Goal: Task Accomplishment & Management: Manage account settings

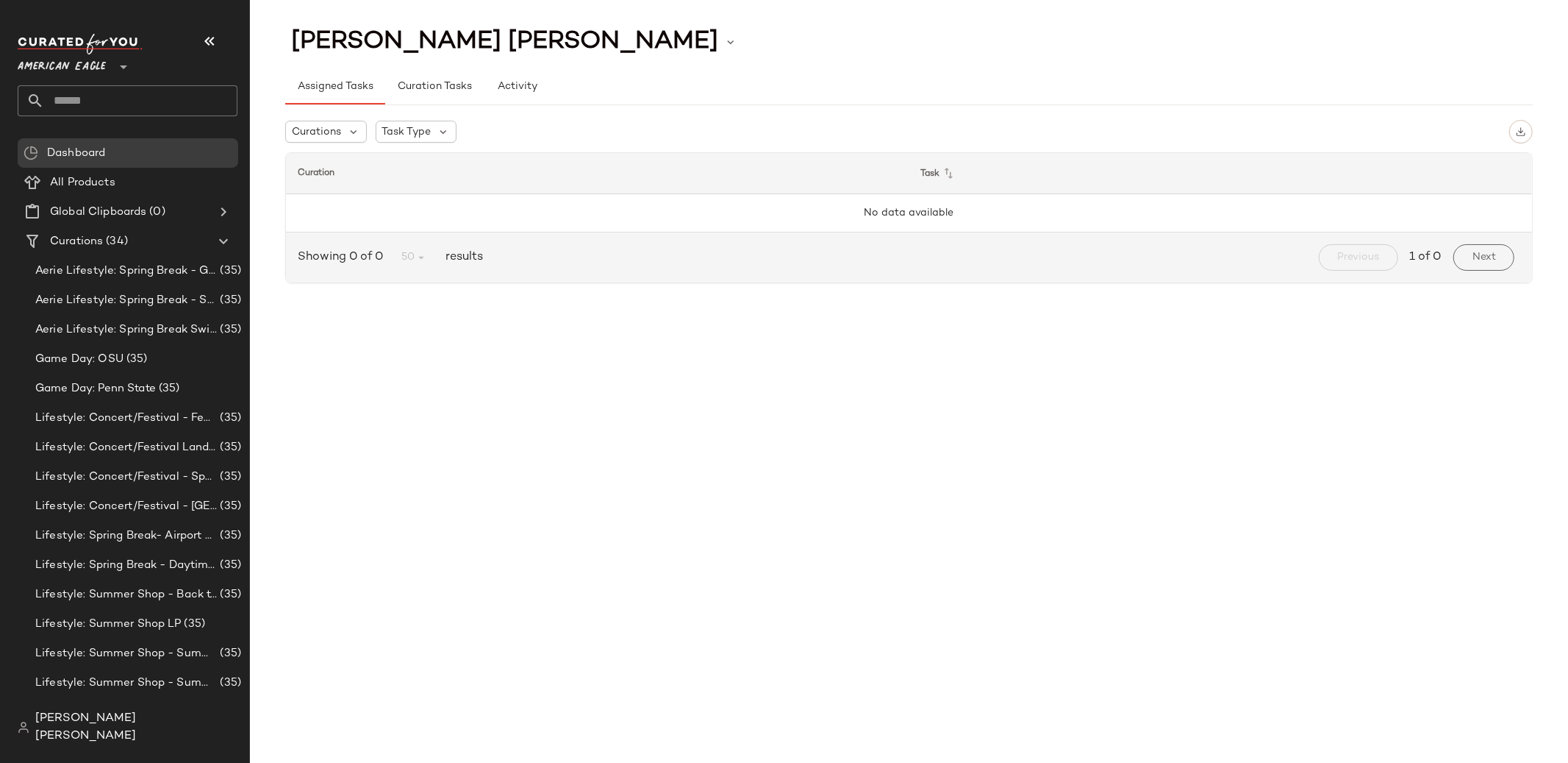
click at [122, 64] on icon at bounding box center [124, 67] width 18 height 18
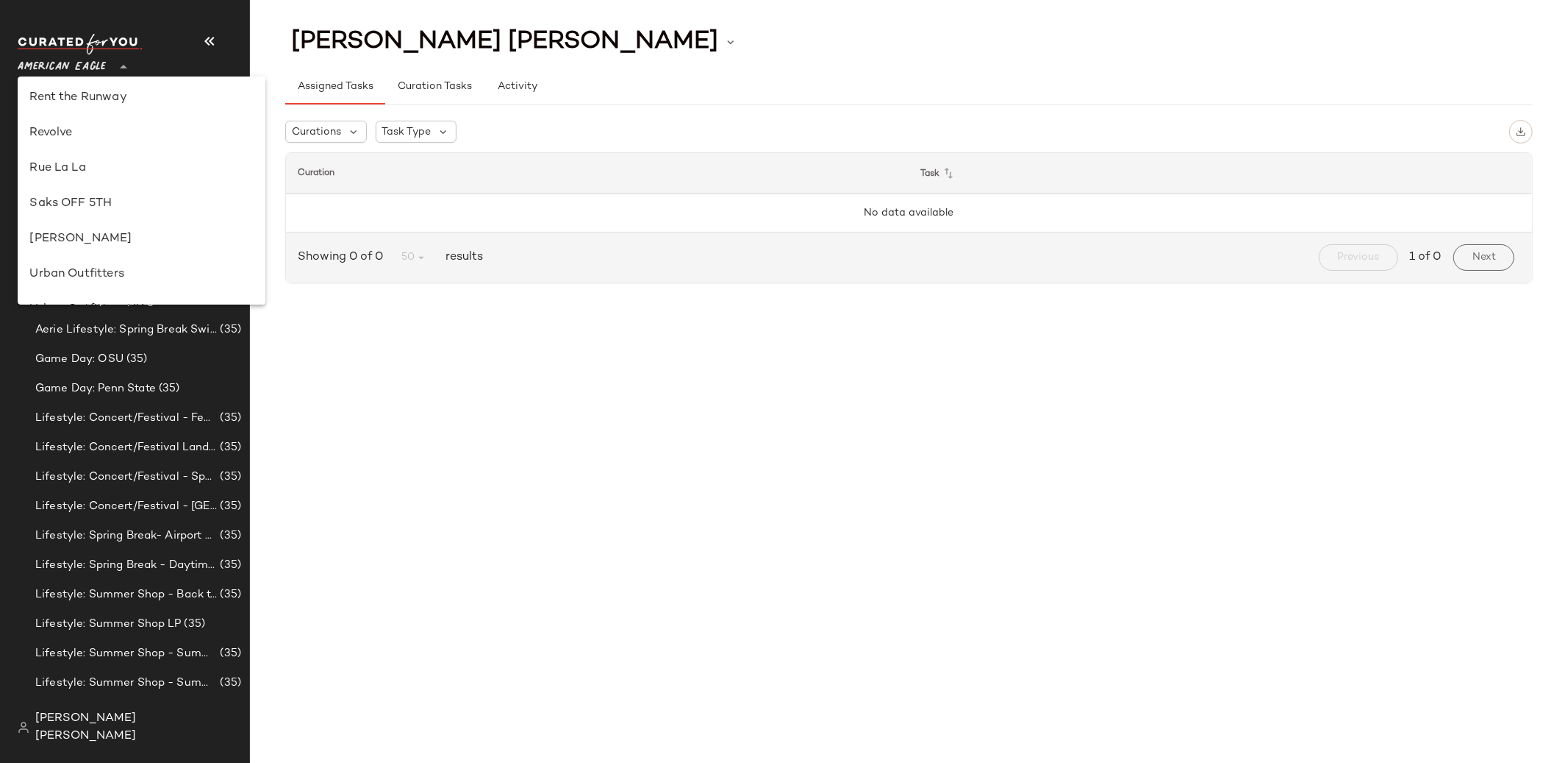
scroll to position [707, 0]
click at [97, 197] on div "Saks OFF 5TH" at bounding box center [141, 206] width 224 height 18
type input "**"
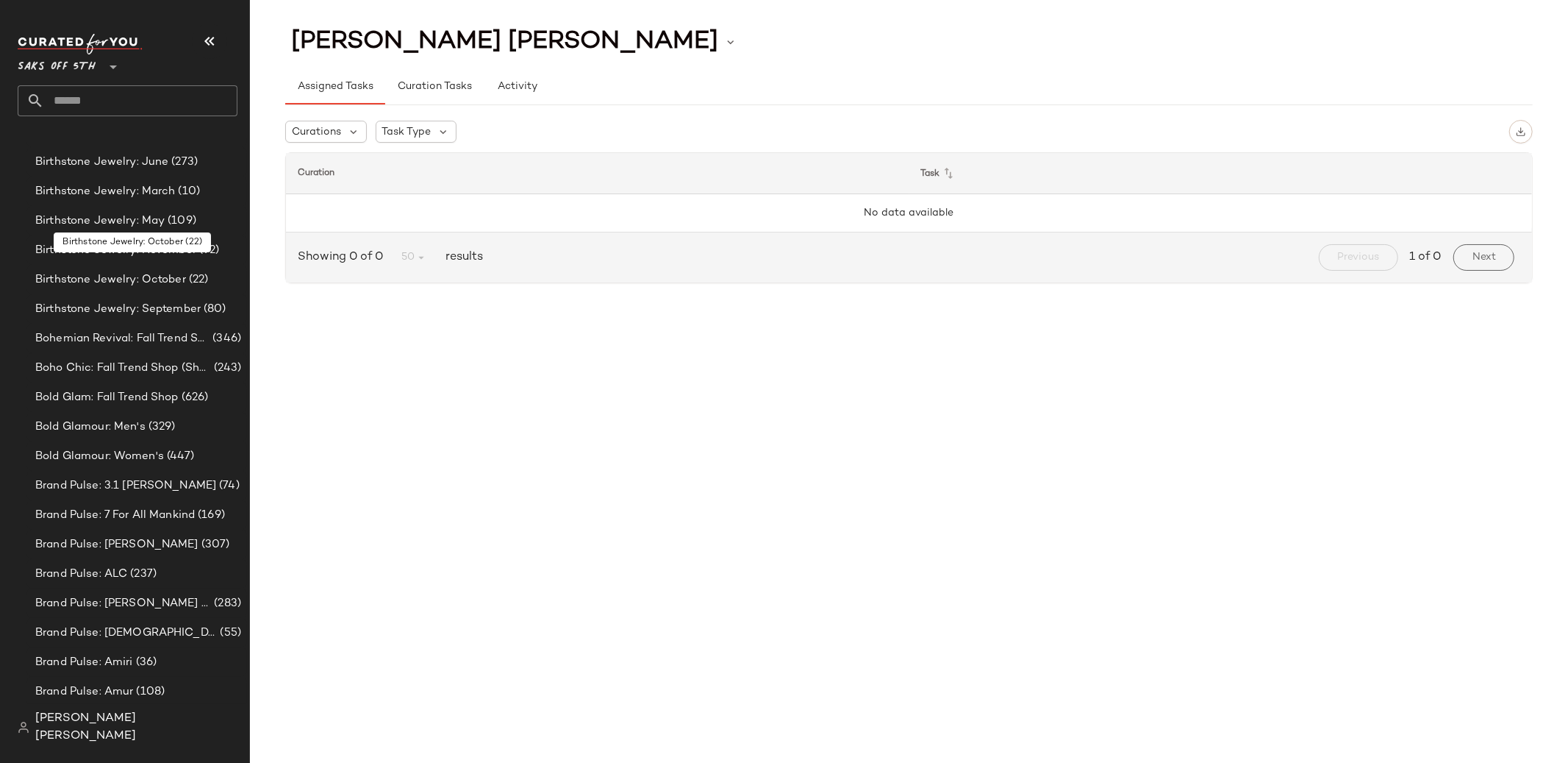
scroll to position [1126, 0]
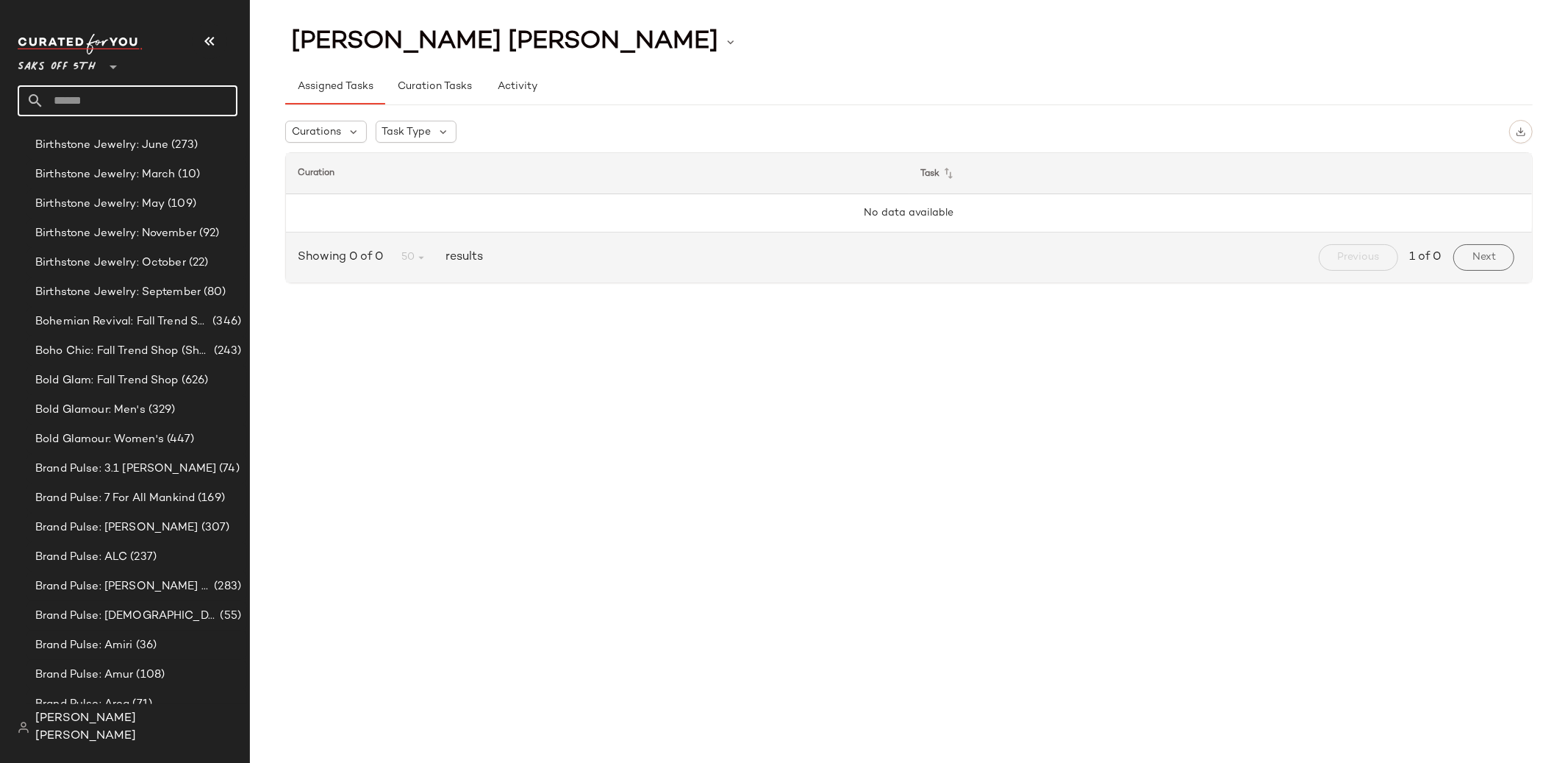
click at [114, 100] on input "text" at bounding box center [140, 101] width 194 height 31
type input "**********"
click at [98, 145] on span "$500" at bounding box center [112, 143] width 27 height 16
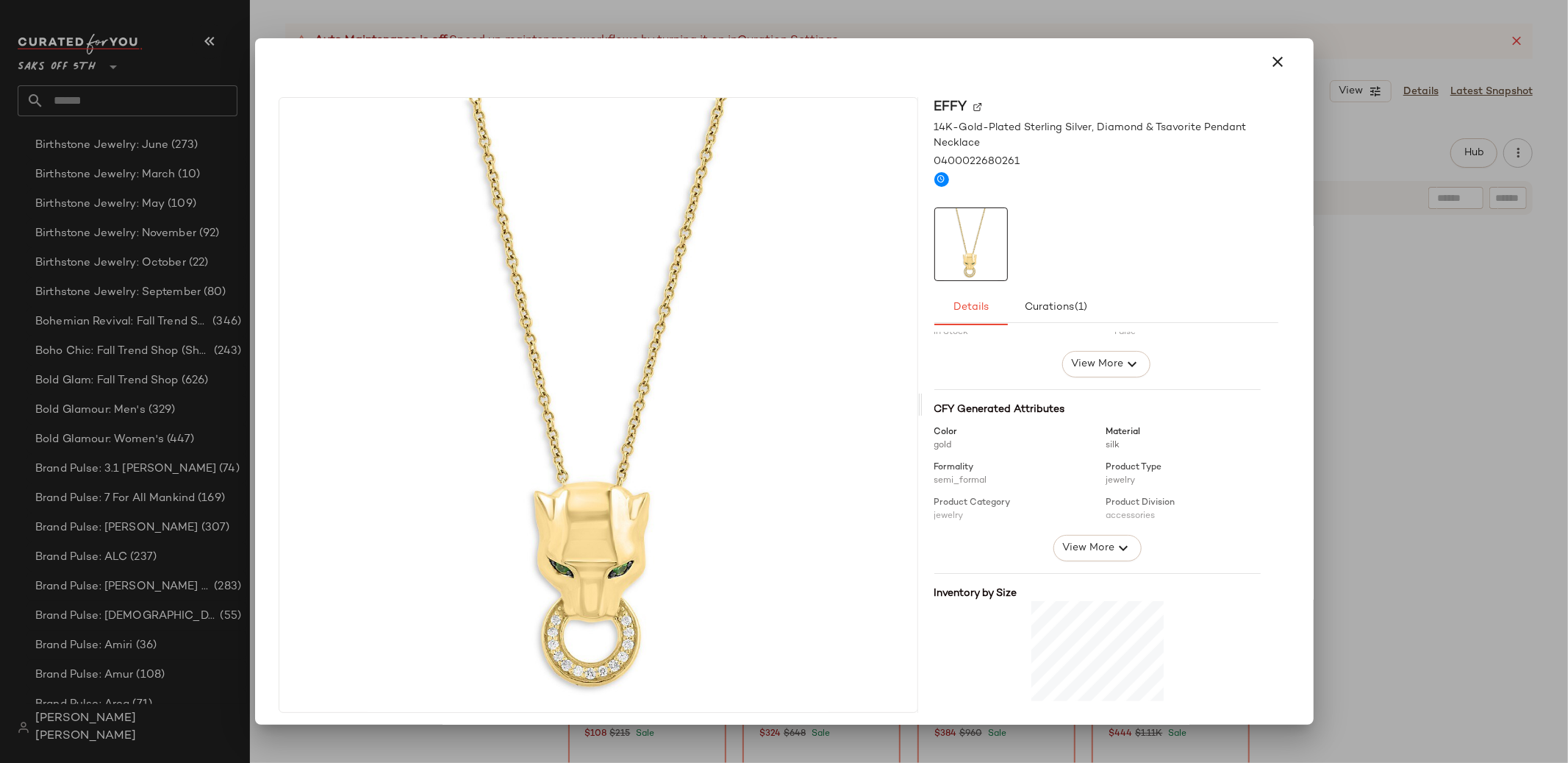
scroll to position [96, 0]
click at [1272, 64] on icon "button" at bounding box center [1279, 61] width 18 height 18
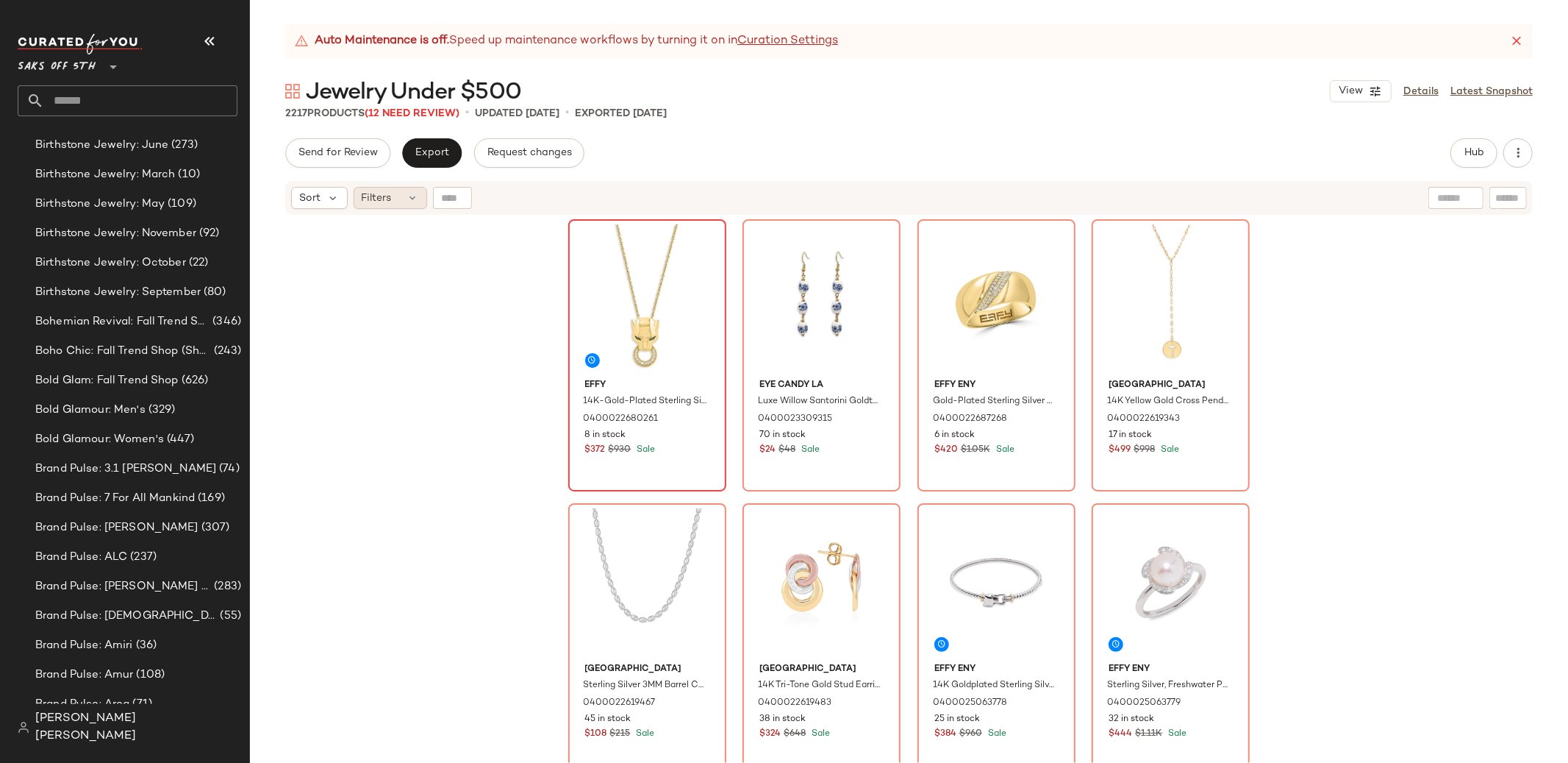
click at [376, 198] on span "Filters" at bounding box center [376, 199] width 30 height 16
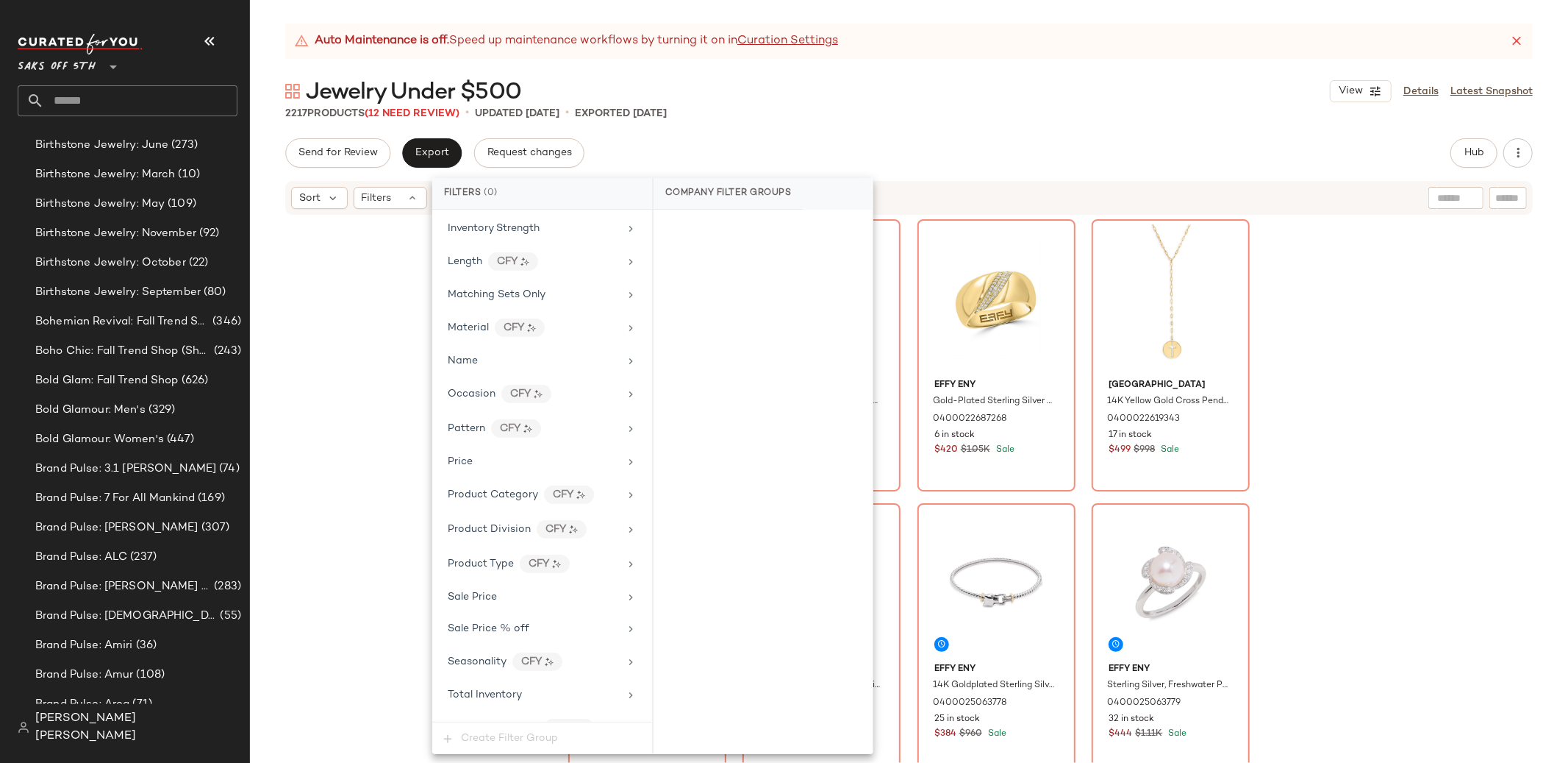
scroll to position [611, 0]
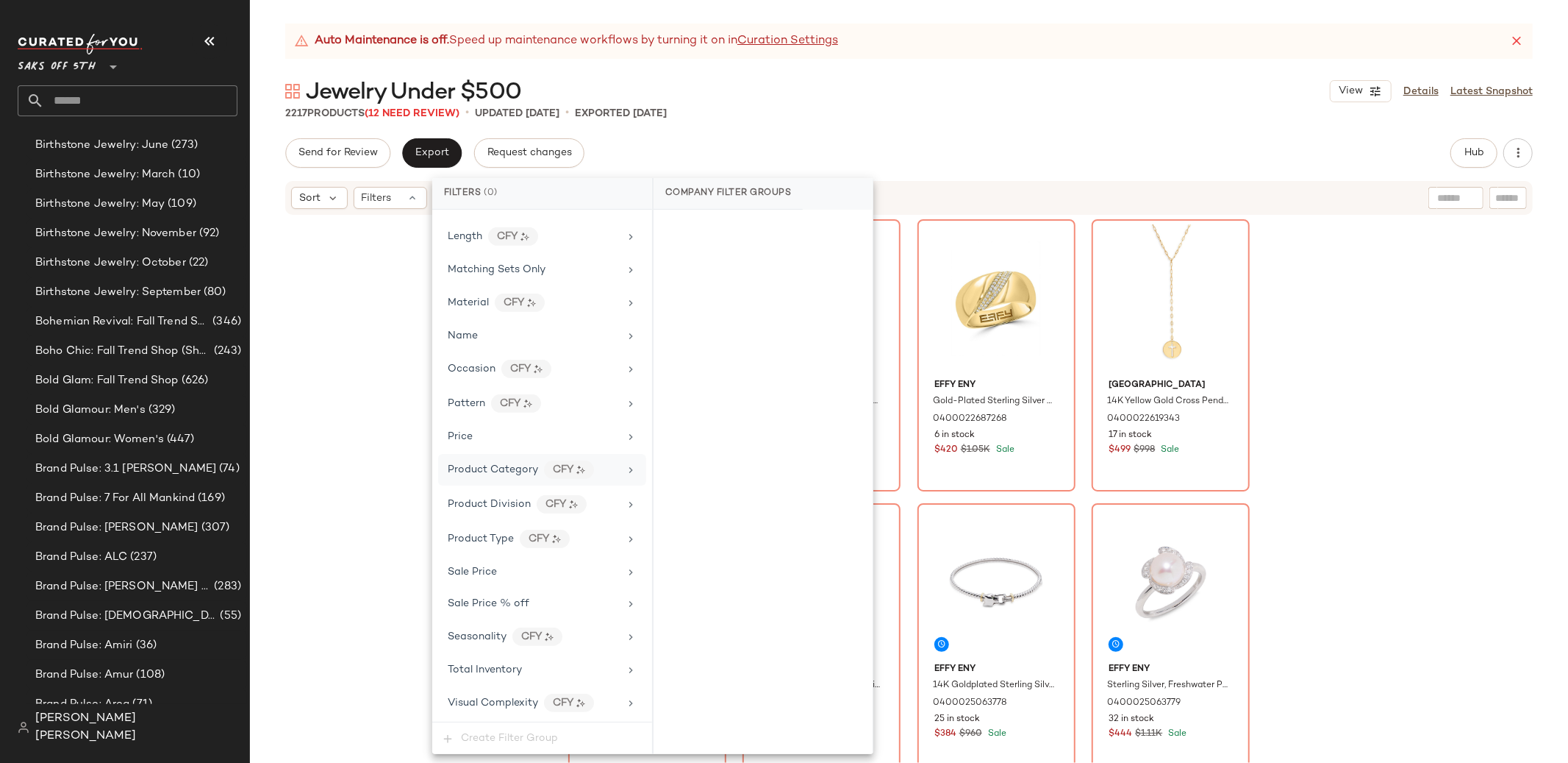
click at [514, 465] on span "Product Category" at bounding box center [493, 469] width 91 height 11
click at [709, 307] on div "jewelry" at bounding box center [763, 301] width 219 height 35
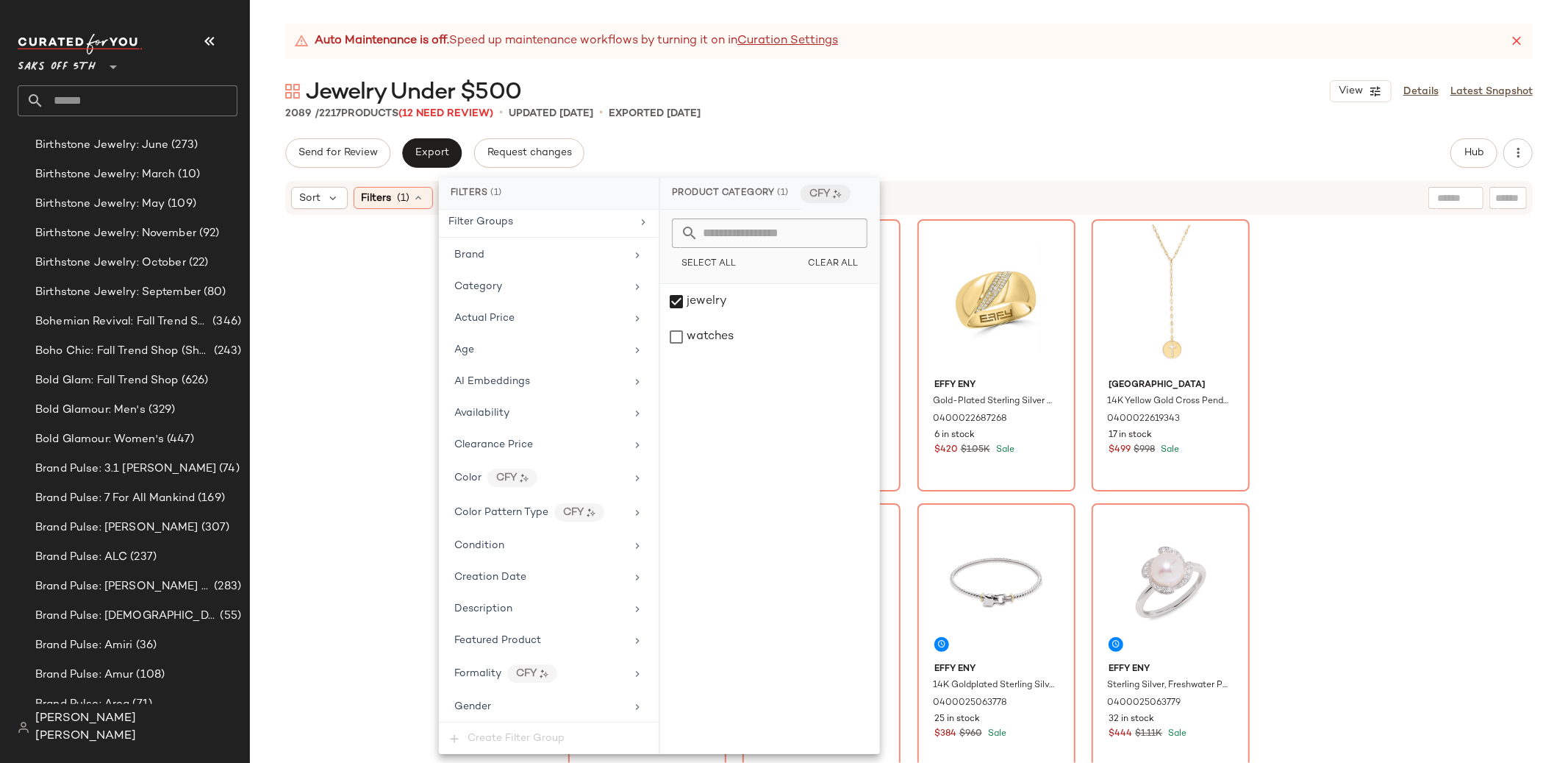
scroll to position [0, 0]
click at [544, 299] on div "Category" at bounding box center [549, 289] width 208 height 28
click at [374, 334] on div "Effy 14K-Gold-Plated Sterling Silver, Diamond & Tsavorite Pendant Necklace 0400…" at bounding box center [910, 508] width 1319 height 584
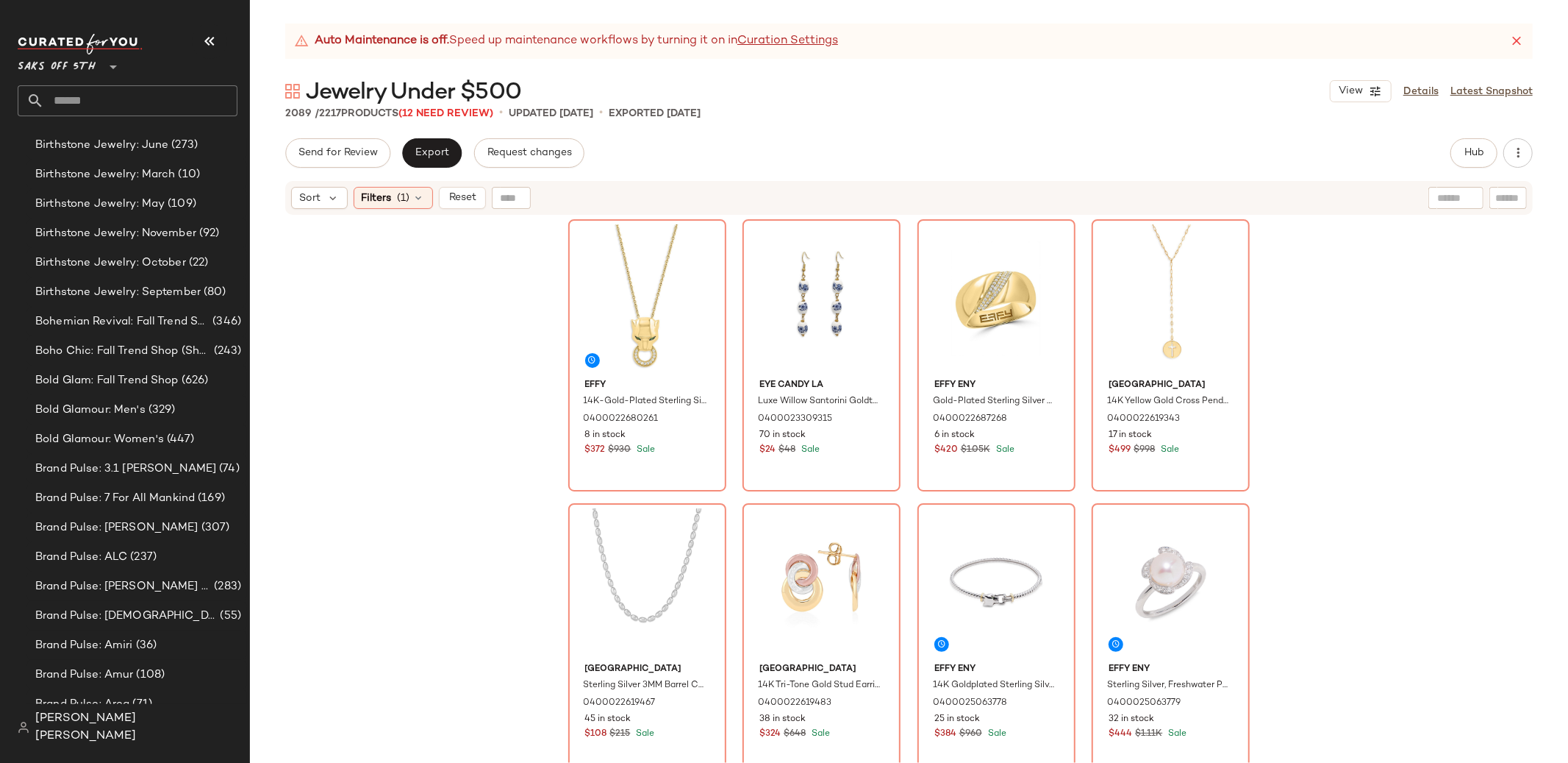
click at [93, 728] on span "[PERSON_NAME] [PERSON_NAME]" at bounding box center [136, 728] width 203 height 35
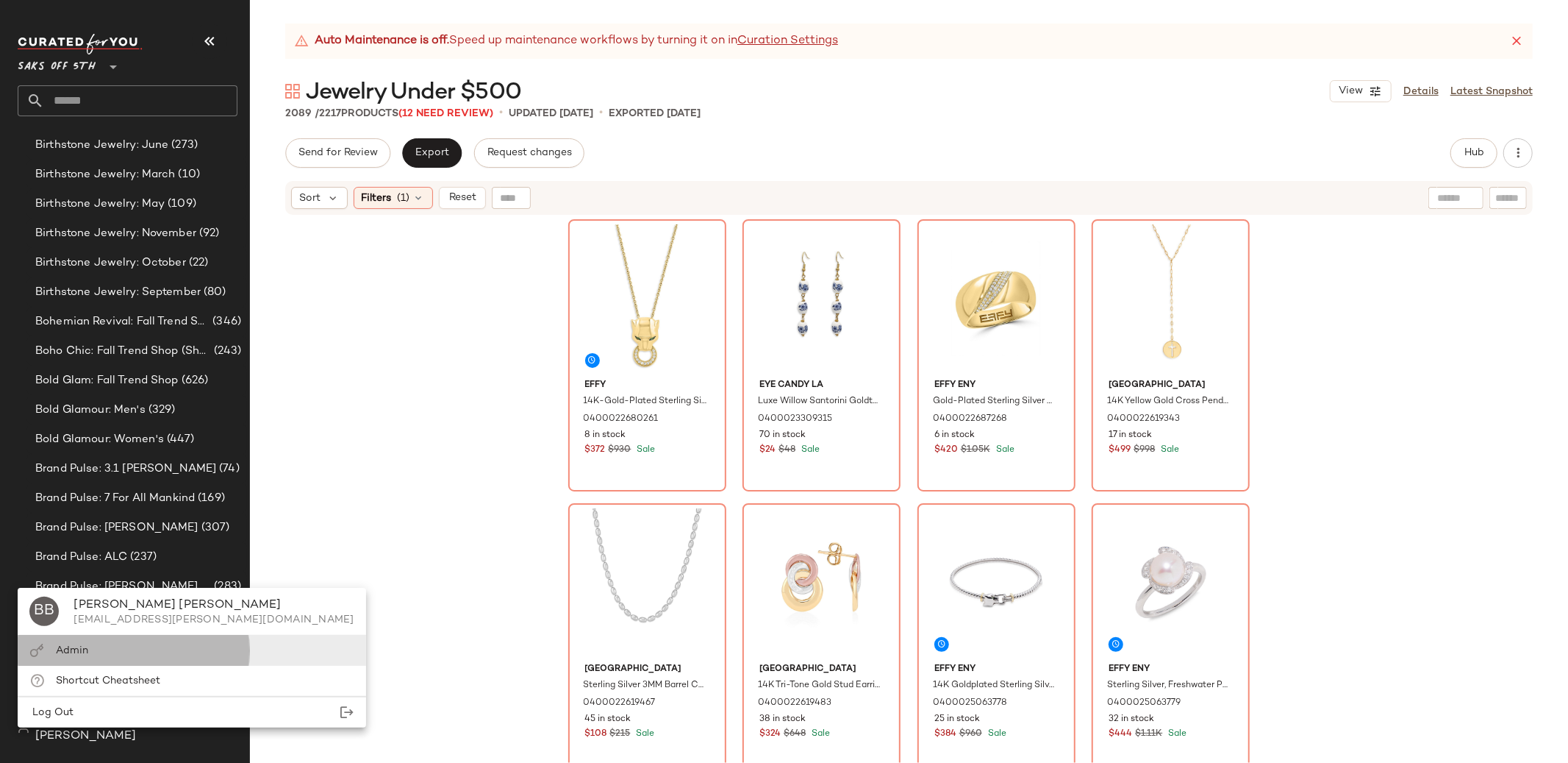
click at [115, 649] on div "Admin" at bounding box center [191, 650] width 348 height 30
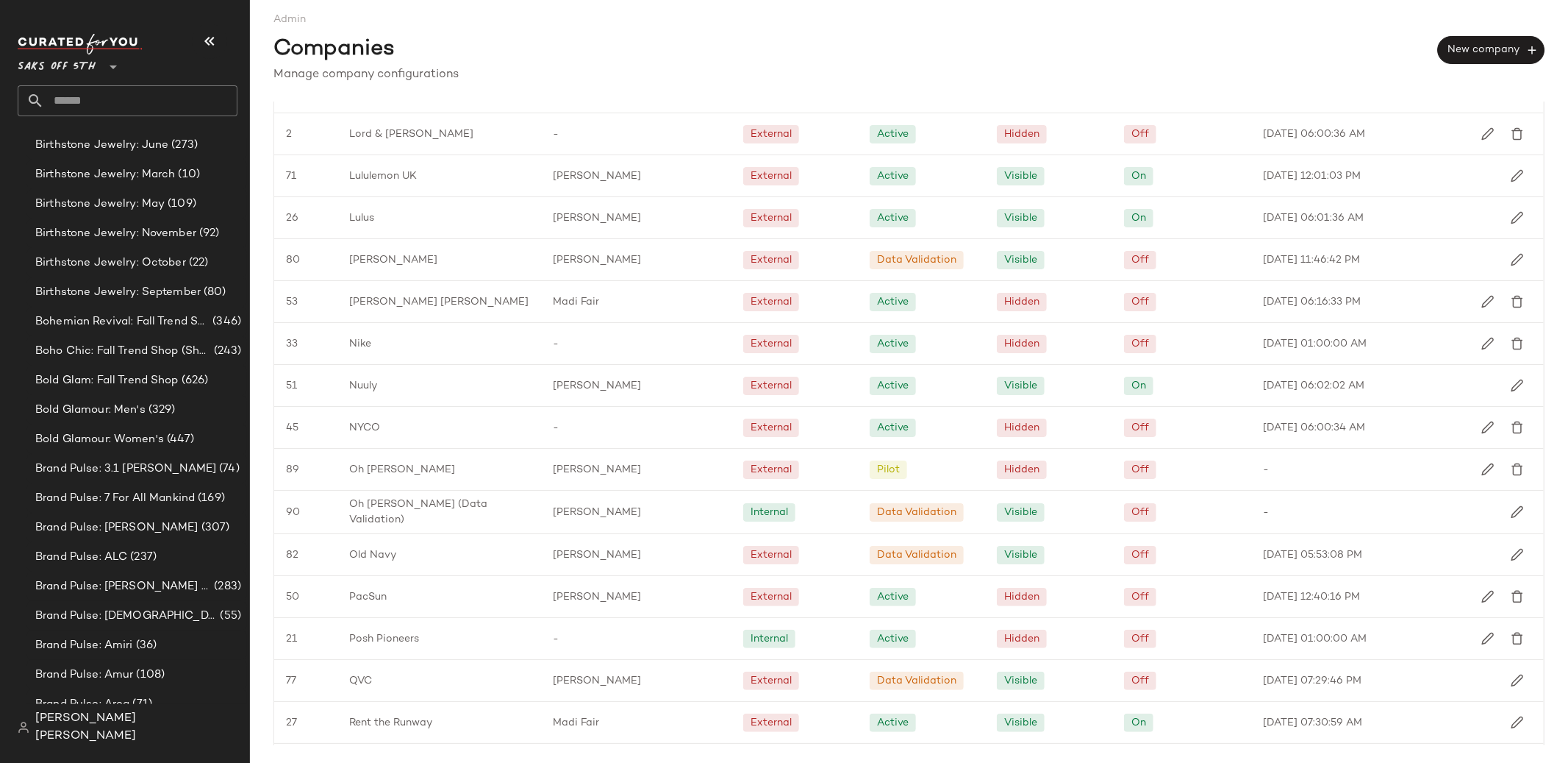
scroll to position [1539, 0]
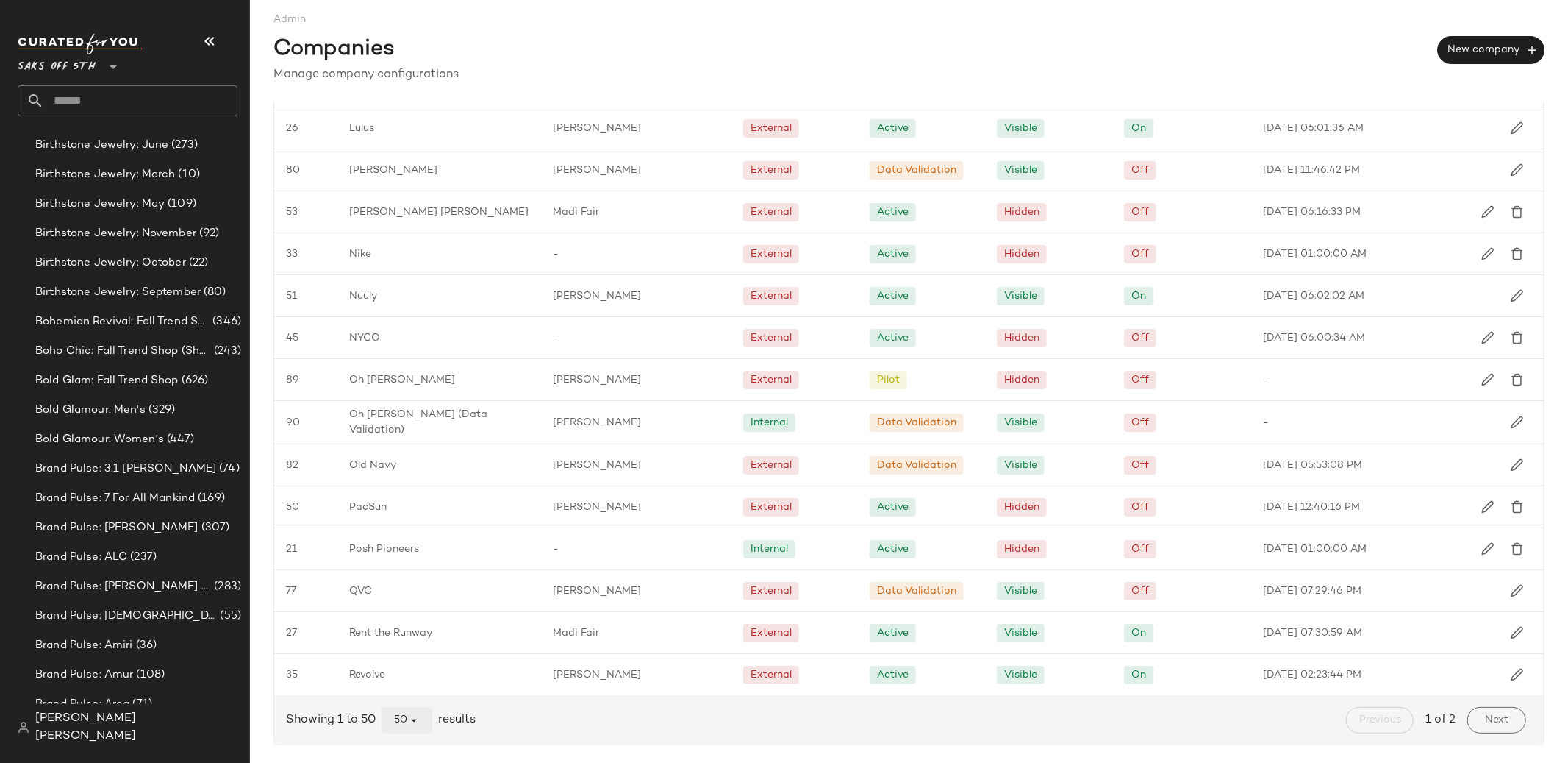
click at [408, 712] on button "50" at bounding box center [407, 720] width 51 height 26
click at [404, 680] on div "All" at bounding box center [408, 683] width 27 height 18
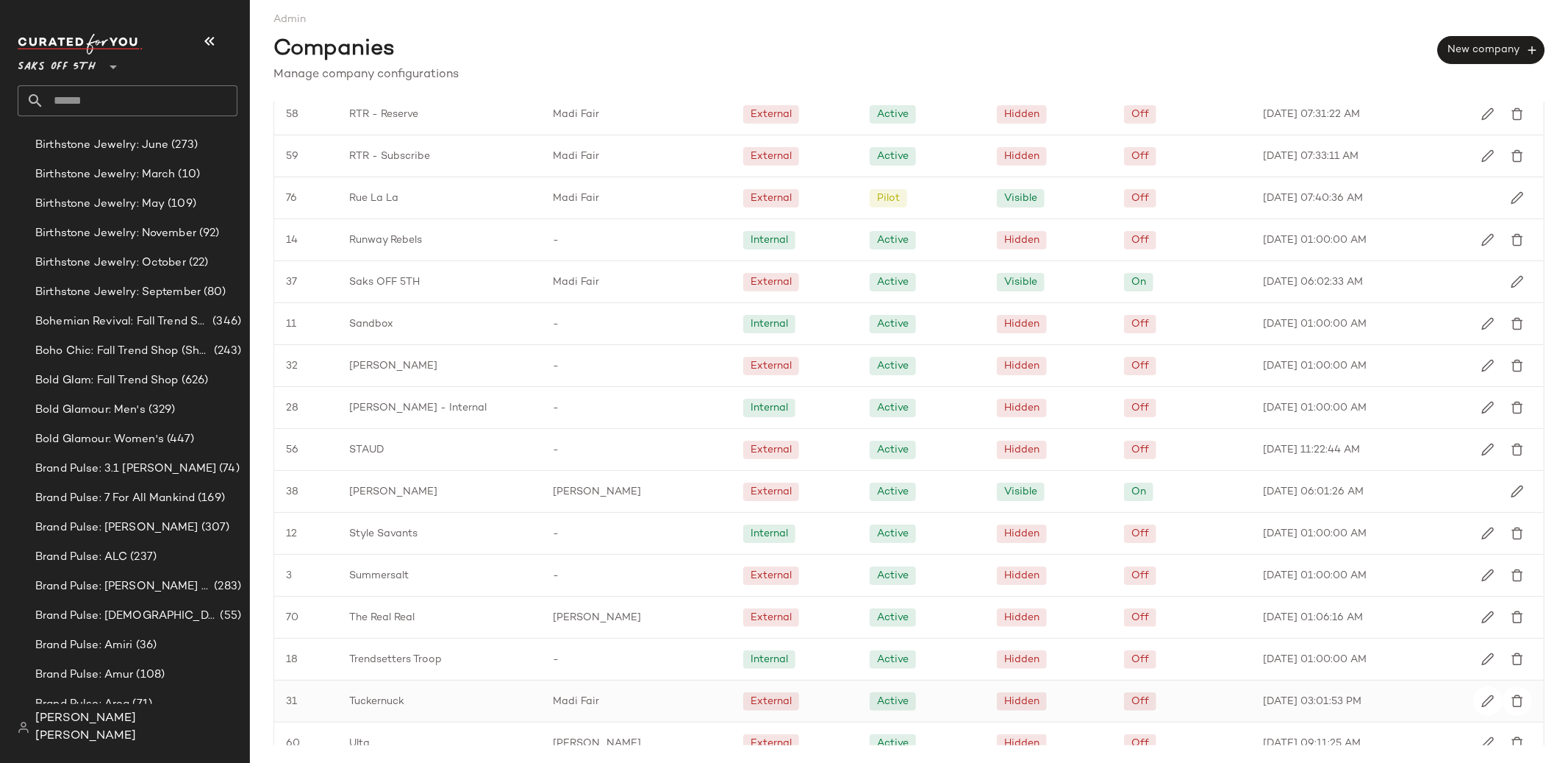
scroll to position [2161, 0]
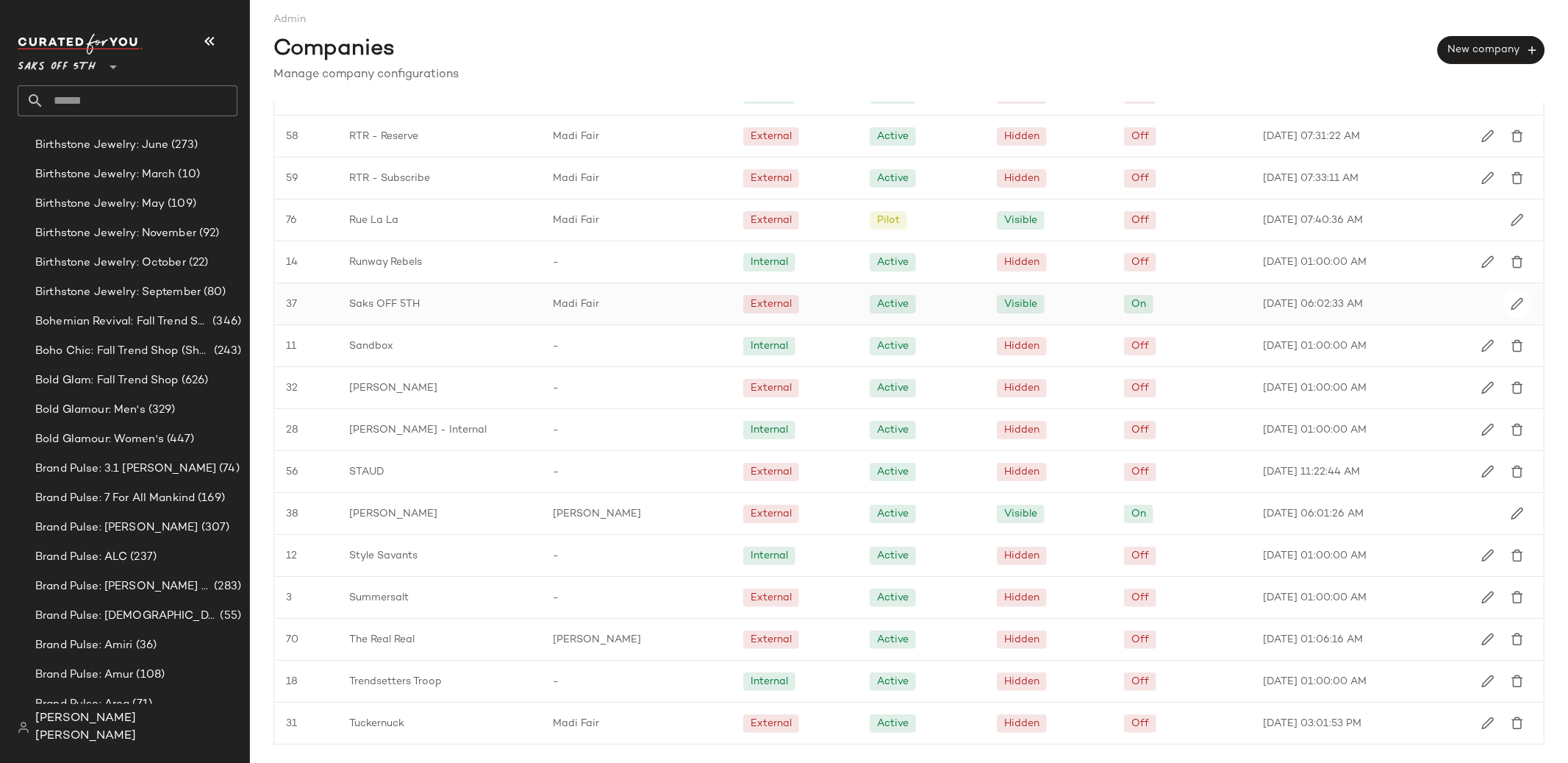
click at [445, 317] on div "Saks OFF 5TH" at bounding box center [439, 304] width 203 height 41
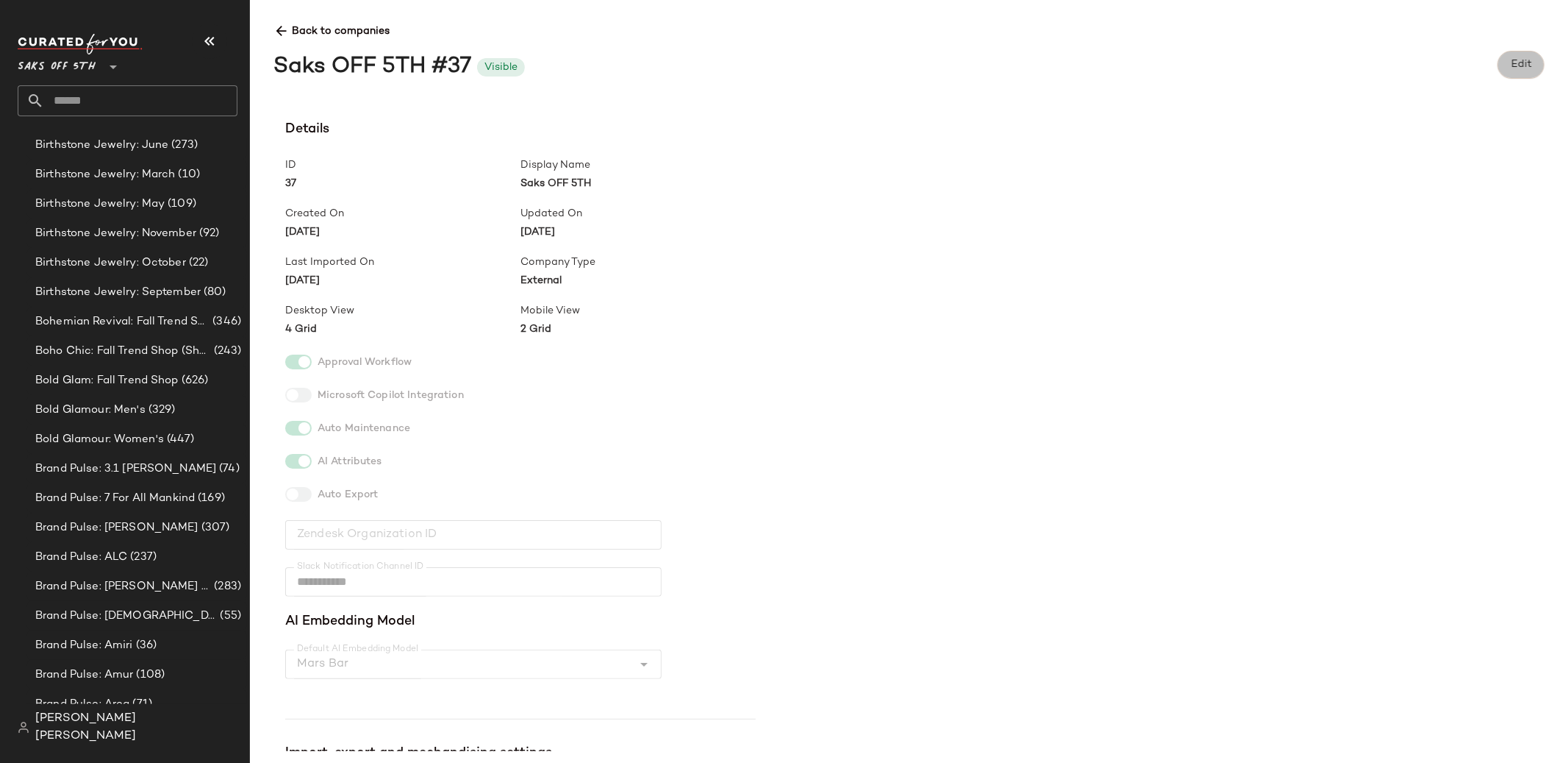
click at [1508, 74] on button "Edit" at bounding box center [1521, 64] width 47 height 28
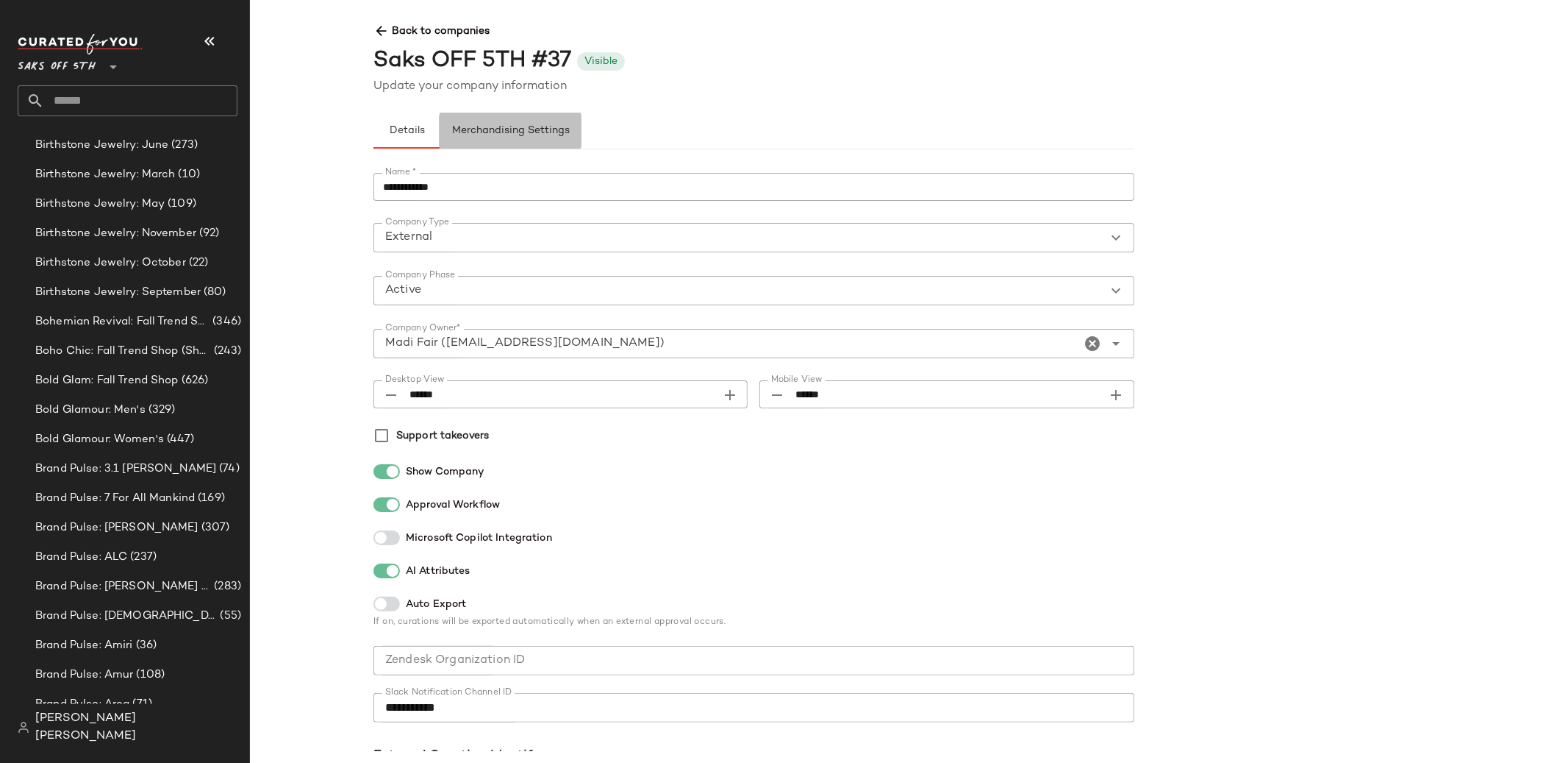
click at [504, 137] on button "Merchandising Settings" at bounding box center [510, 131] width 142 height 35
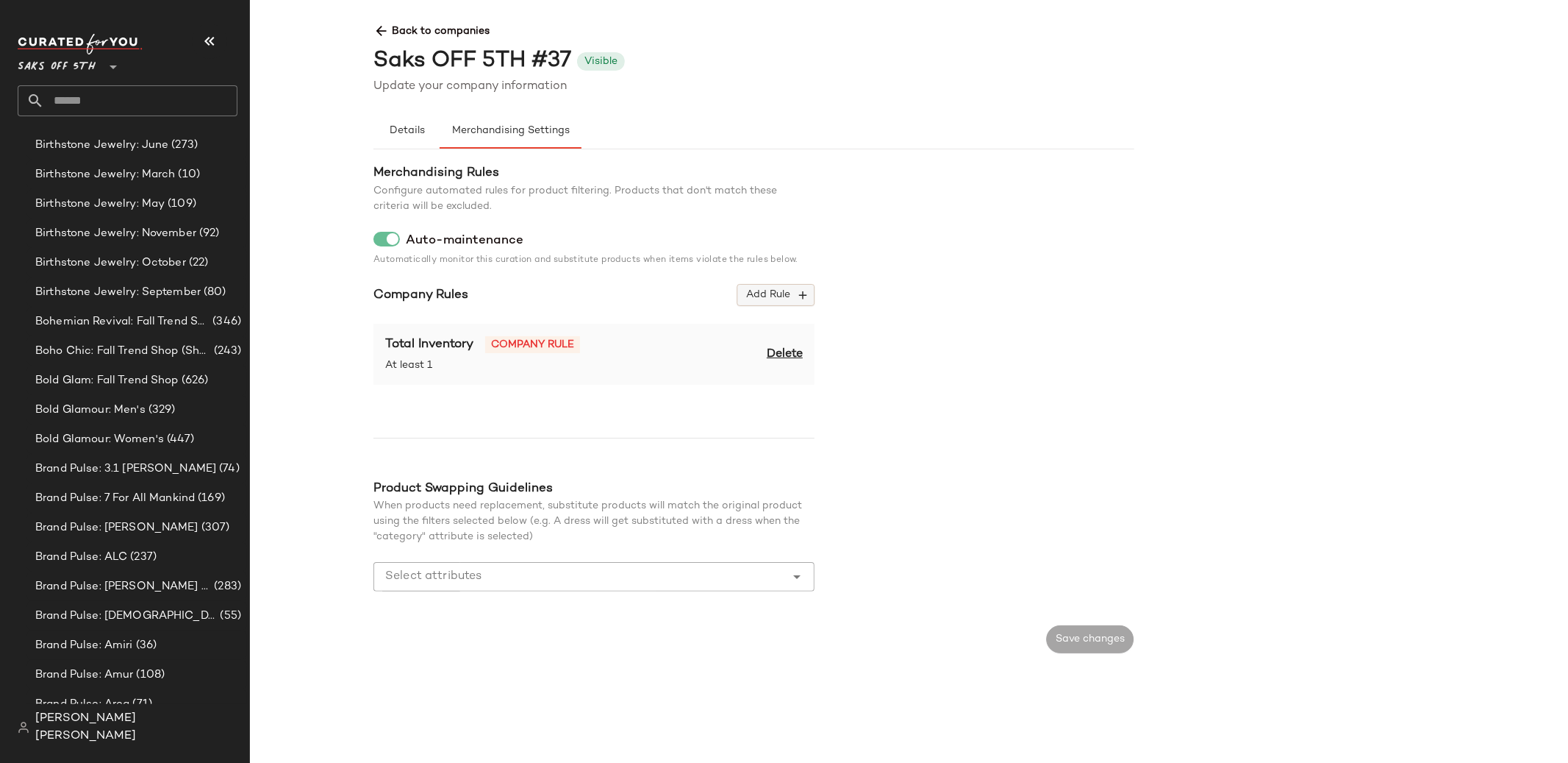
click at [771, 305] on button "Add Rule" at bounding box center [775, 294] width 77 height 22
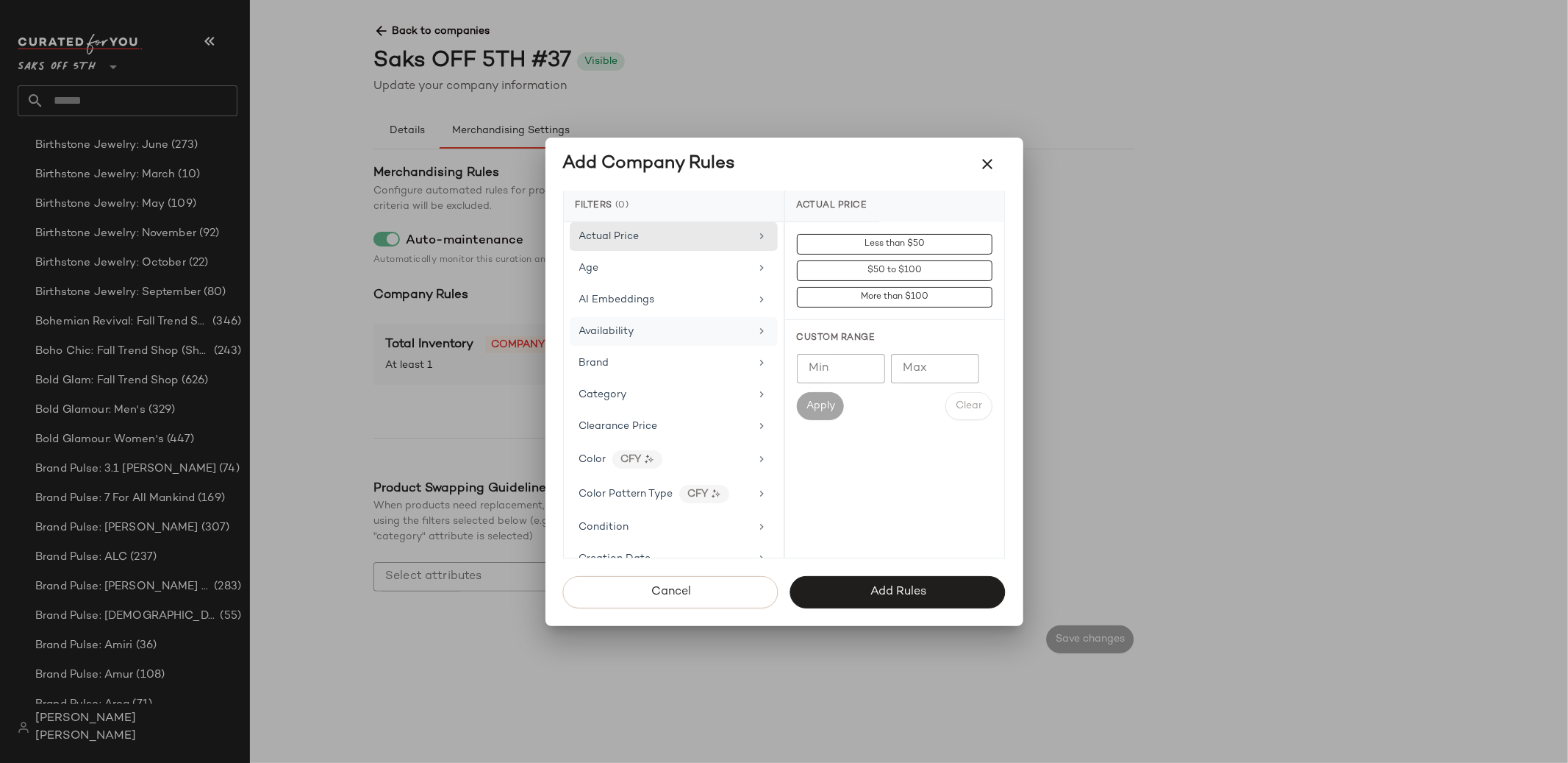
click at [711, 324] on div "Availability" at bounding box center [665, 331] width 171 height 16
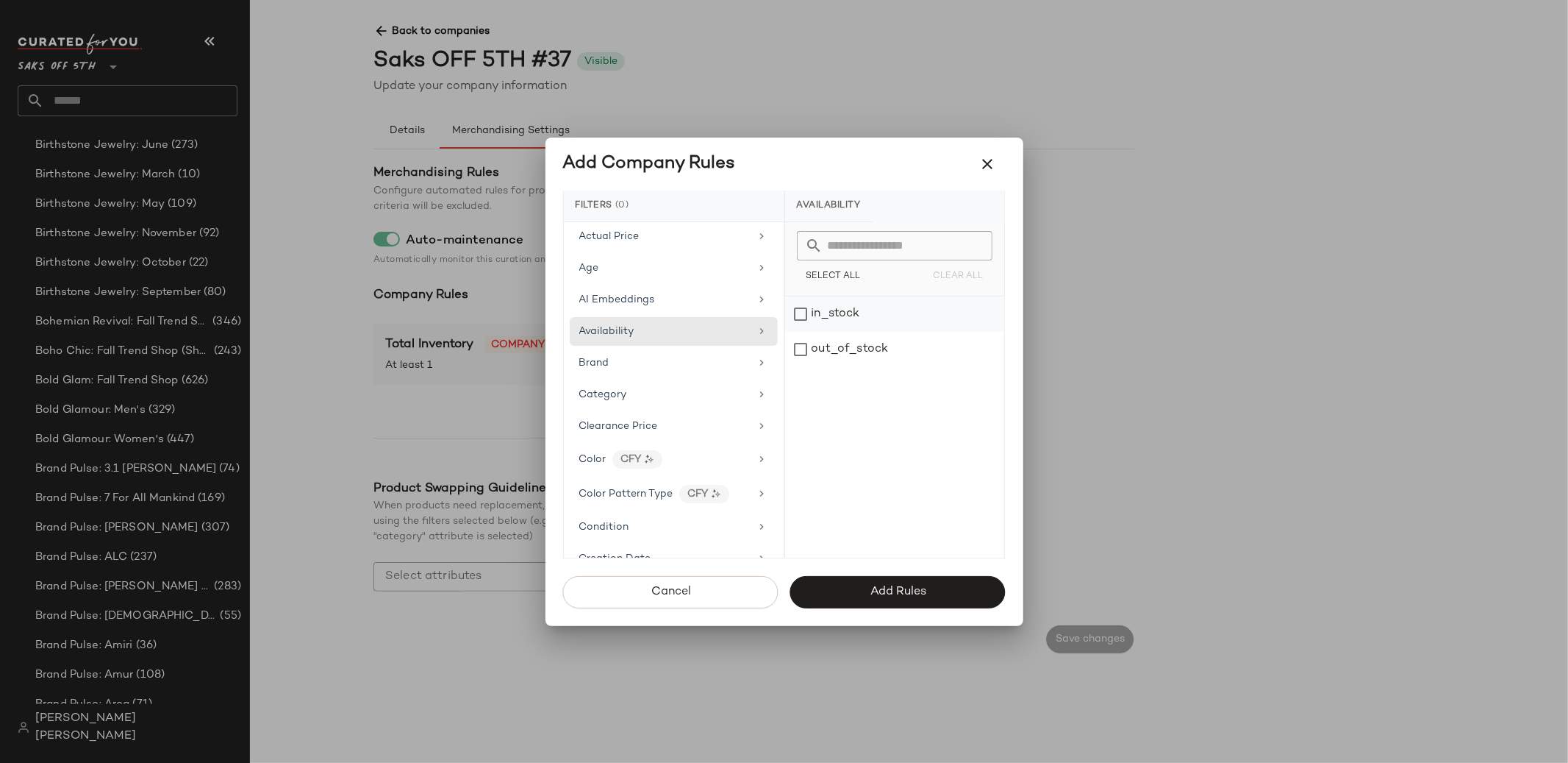
click at [803, 317] on div "in_stock" at bounding box center [894, 314] width 219 height 35
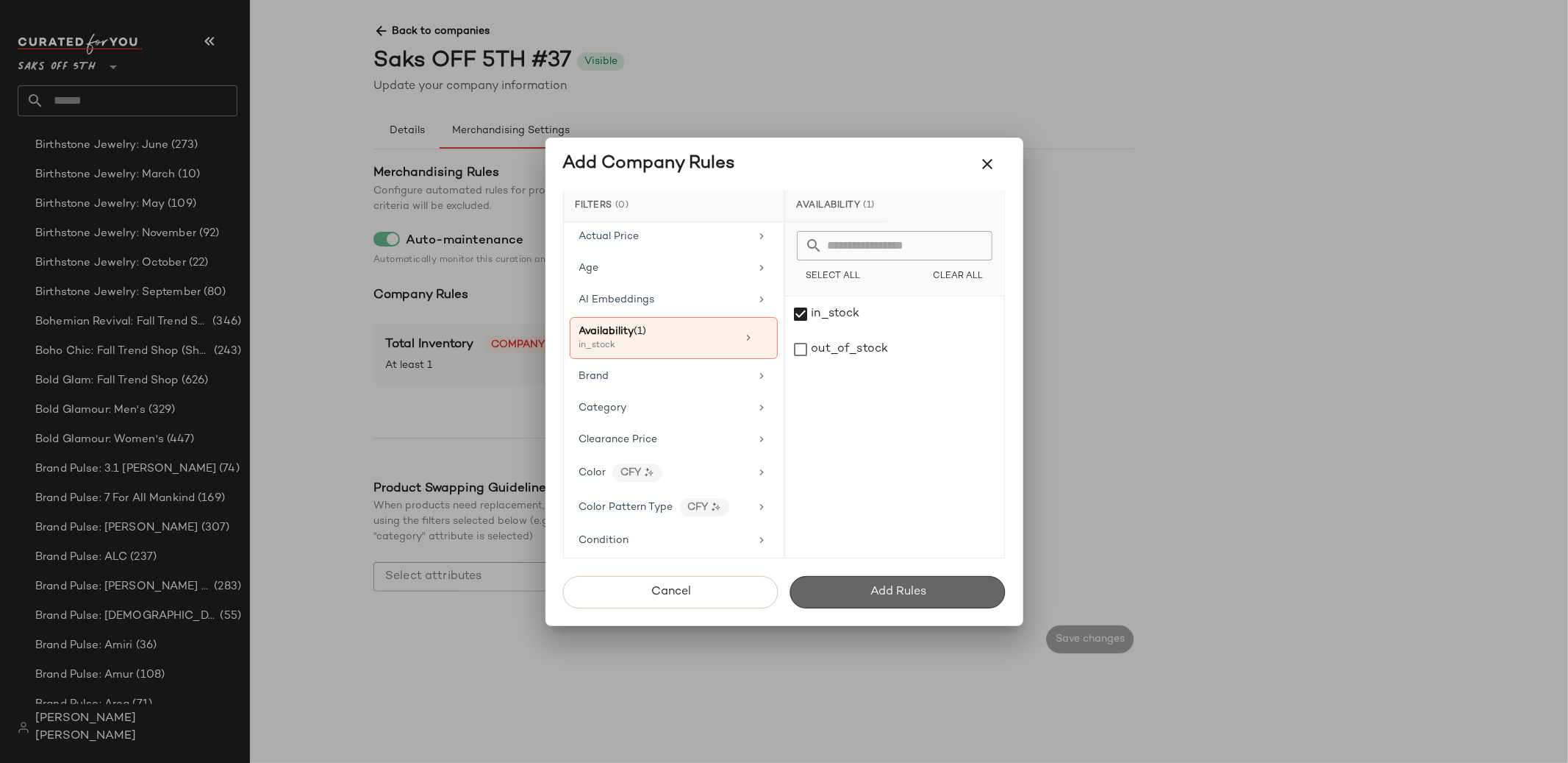
click at [838, 599] on button "Add Rules" at bounding box center [898, 591] width 215 height 32
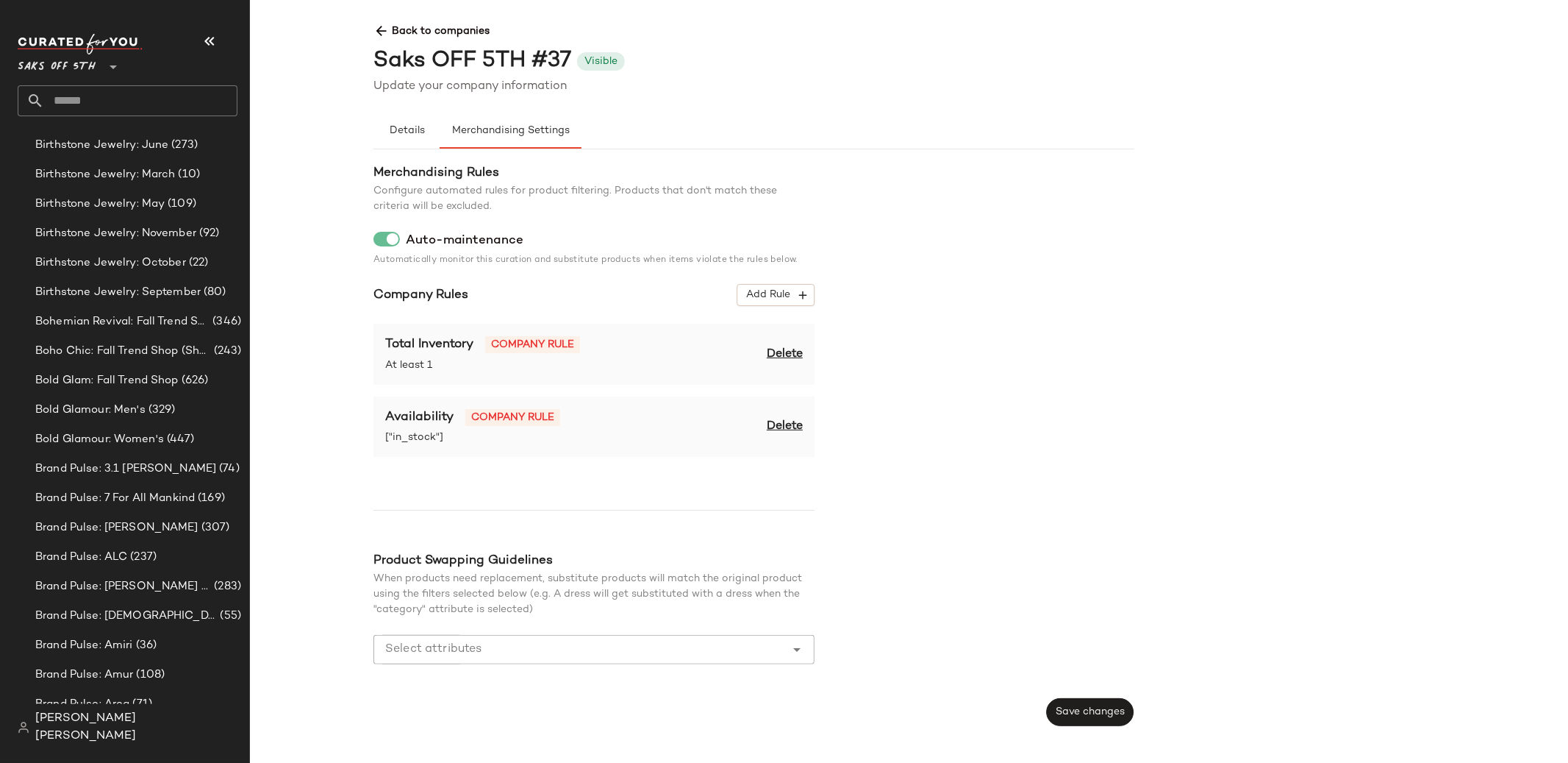
click at [788, 359] on span "Delete" at bounding box center [784, 355] width 36 height 18
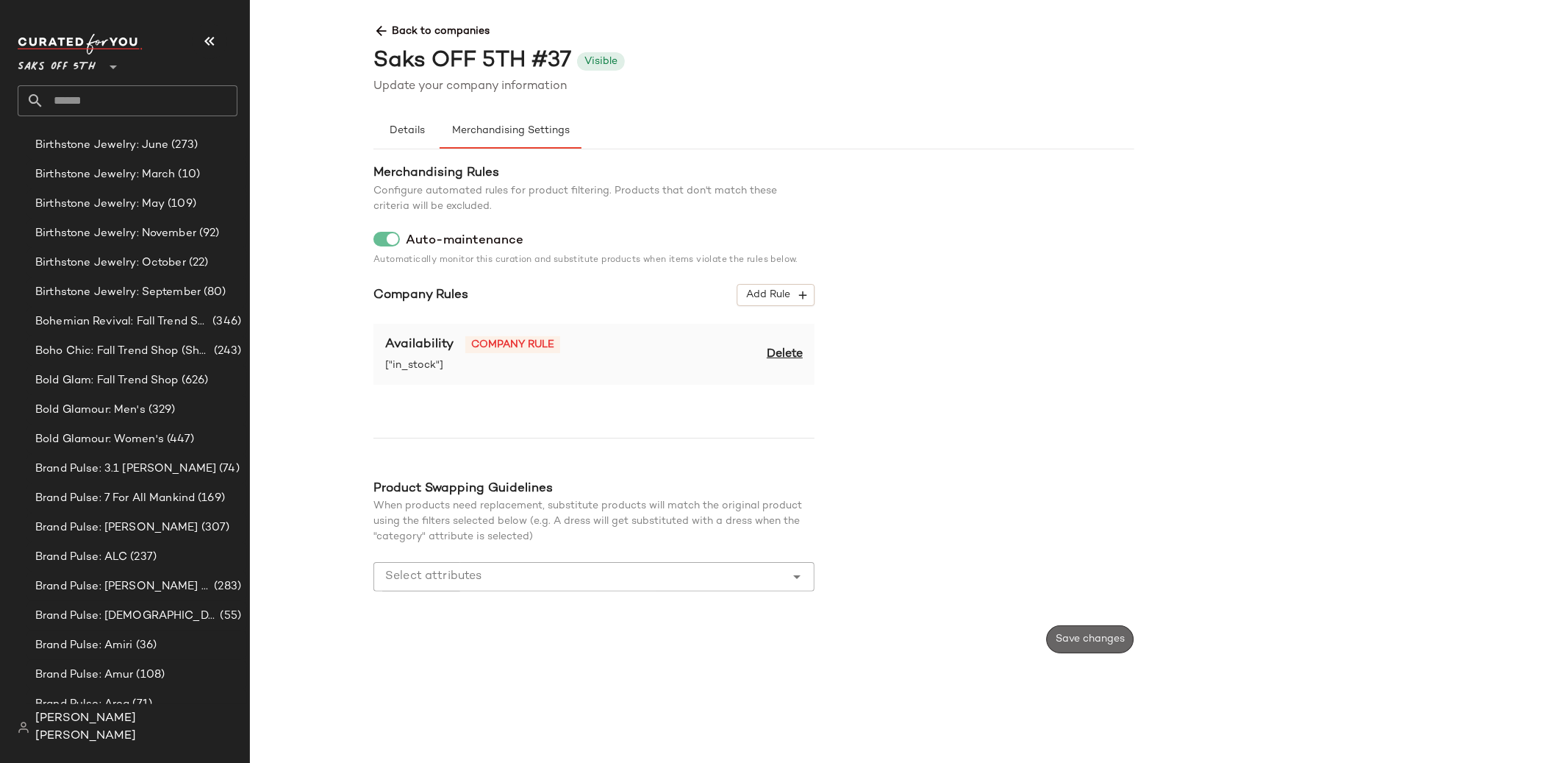
click at [1062, 649] on button "Save changes" at bounding box center [1090, 639] width 88 height 28
click at [456, 28] on span "Back to companies" at bounding box center [1135, 25] width 1521 height 27
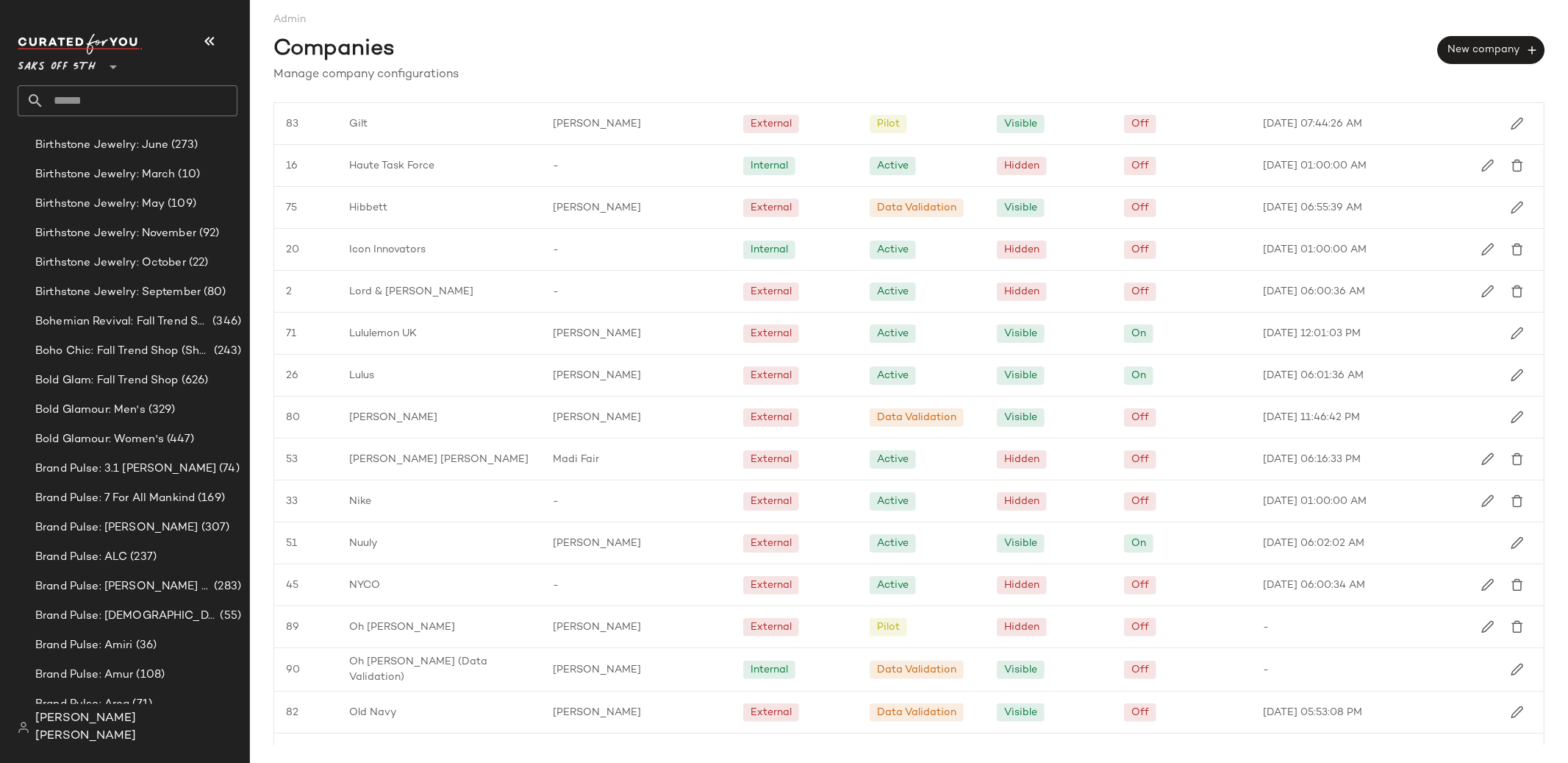
scroll to position [1539, 0]
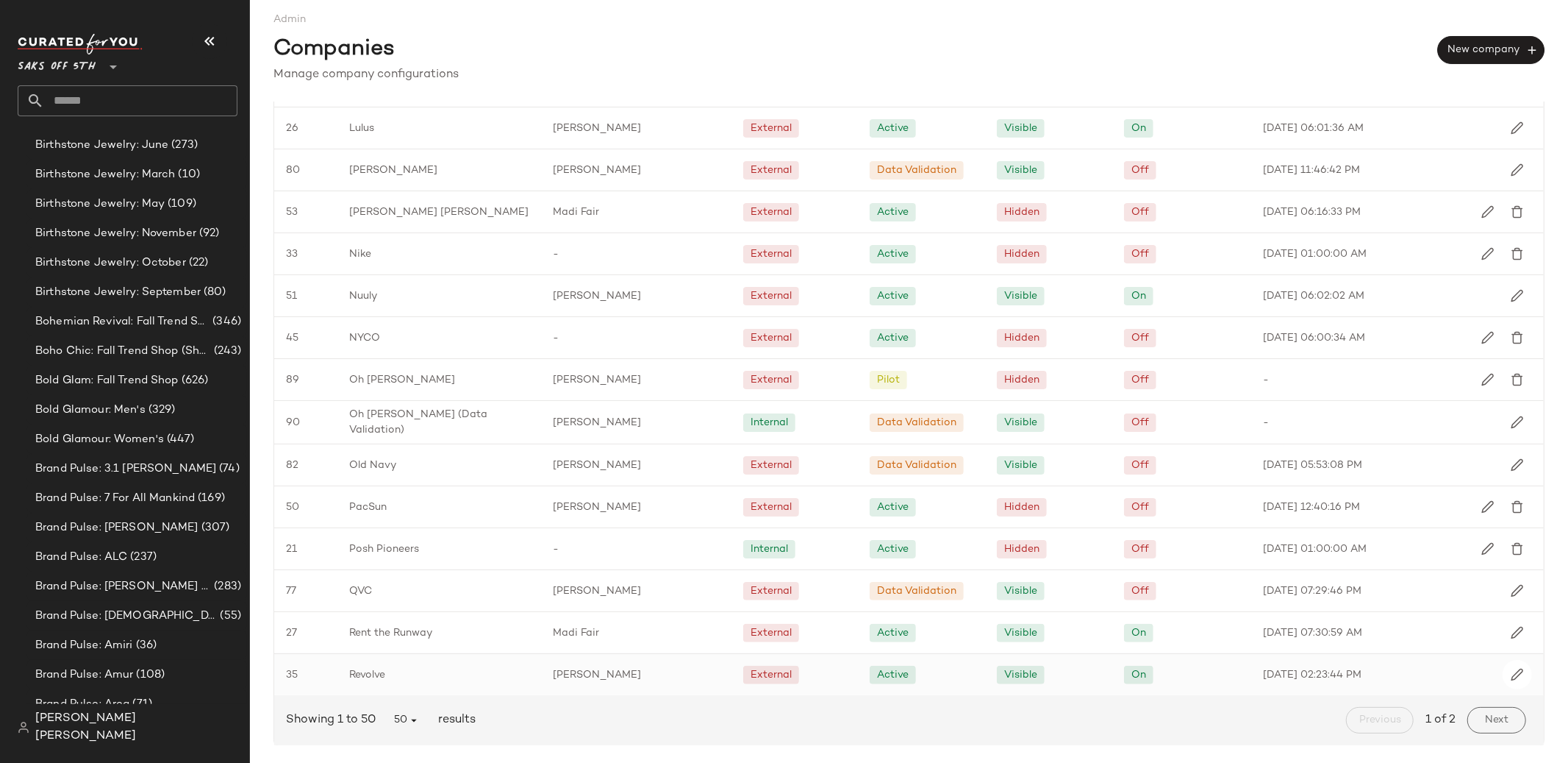
click at [521, 671] on div "Revolve" at bounding box center [439, 674] width 203 height 41
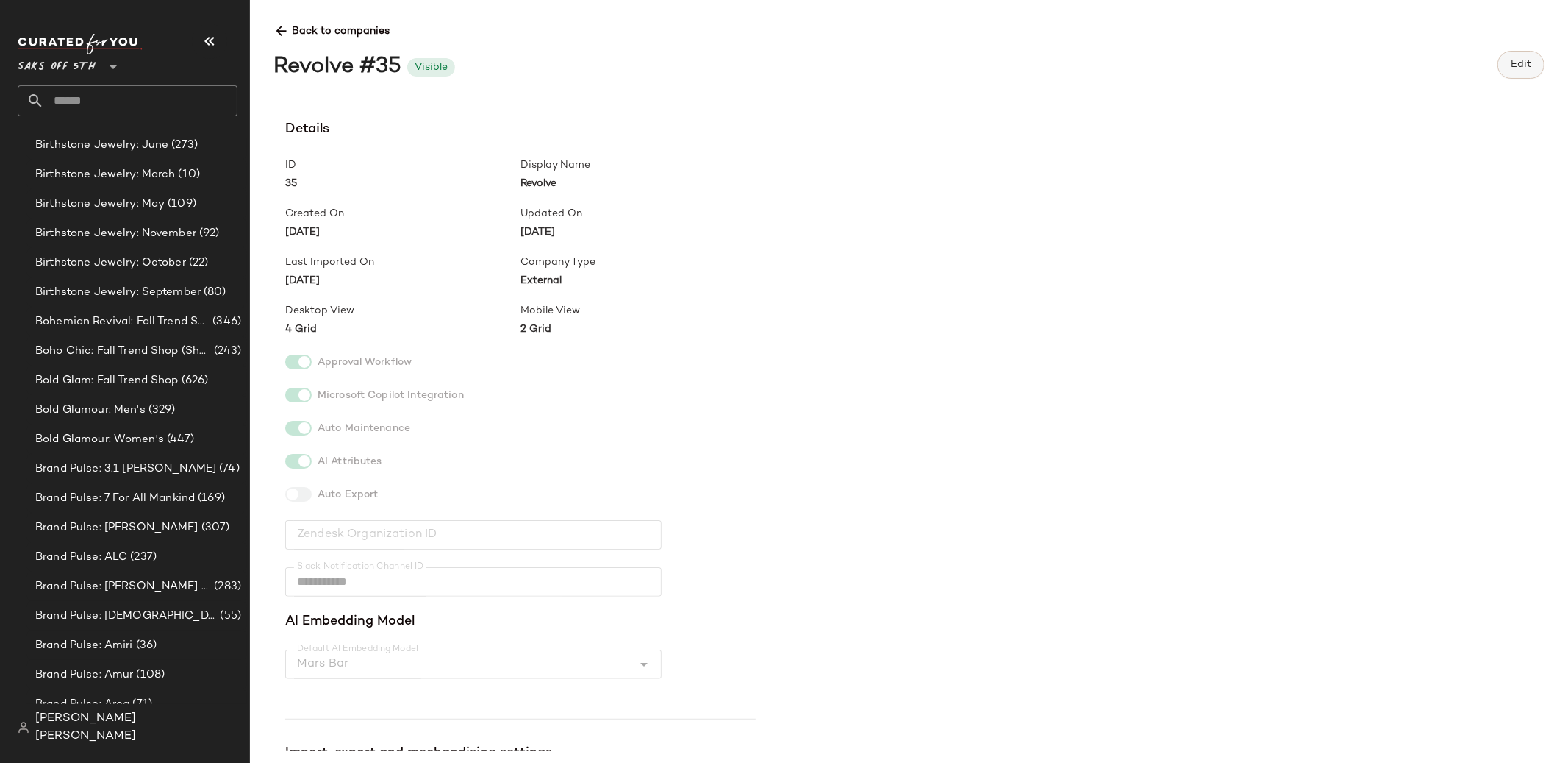
click at [1523, 63] on span "Edit" at bounding box center [1521, 64] width 21 height 12
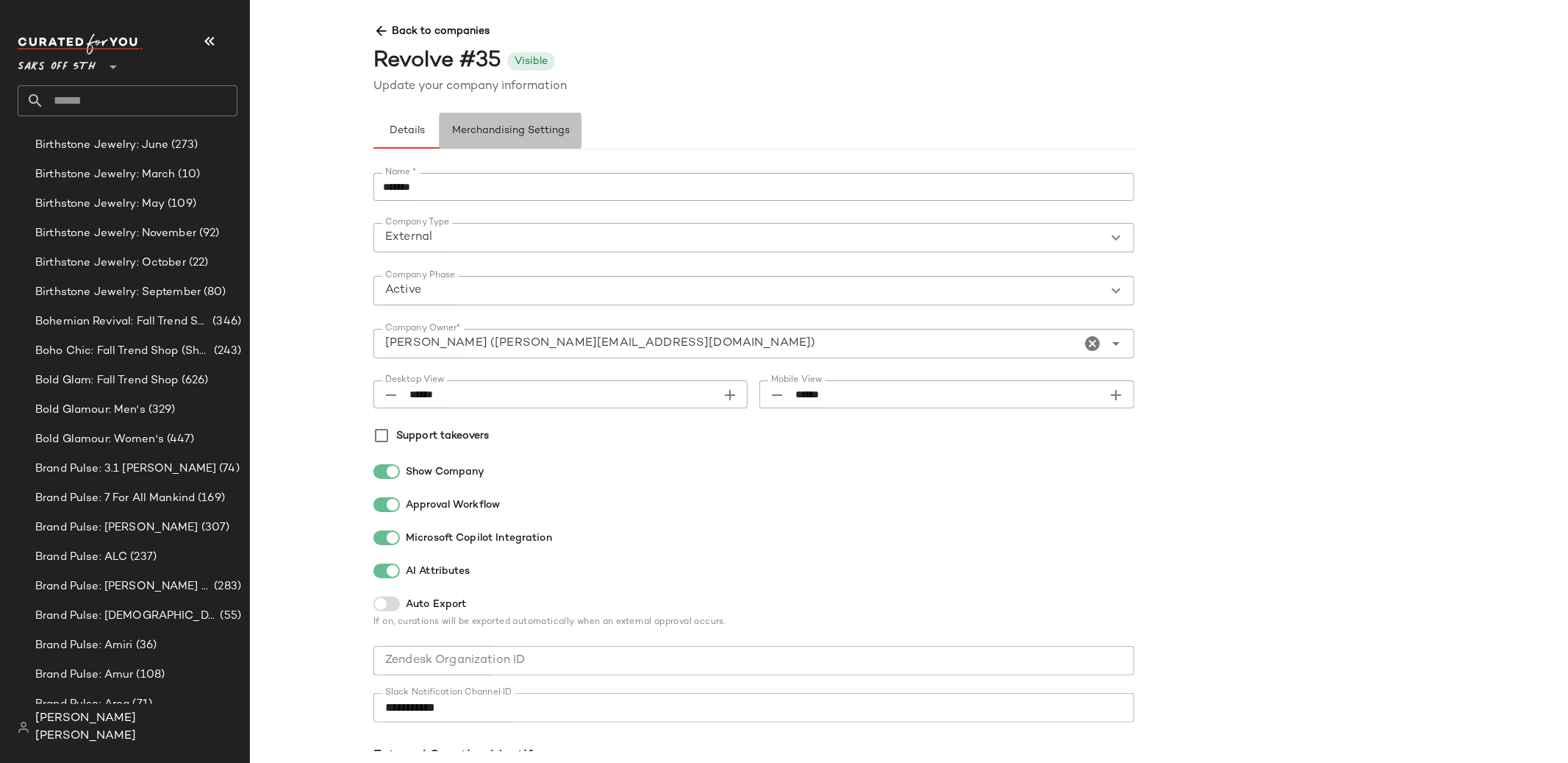
click at [481, 121] on button "Merchandising Settings" at bounding box center [510, 131] width 142 height 35
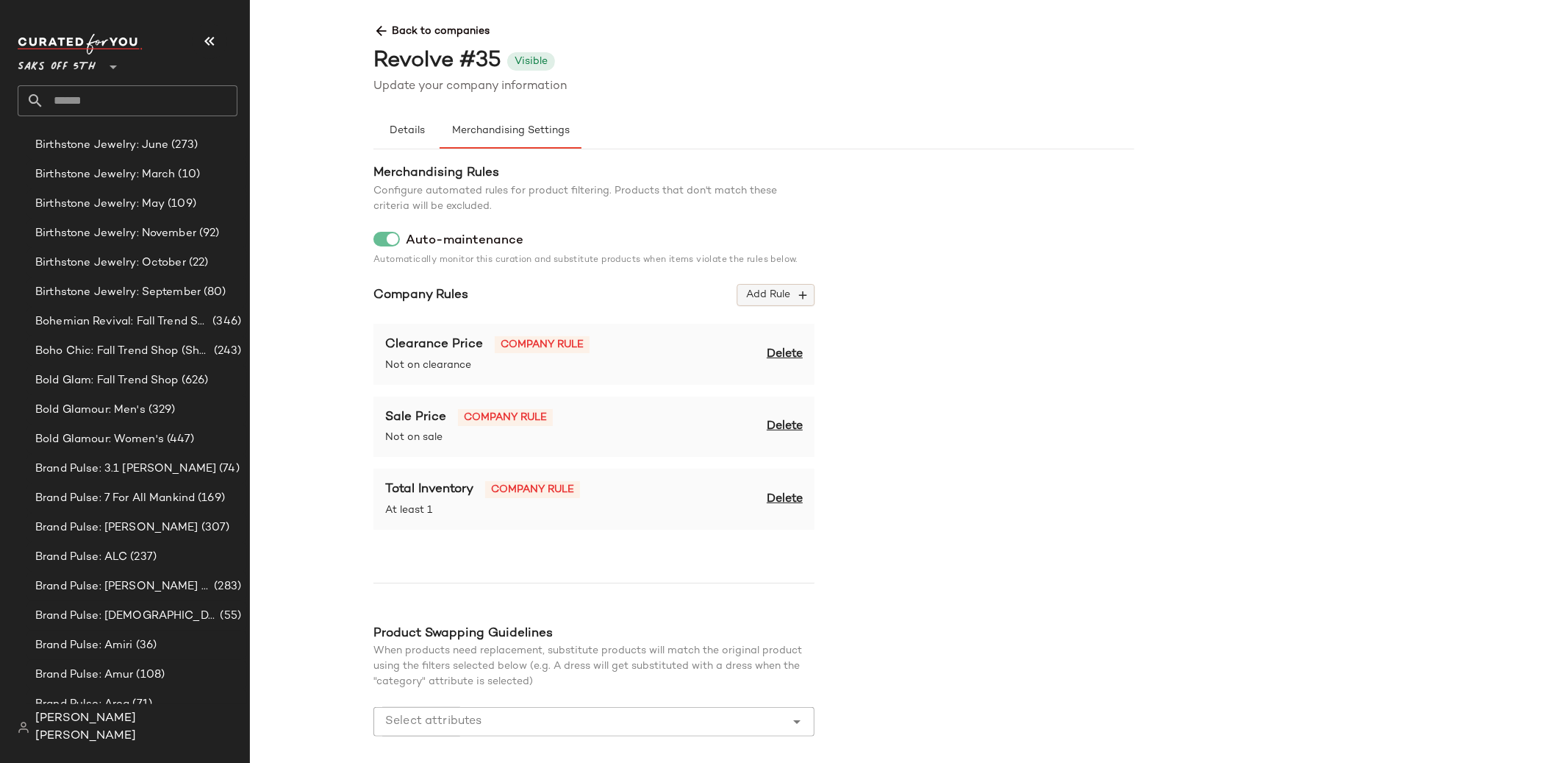
click at [768, 298] on span "Add Rule" at bounding box center [776, 295] width 61 height 14
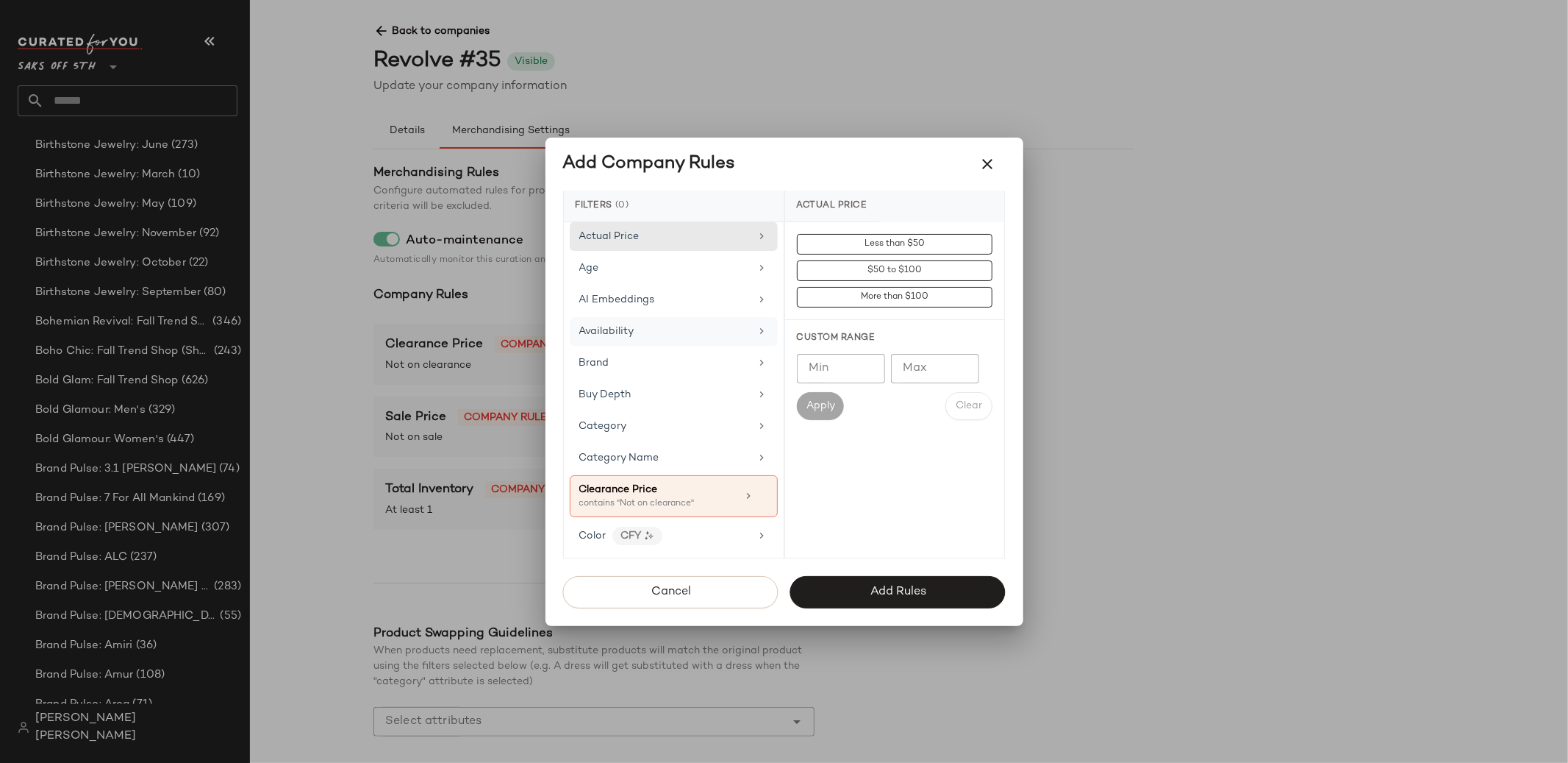
click at [688, 329] on div "Availability" at bounding box center [665, 331] width 171 height 16
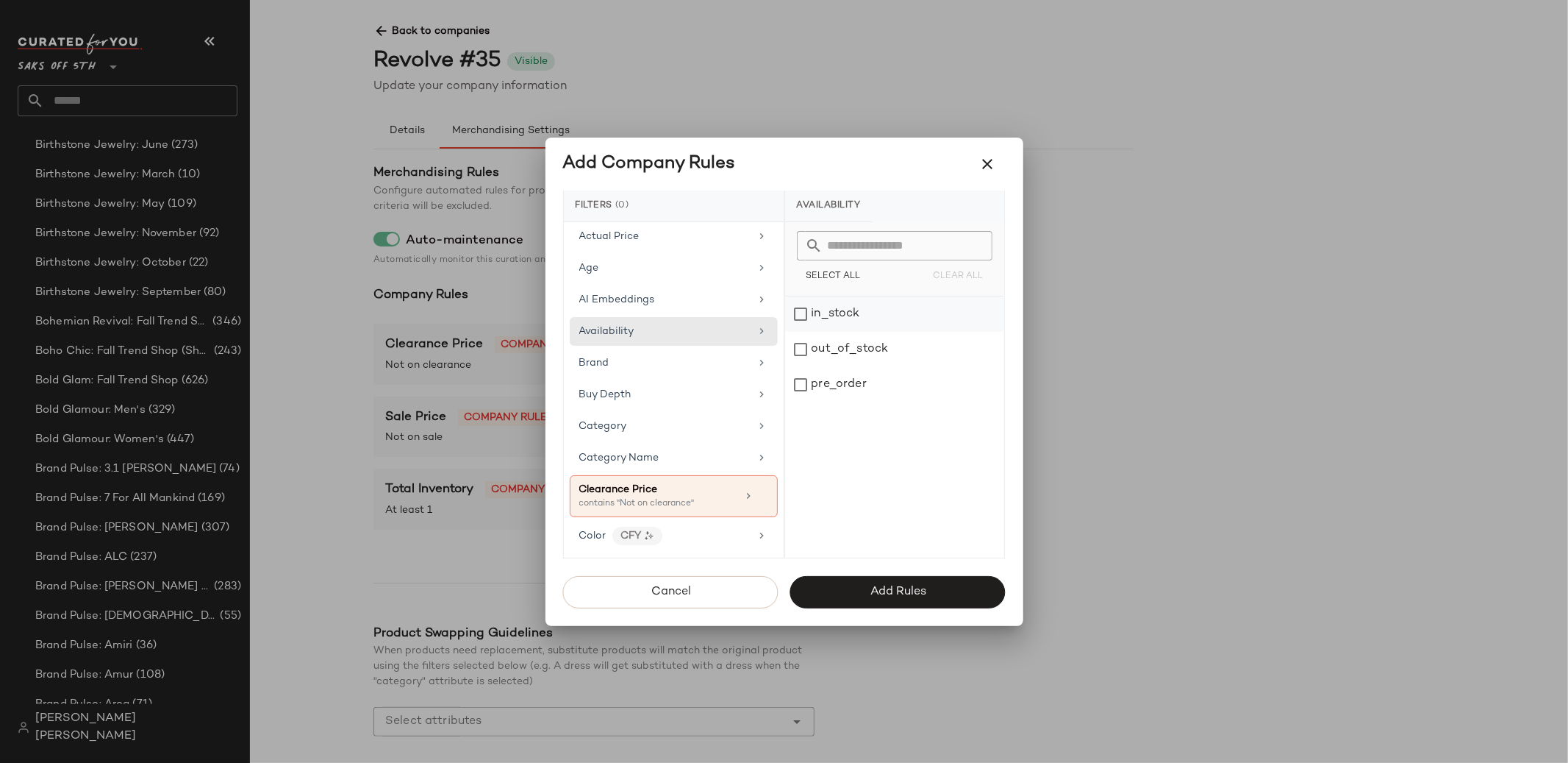
click at [805, 325] on div "in_stock" at bounding box center [894, 314] width 219 height 35
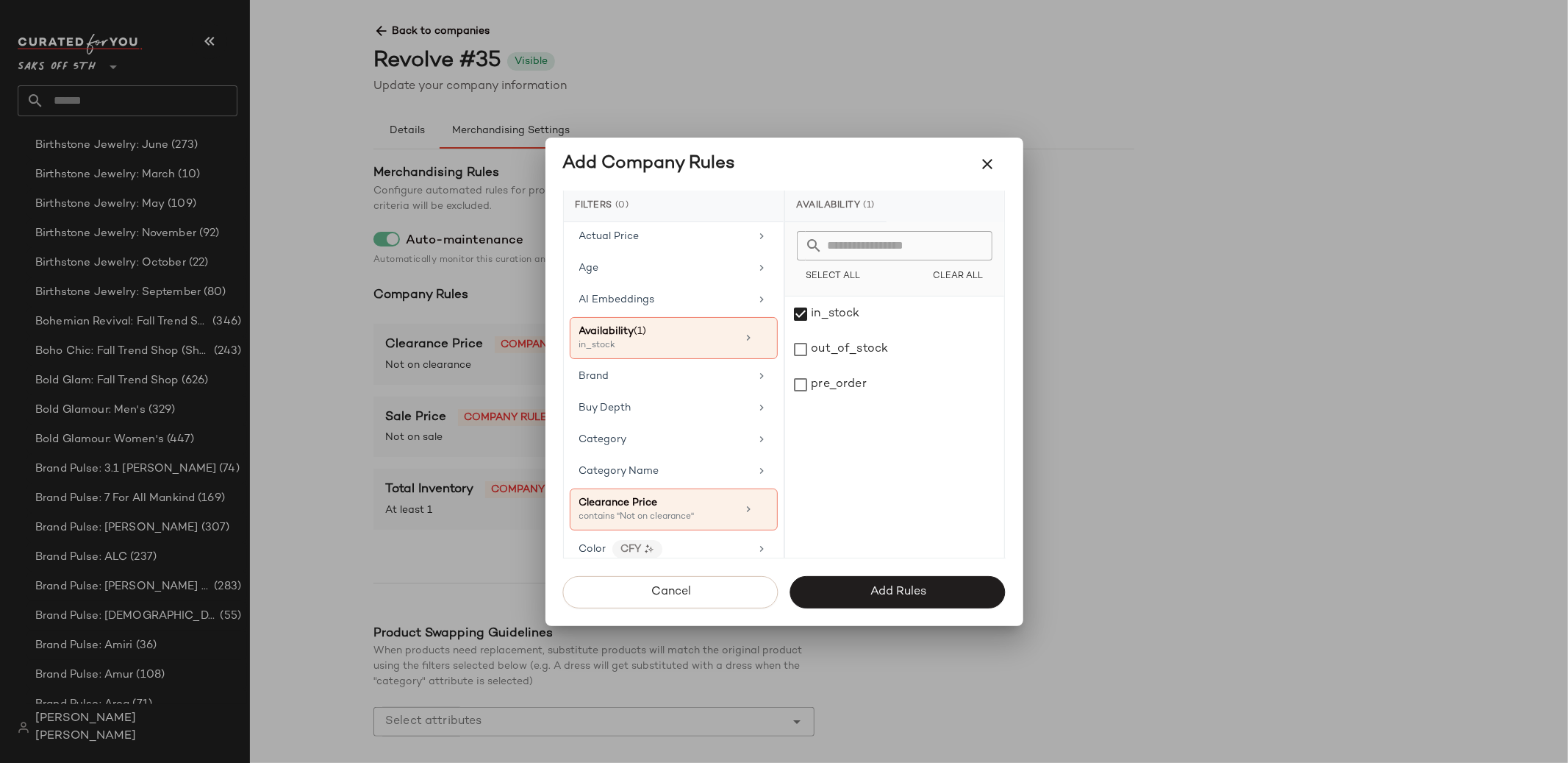
drag, startPoint x: 841, startPoint y: 594, endPoint x: 801, endPoint y: 494, distance: 107.7
click at [801, 494] on div "Add Company Rules Filters (0) Actual Price Age AI Embeddings Availability (1) i…" at bounding box center [784, 381] width 478 height 488
click at [829, 587] on button "Add Rules" at bounding box center [898, 591] width 215 height 32
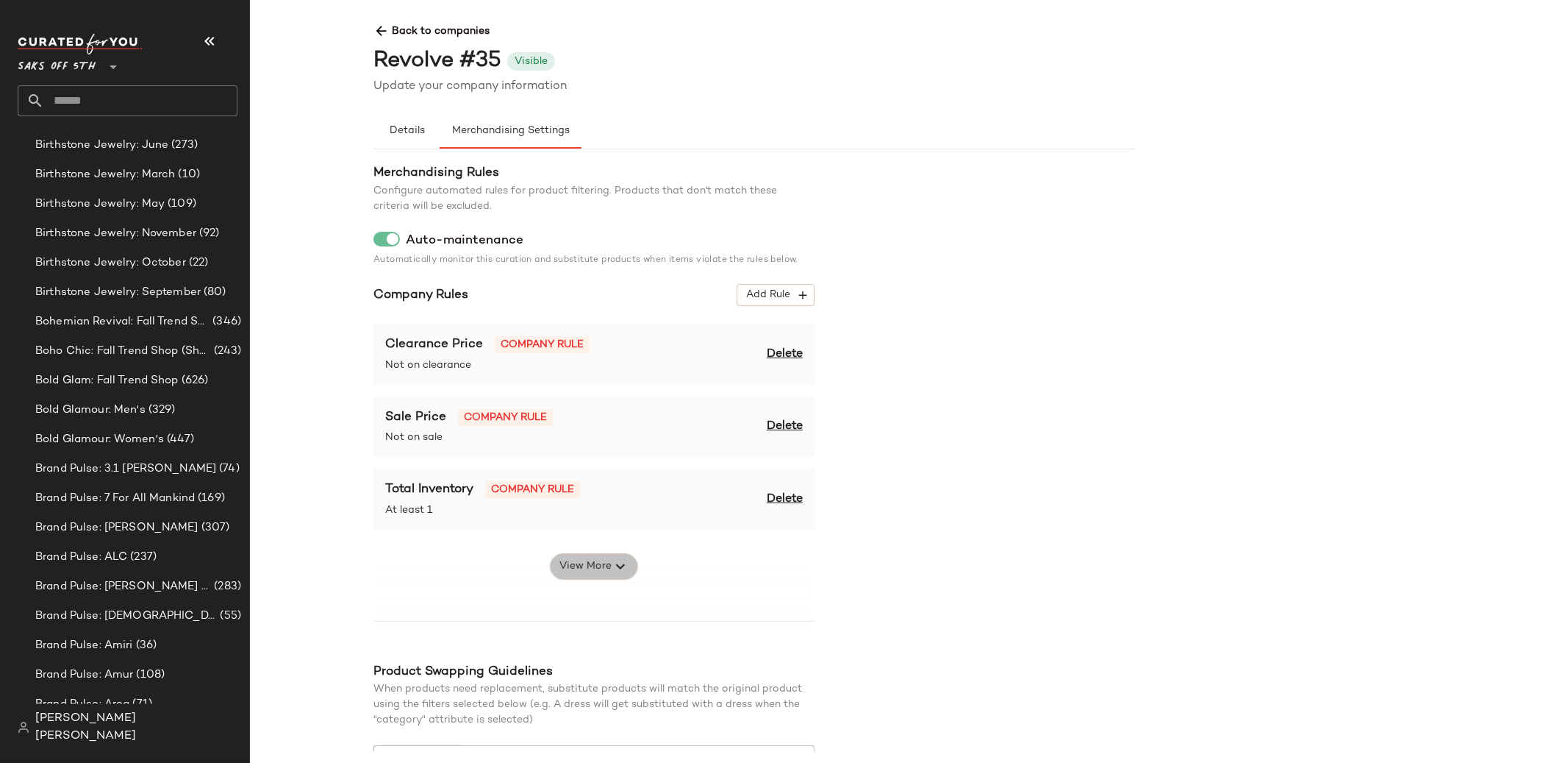
click at [602, 557] on span "View More" at bounding box center [585, 566] width 53 height 18
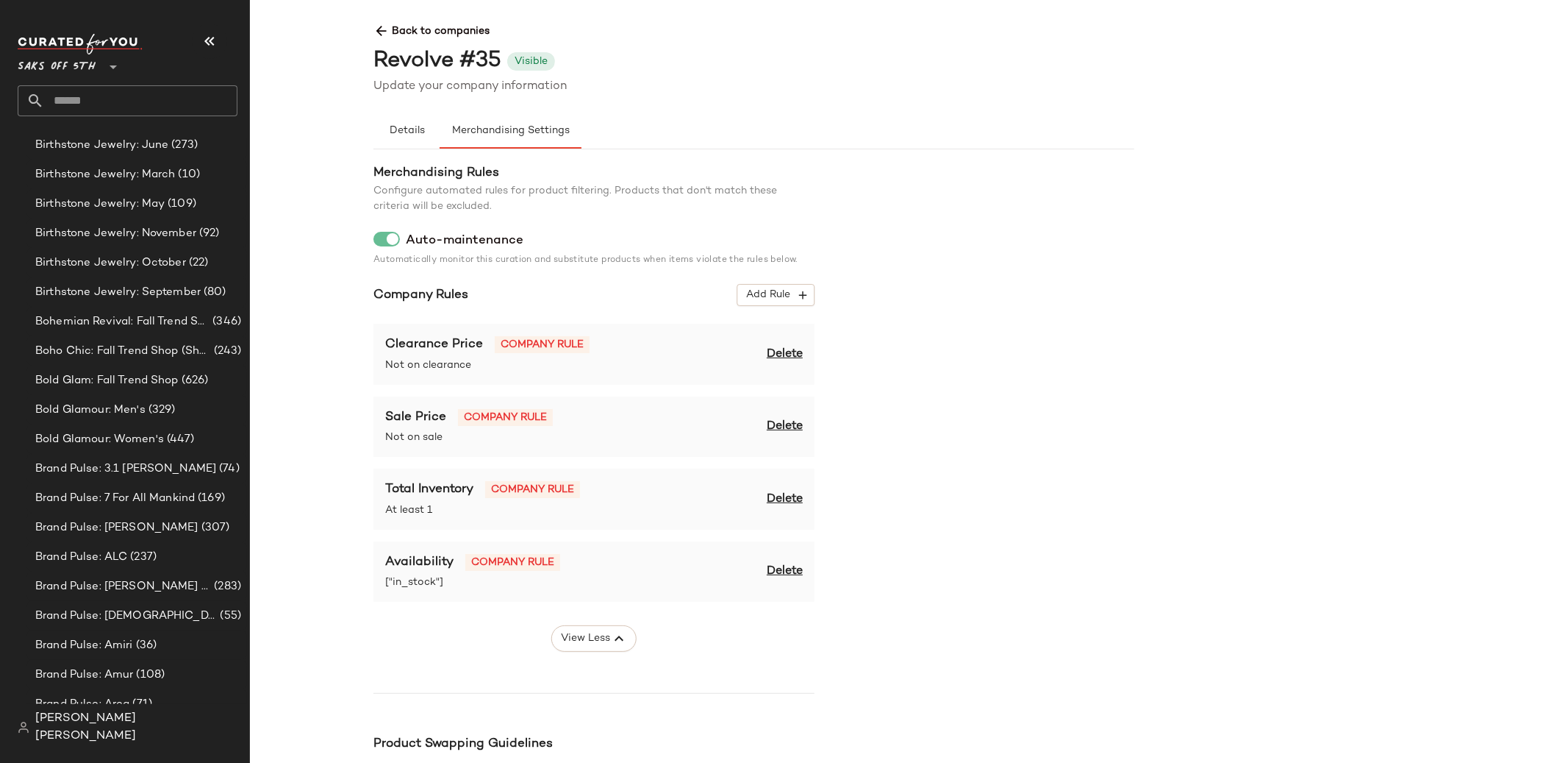
click at [779, 493] on span "Delete" at bounding box center [784, 500] width 36 height 18
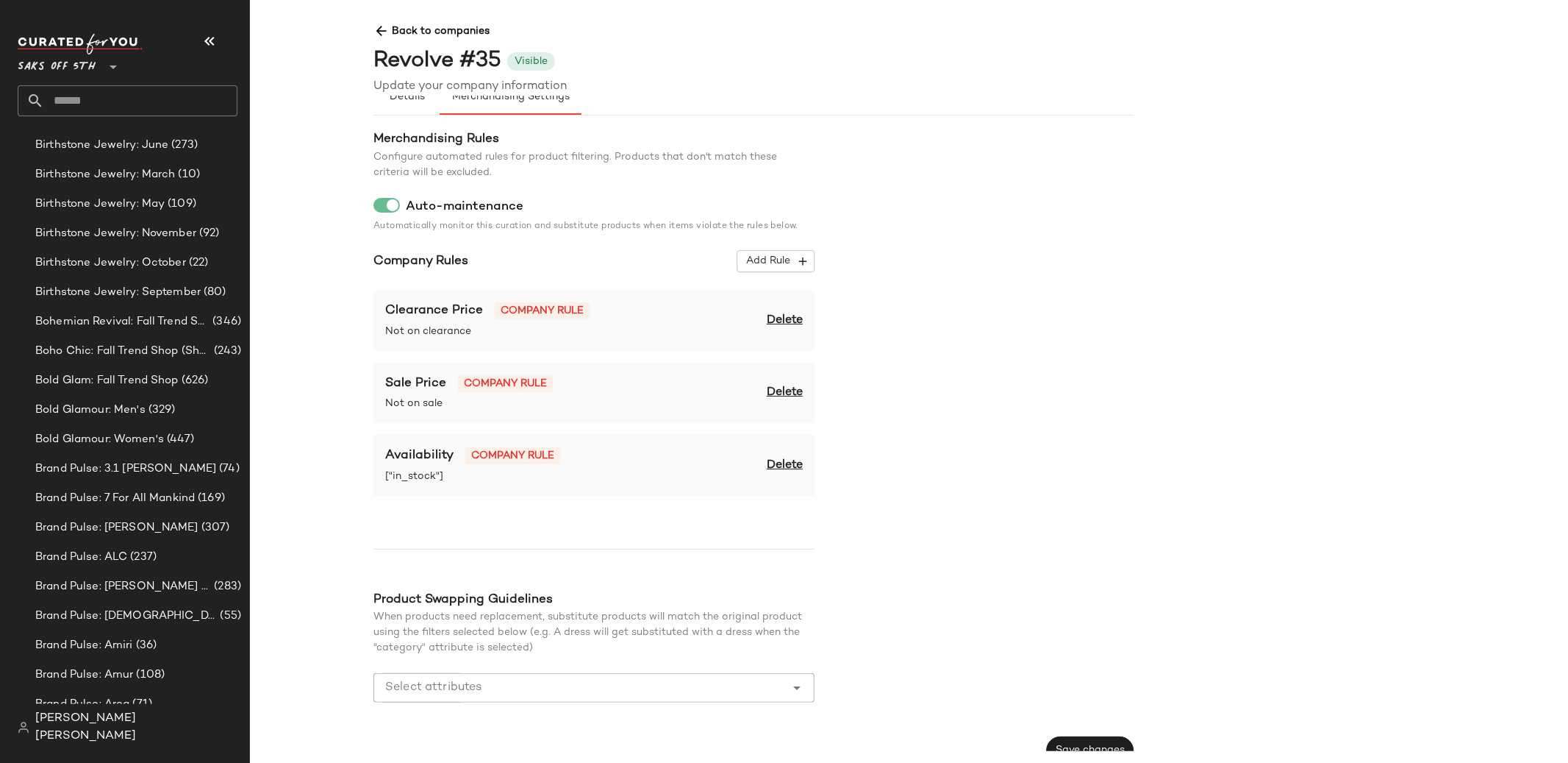
scroll to position [63, 0]
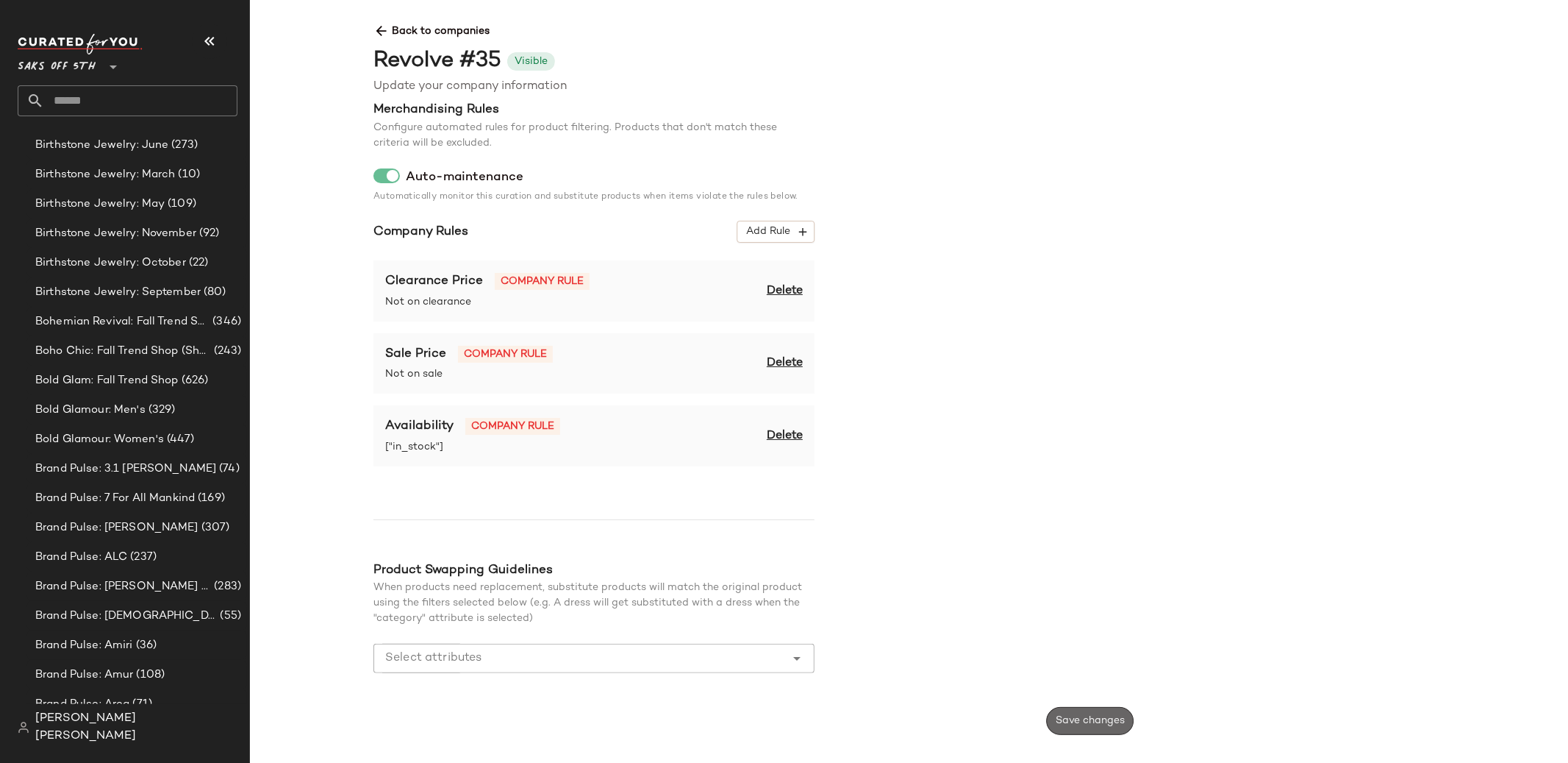
click at [1070, 719] on span "Save changes" at bounding box center [1090, 721] width 70 height 12
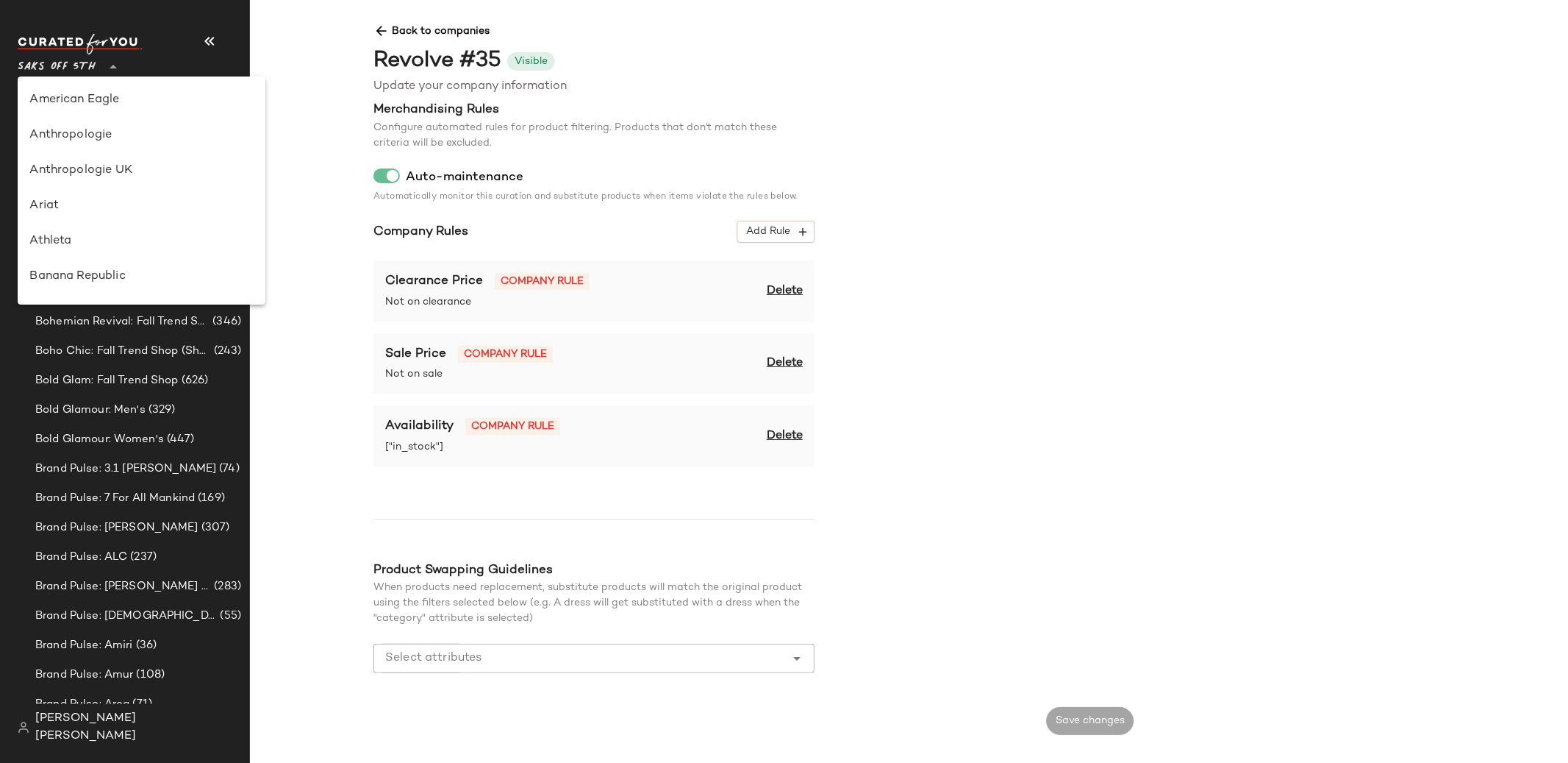
click at [106, 73] on icon at bounding box center [113, 67] width 18 height 18
click at [105, 137] on div "Anthropologie" at bounding box center [141, 135] width 224 height 18
type input "**"
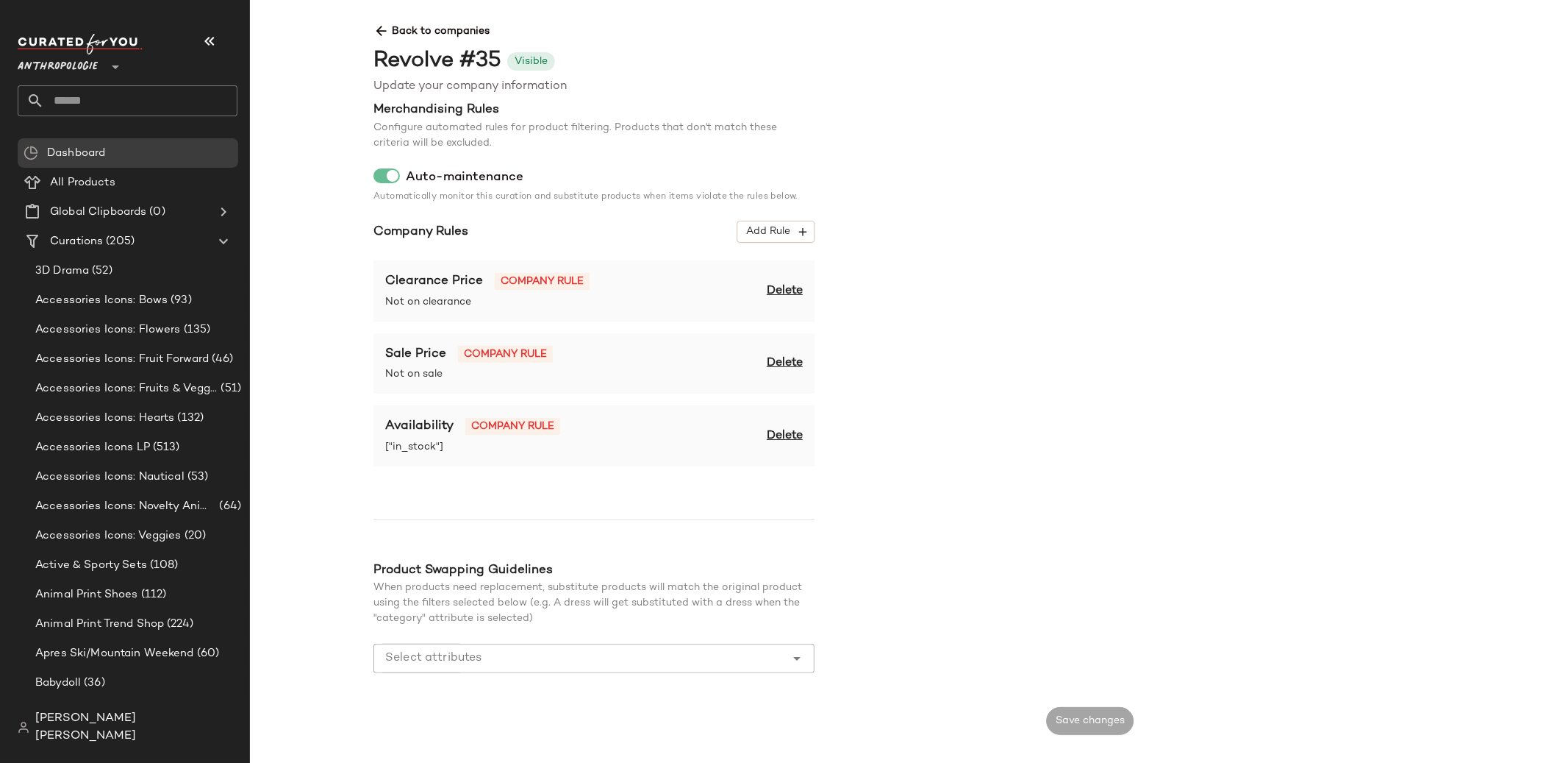
click at [136, 83] on div "Anthropologie **" at bounding box center [128, 75] width 220 height 83
click at [132, 96] on input "text" at bounding box center [140, 101] width 194 height 31
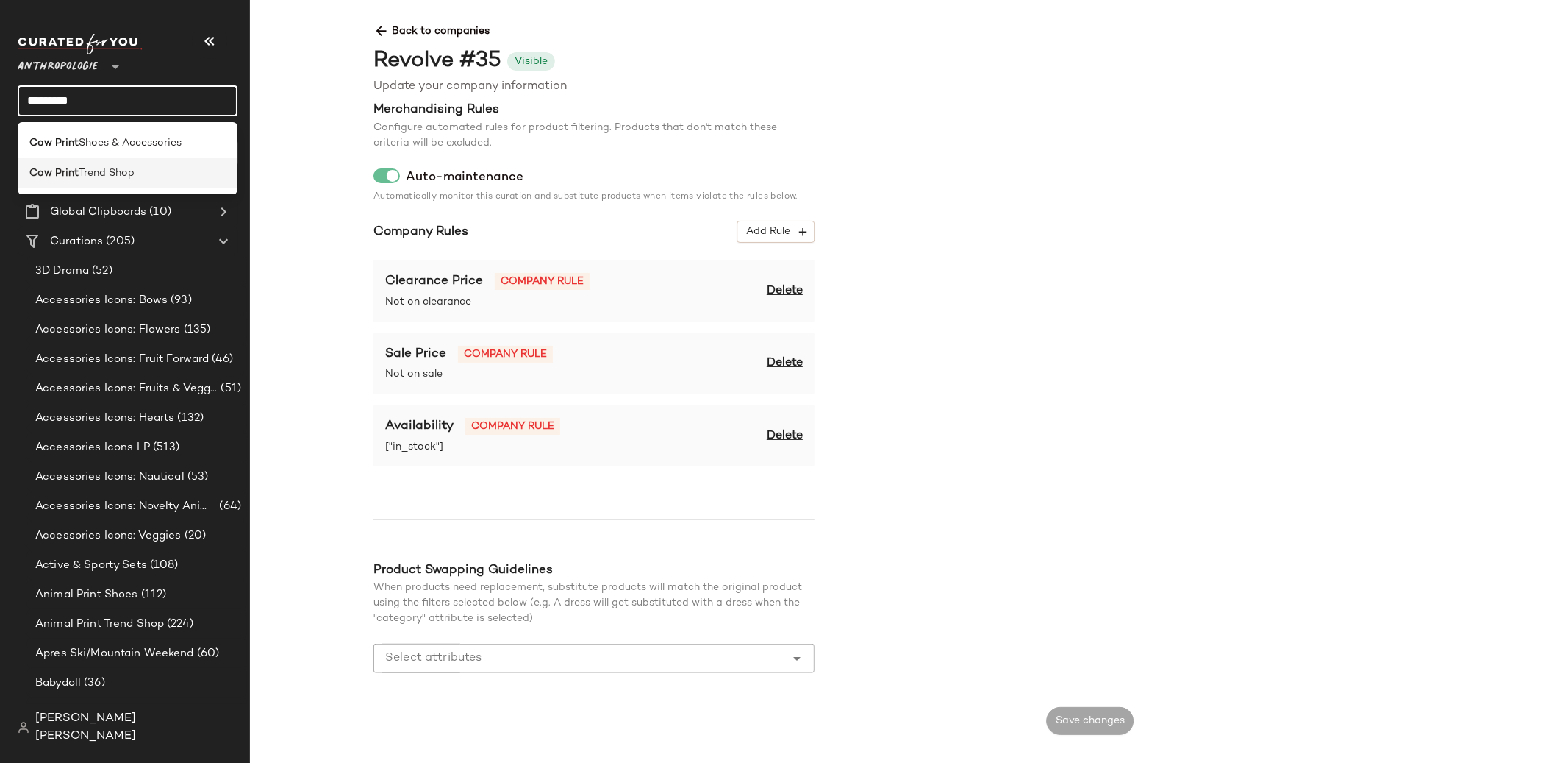
type input "*********"
click at [131, 161] on div "Cow Print Trend Shop" at bounding box center [128, 172] width 220 height 30
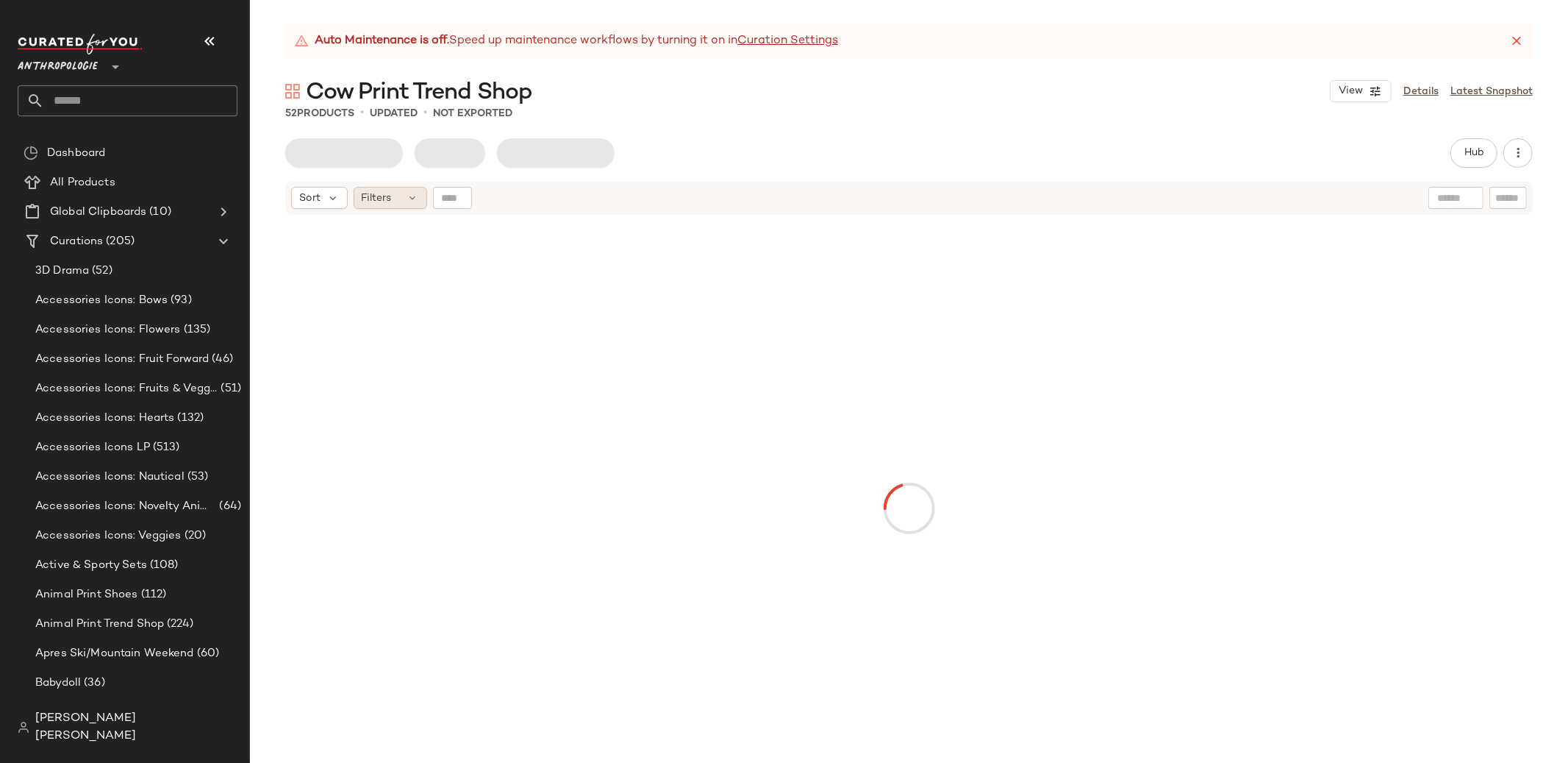
click at [399, 191] on div "Filters" at bounding box center [390, 198] width 73 height 22
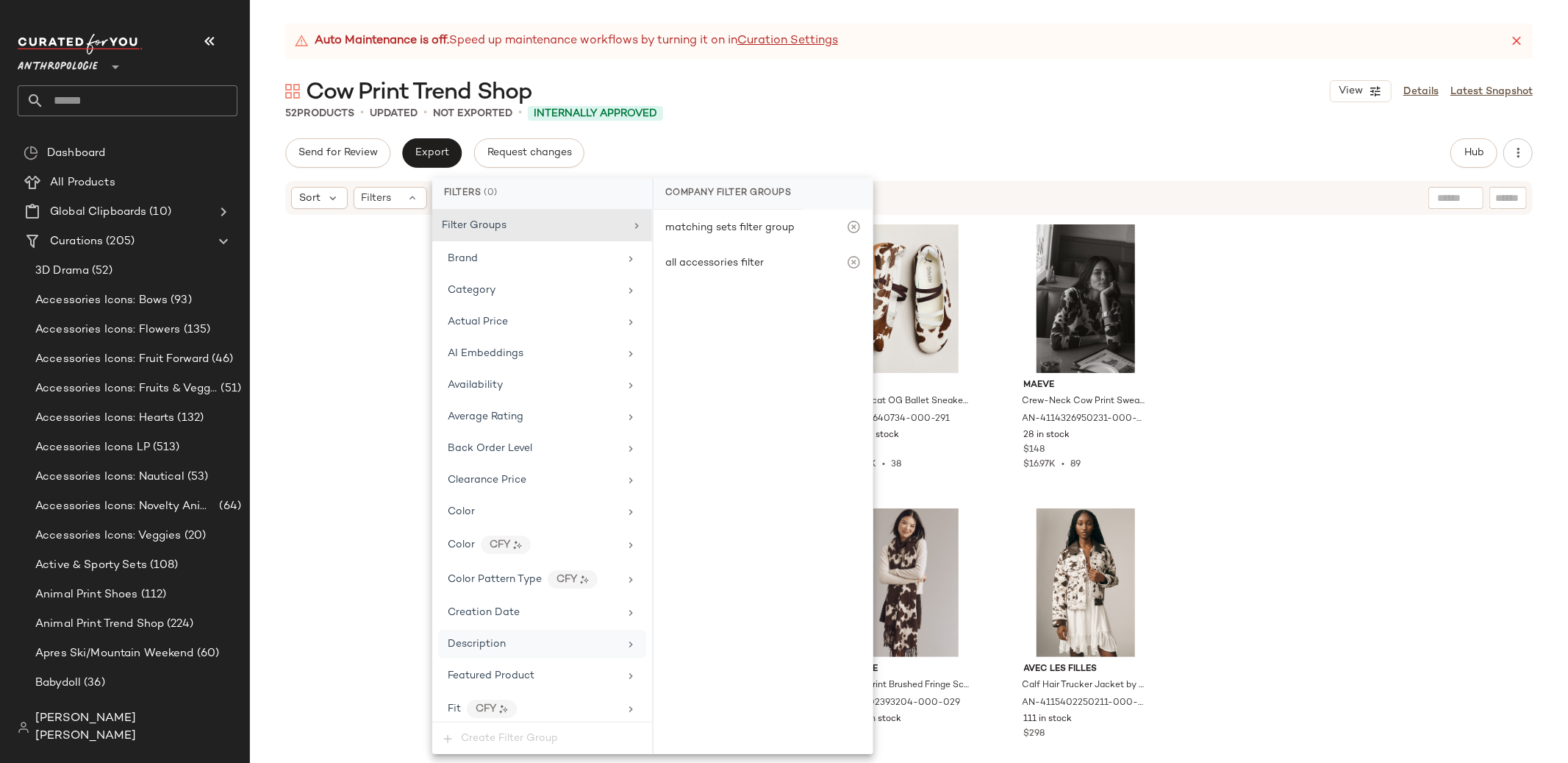
click at [519, 644] on div "Description" at bounding box center [534, 644] width 171 height 16
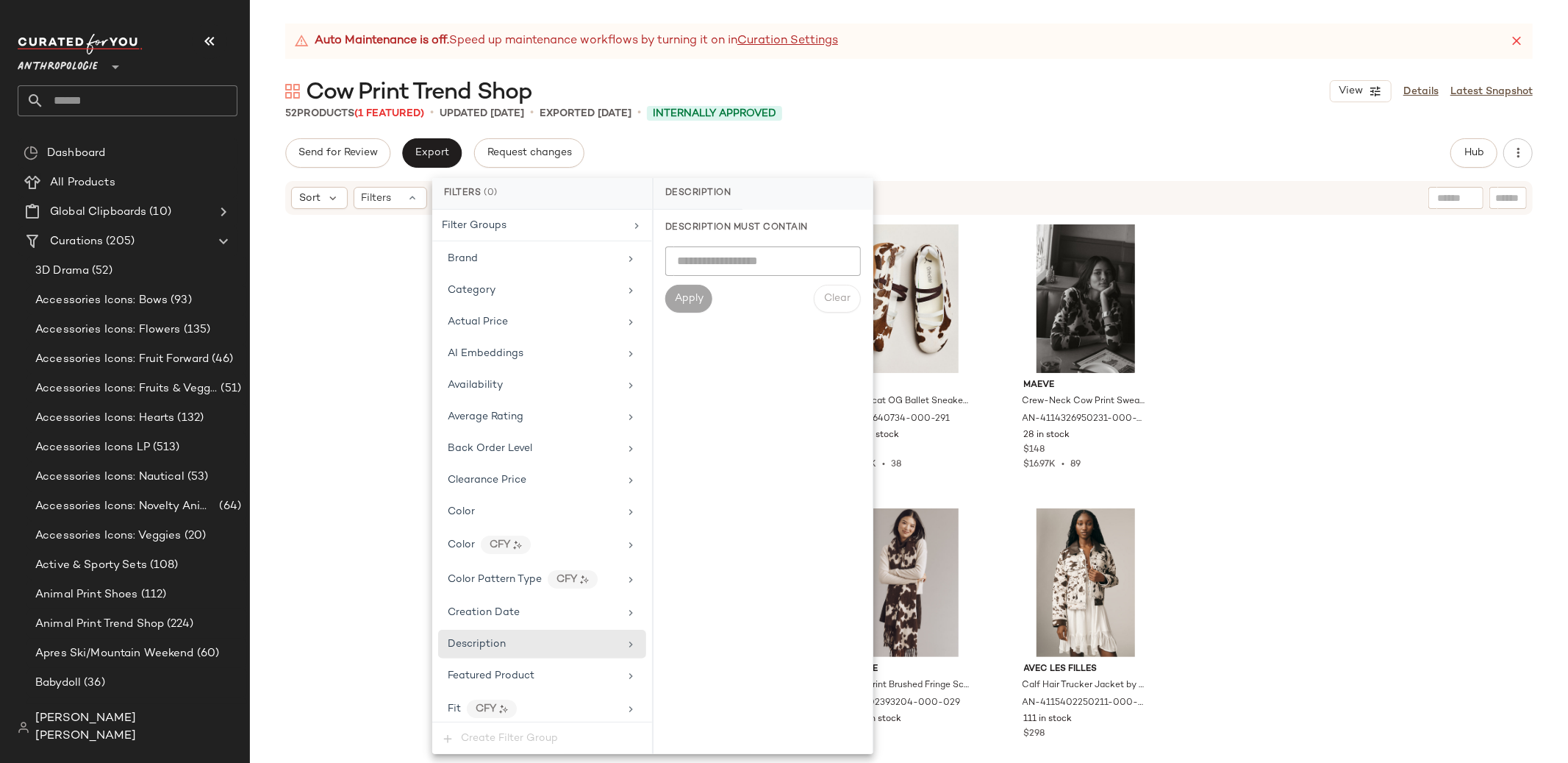
click at [740, 271] on input "text" at bounding box center [763, 261] width 196 height 29
type input "***"
click at [696, 307] on button "Apply" at bounding box center [689, 298] width 47 height 28
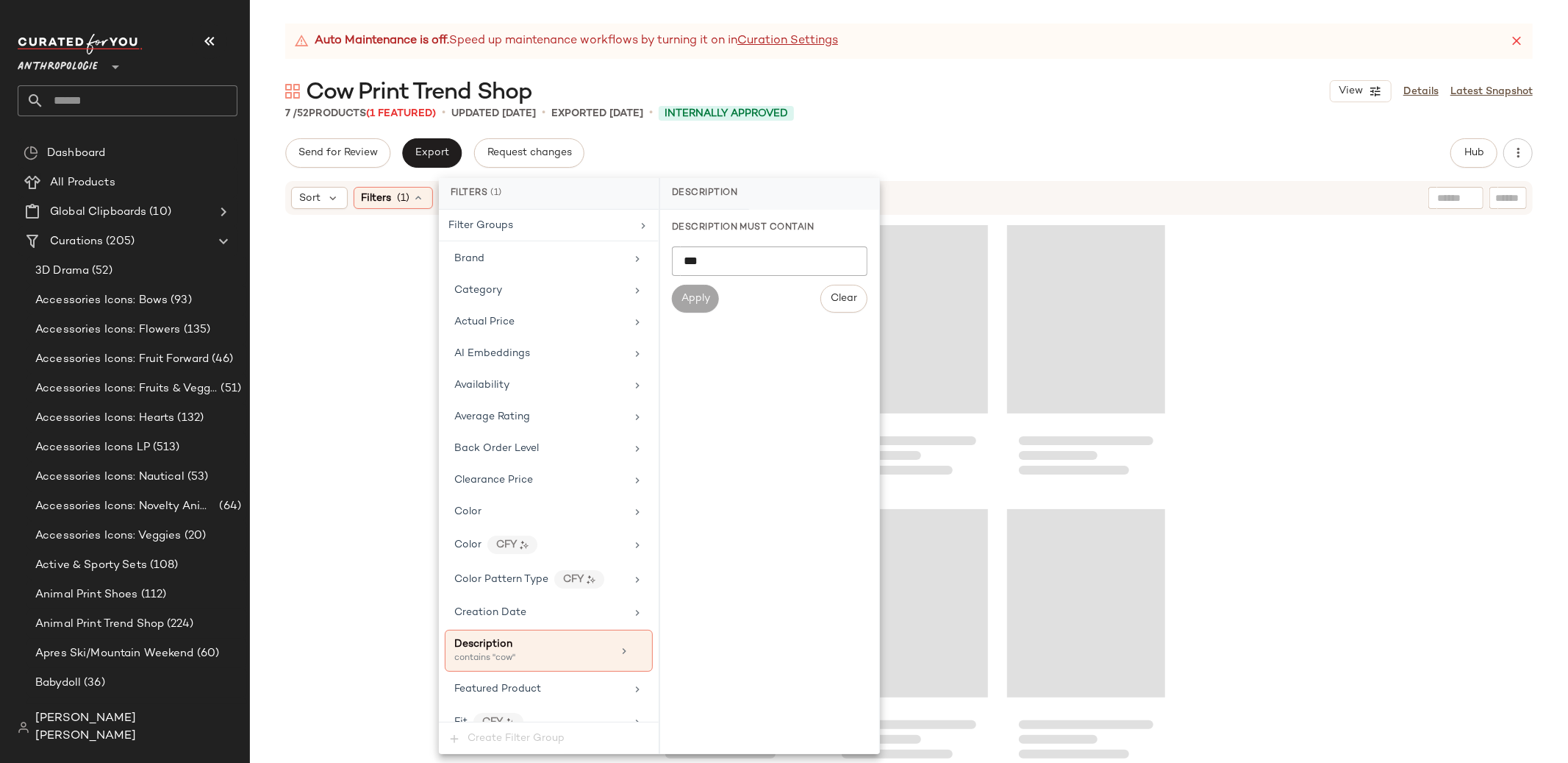
click at [364, 440] on div at bounding box center [910, 508] width 1319 height 584
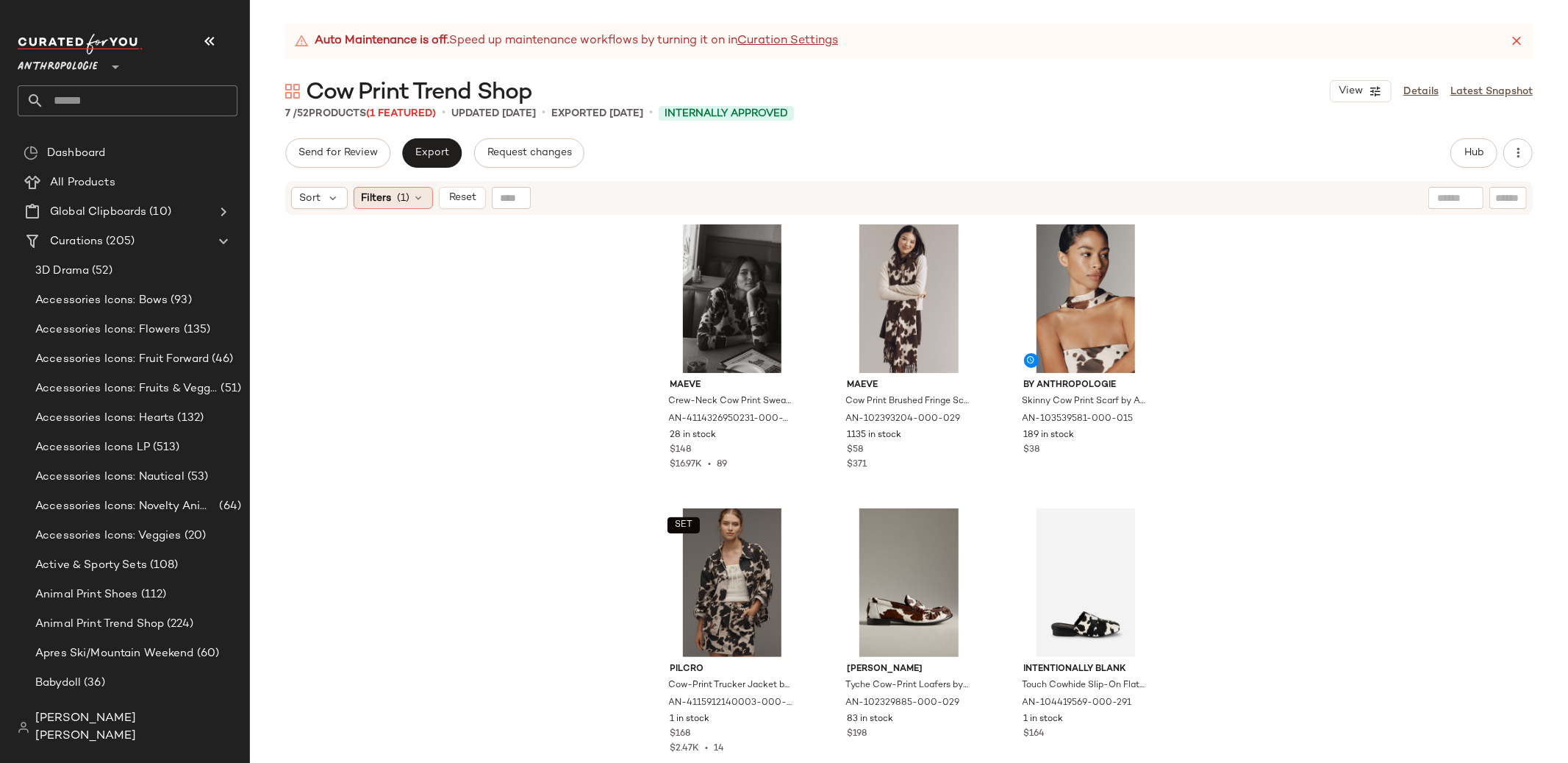
click at [409, 197] on span "(1)" at bounding box center [403, 199] width 13 height 16
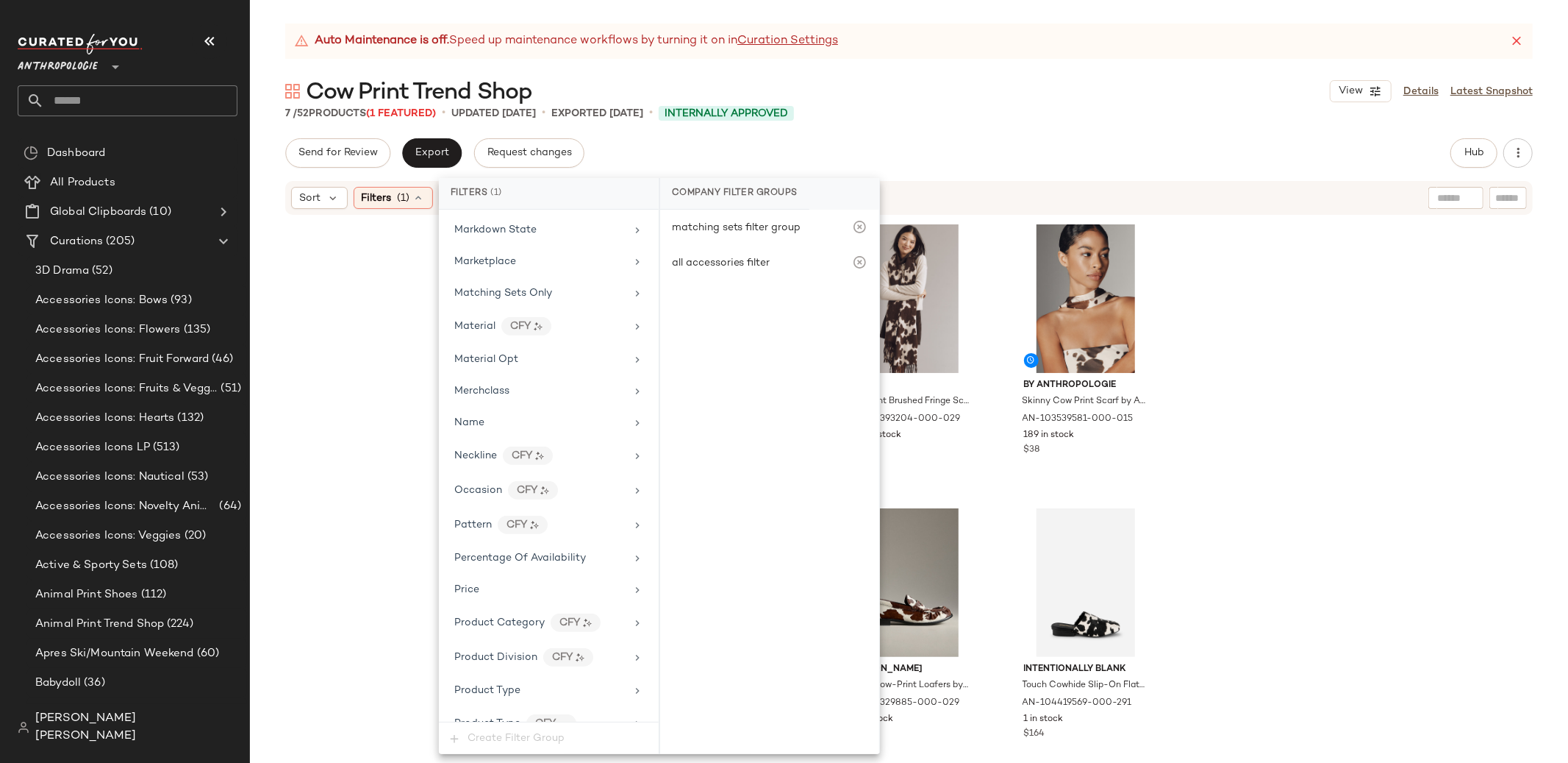
scroll to position [764, 0]
click at [498, 426] on div "Name" at bounding box center [541, 421] width 171 height 16
click at [770, 261] on input "text" at bounding box center [769, 261] width 196 height 29
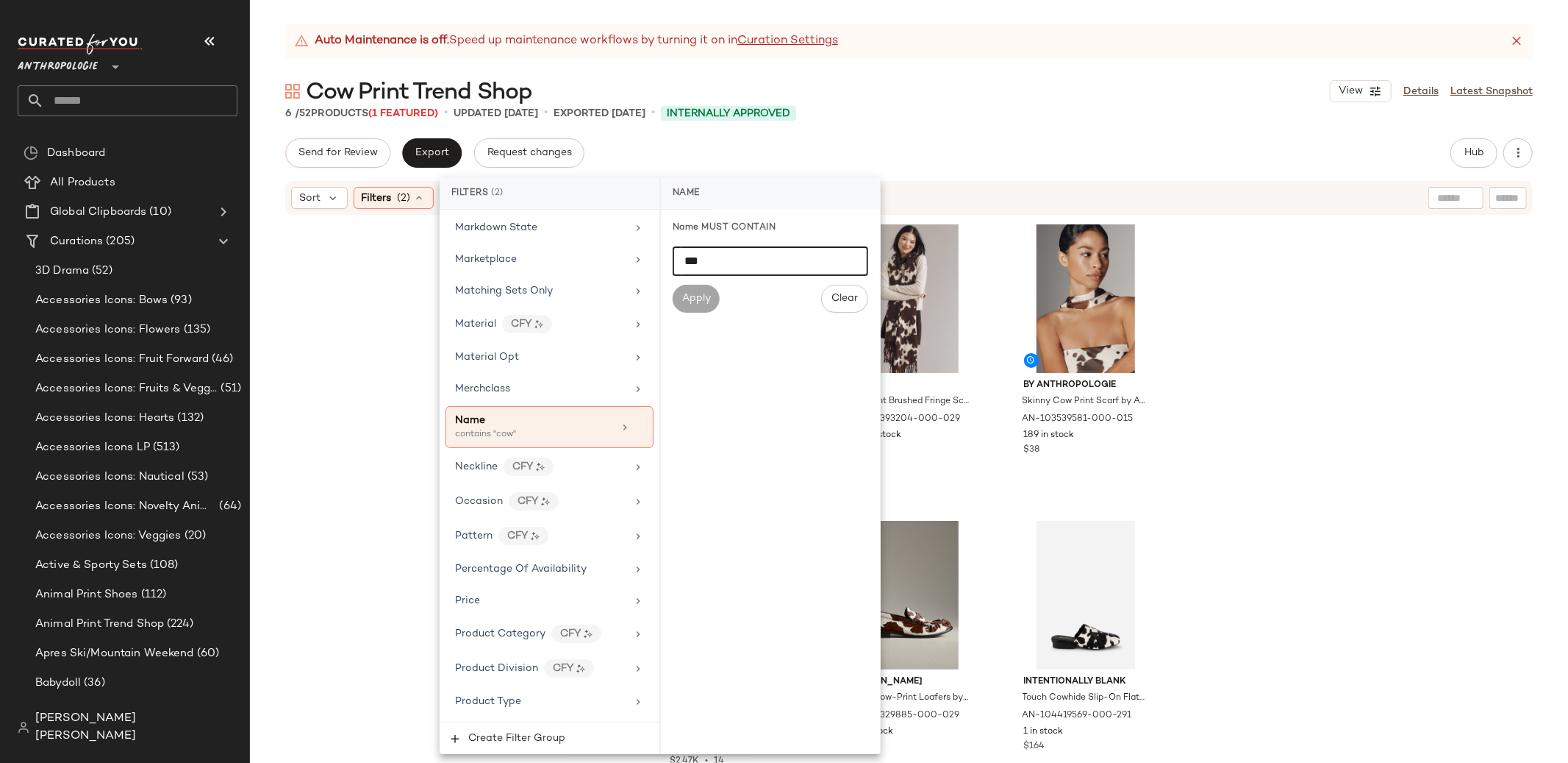
type input "***"
click at [346, 295] on div "Maeve Crew-Neck Cow Print Sweater by Maeve in Brown, Women's, Size: 3 X, Nylon/…" at bounding box center [910, 508] width 1319 height 584
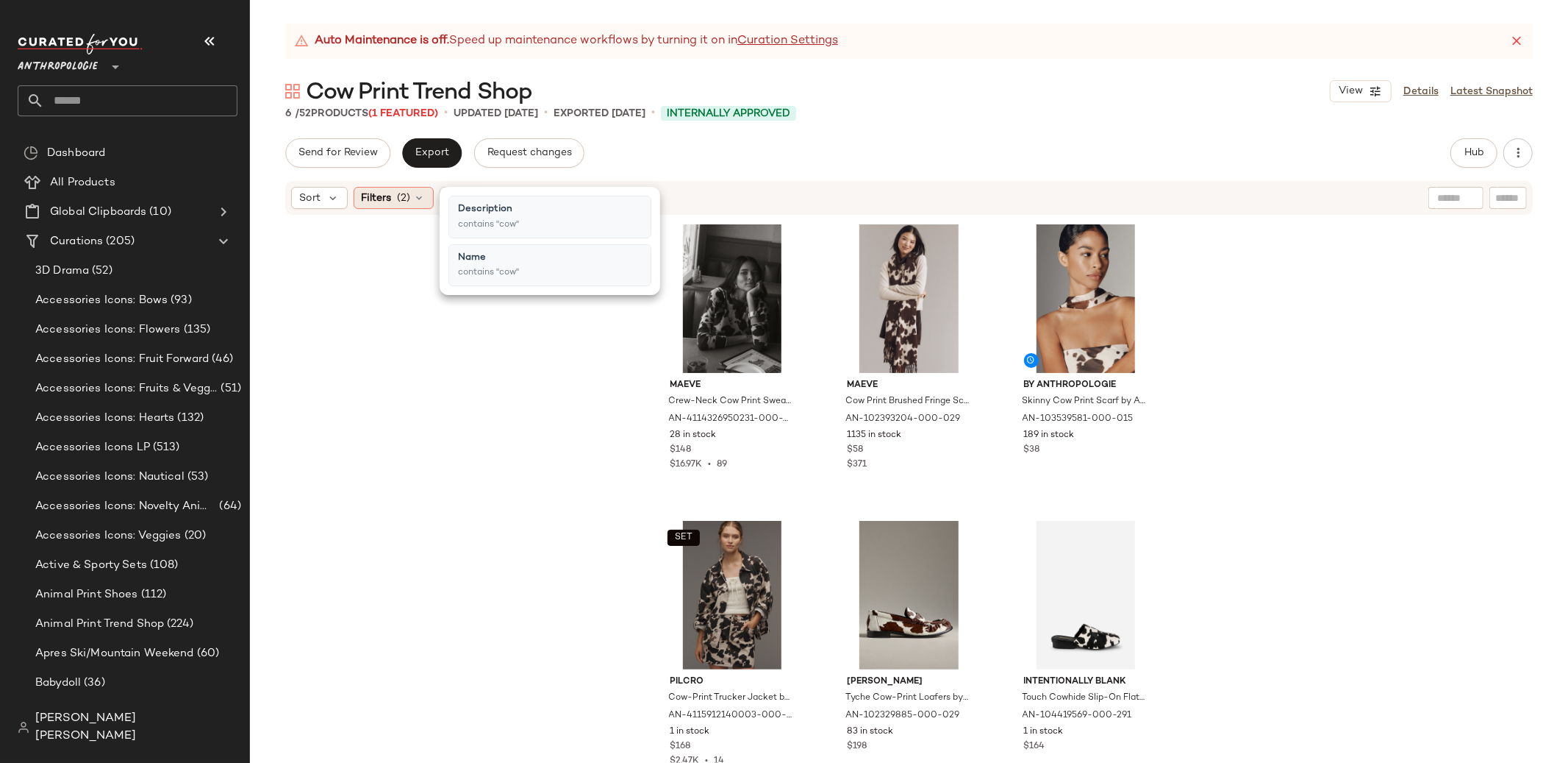
click at [419, 193] on icon at bounding box center [420, 198] width 12 height 12
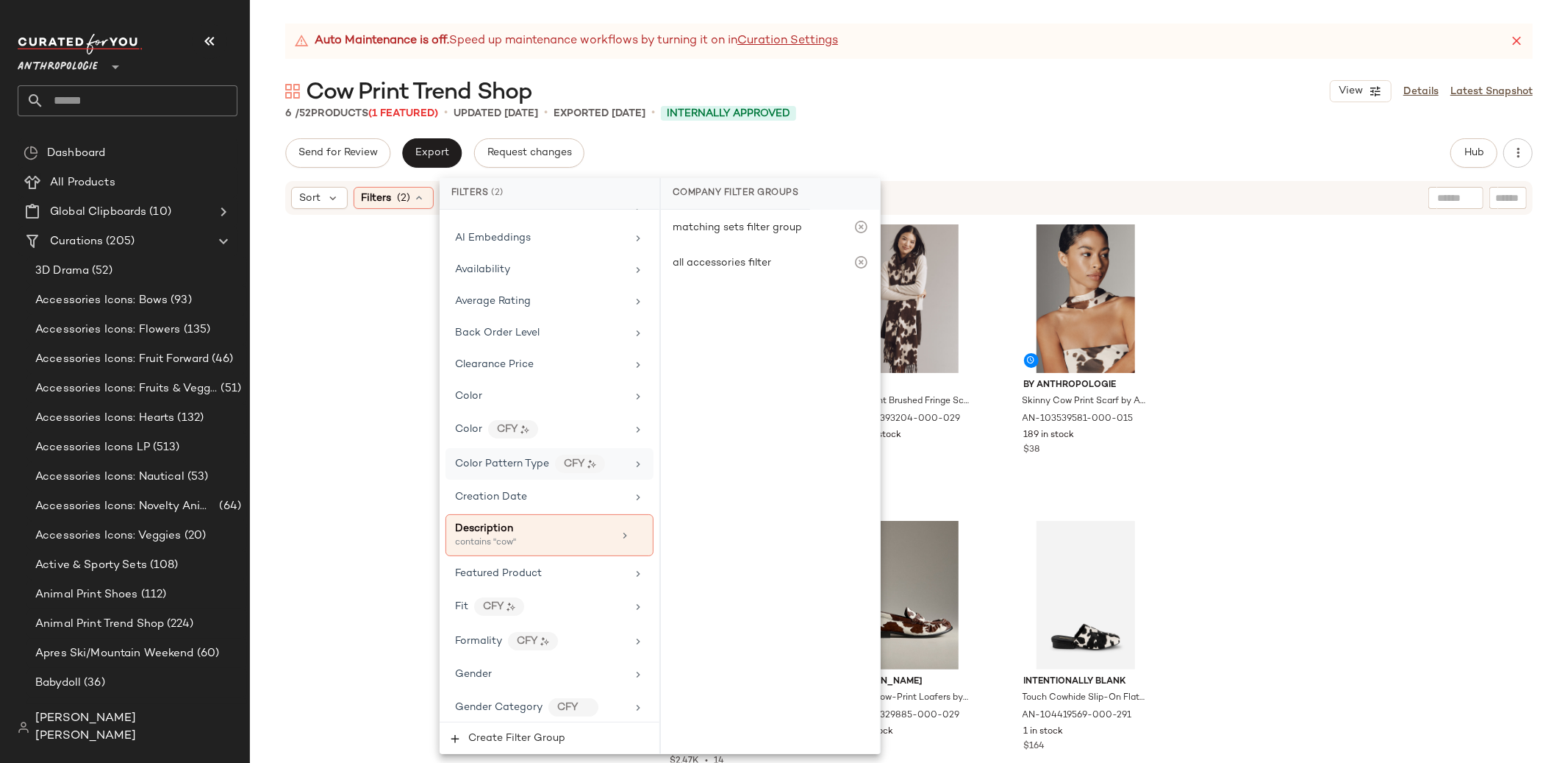
scroll to position [116, 0]
click at [634, 537] on icon at bounding box center [639, 535] width 11 height 11
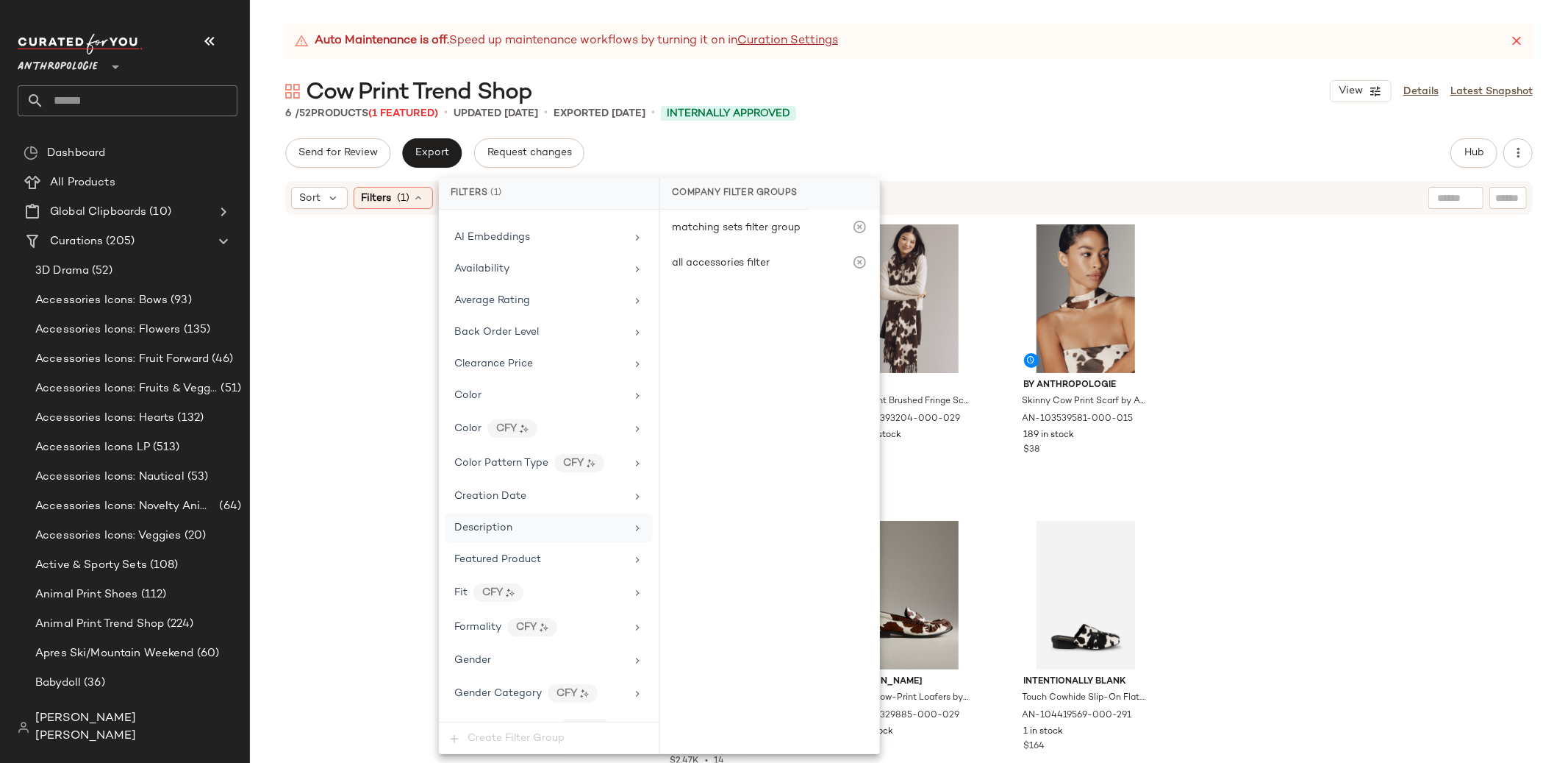
click at [374, 437] on div "Maeve Crew-Neck Cow Print Sweater by Maeve in Brown, Women's, Size: 3 X, Nylon/…" at bounding box center [910, 508] width 1319 height 584
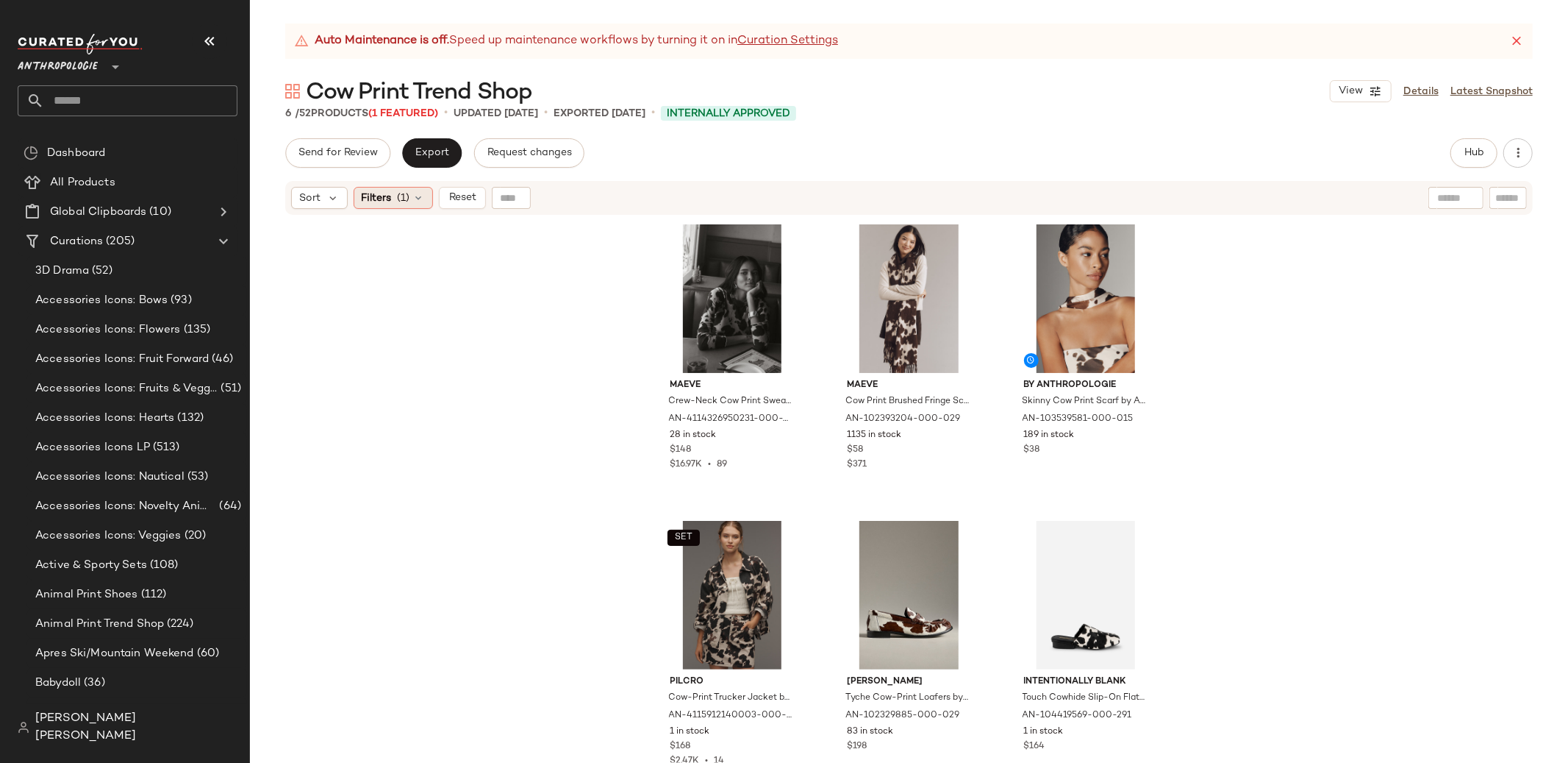
click at [425, 199] on div "Filters (1)" at bounding box center [393, 198] width 80 height 22
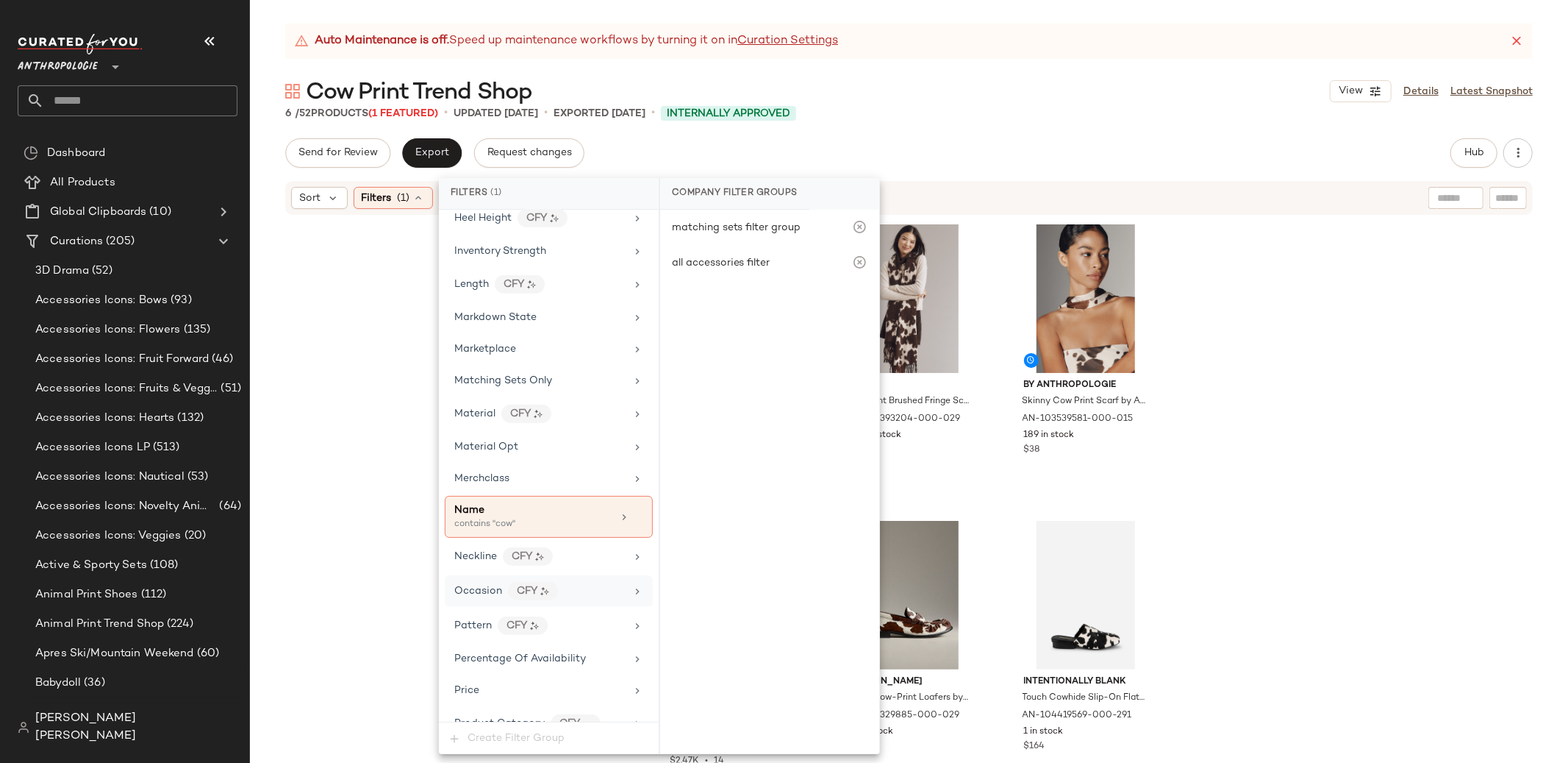
scroll to position [665, 0]
click at [633, 516] on icon at bounding box center [638, 514] width 11 height 11
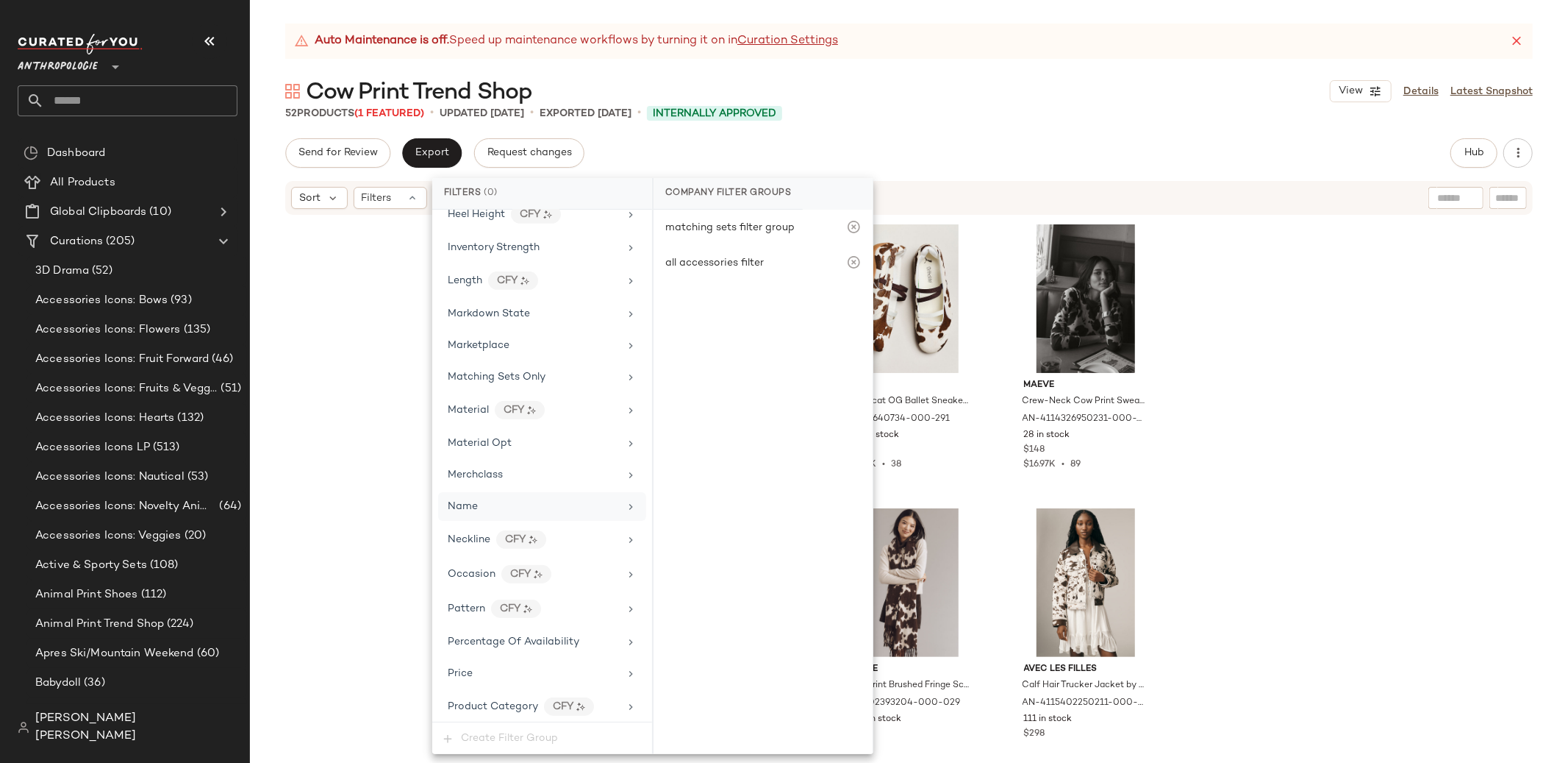
click at [394, 428] on div "Pilcro The Leon Double Hem High-Rise Wide-Leg Cuffed Jeans by Pilcro in Brown, …" at bounding box center [910, 508] width 1319 height 584
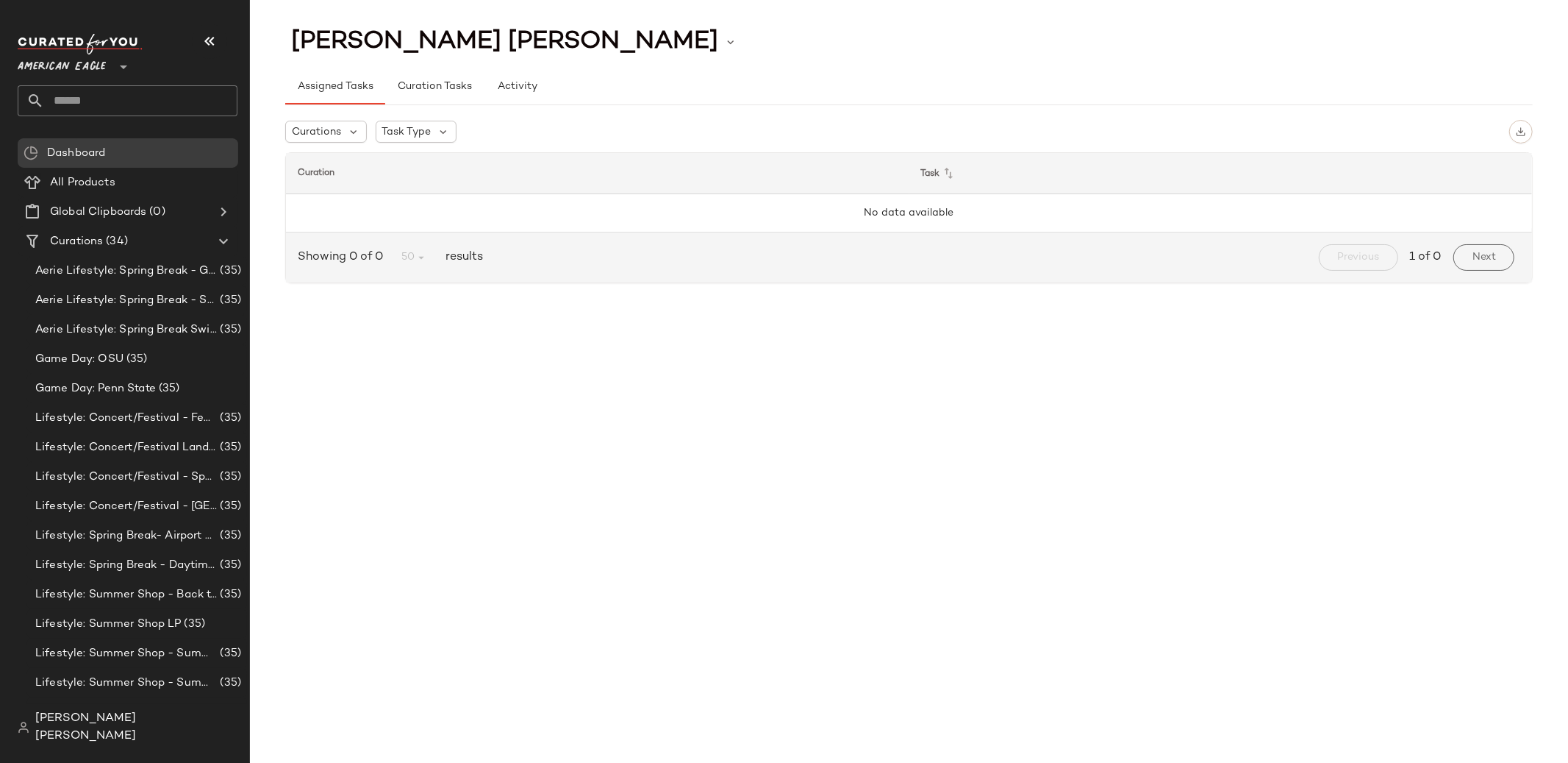
click at [106, 745] on div "[PERSON_NAME] [PERSON_NAME]" at bounding box center [133, 727] width 232 height 47
click at [143, 737] on span "[PERSON_NAME] [PERSON_NAME]" at bounding box center [136, 728] width 203 height 35
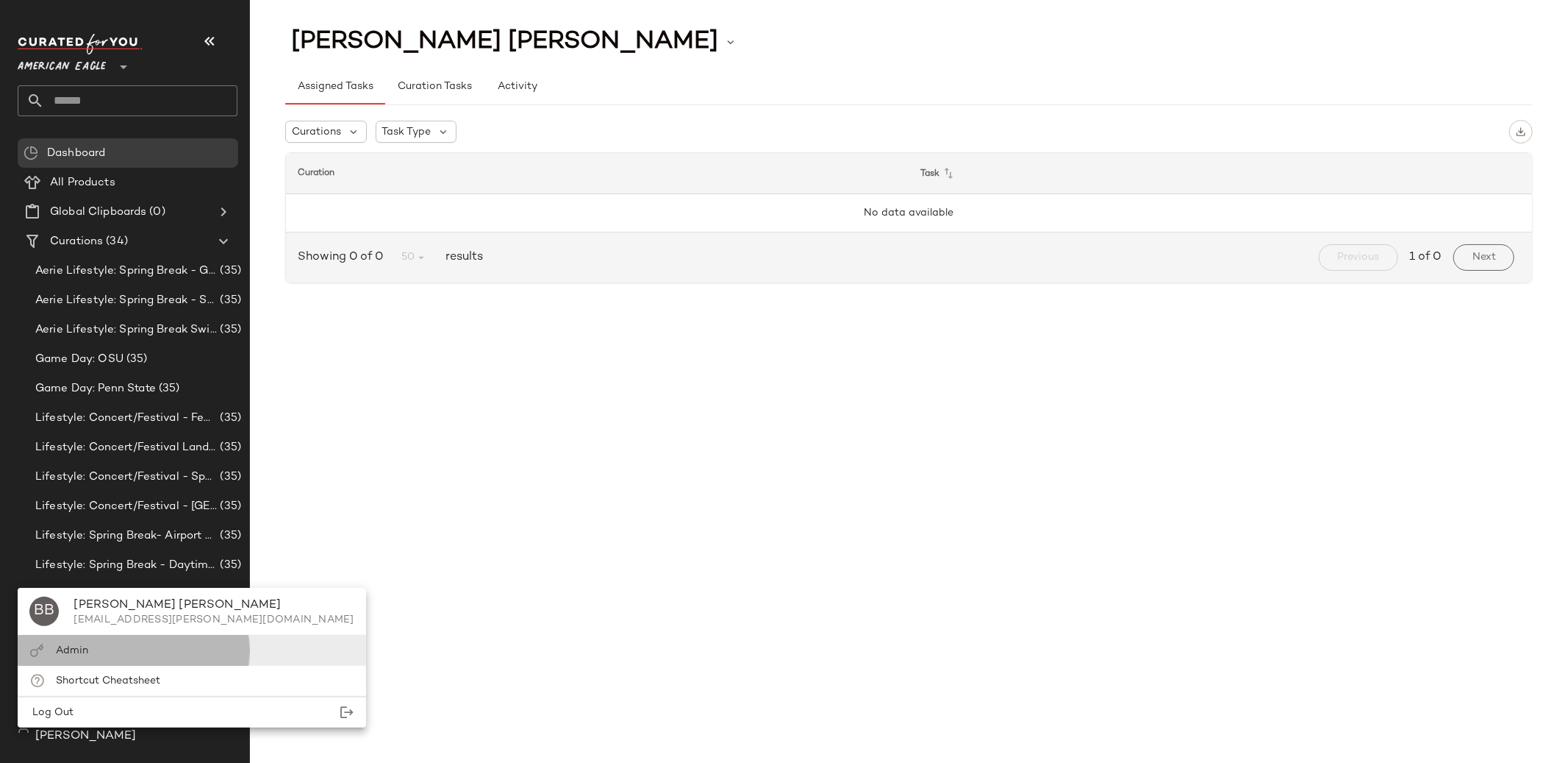
click at [140, 659] on div "Admin" at bounding box center [191, 650] width 348 height 30
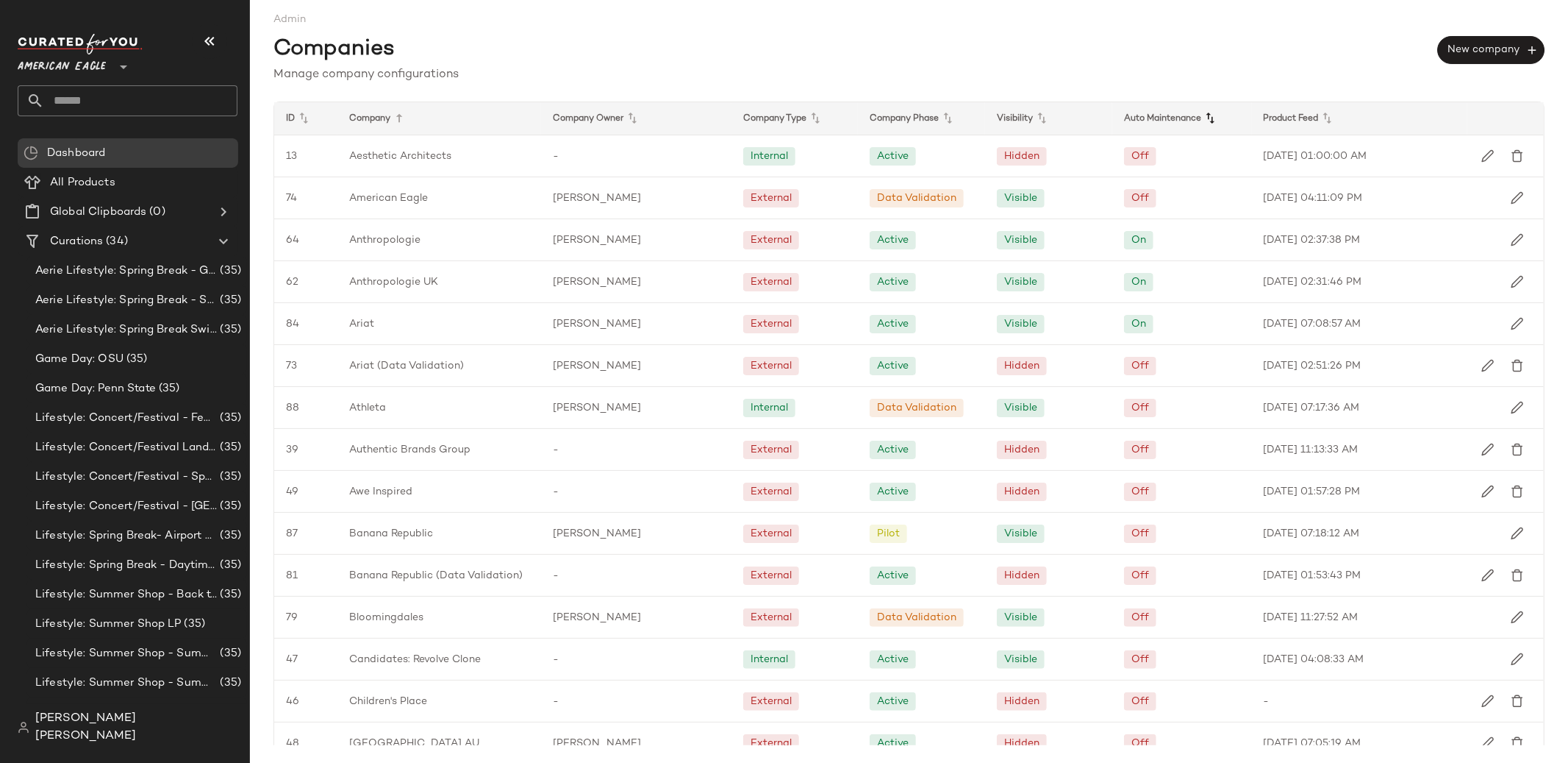
click at [1202, 115] on icon at bounding box center [1211, 118] width 18 height 18
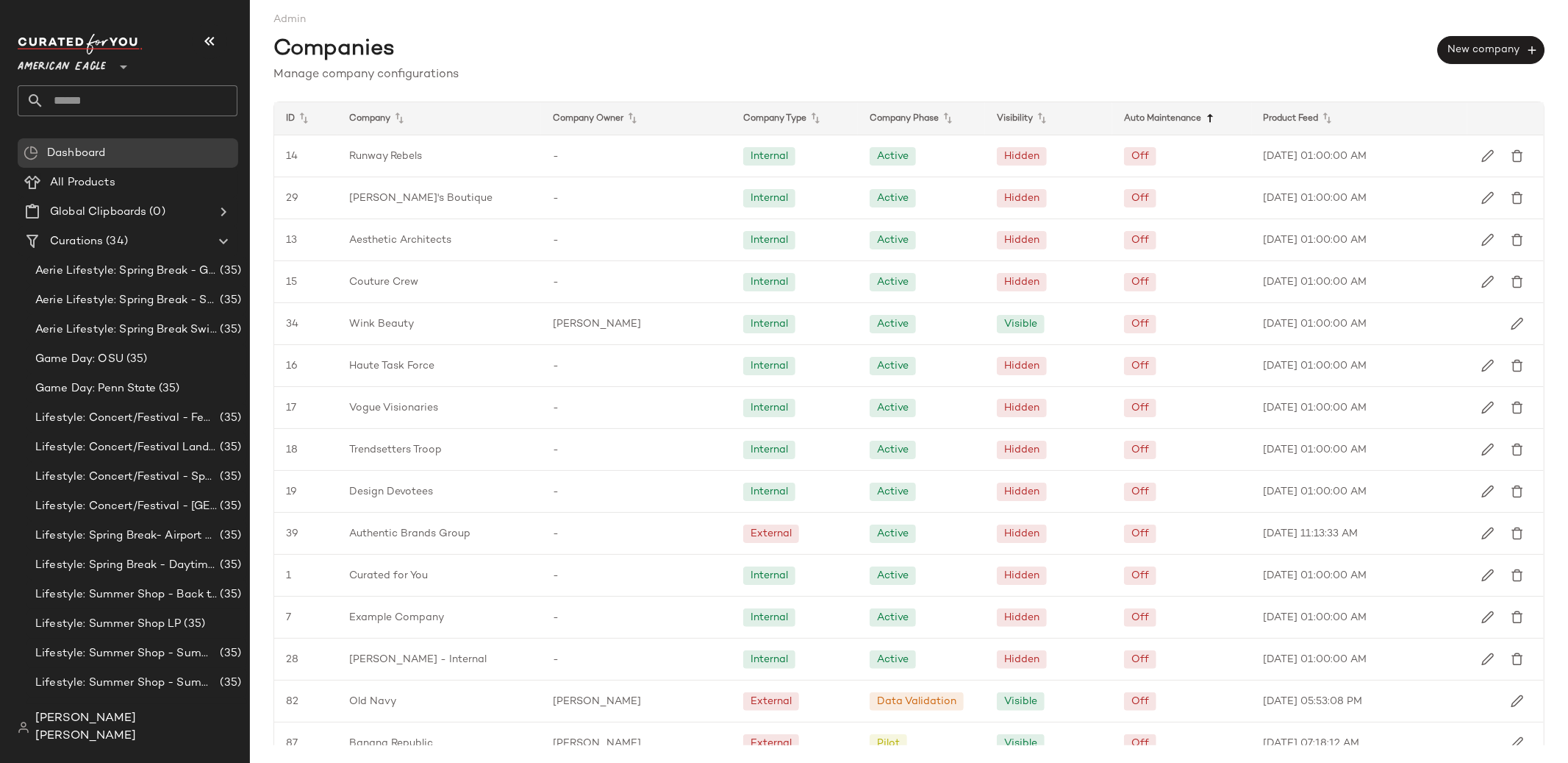
click at [1211, 121] on icon at bounding box center [1211, 118] width 18 height 18
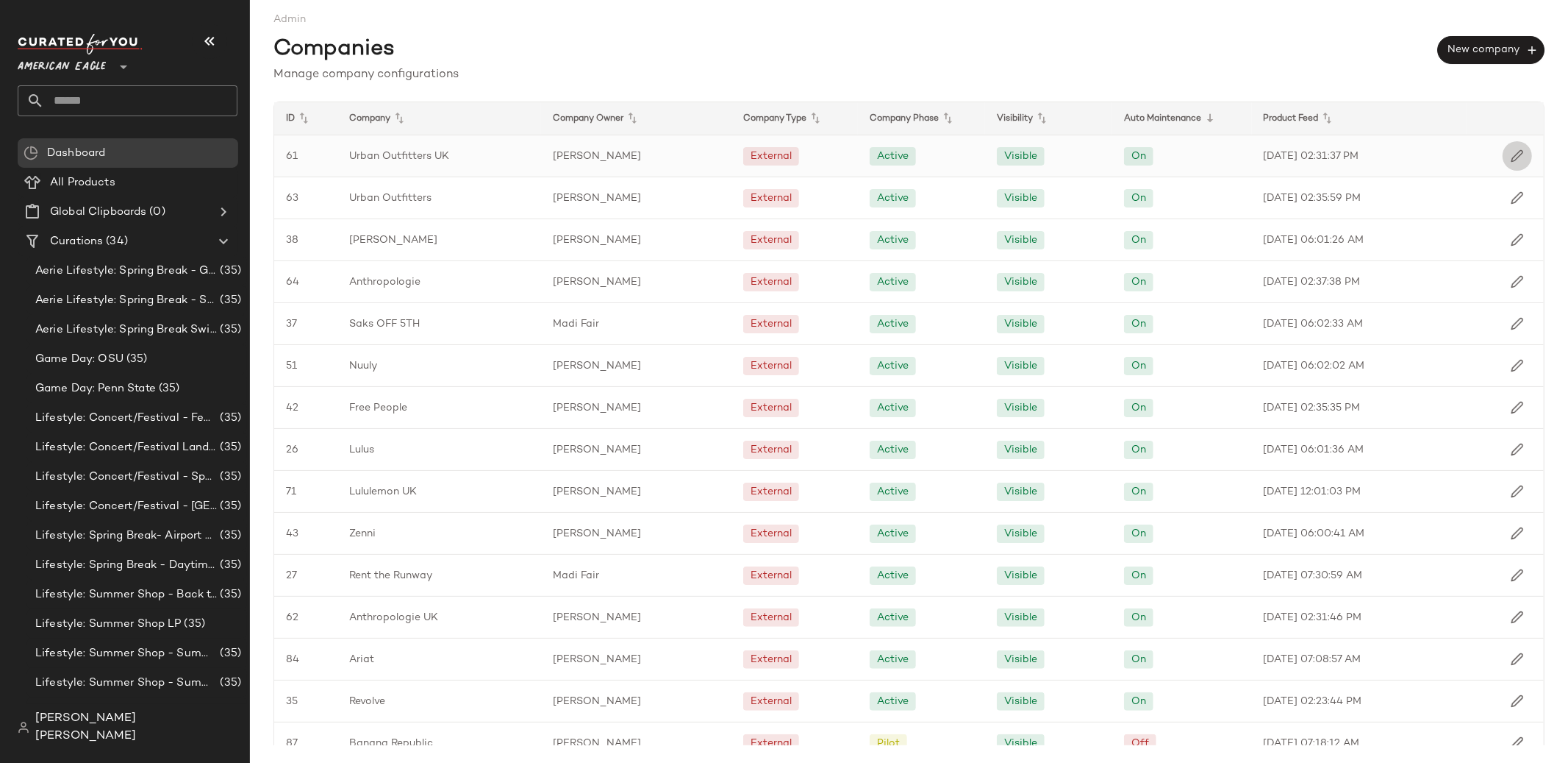
click at [1511, 160] on img "button" at bounding box center [1517, 156] width 14 height 14
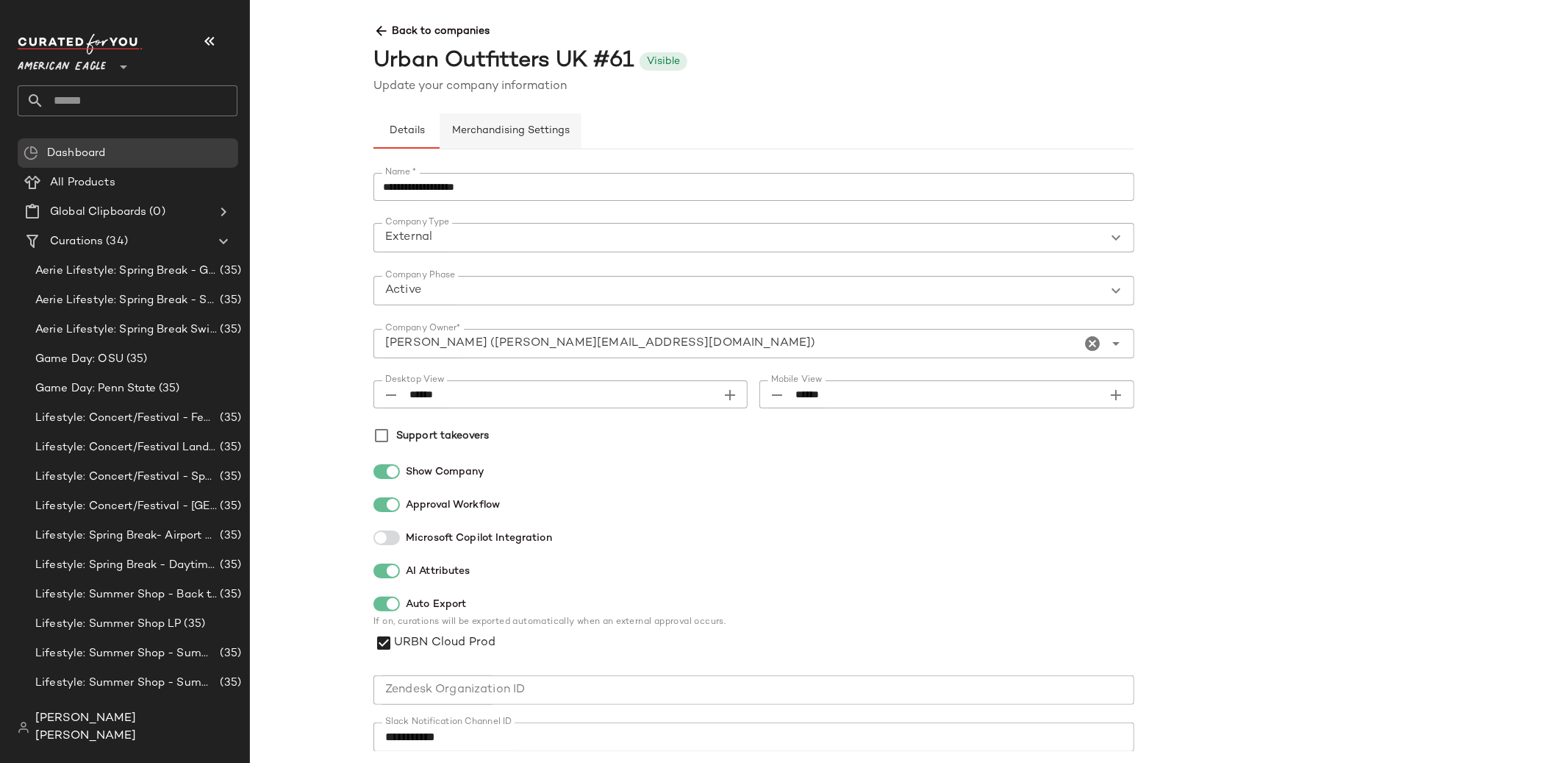
click at [529, 136] on span "Merchandising Settings" at bounding box center [511, 131] width 119 height 12
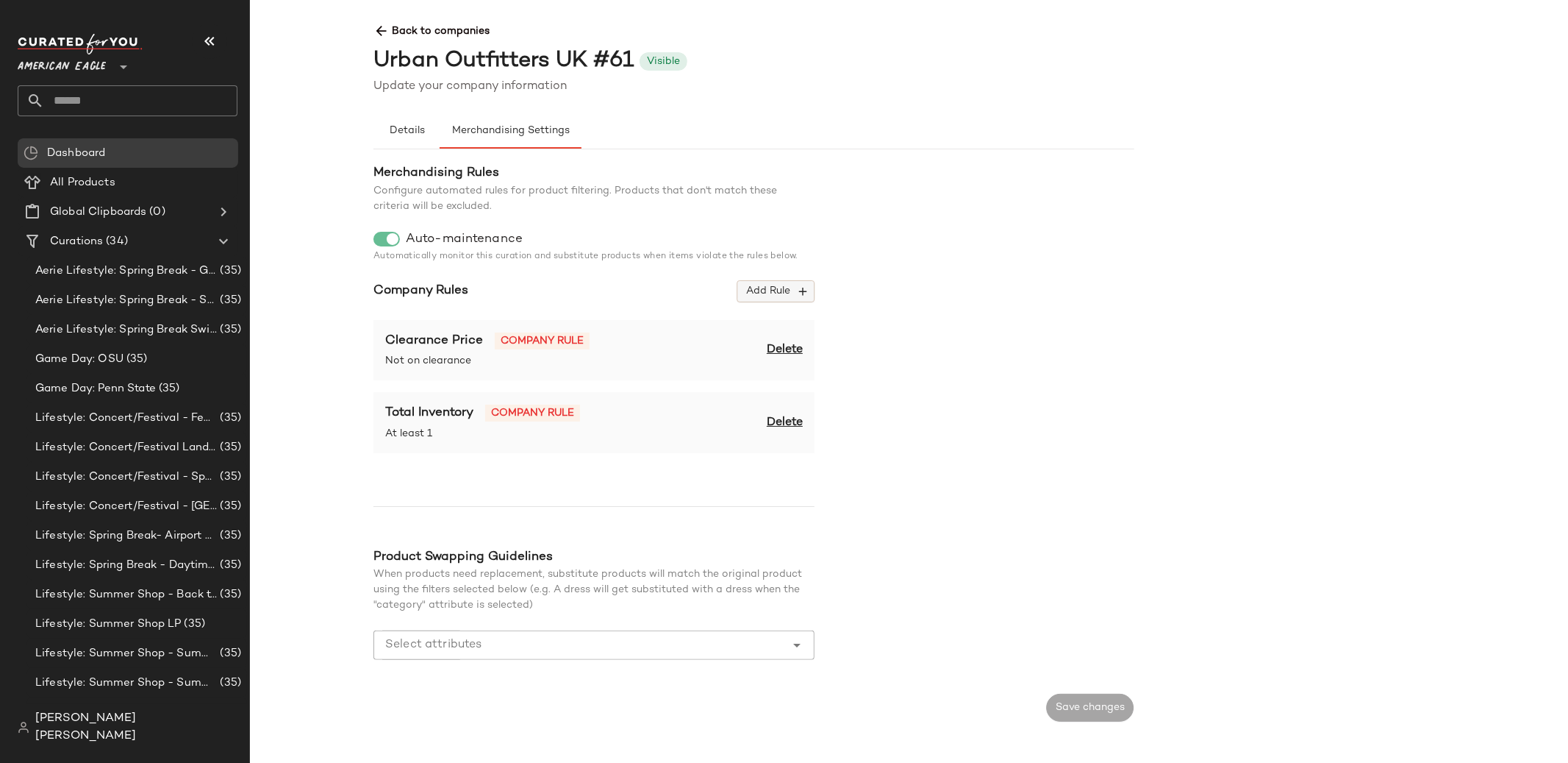
click at [747, 297] on span "Add Rule" at bounding box center [776, 291] width 61 height 14
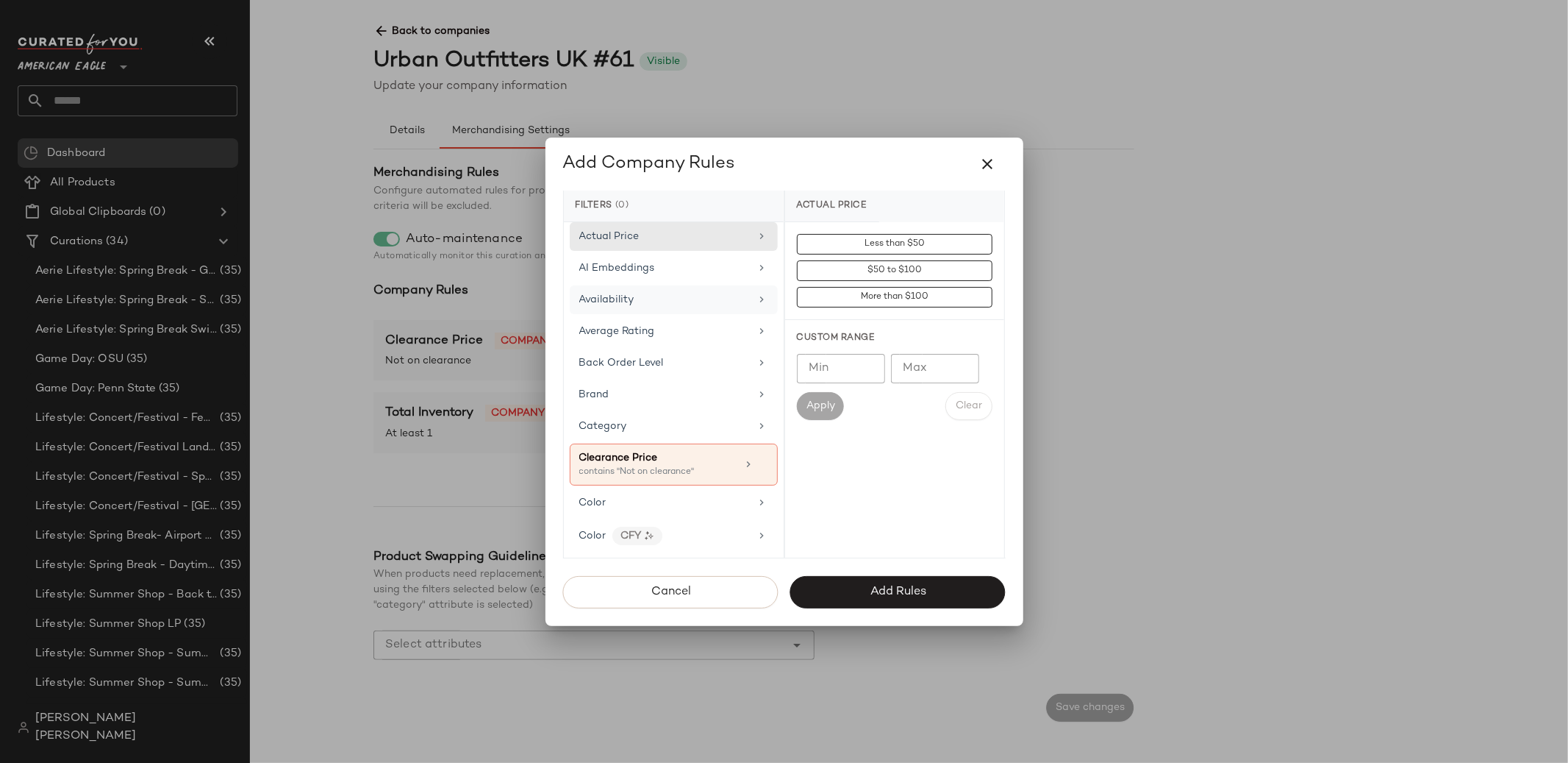
click at [650, 295] on div "Availability" at bounding box center [665, 300] width 171 height 16
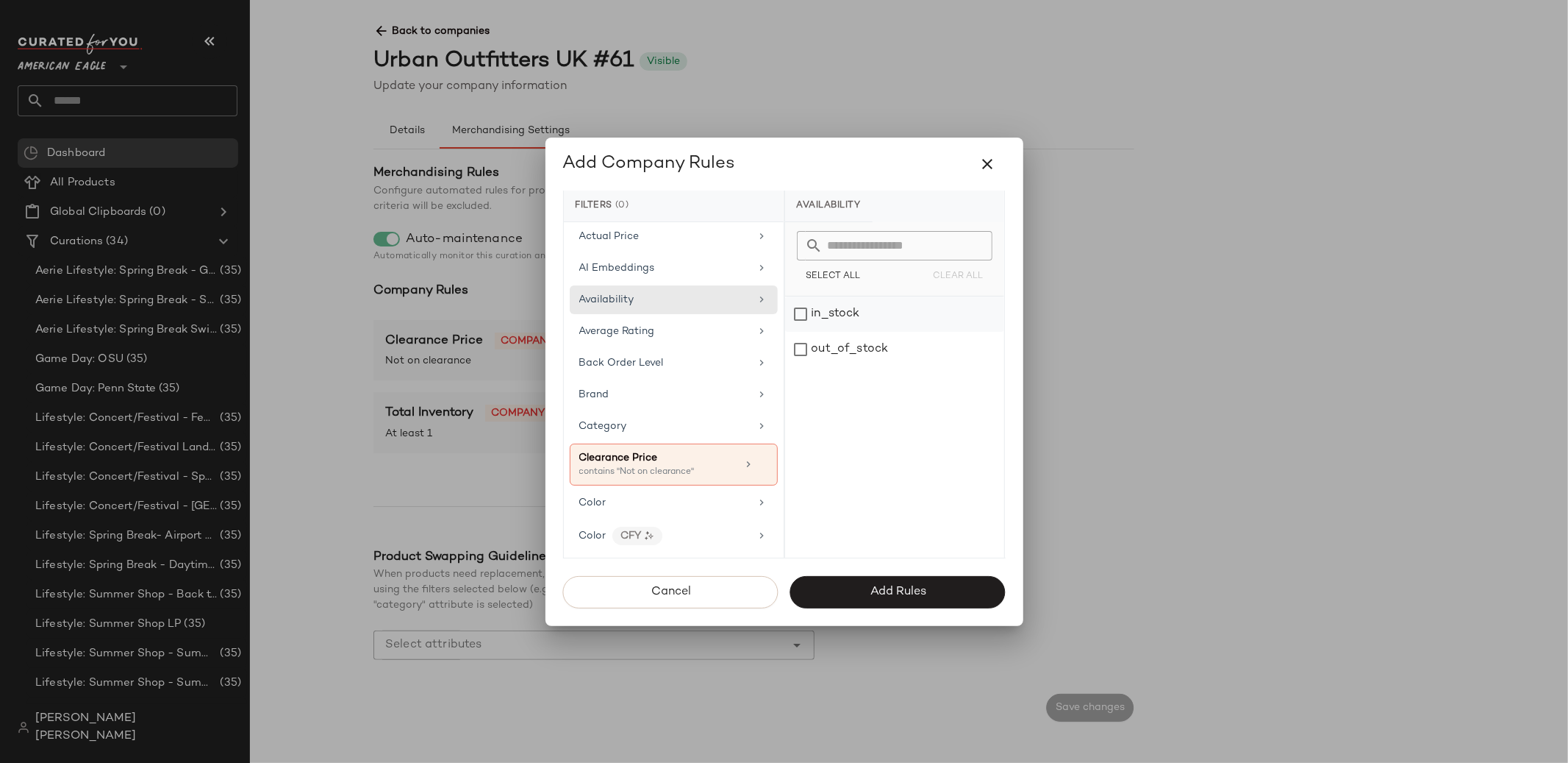
click at [800, 319] on div "in_stock" at bounding box center [894, 314] width 219 height 35
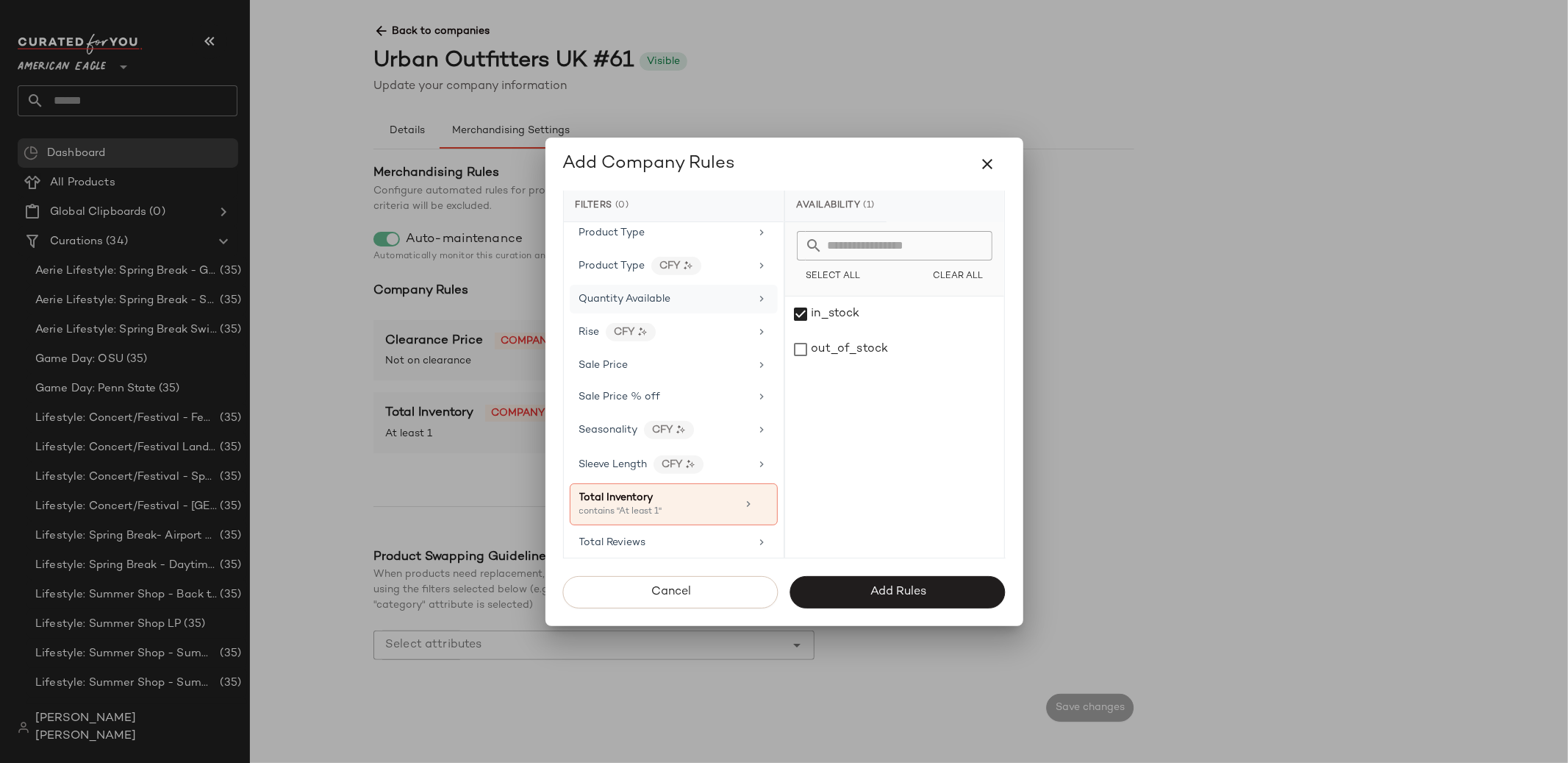
scroll to position [1284, 0]
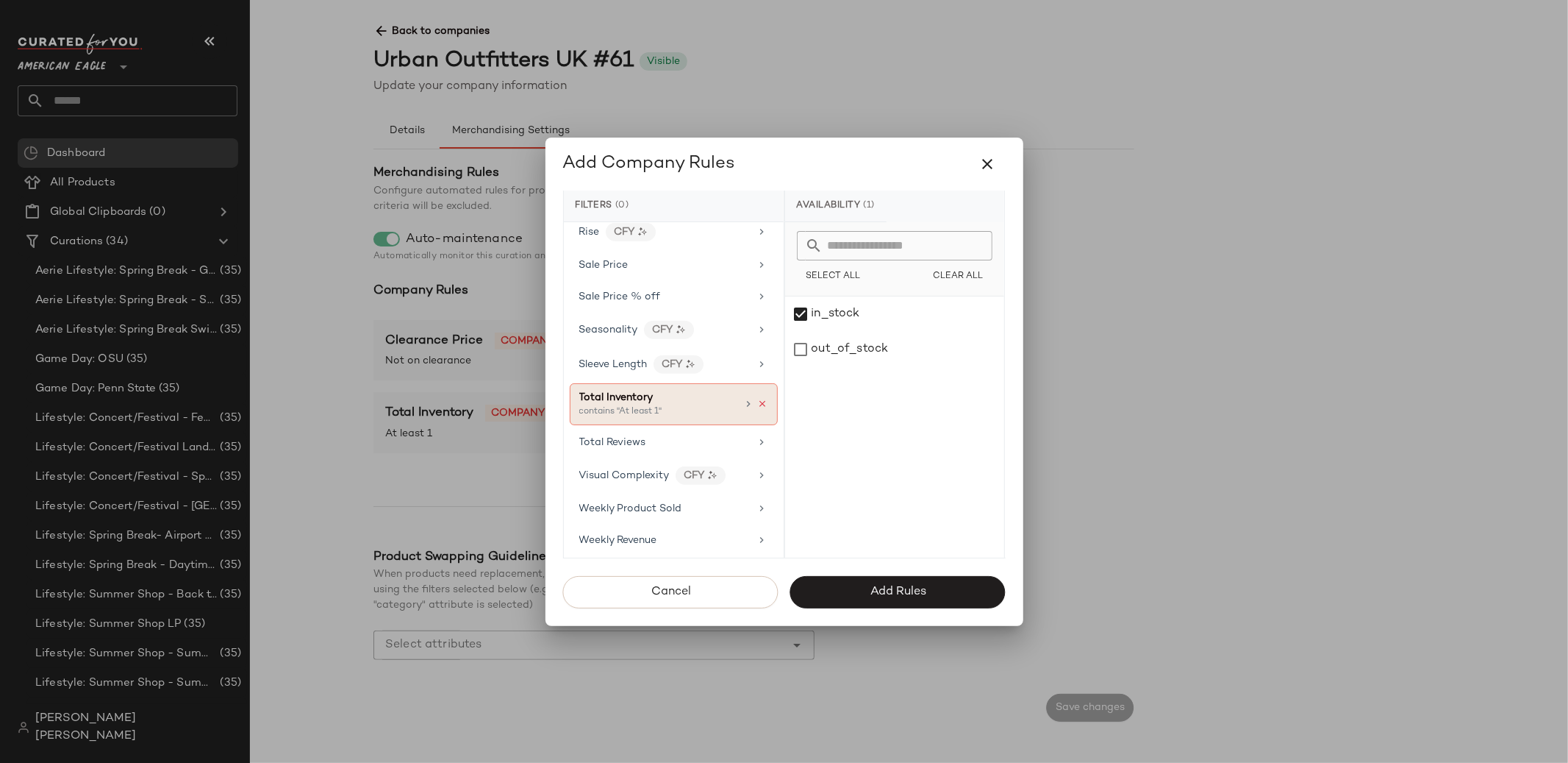
click at [764, 400] on icon at bounding box center [763, 403] width 11 height 11
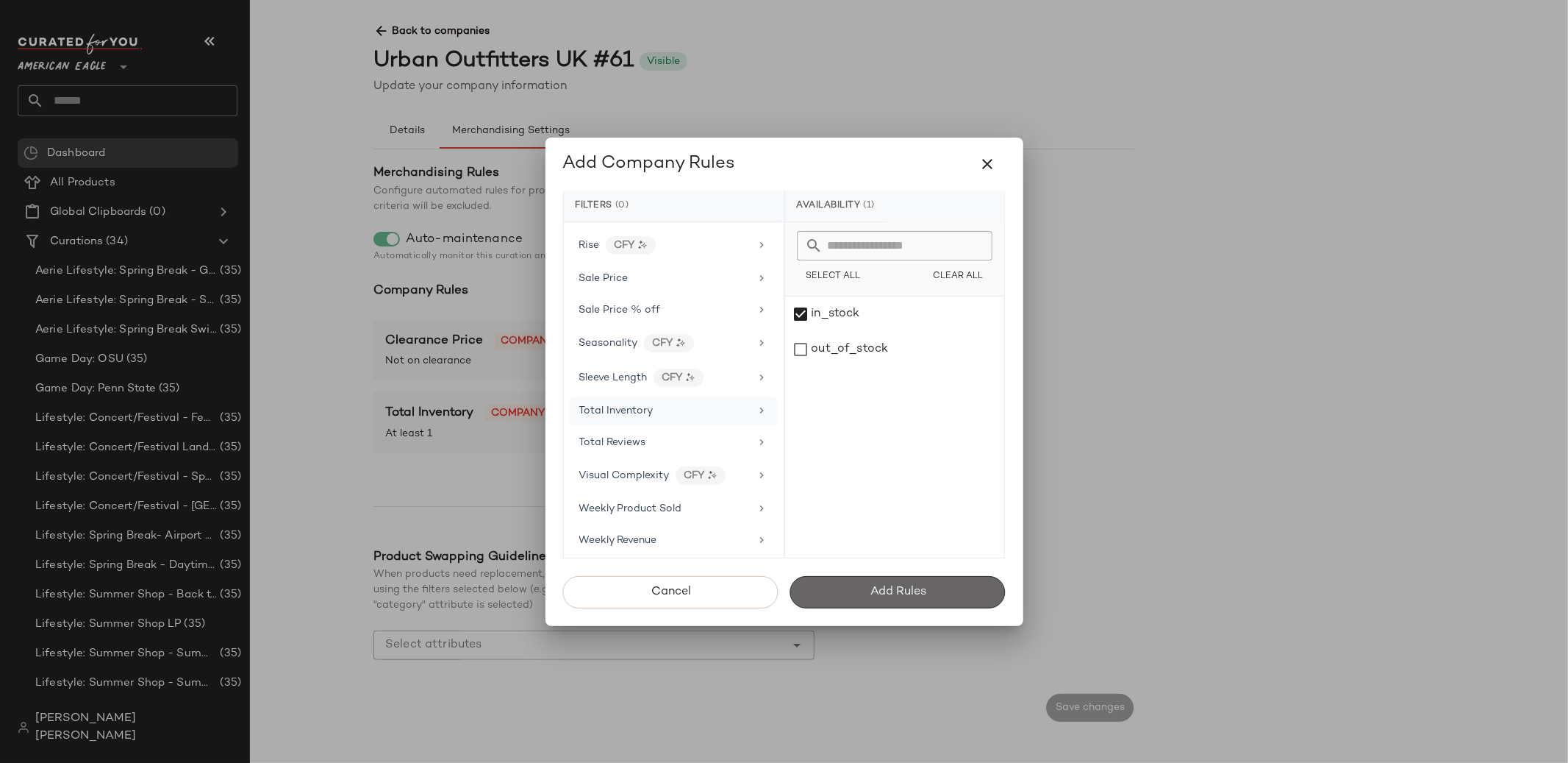
click at [827, 586] on button "Add Rules" at bounding box center [898, 591] width 215 height 32
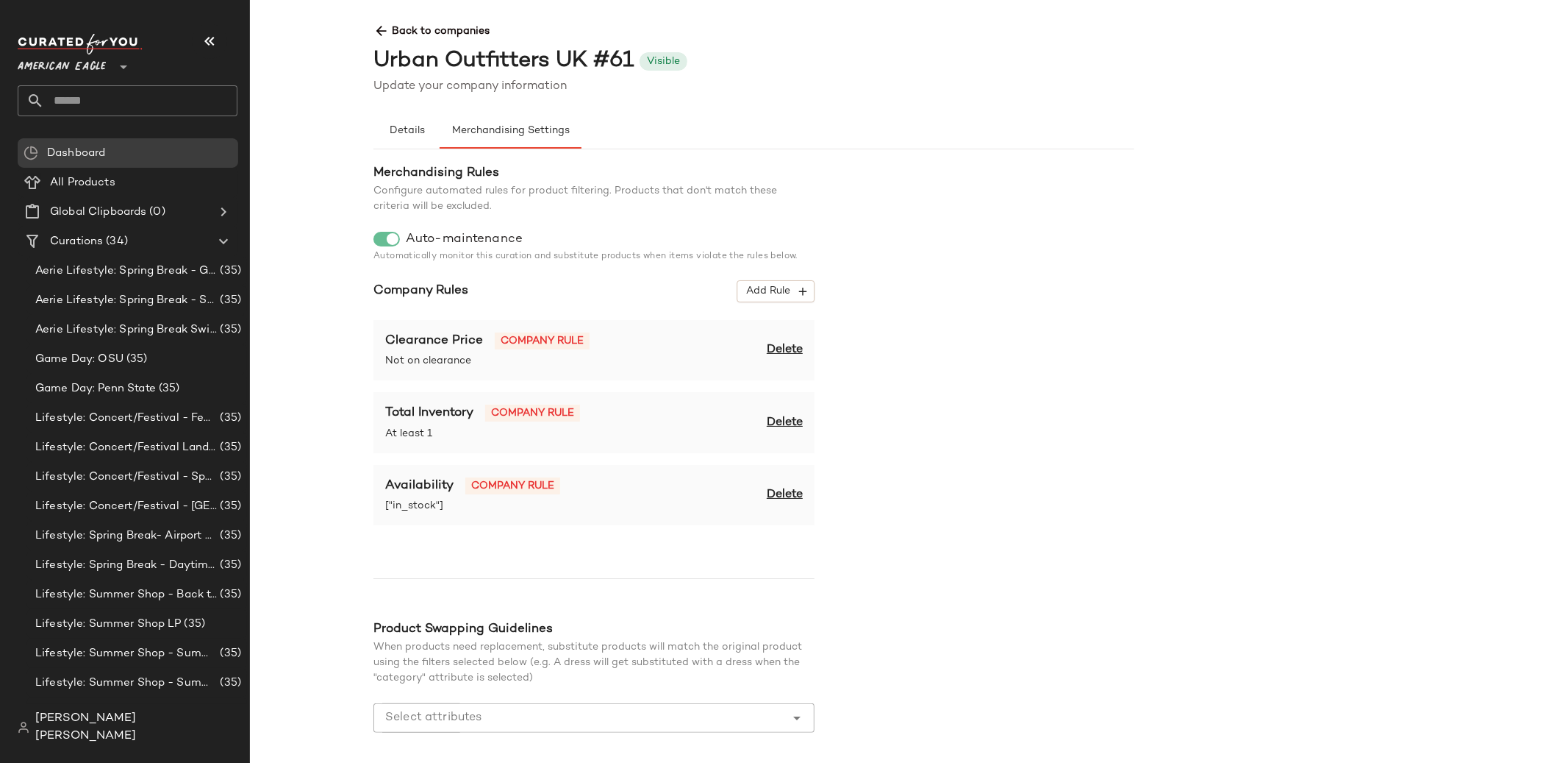
click at [779, 419] on span "Delete" at bounding box center [784, 423] width 36 height 18
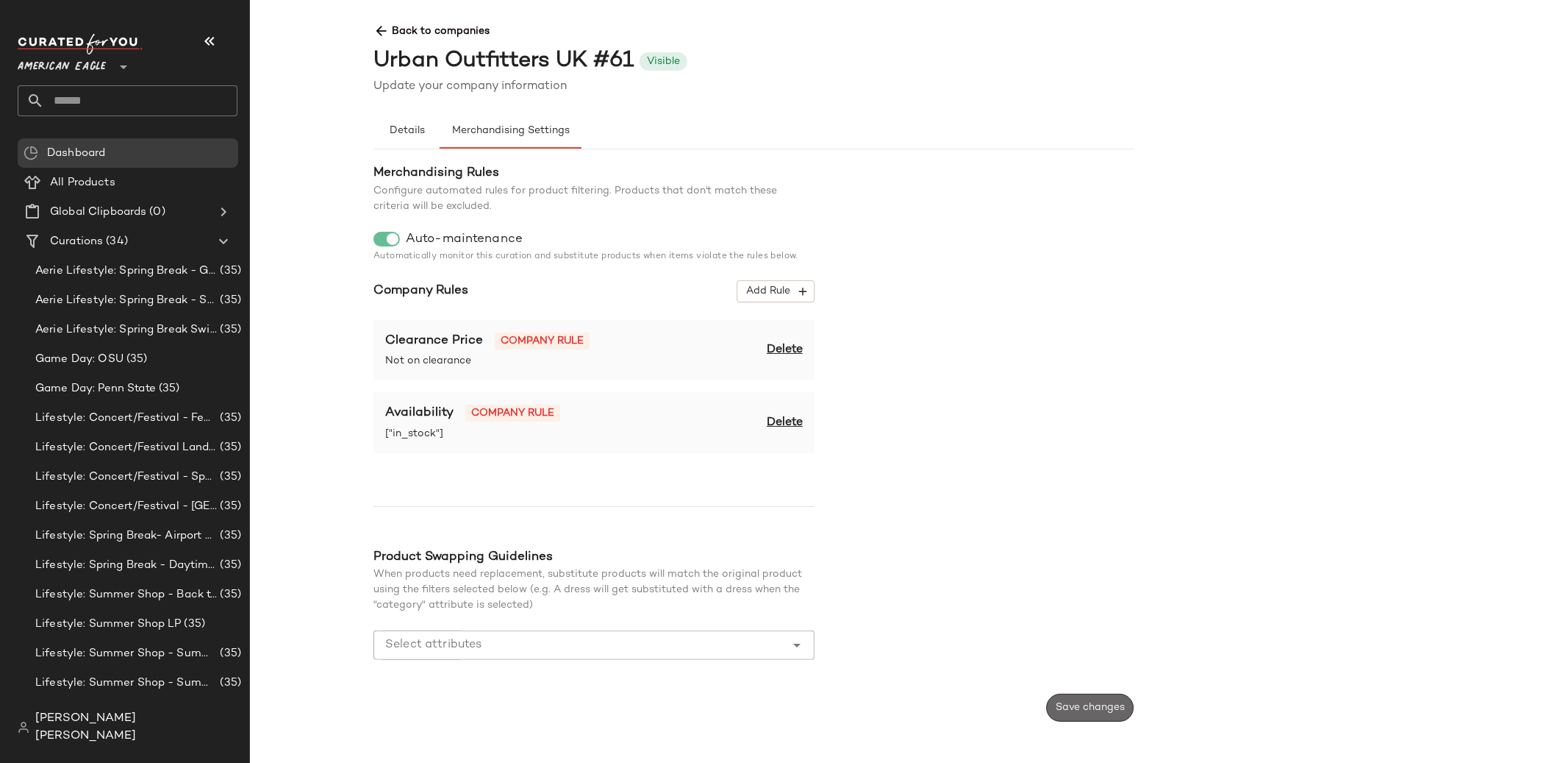
click at [1065, 704] on span "Save changes" at bounding box center [1090, 707] width 70 height 12
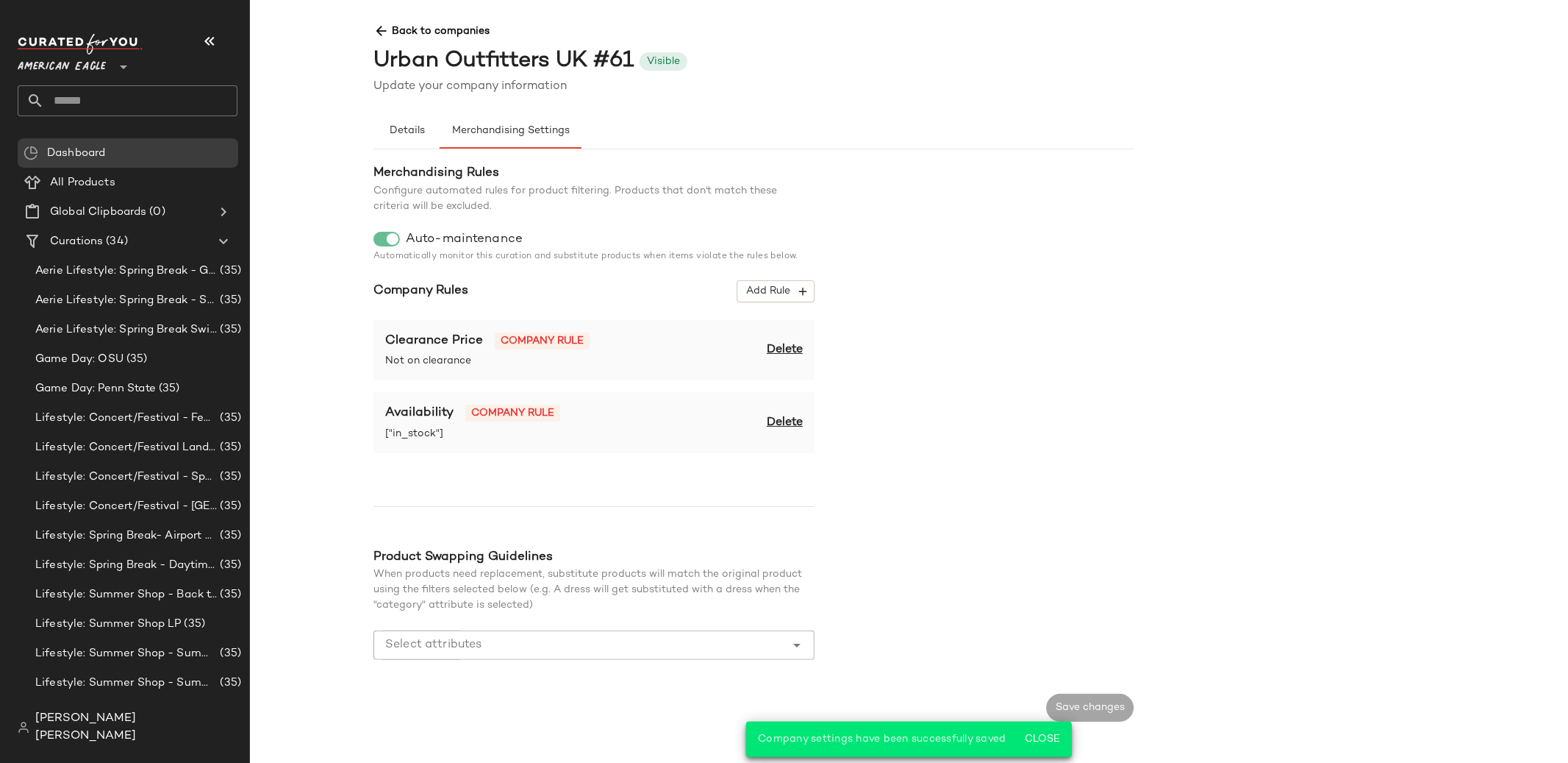
click at [394, 37] on span "Back to companies" at bounding box center [1135, 25] width 1521 height 27
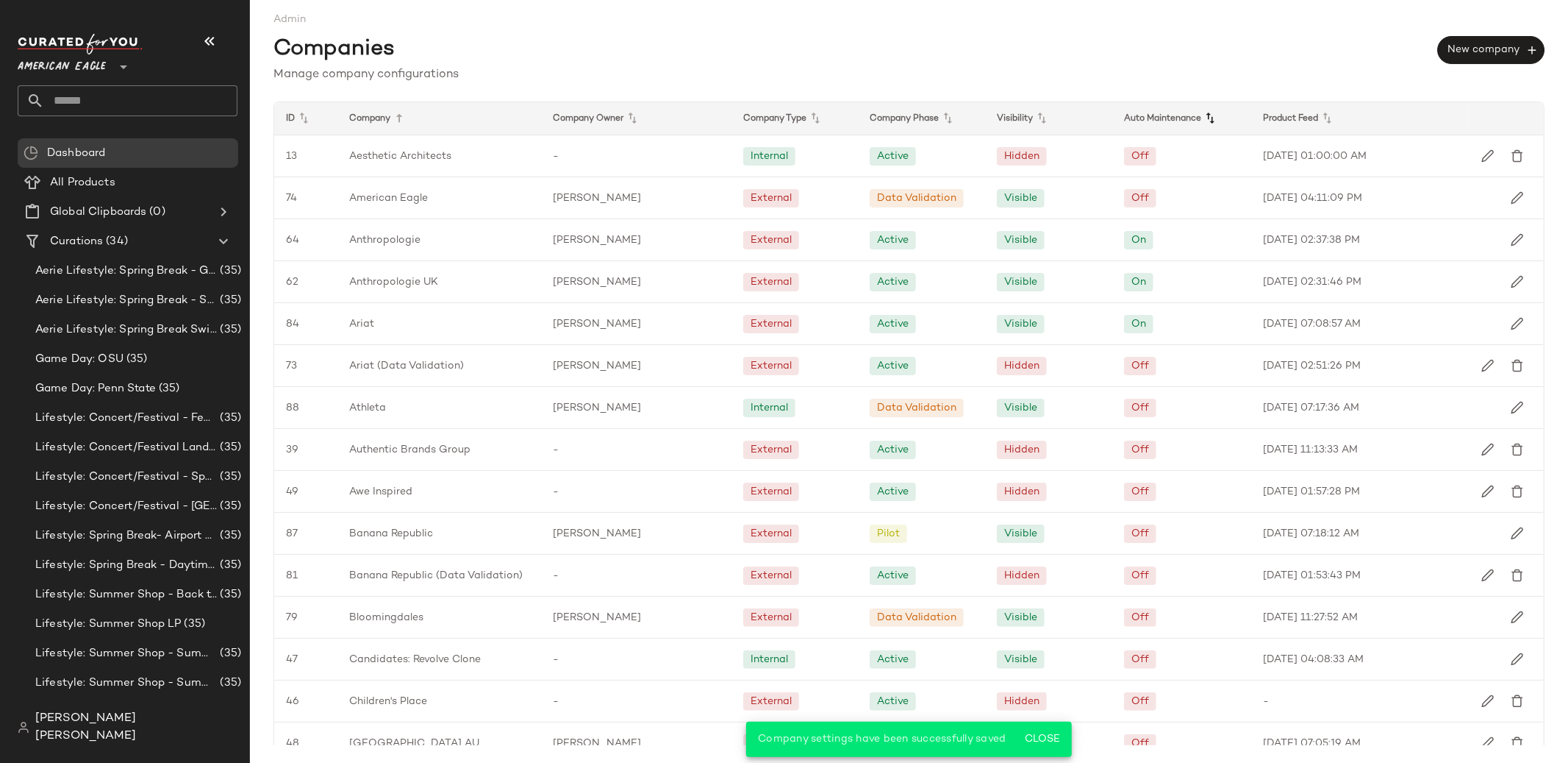
click at [1208, 122] on icon at bounding box center [1211, 118] width 18 height 18
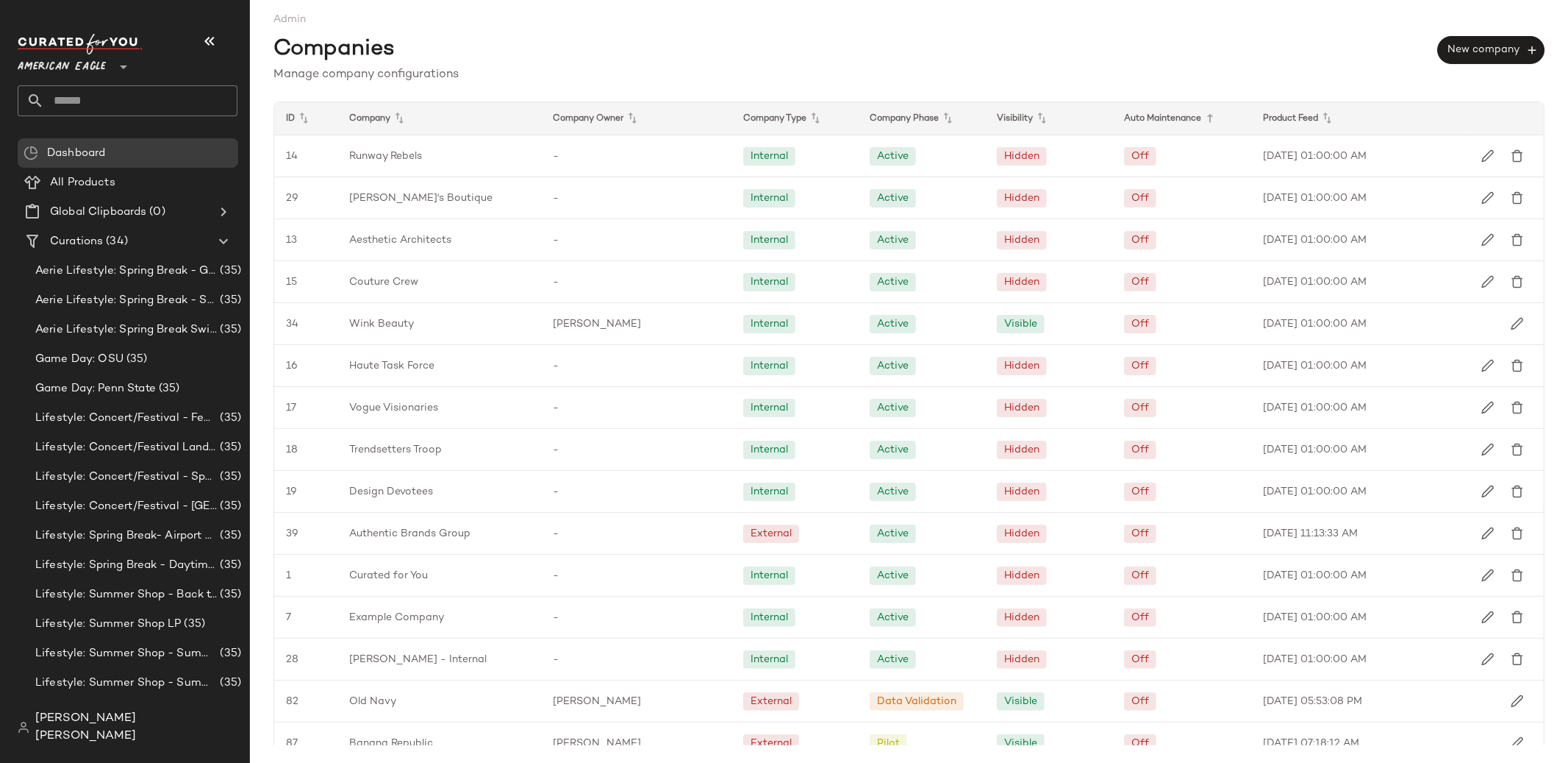
click at [1208, 122] on icon at bounding box center [1211, 118] width 18 height 18
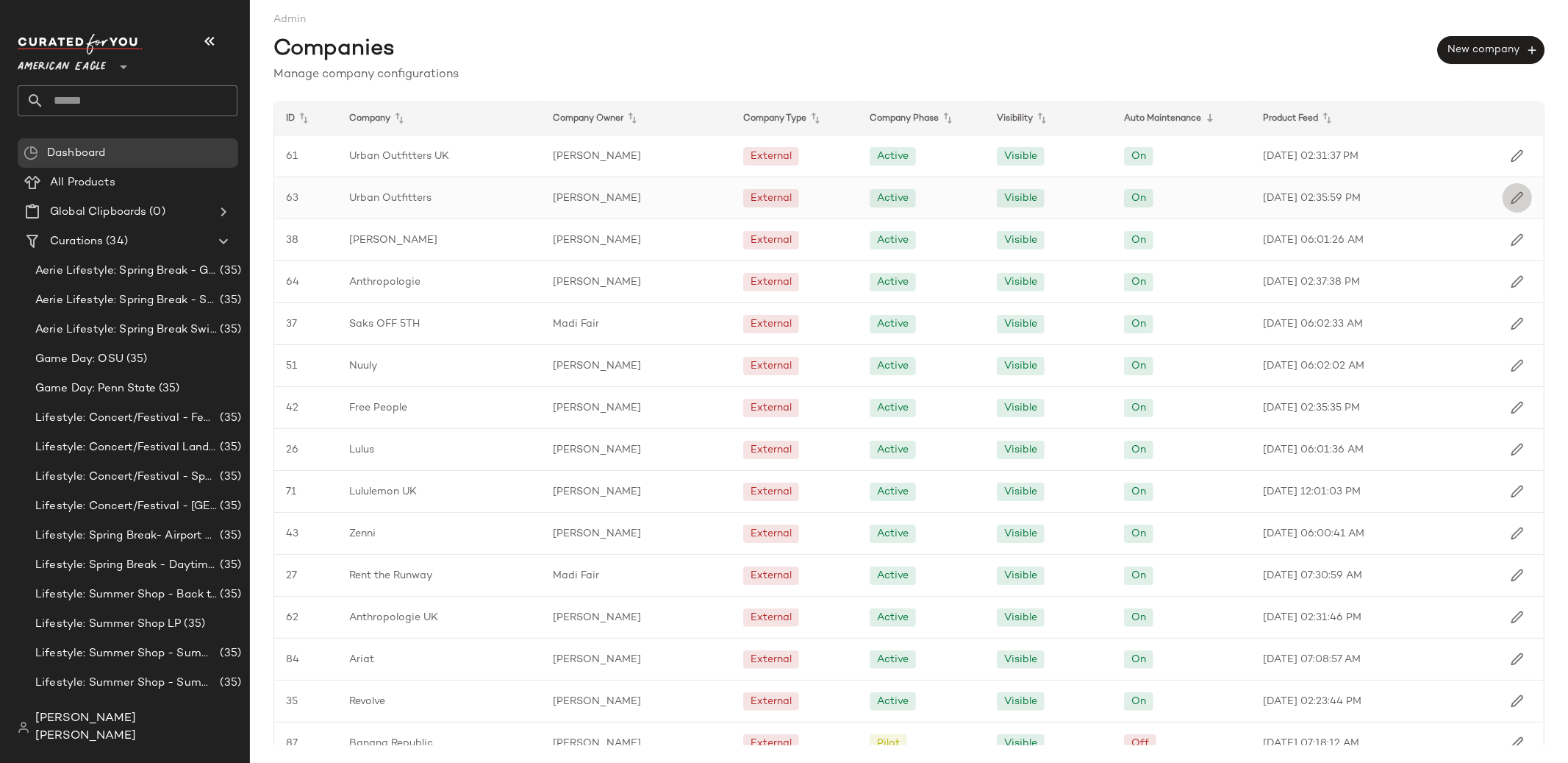
click at [1517, 206] on button "button" at bounding box center [1517, 198] width 29 height 29
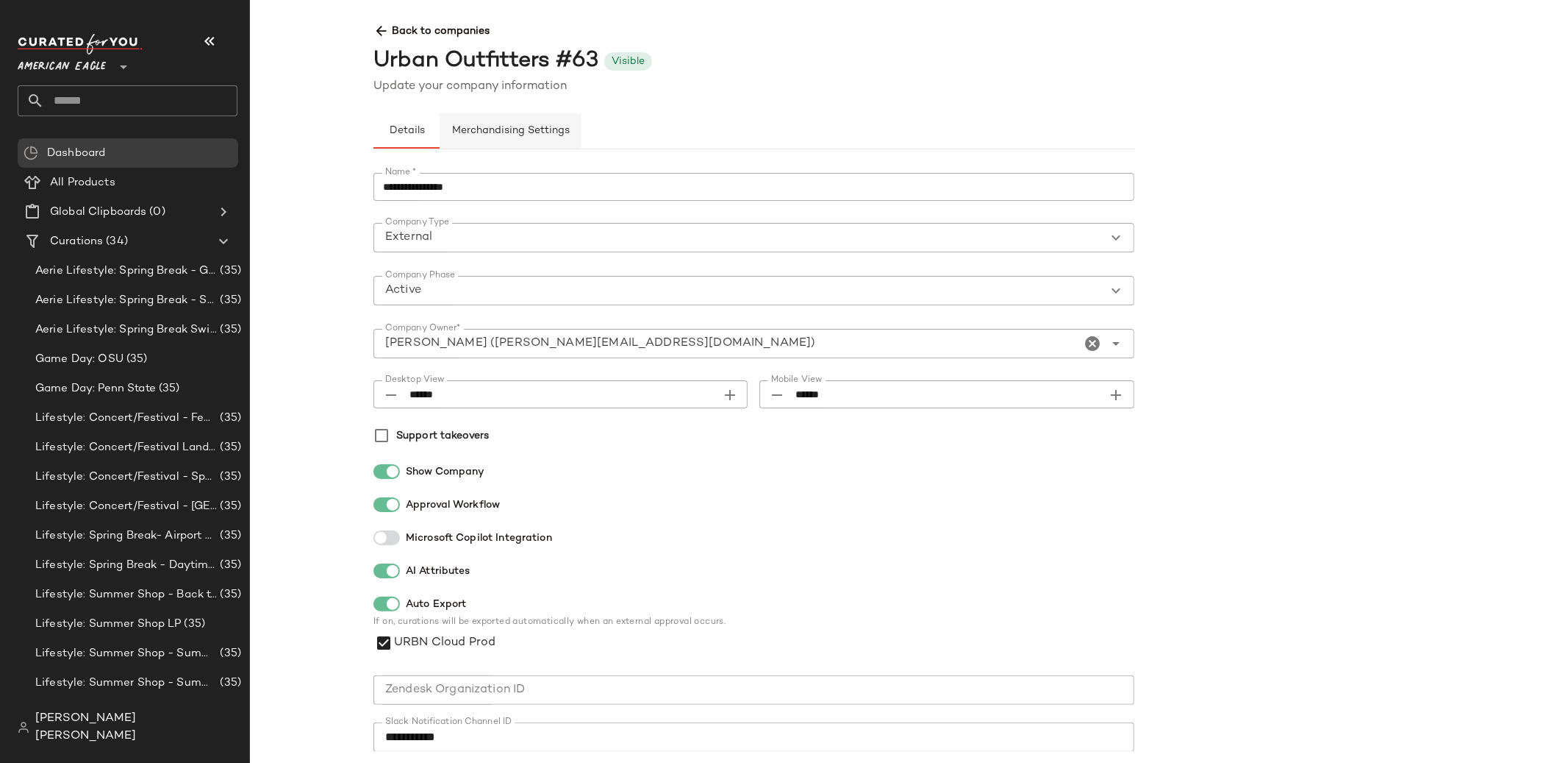
click at [535, 125] on span "Merchandising Settings" at bounding box center [511, 131] width 119 height 12
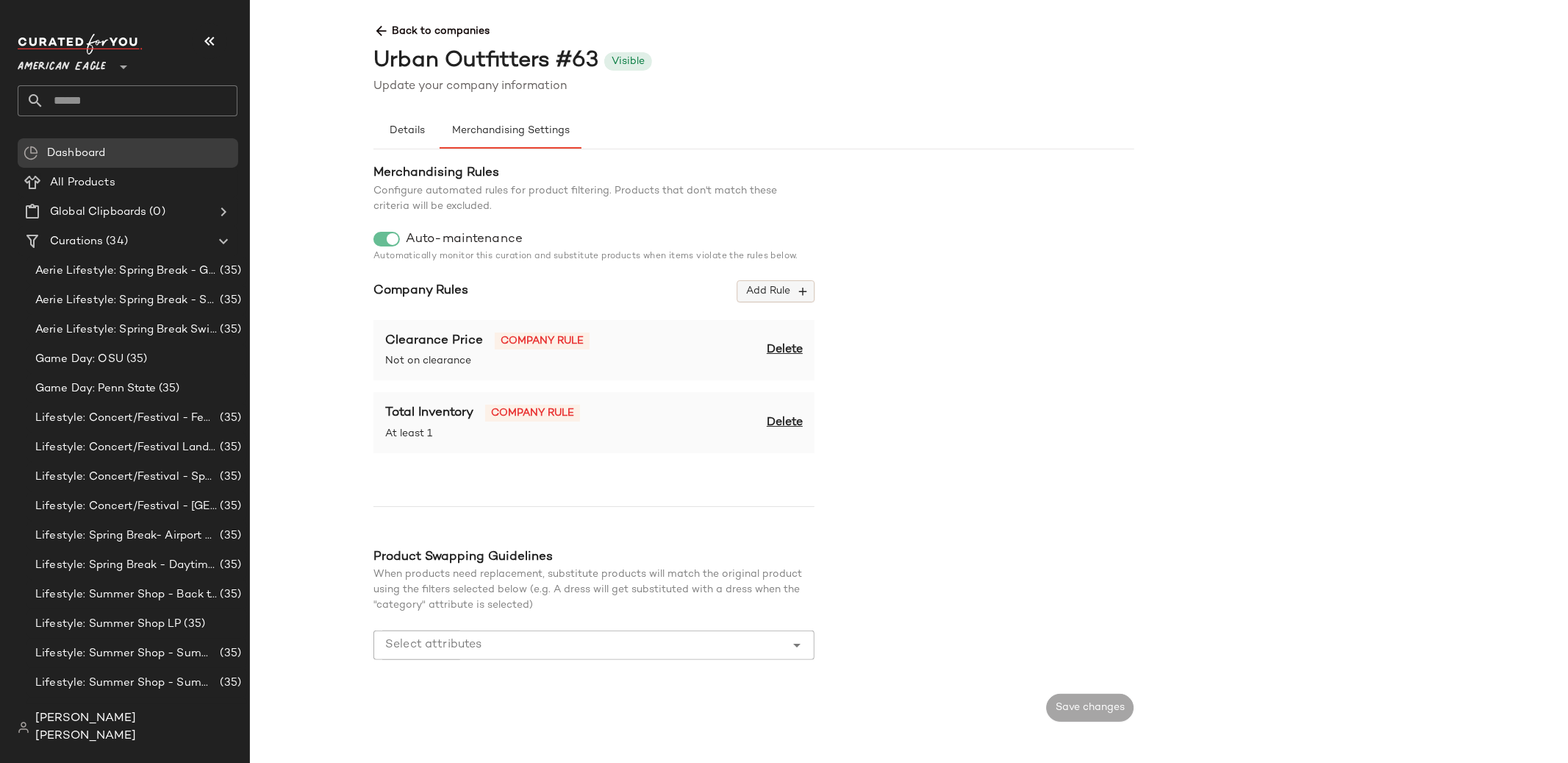
click at [755, 288] on span "Add Rule" at bounding box center [776, 291] width 61 height 14
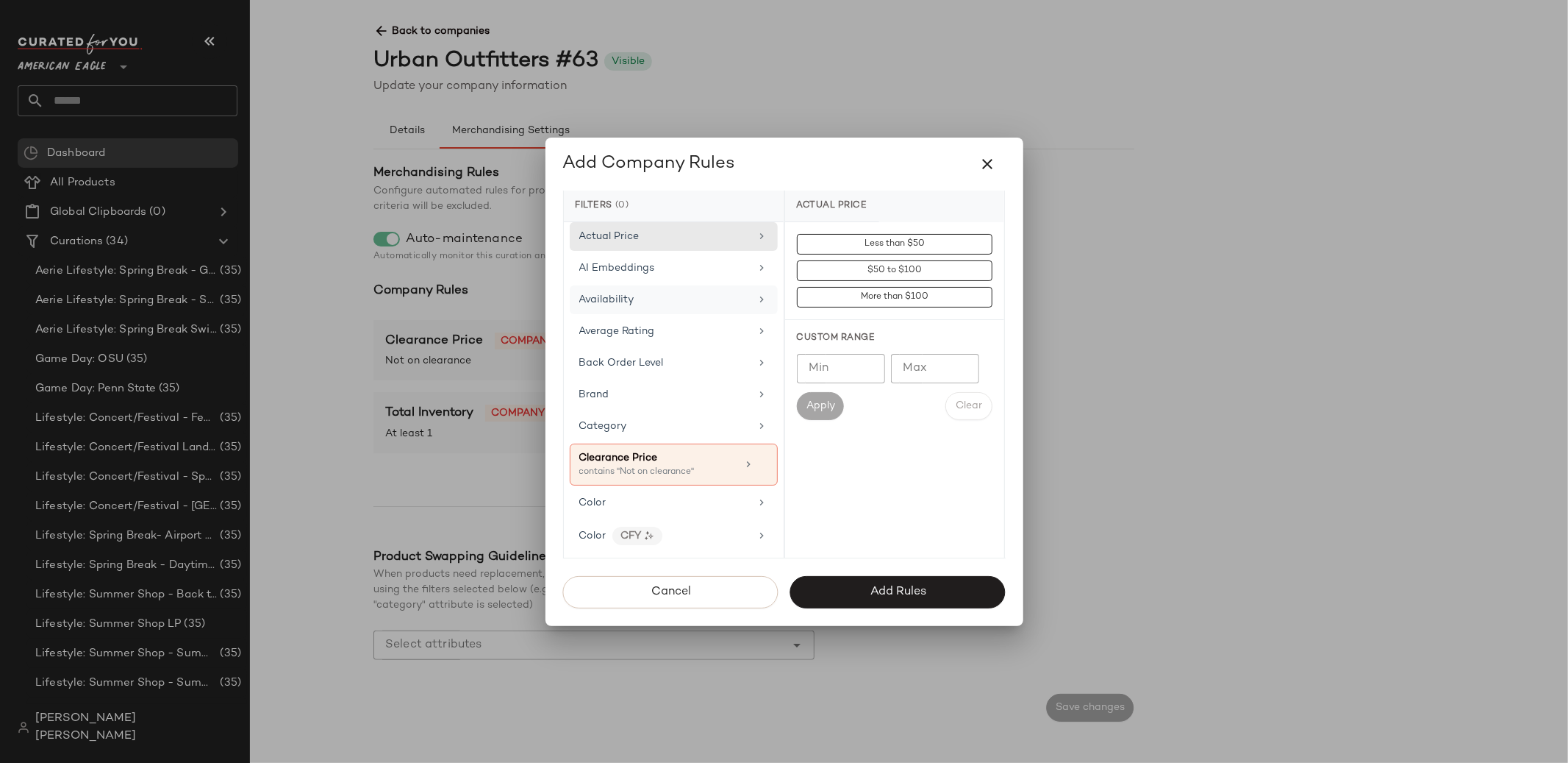
click at [666, 287] on div "Availability" at bounding box center [674, 299] width 208 height 28
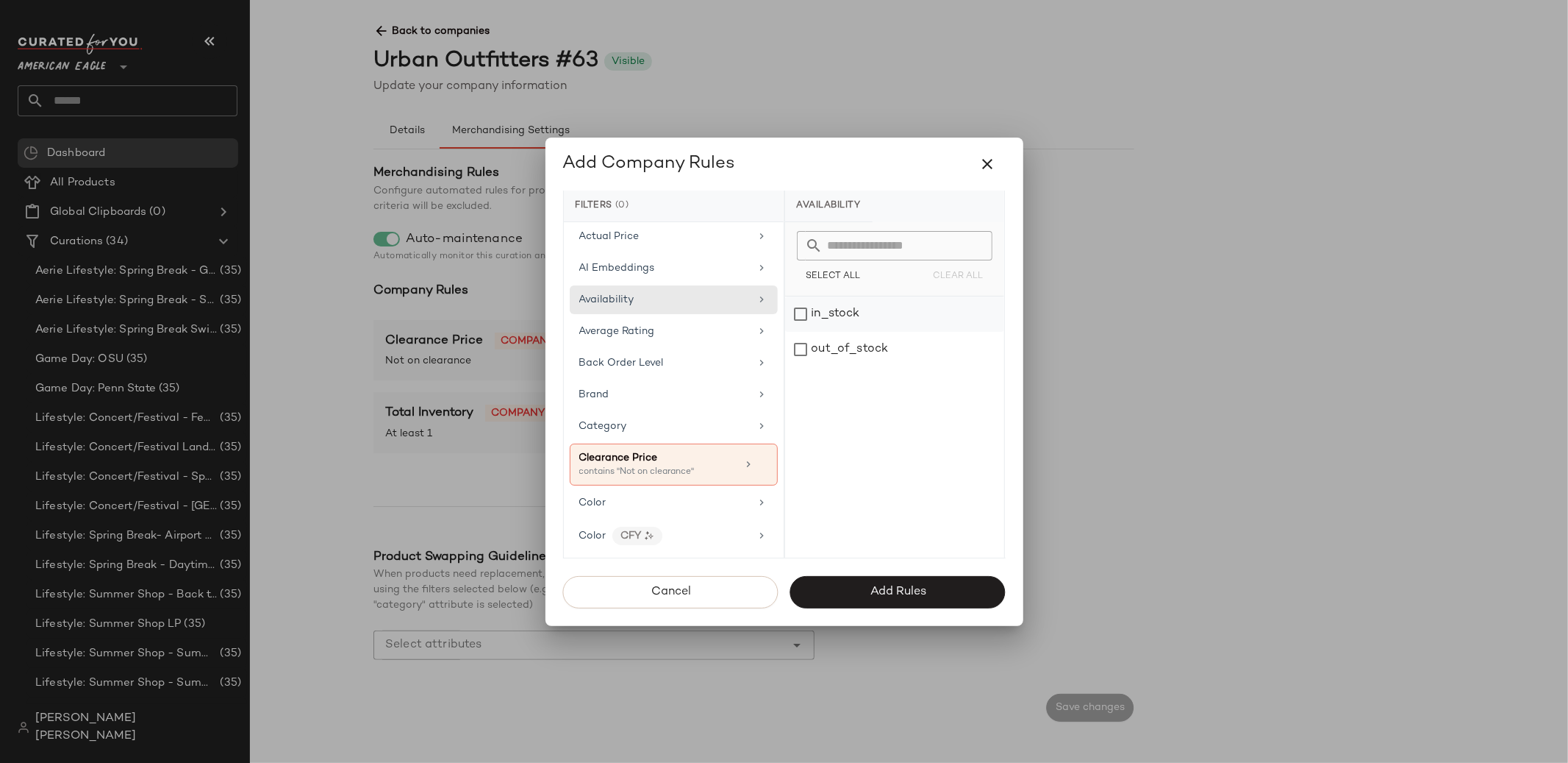
click at [808, 324] on div "in_stock" at bounding box center [894, 314] width 219 height 35
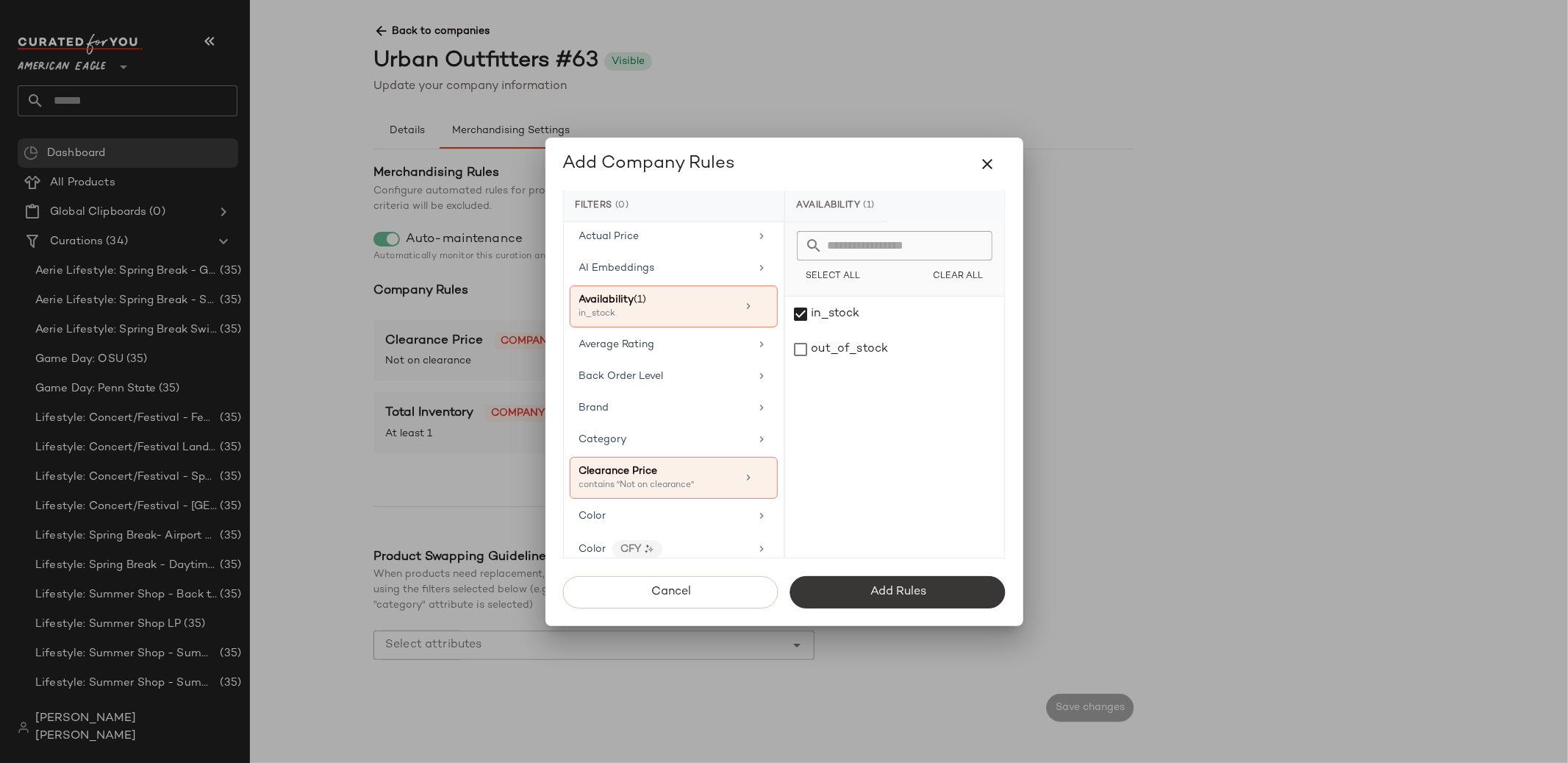
click at [853, 585] on button "Add Rules" at bounding box center [898, 591] width 215 height 32
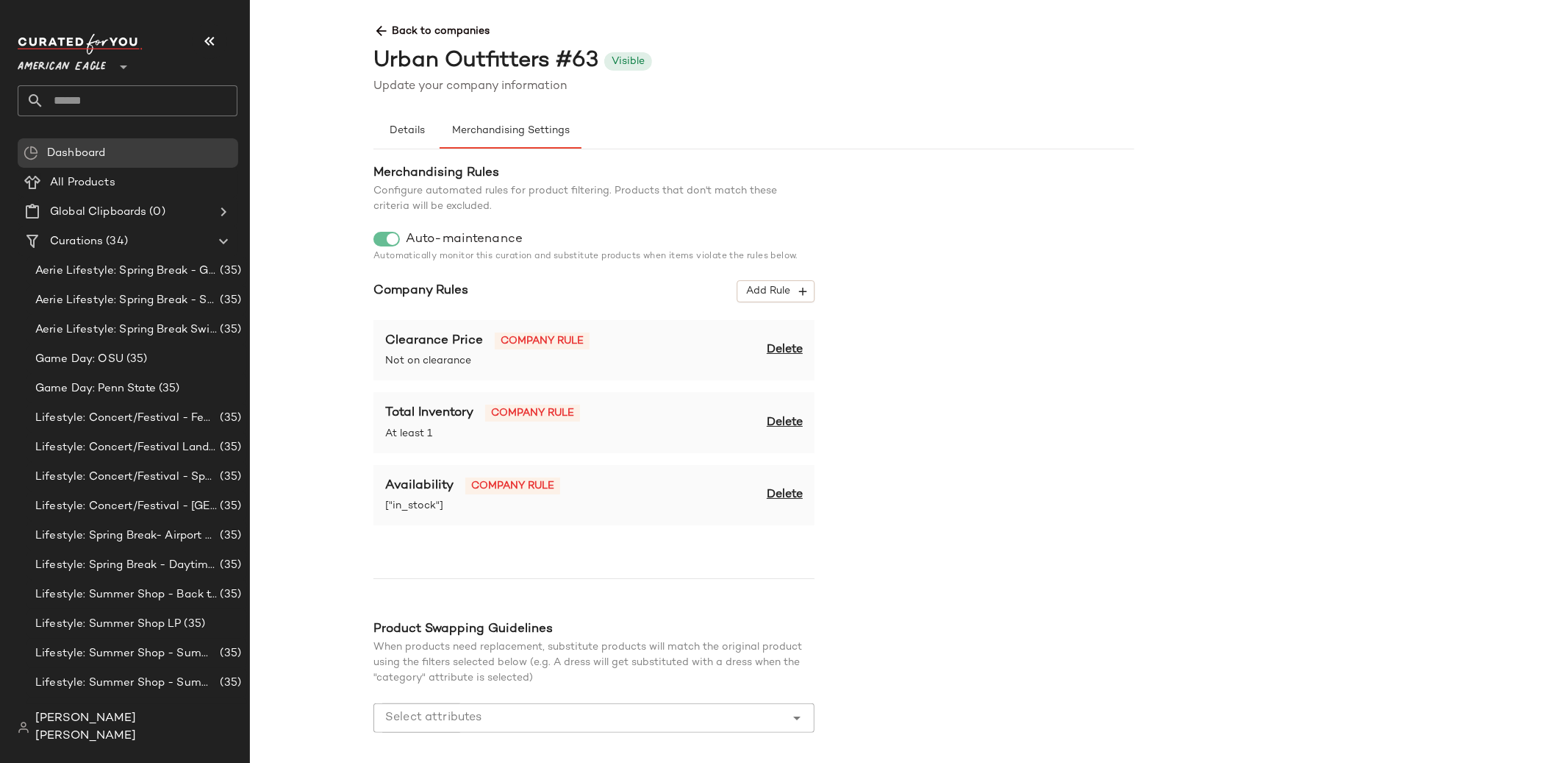
click at [783, 424] on span "Delete" at bounding box center [784, 423] width 36 height 18
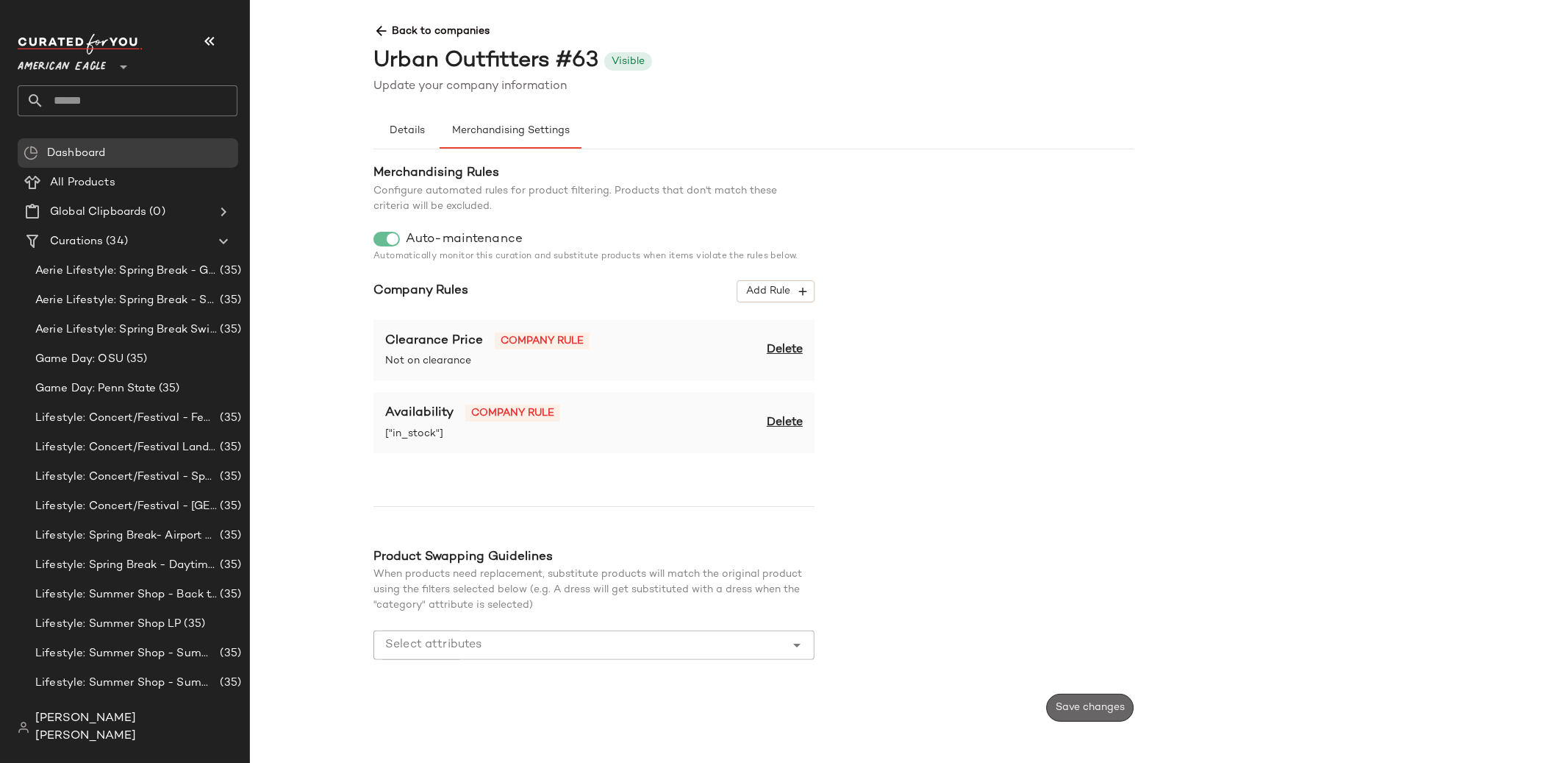
click at [1064, 715] on button "Save changes" at bounding box center [1090, 707] width 88 height 28
click at [394, 33] on span "Back to companies" at bounding box center [1135, 25] width 1521 height 27
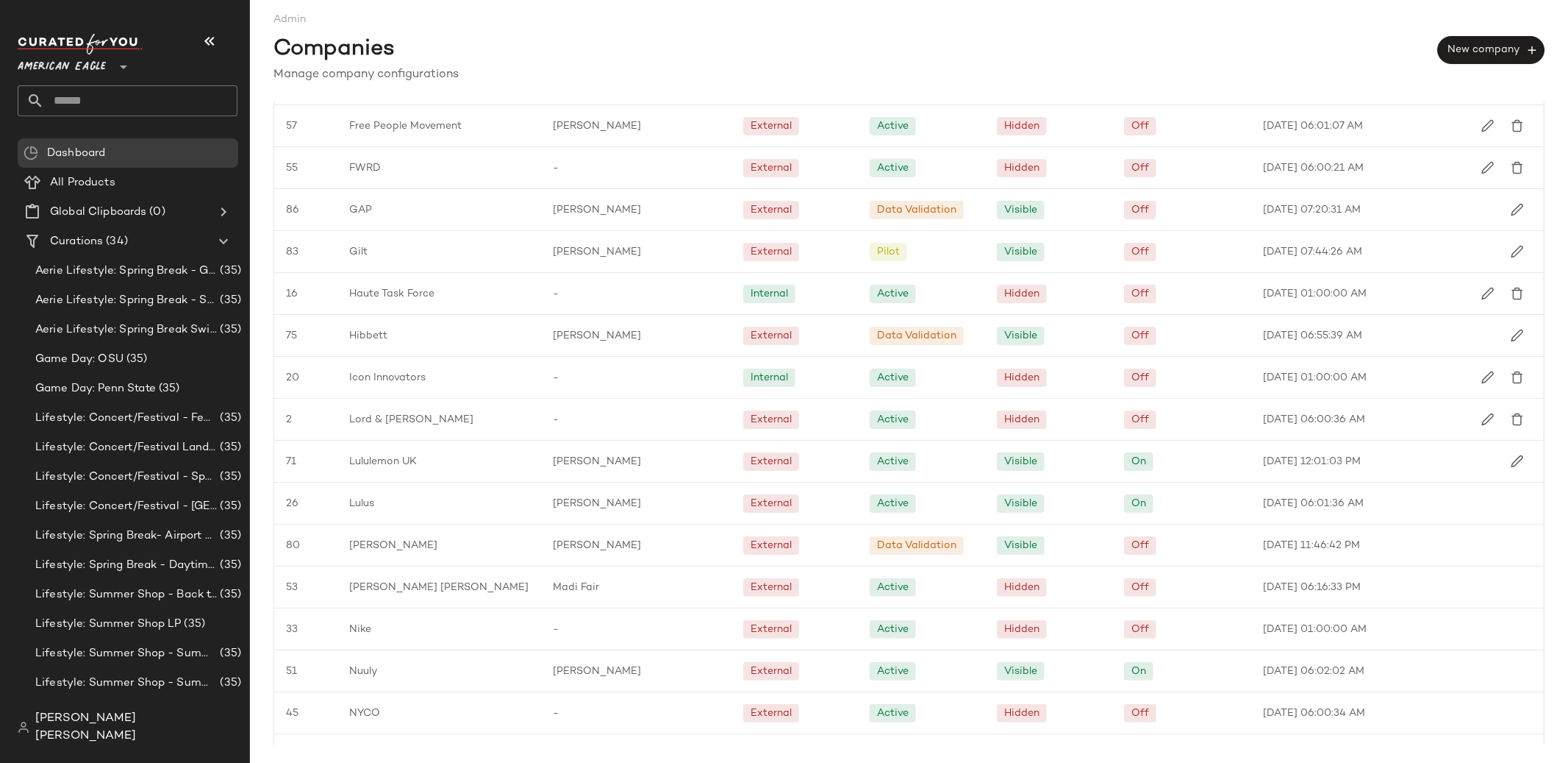
scroll to position [1539, 0]
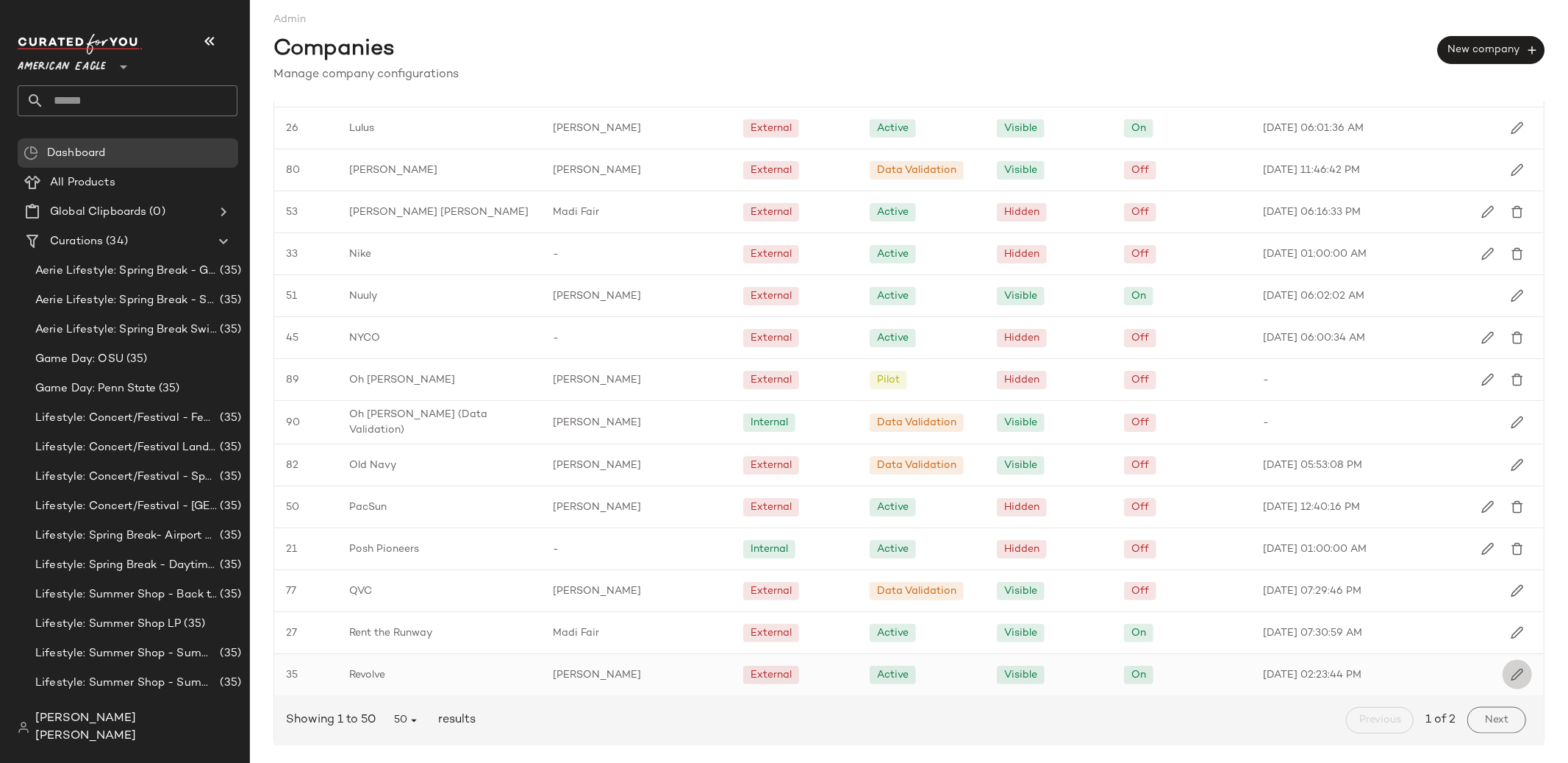
click at [1511, 669] on img "button" at bounding box center [1517, 674] width 14 height 14
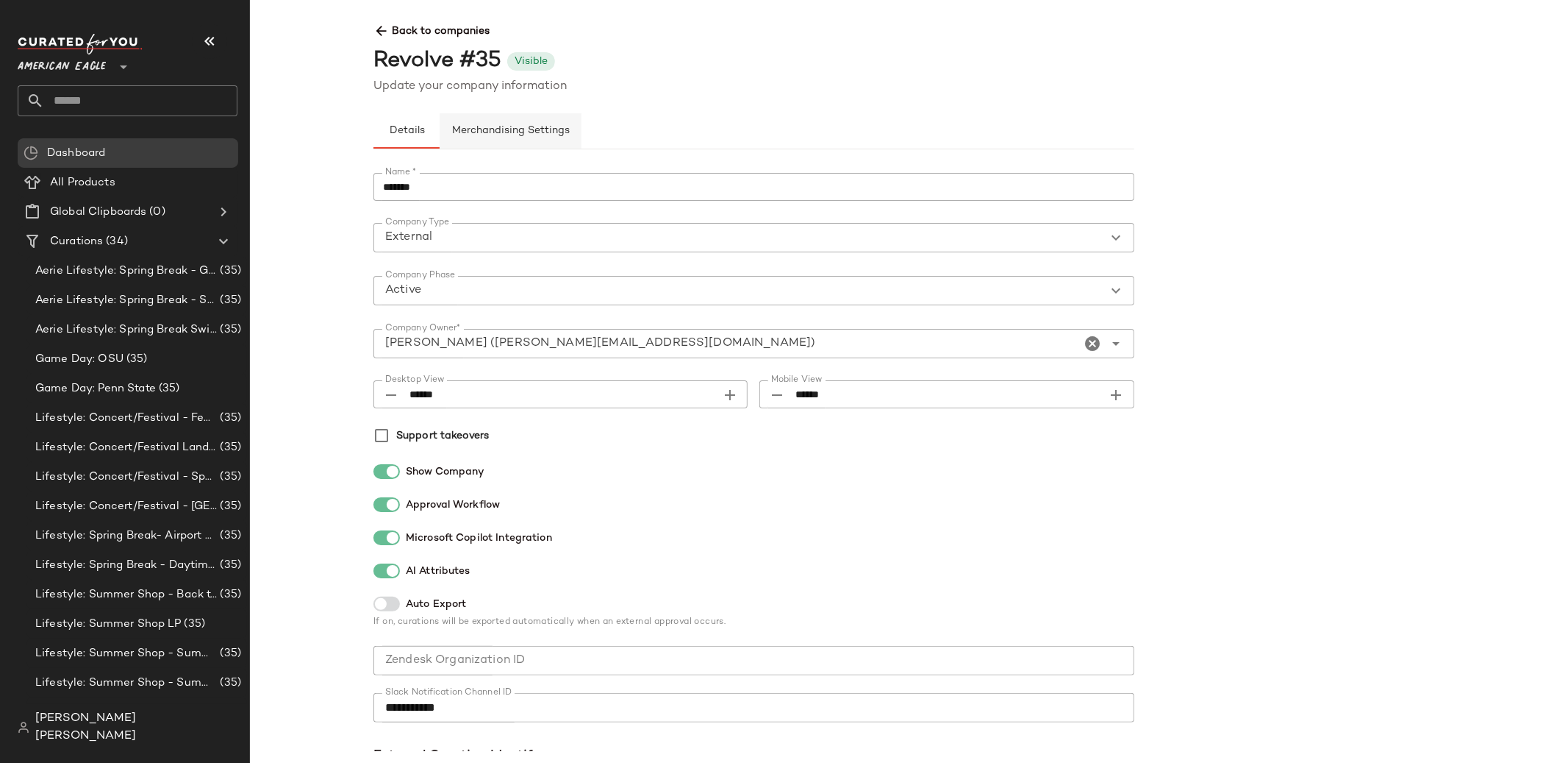
click at [472, 121] on button "Merchandising Settings" at bounding box center [510, 131] width 142 height 35
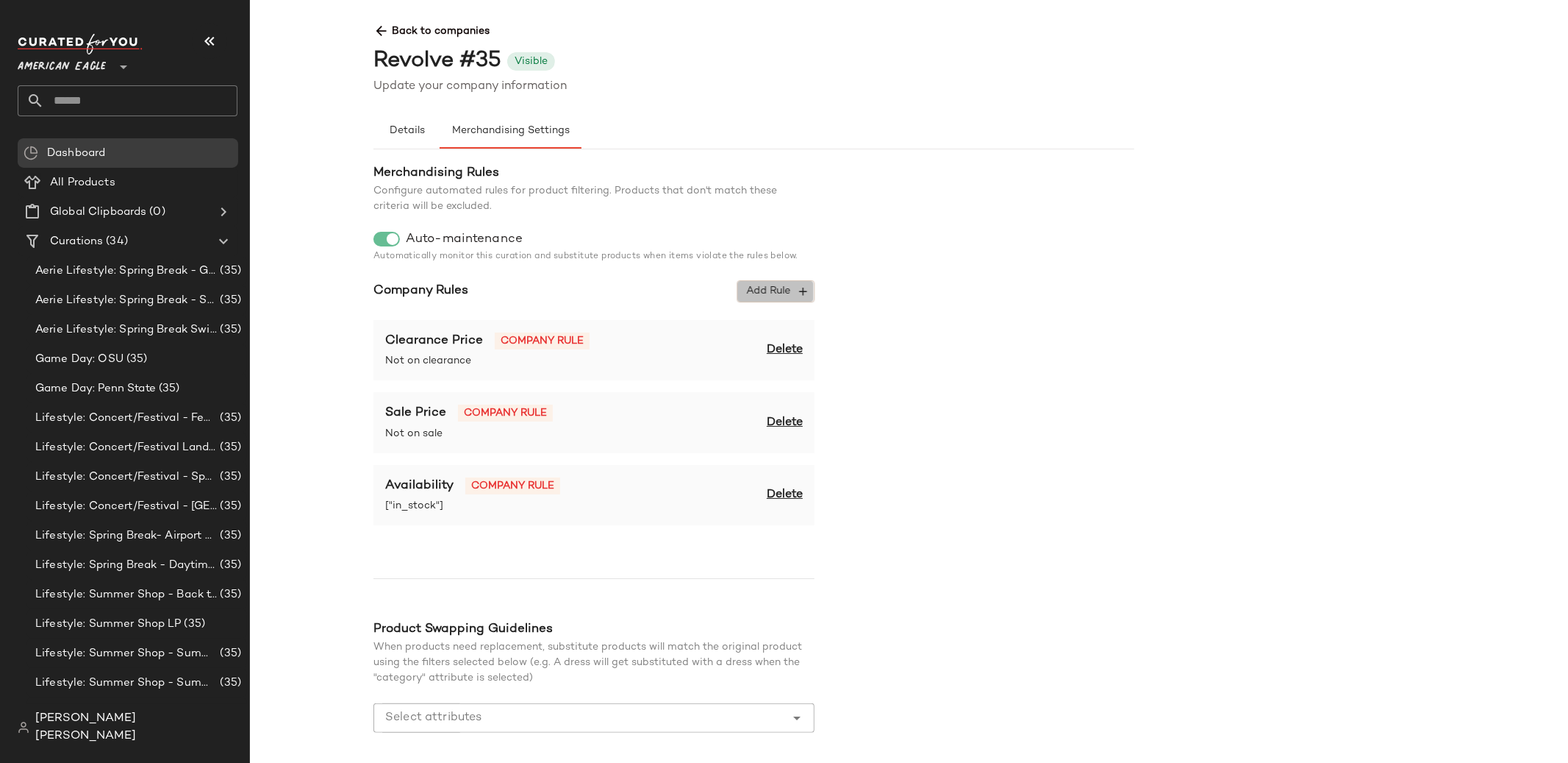
click at [770, 295] on span "Add Rule" at bounding box center [776, 291] width 61 height 14
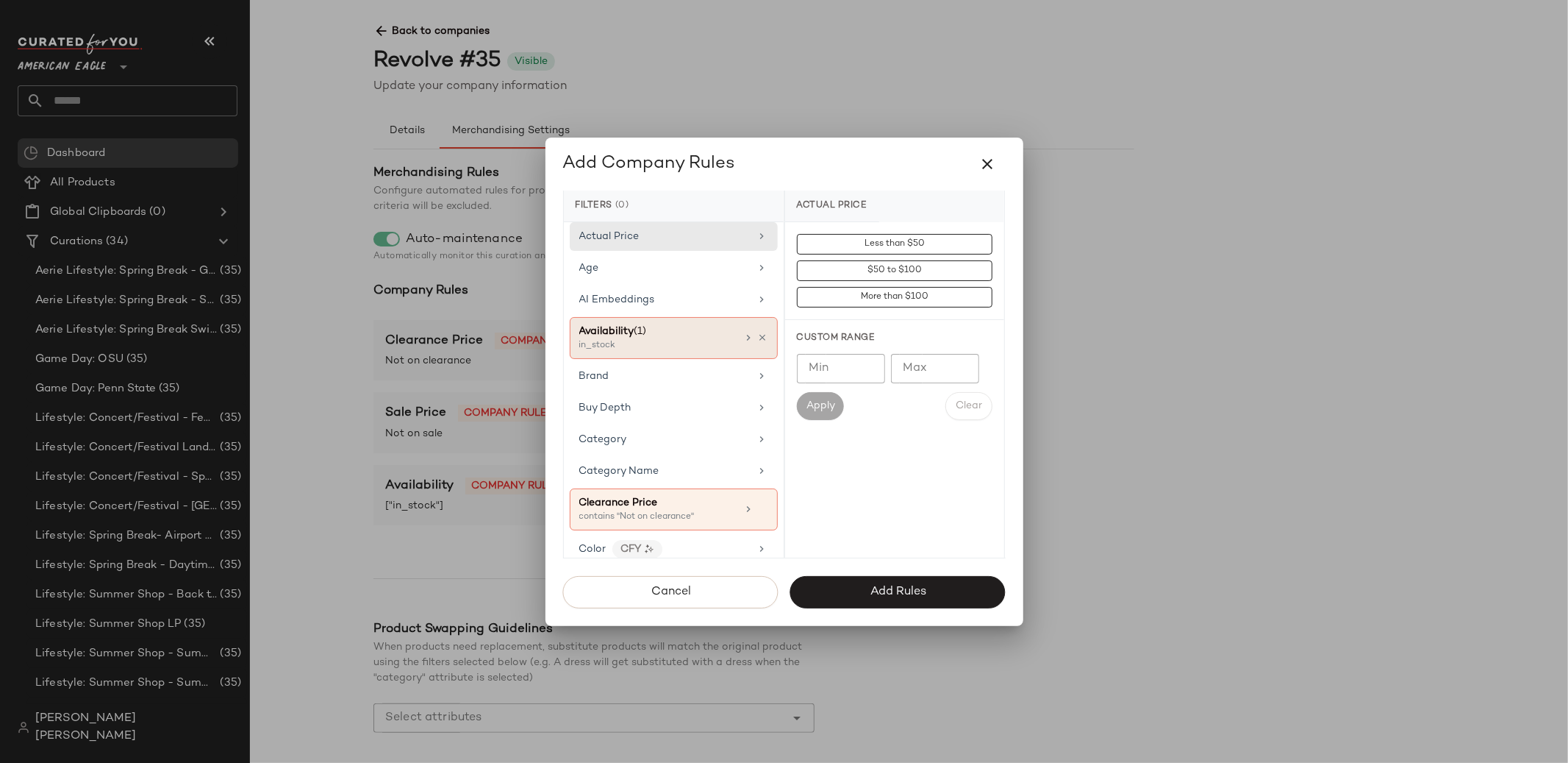
click at [663, 340] on div "in_stock" at bounding box center [653, 346] width 147 height 14
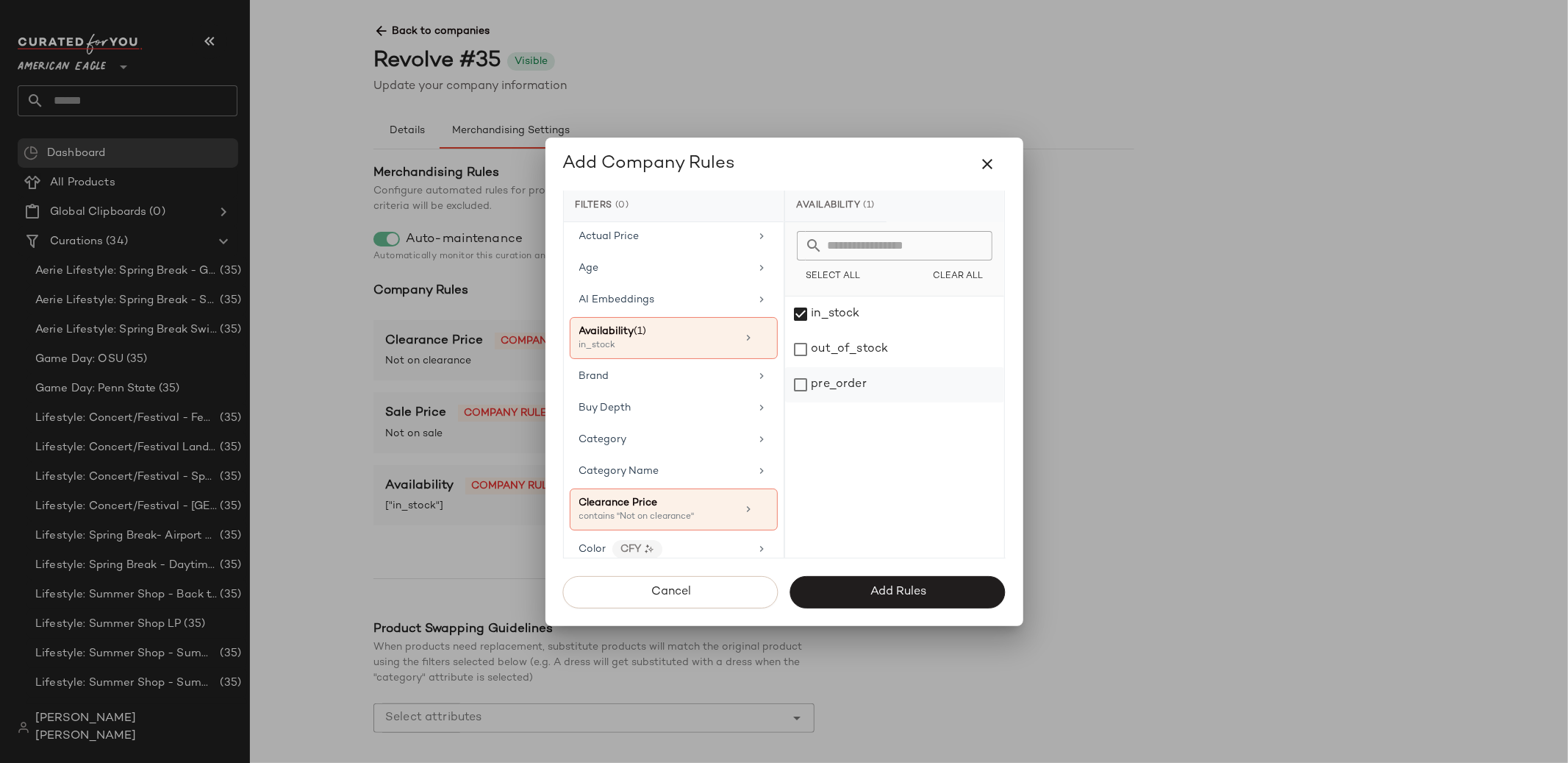
click at [803, 385] on div "pre_order" at bounding box center [894, 385] width 219 height 35
click at [857, 585] on button "Add Rules" at bounding box center [898, 591] width 215 height 32
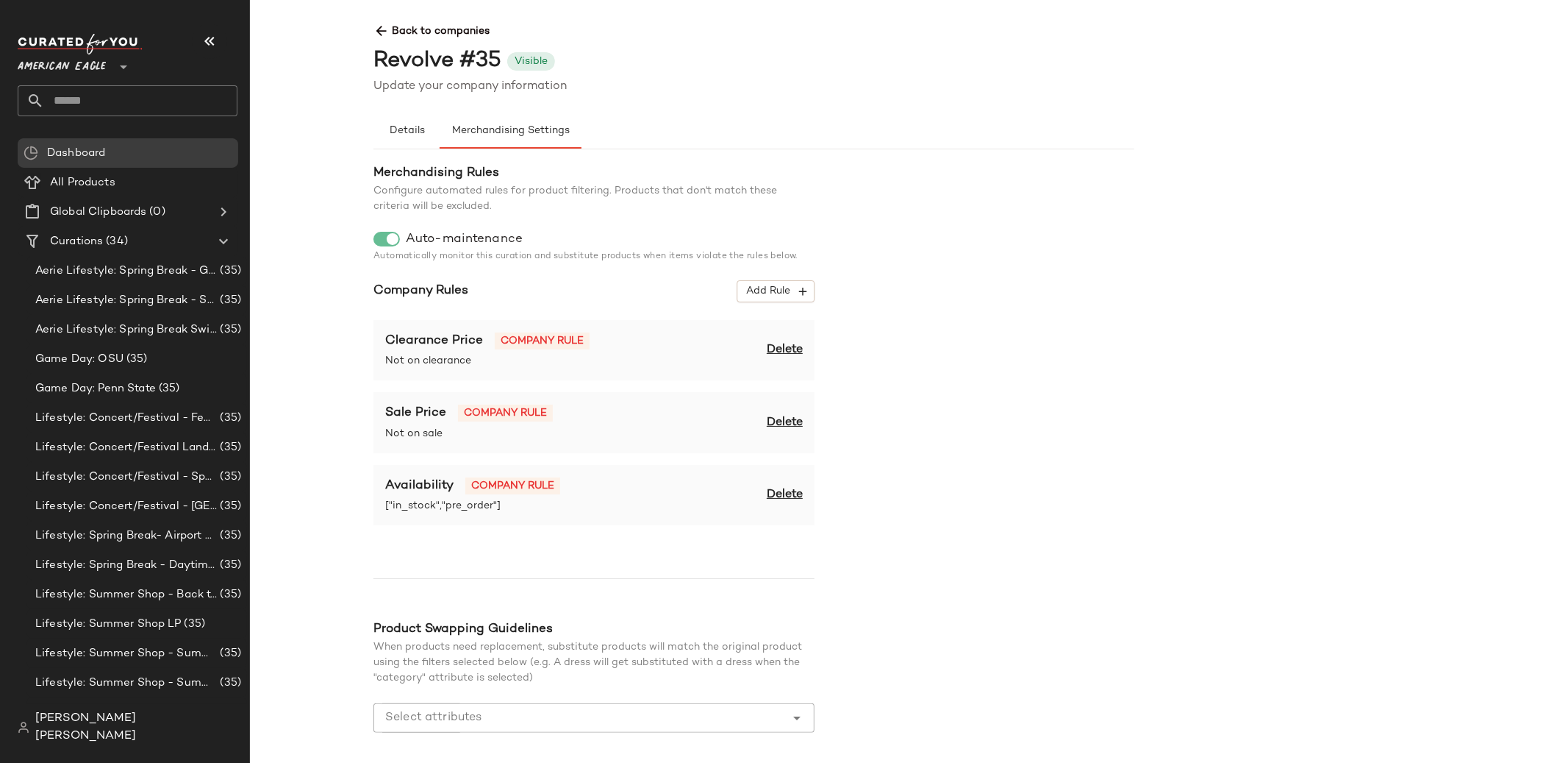
scroll to position [59, 0]
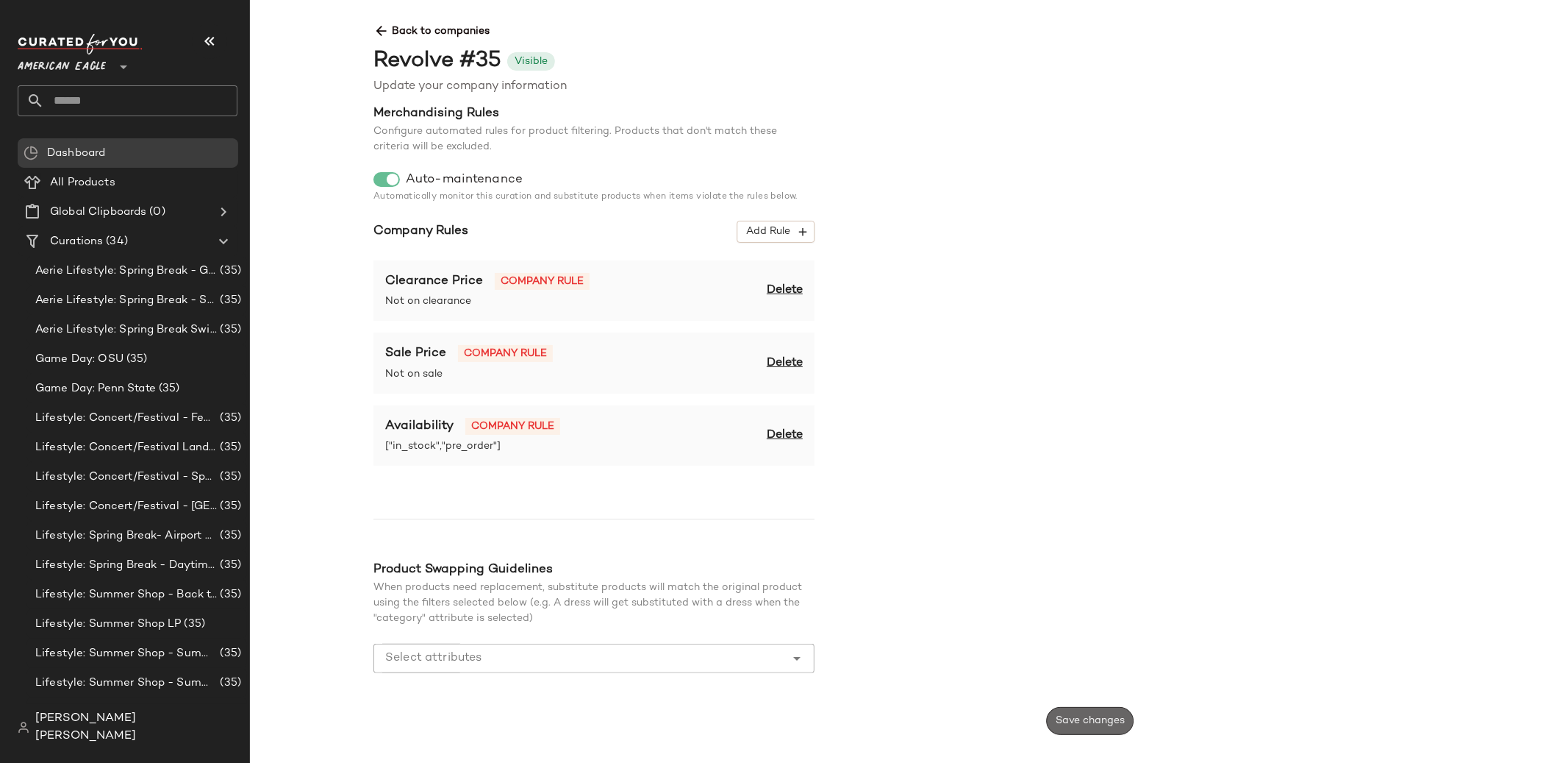
click at [1056, 713] on button "Save changes" at bounding box center [1090, 721] width 88 height 28
click at [454, 34] on span "Back to companies" at bounding box center [1135, 25] width 1521 height 27
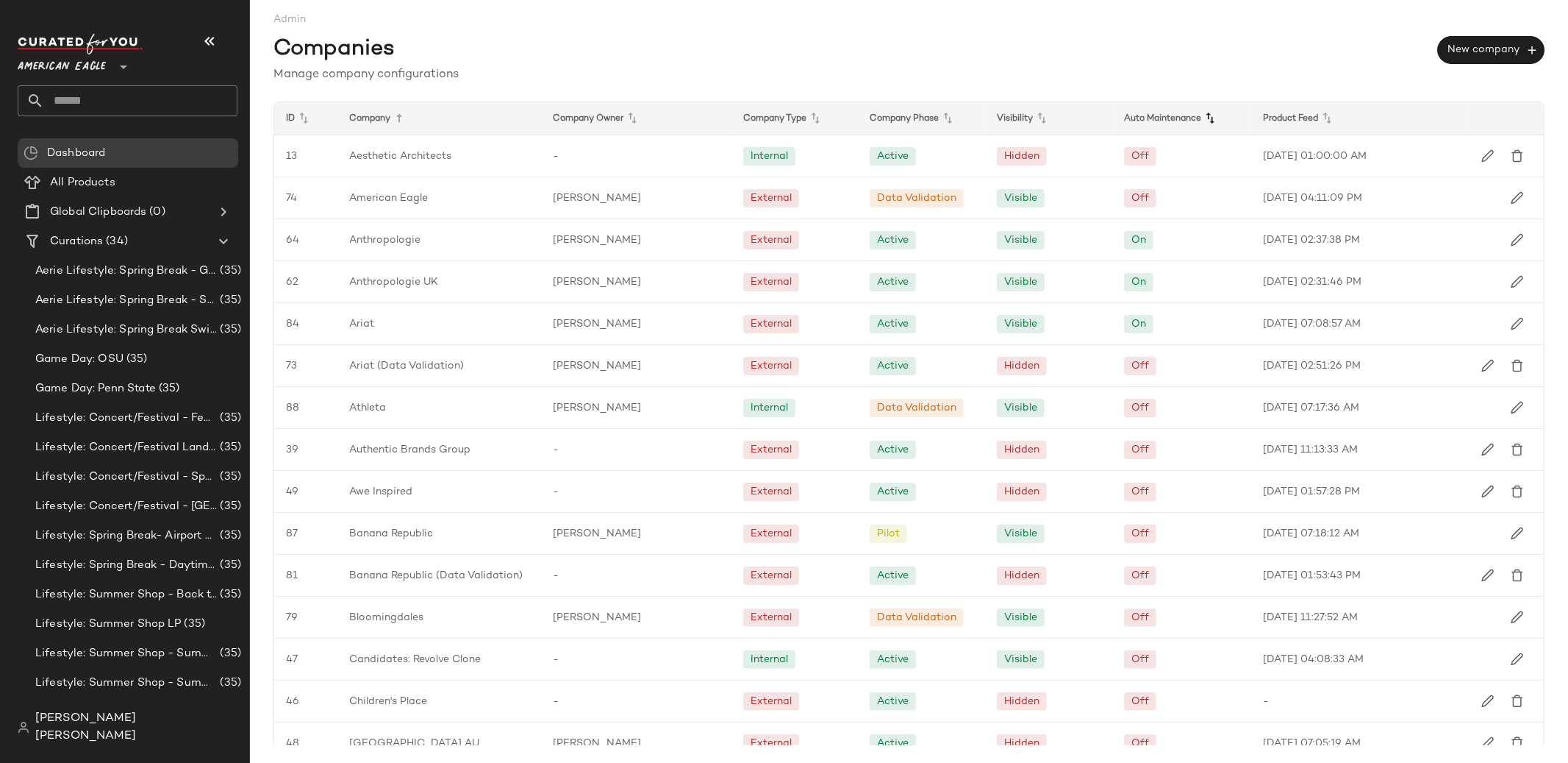
click at [1210, 117] on icon at bounding box center [1211, 118] width 18 height 18
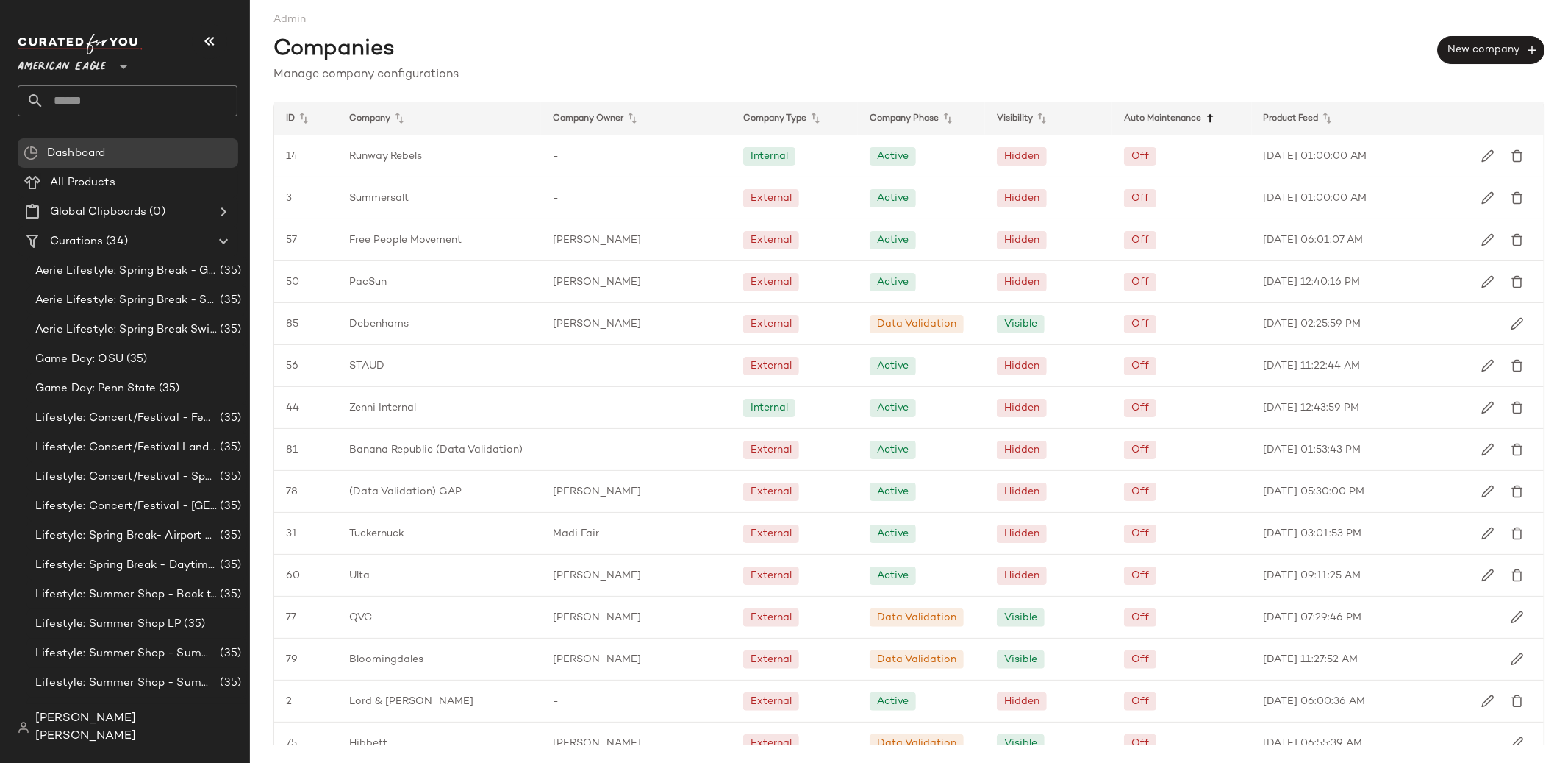
click at [1209, 117] on icon at bounding box center [1211, 118] width 18 height 18
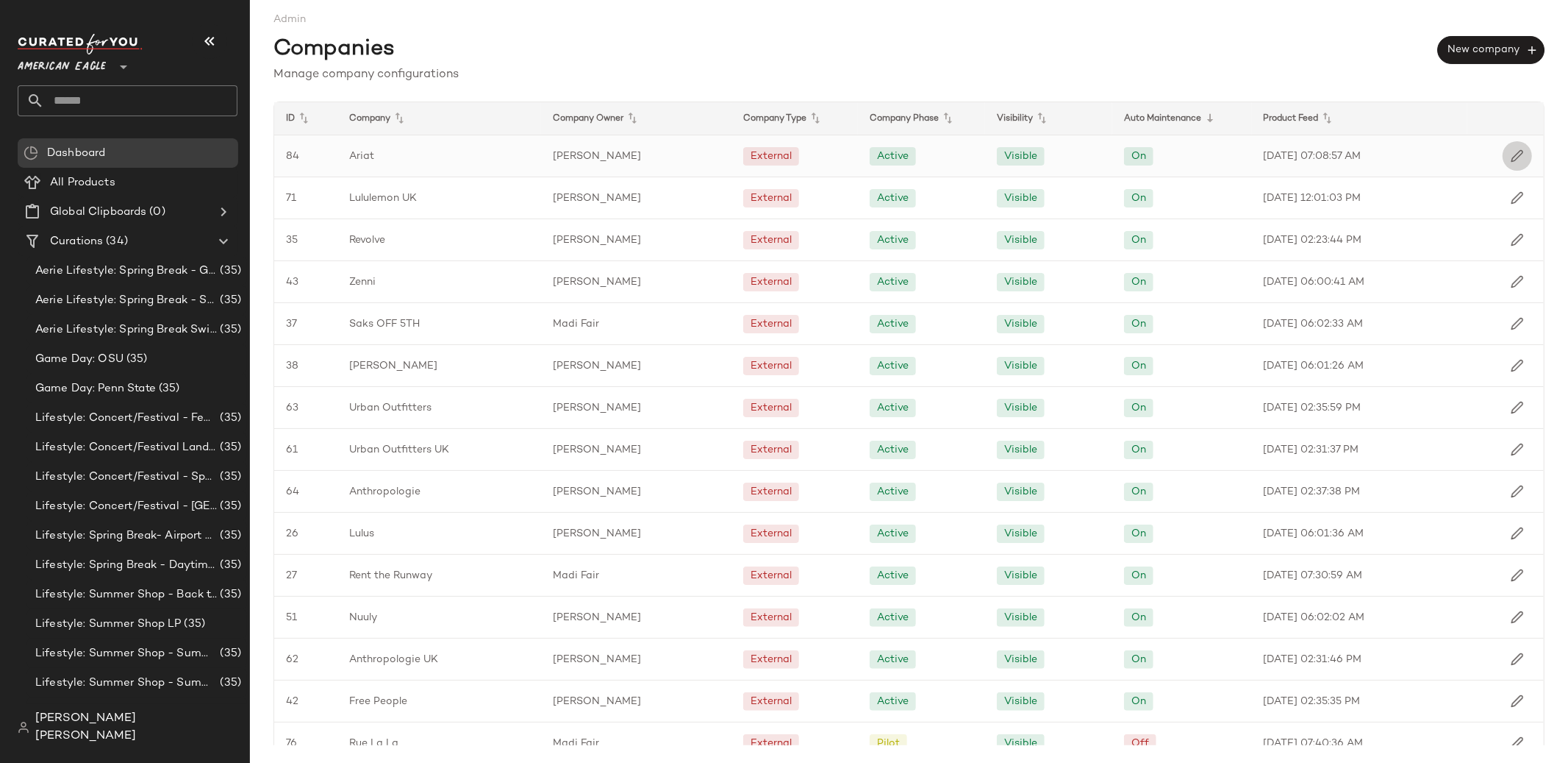
click at [1506, 164] on button "button" at bounding box center [1517, 156] width 29 height 29
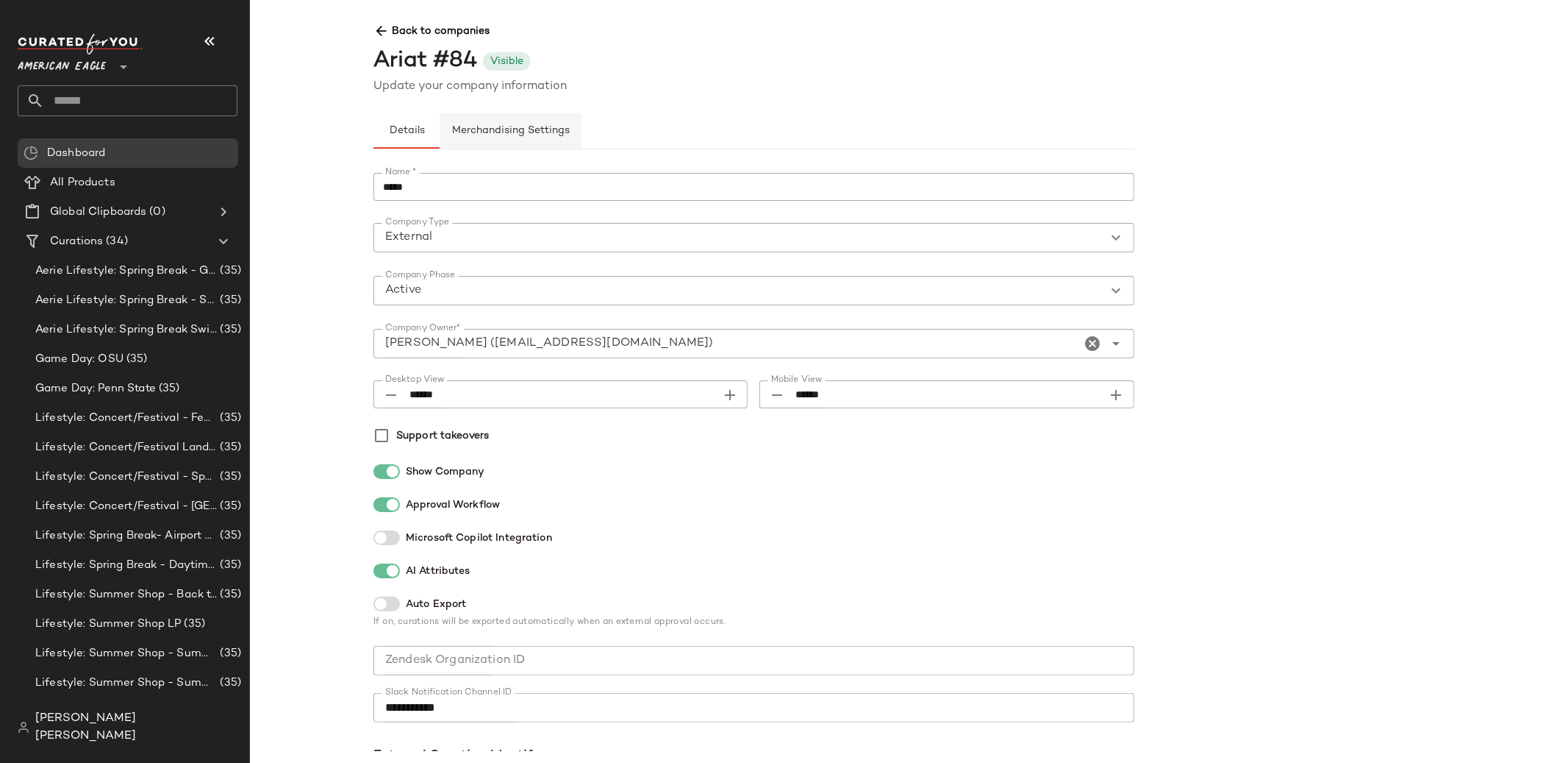
click at [553, 133] on span "Merchandising Settings" at bounding box center [511, 131] width 119 height 12
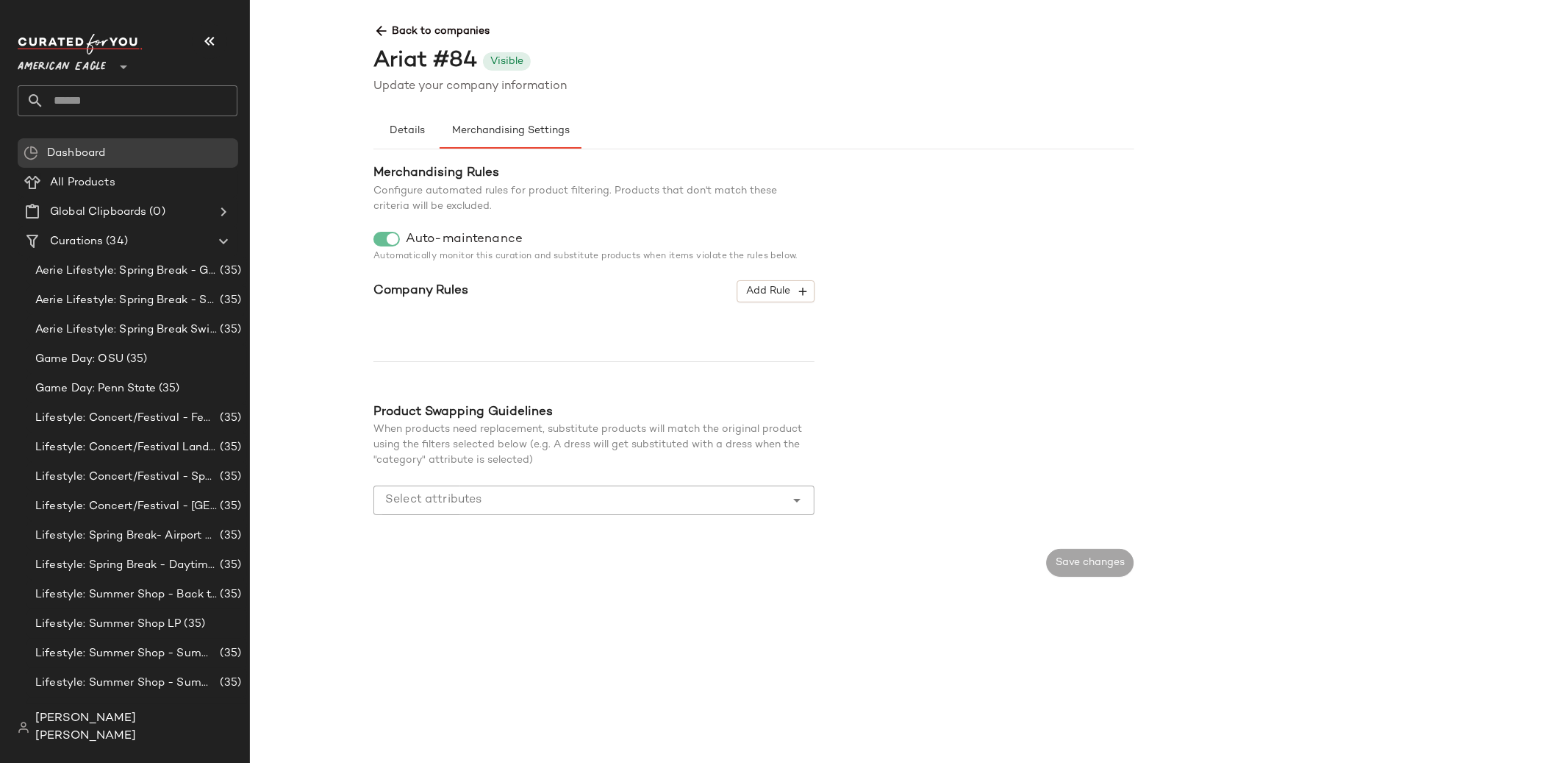
click at [419, 23] on span "Back to companies" at bounding box center [1135, 25] width 1521 height 27
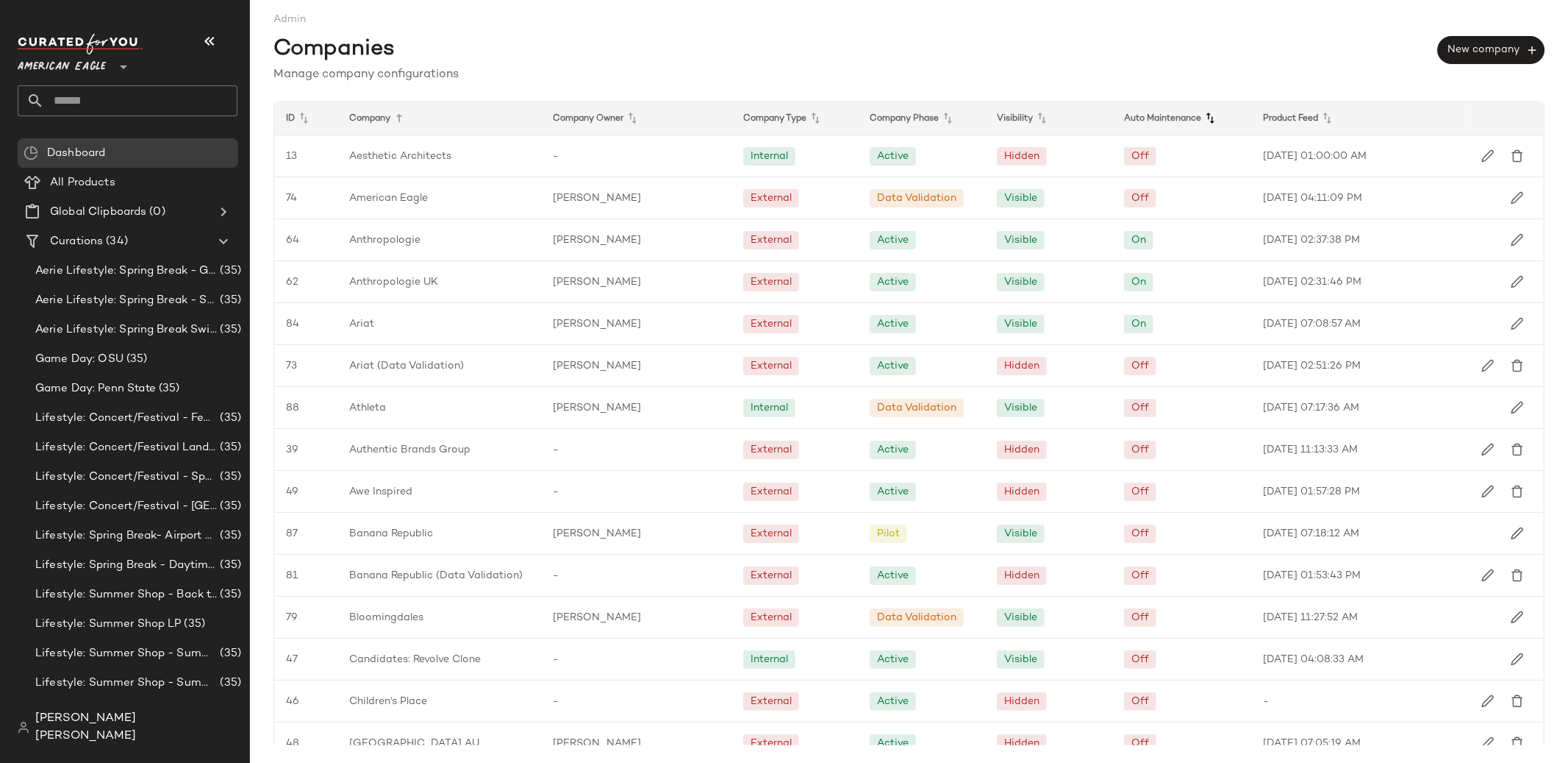
click at [1208, 121] on icon at bounding box center [1211, 118] width 18 height 18
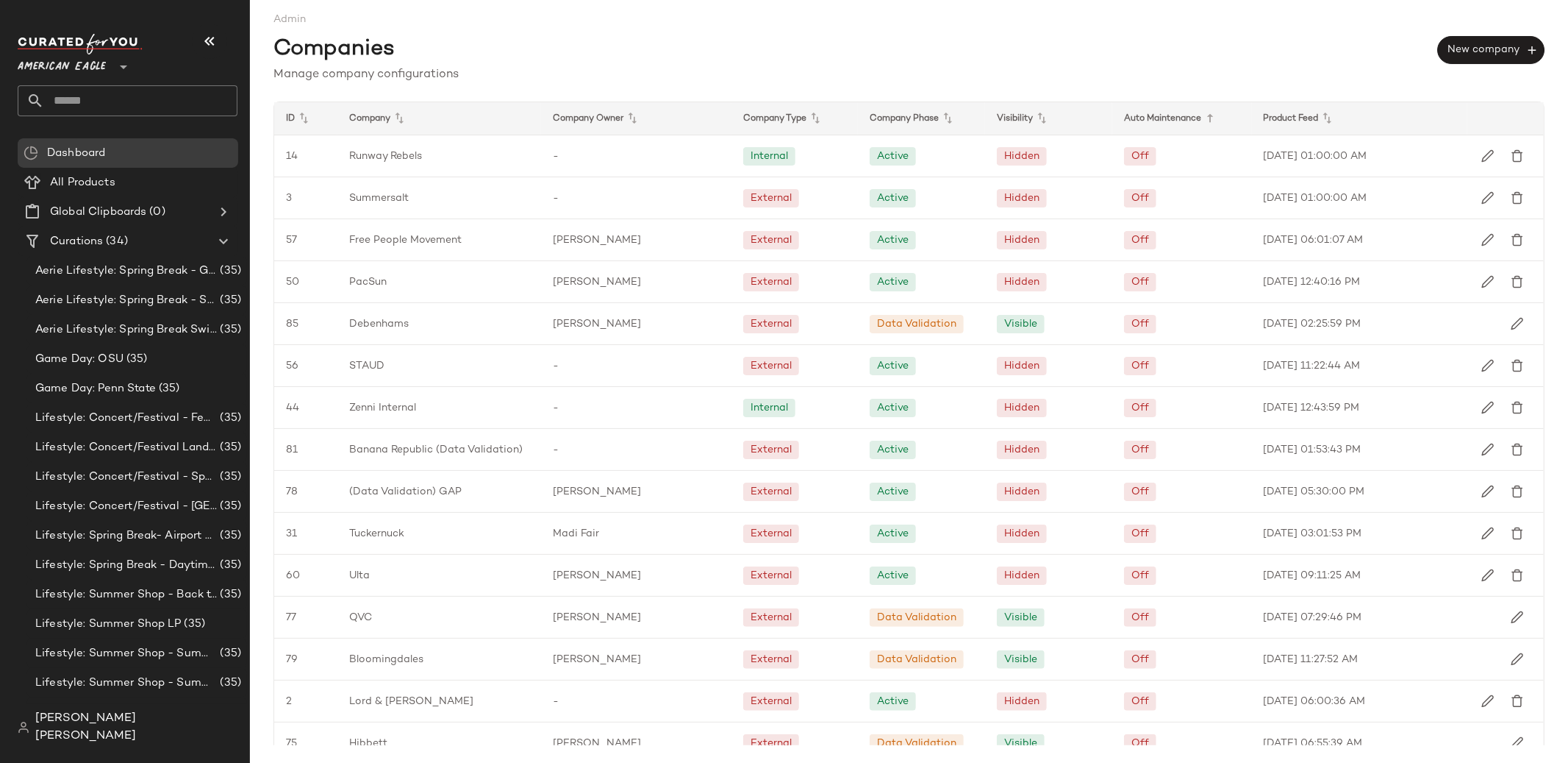
click at [1208, 121] on icon at bounding box center [1211, 118] width 18 height 18
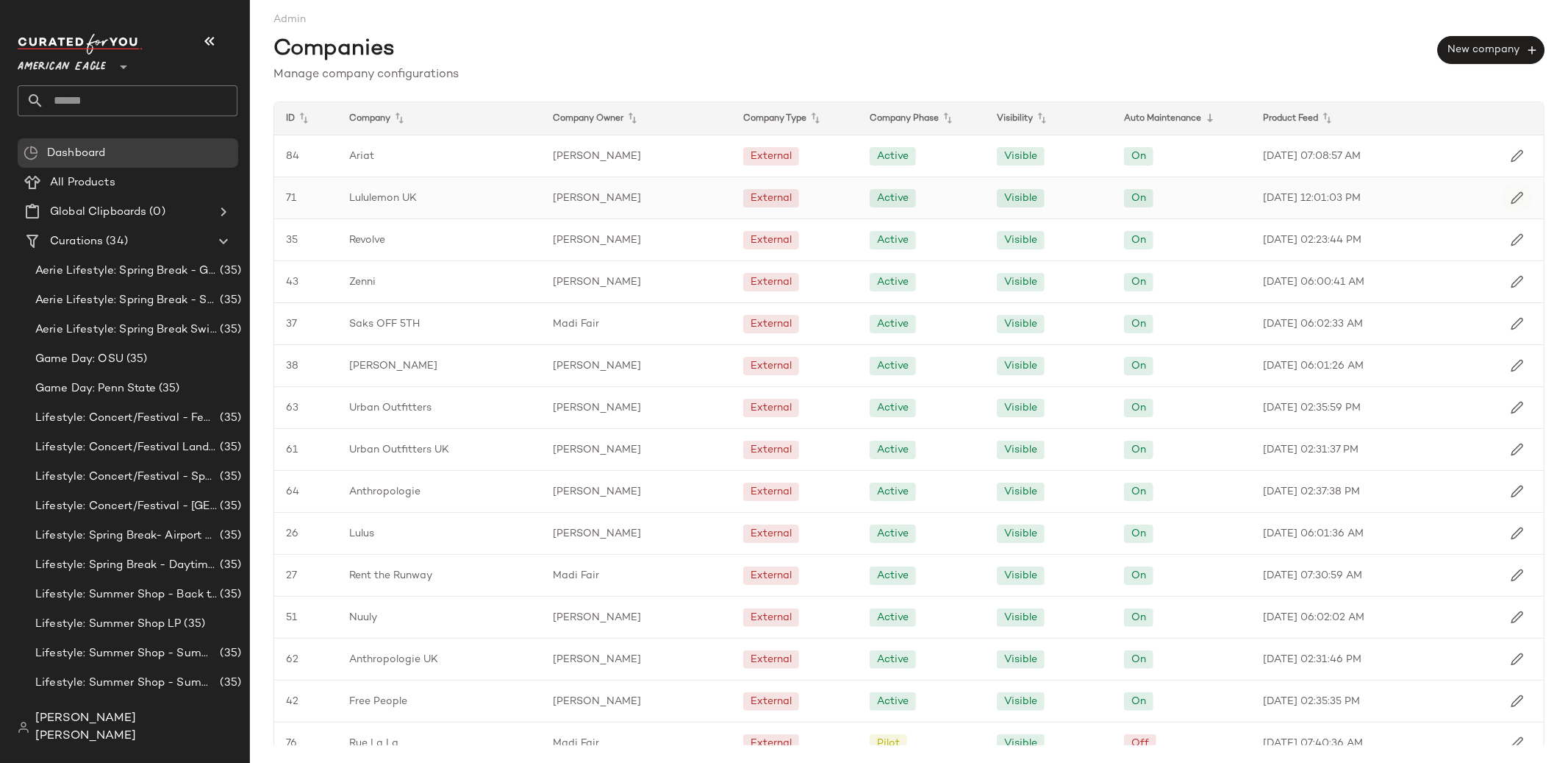
click at [1511, 201] on img "button" at bounding box center [1517, 198] width 14 height 14
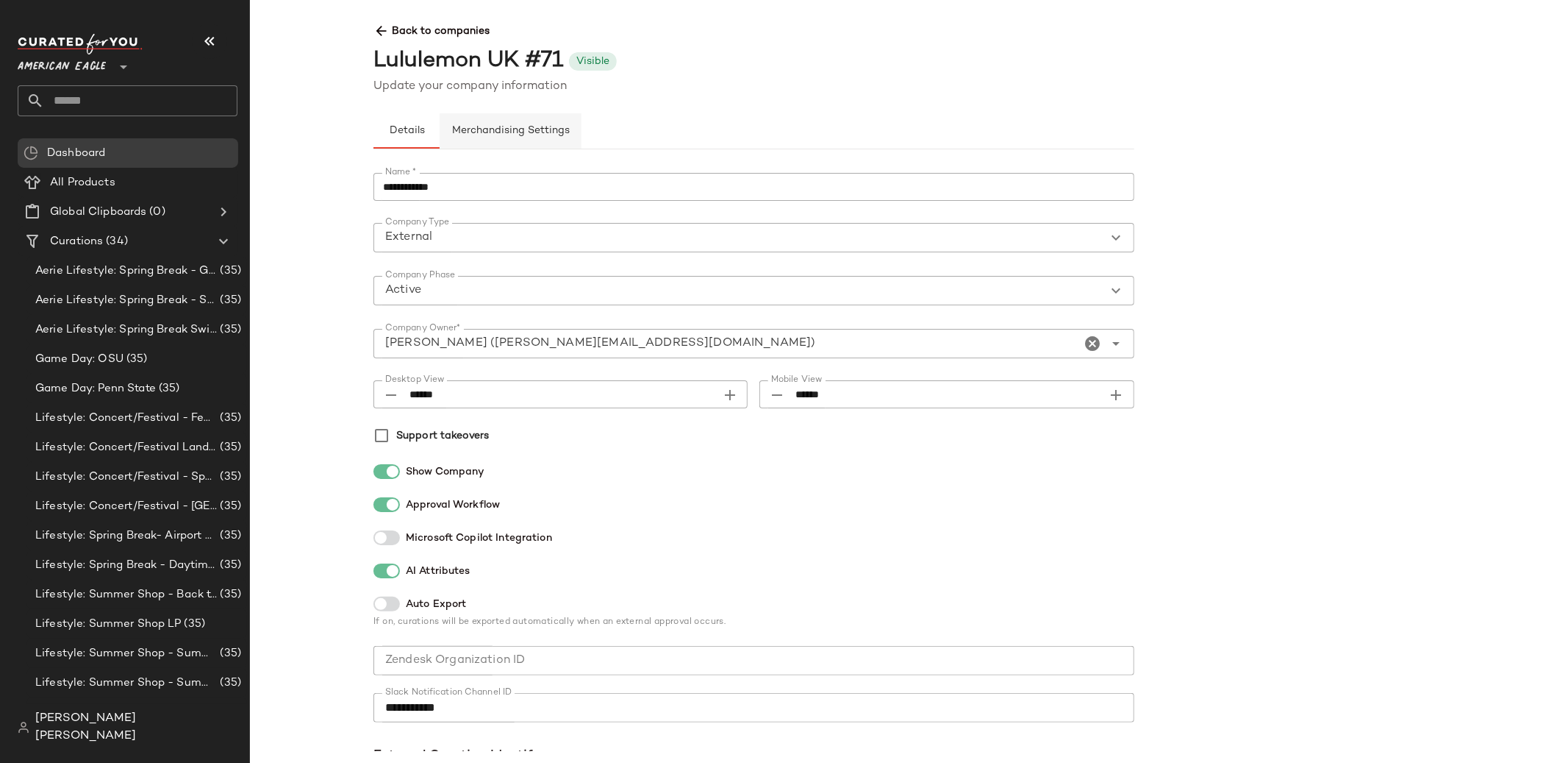
click at [485, 125] on span "Merchandising Settings" at bounding box center [511, 131] width 119 height 12
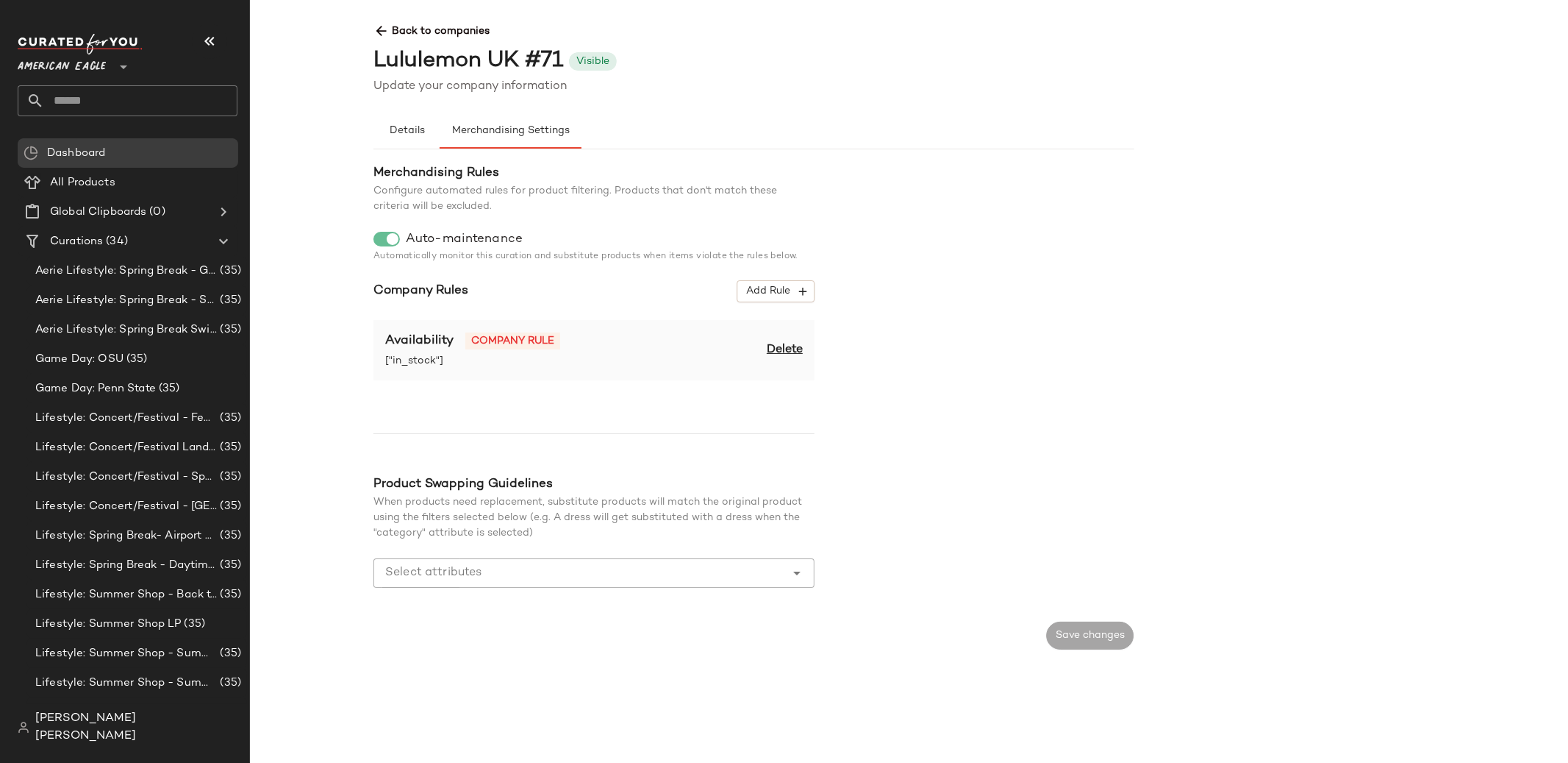
click at [424, 34] on span "Back to companies" at bounding box center [1135, 25] width 1521 height 27
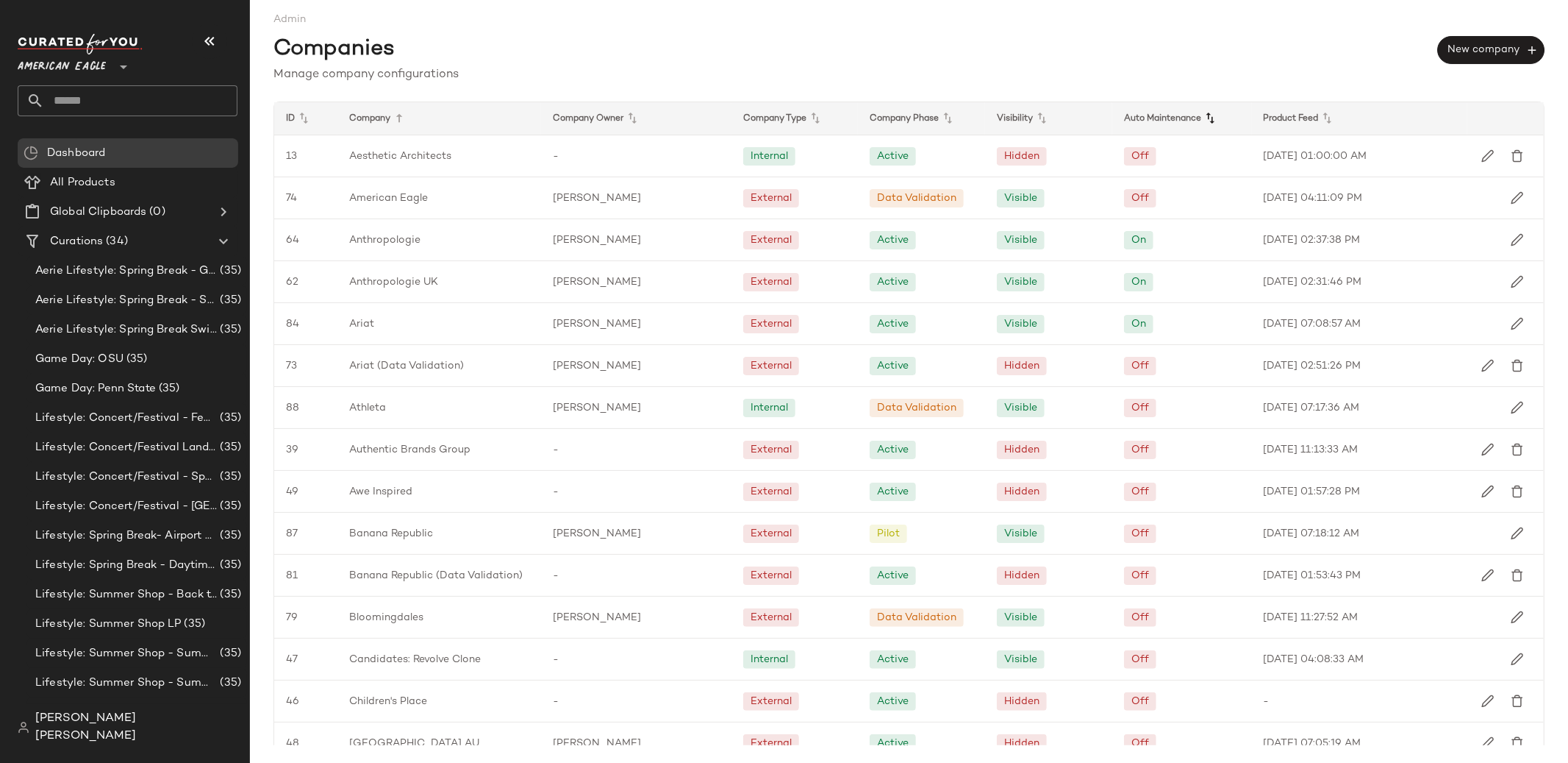
click at [1205, 125] on icon at bounding box center [1211, 118] width 18 height 18
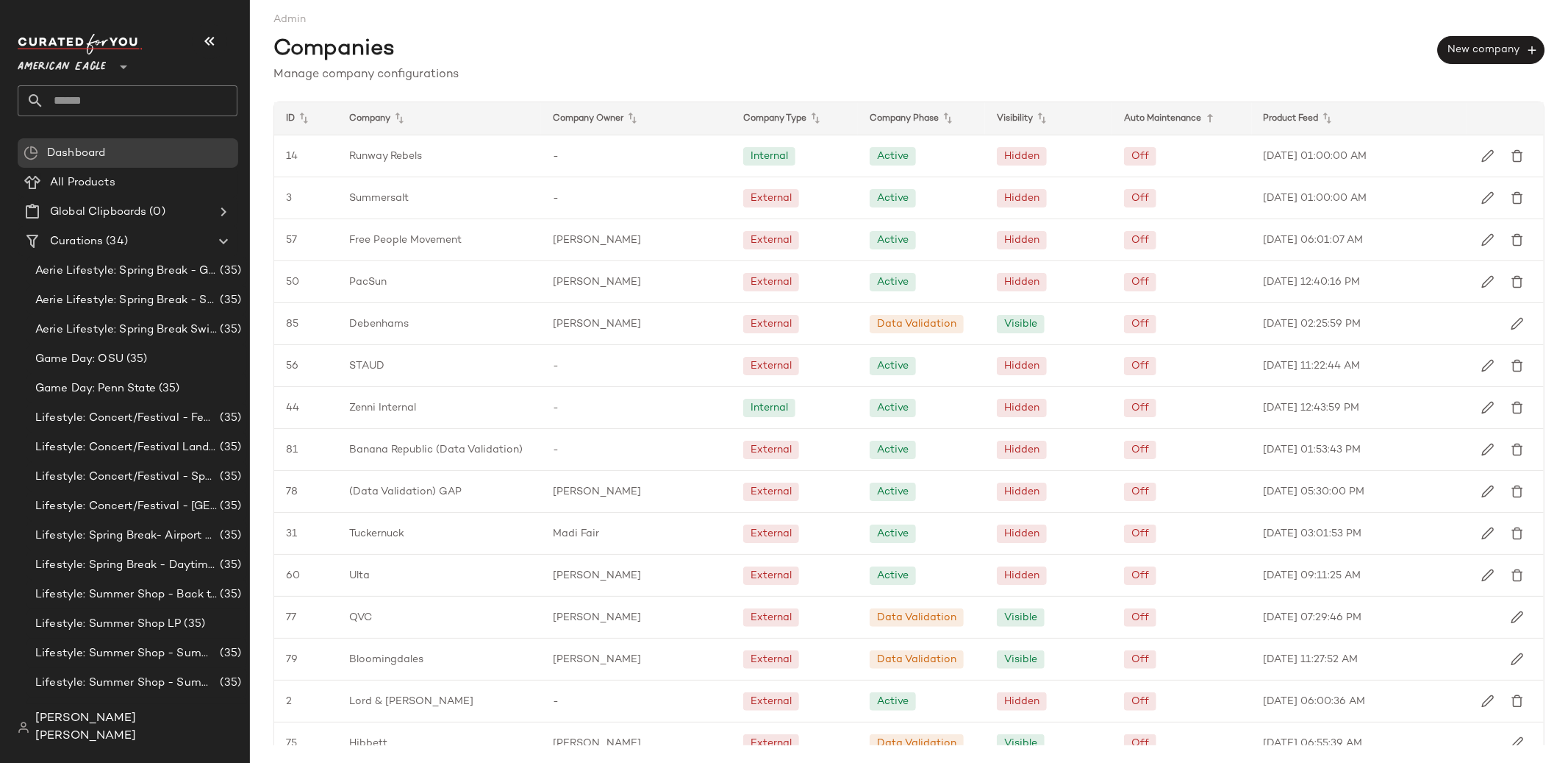
click at [1205, 119] on icon at bounding box center [1211, 118] width 18 height 18
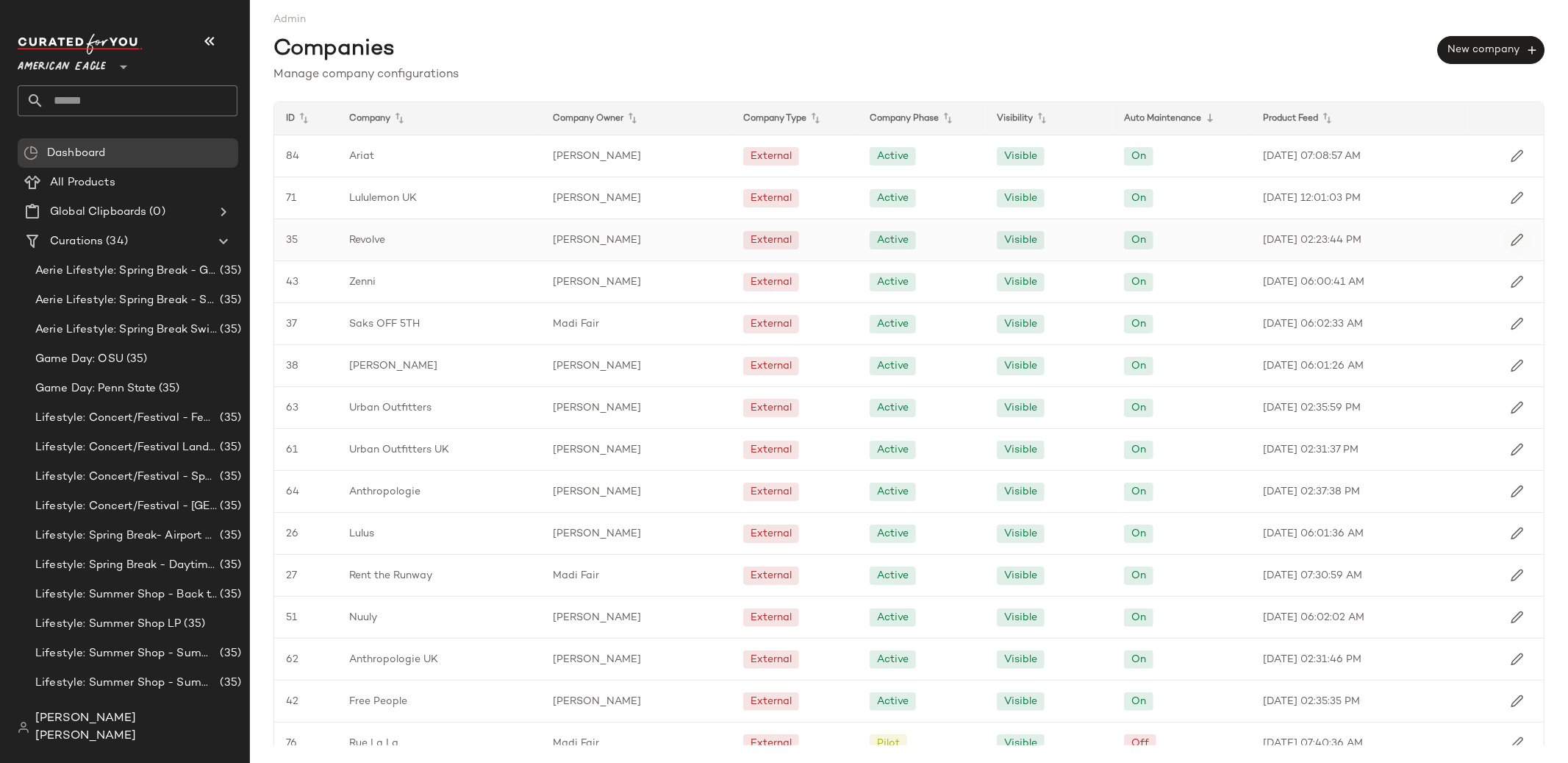
click at [1511, 239] on img "button" at bounding box center [1517, 240] width 14 height 14
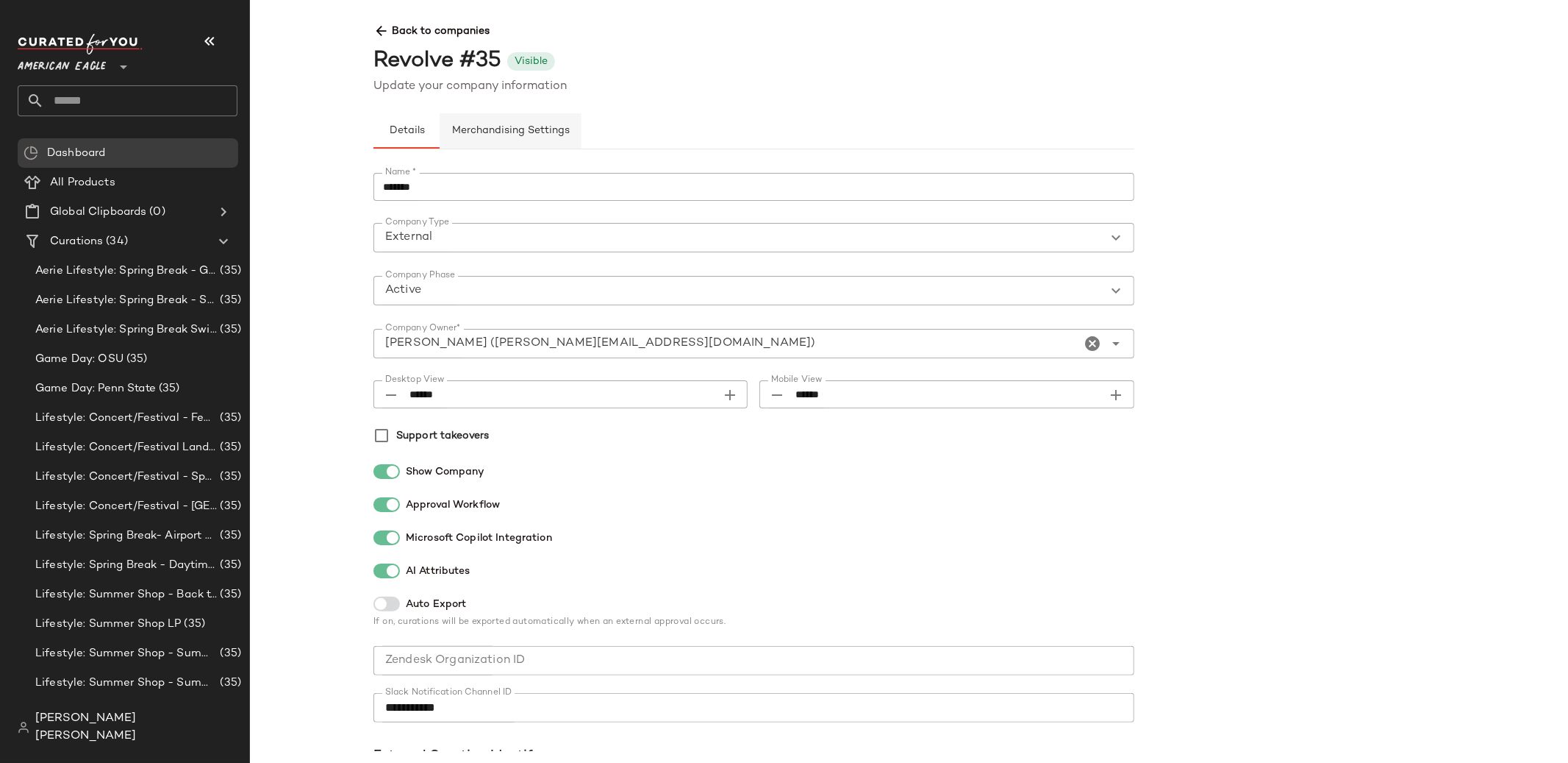
click at [509, 139] on button "Merchandising Settings" at bounding box center [510, 131] width 142 height 35
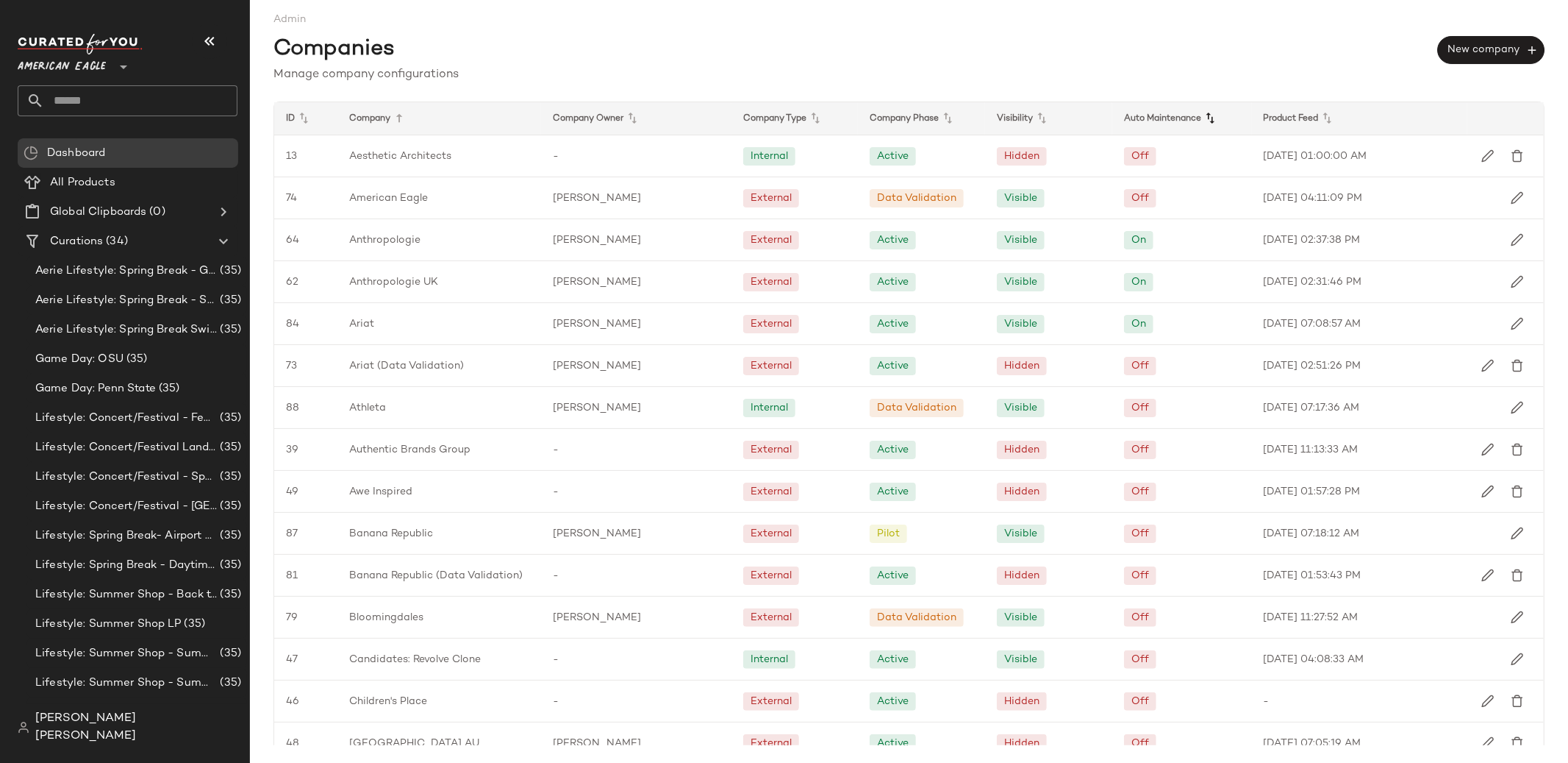
click at [1212, 125] on icon at bounding box center [1211, 118] width 18 height 18
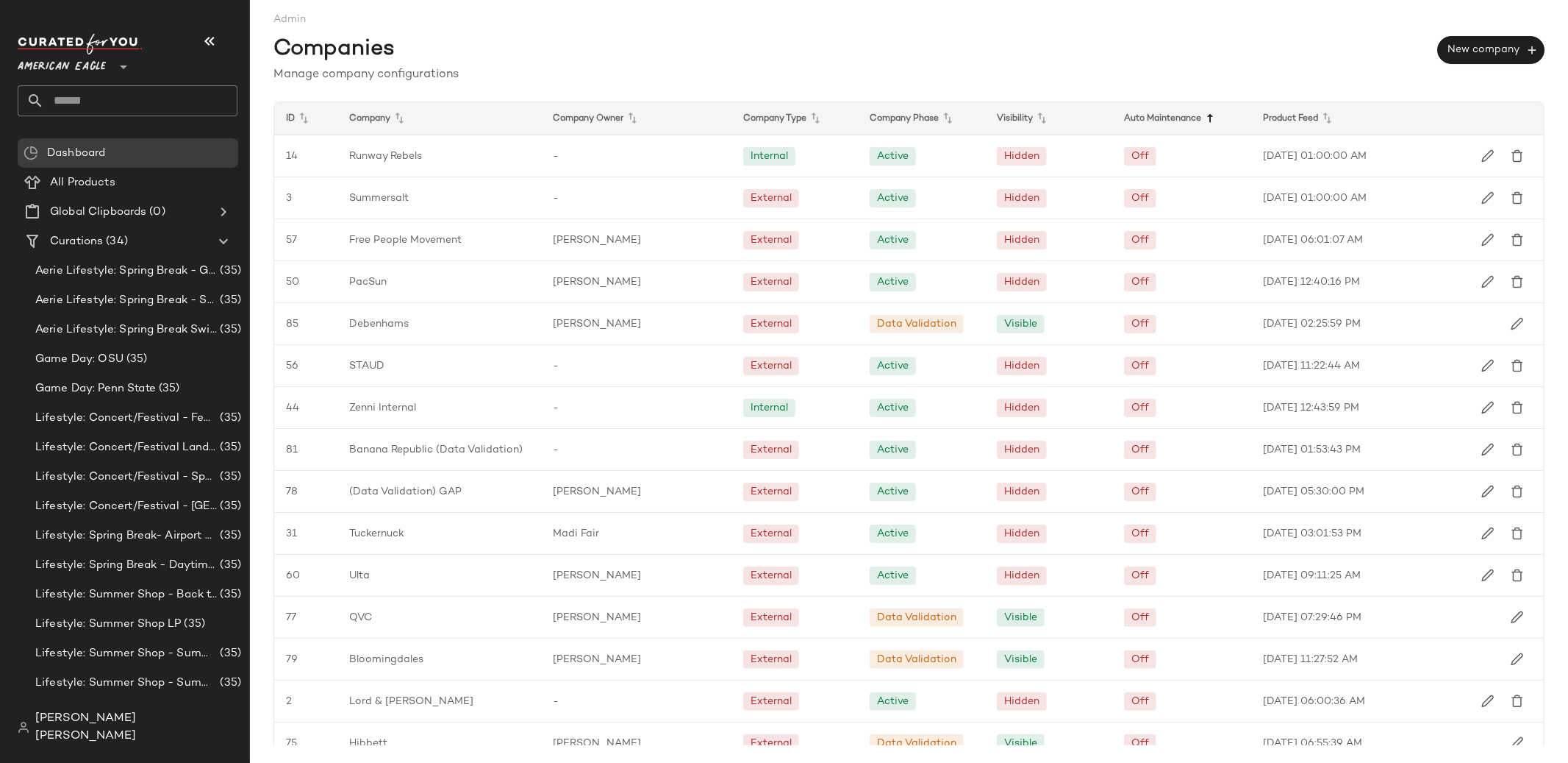
click at [1209, 122] on icon at bounding box center [1211, 118] width 18 height 18
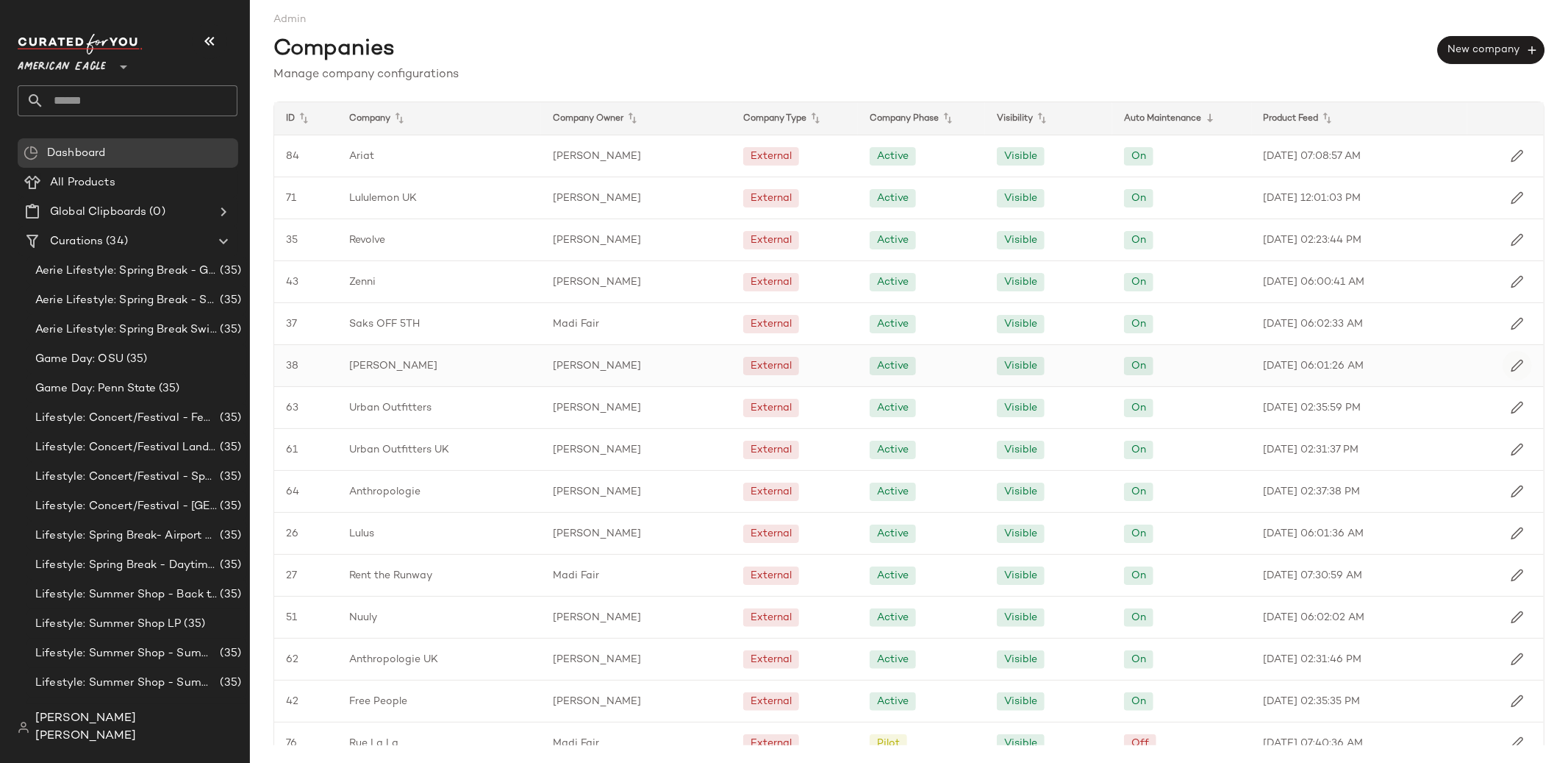
click at [1513, 370] on img "button" at bounding box center [1517, 365] width 14 height 14
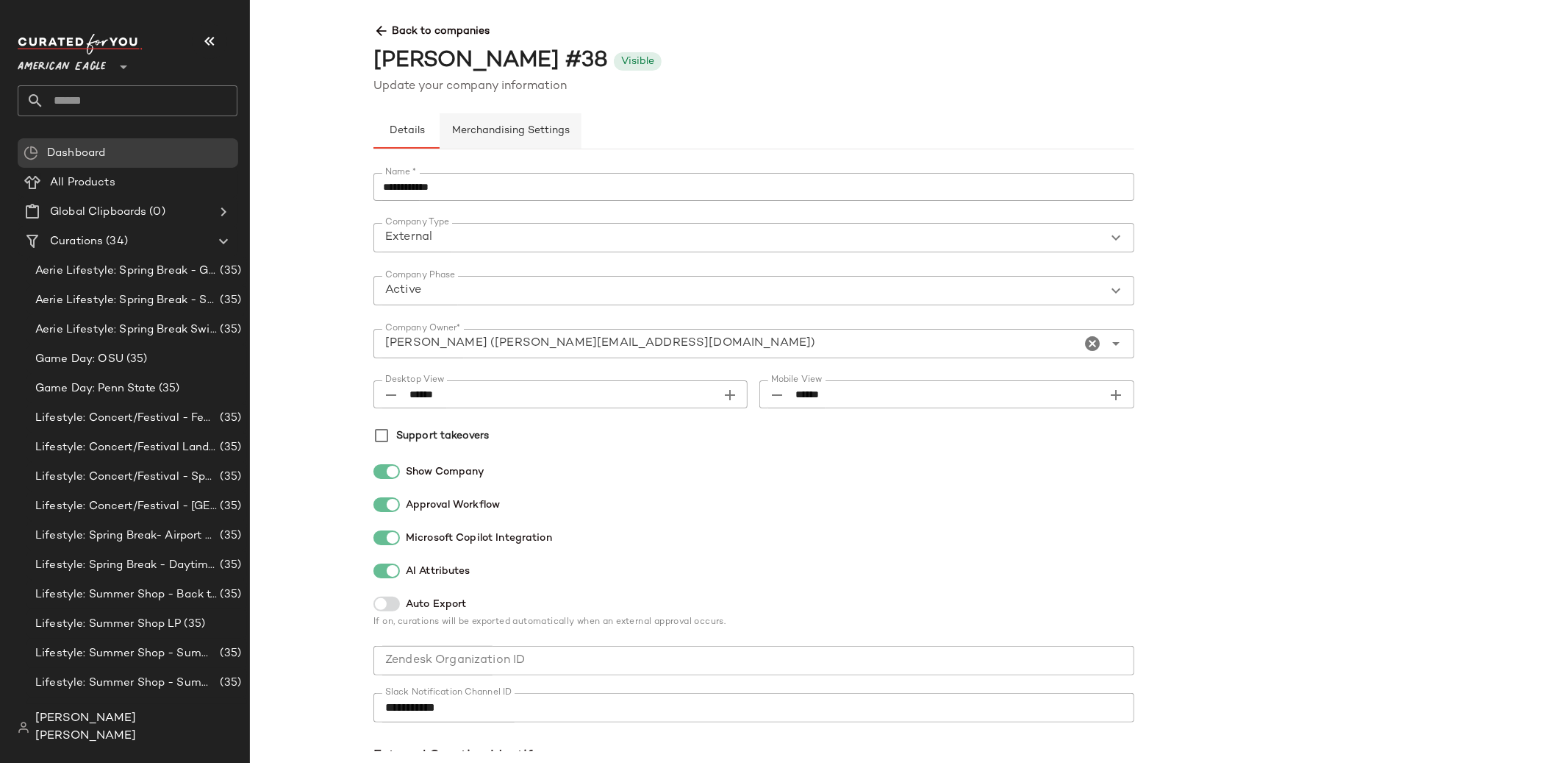
click at [533, 127] on span "Merchandising Settings" at bounding box center [511, 131] width 119 height 12
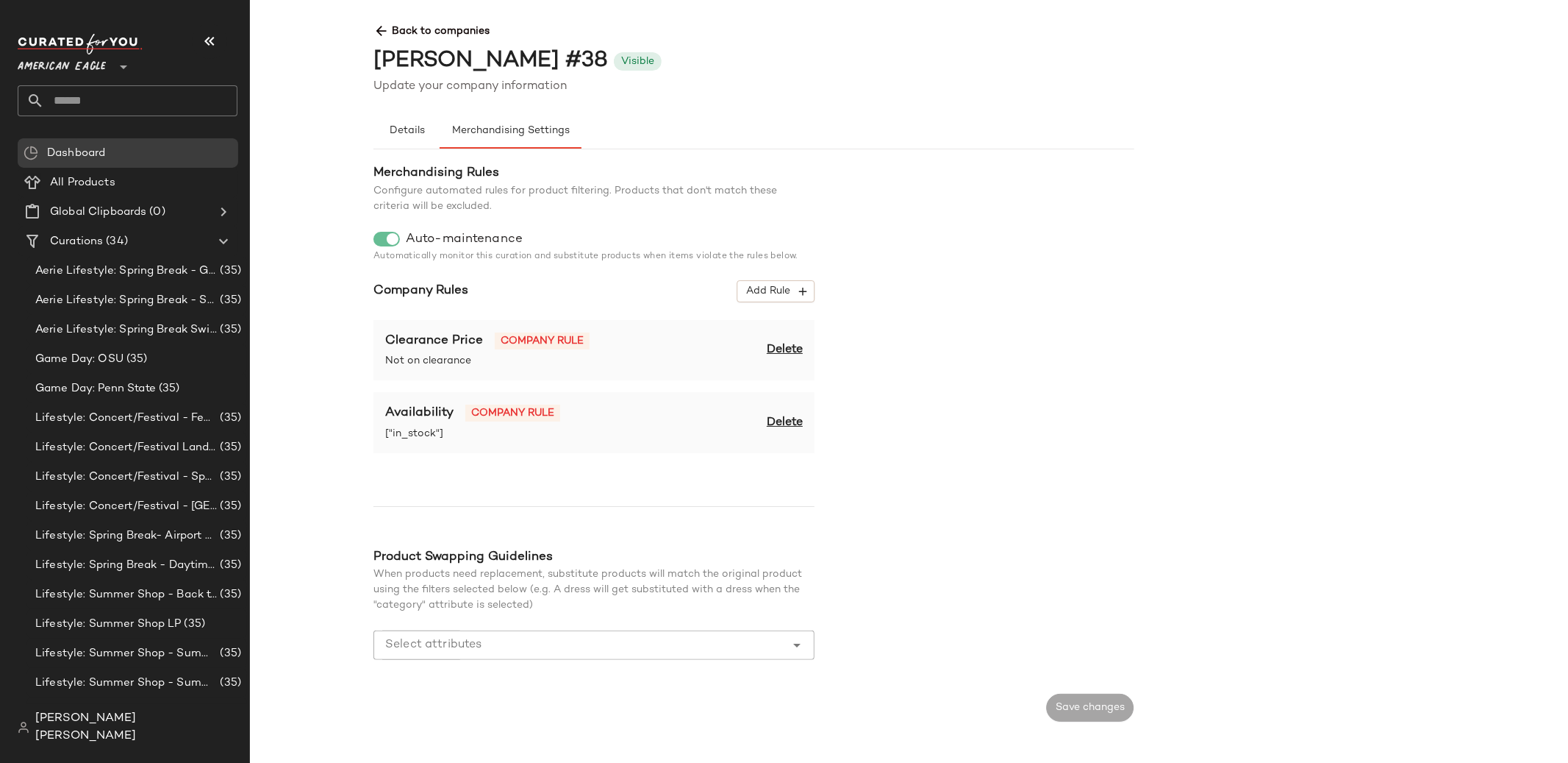
click at [406, 38] on span "Back to companies" at bounding box center [1135, 25] width 1521 height 27
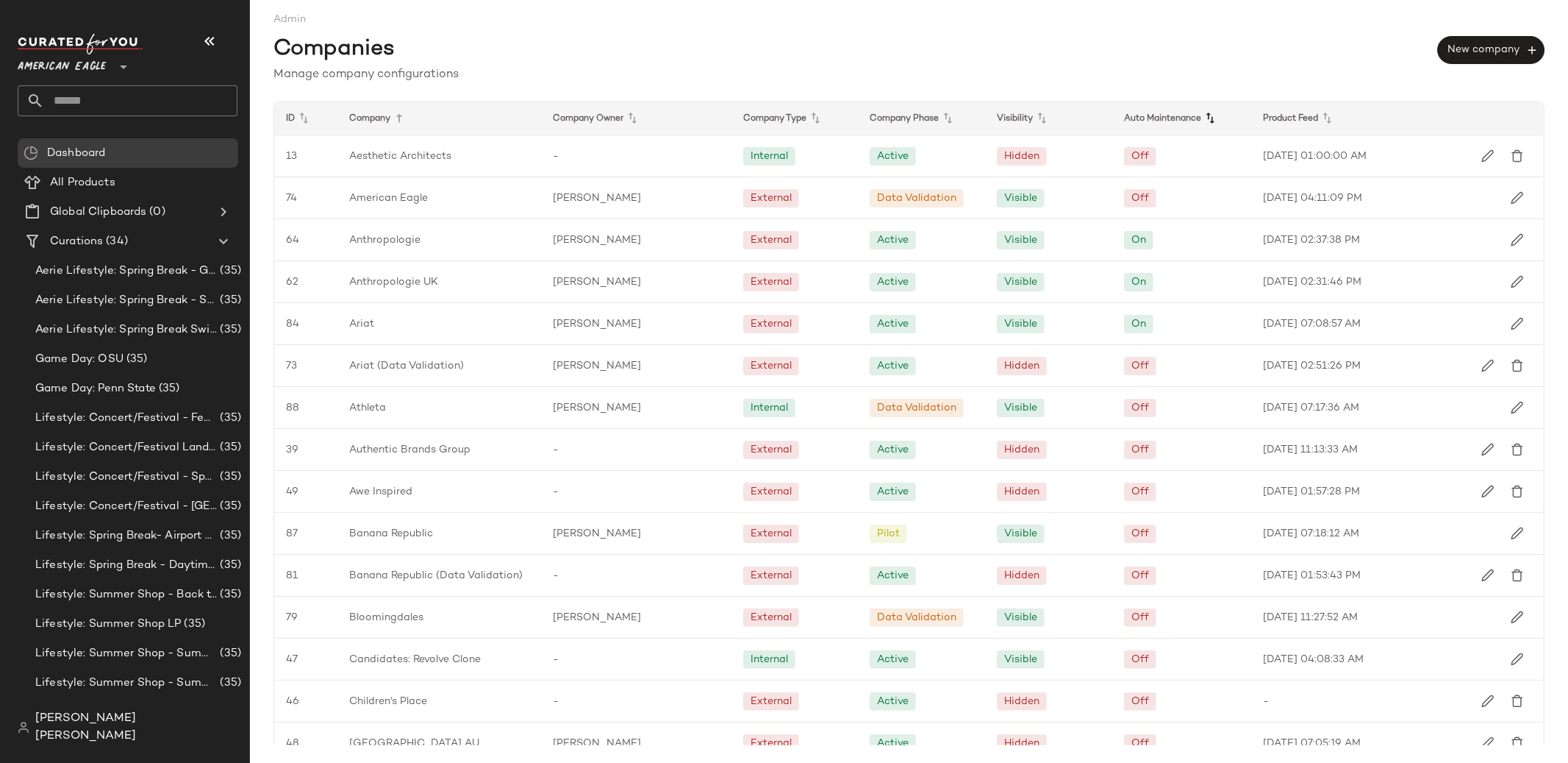
click at [1208, 116] on icon at bounding box center [1211, 118] width 18 height 18
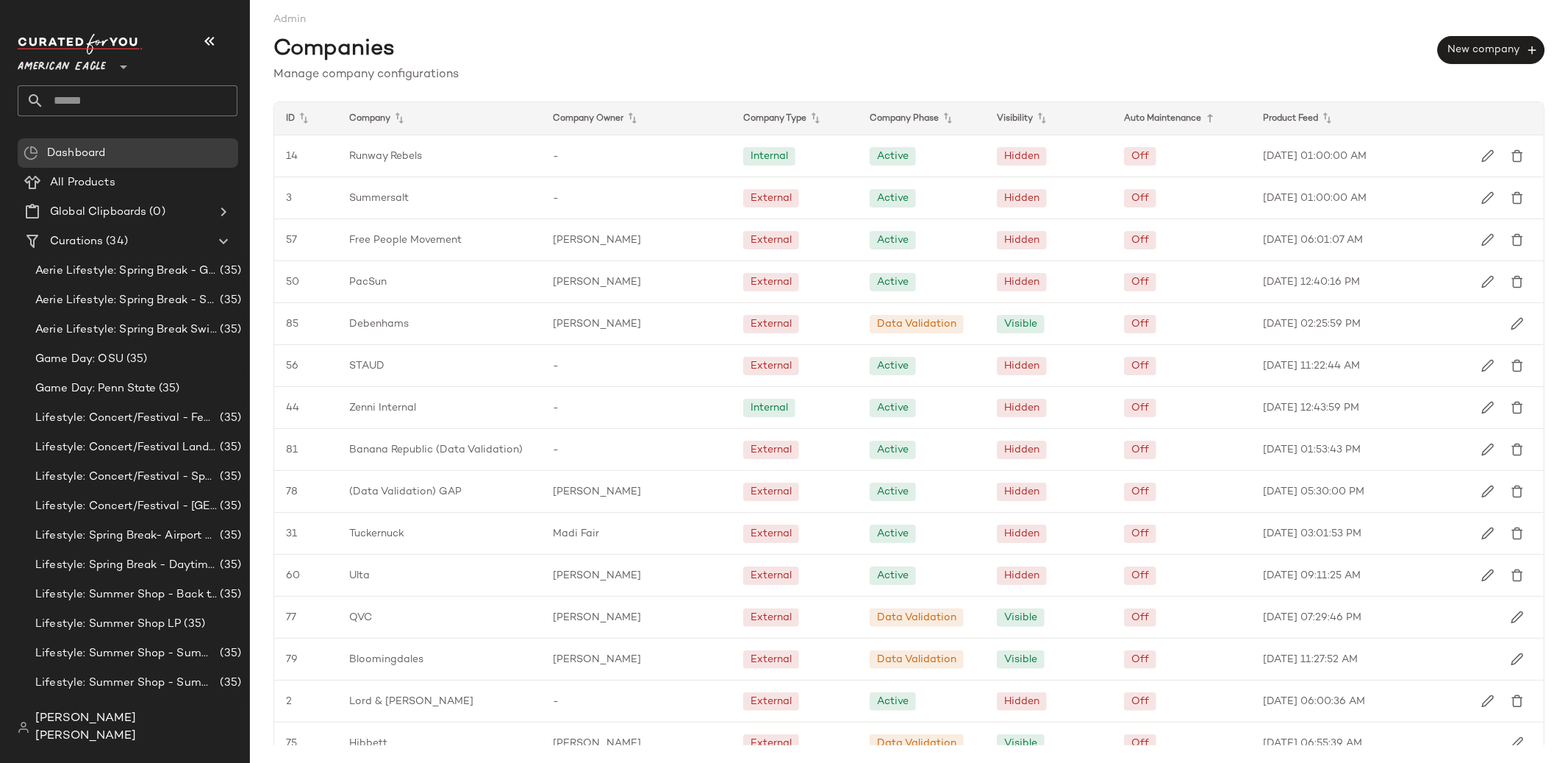
click at [1208, 116] on icon at bounding box center [1211, 118] width 18 height 18
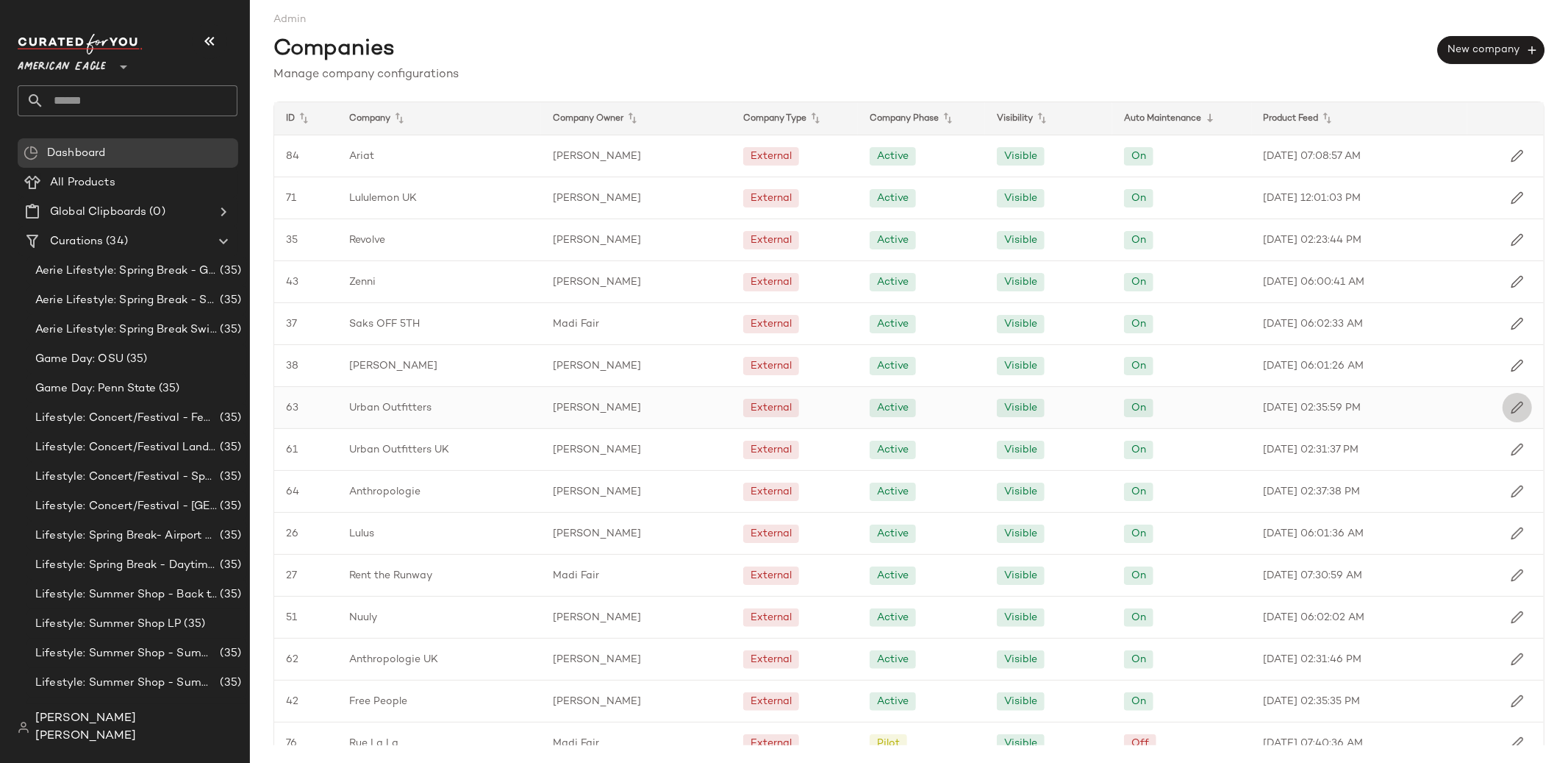
click at [1513, 409] on img "button" at bounding box center [1517, 407] width 14 height 14
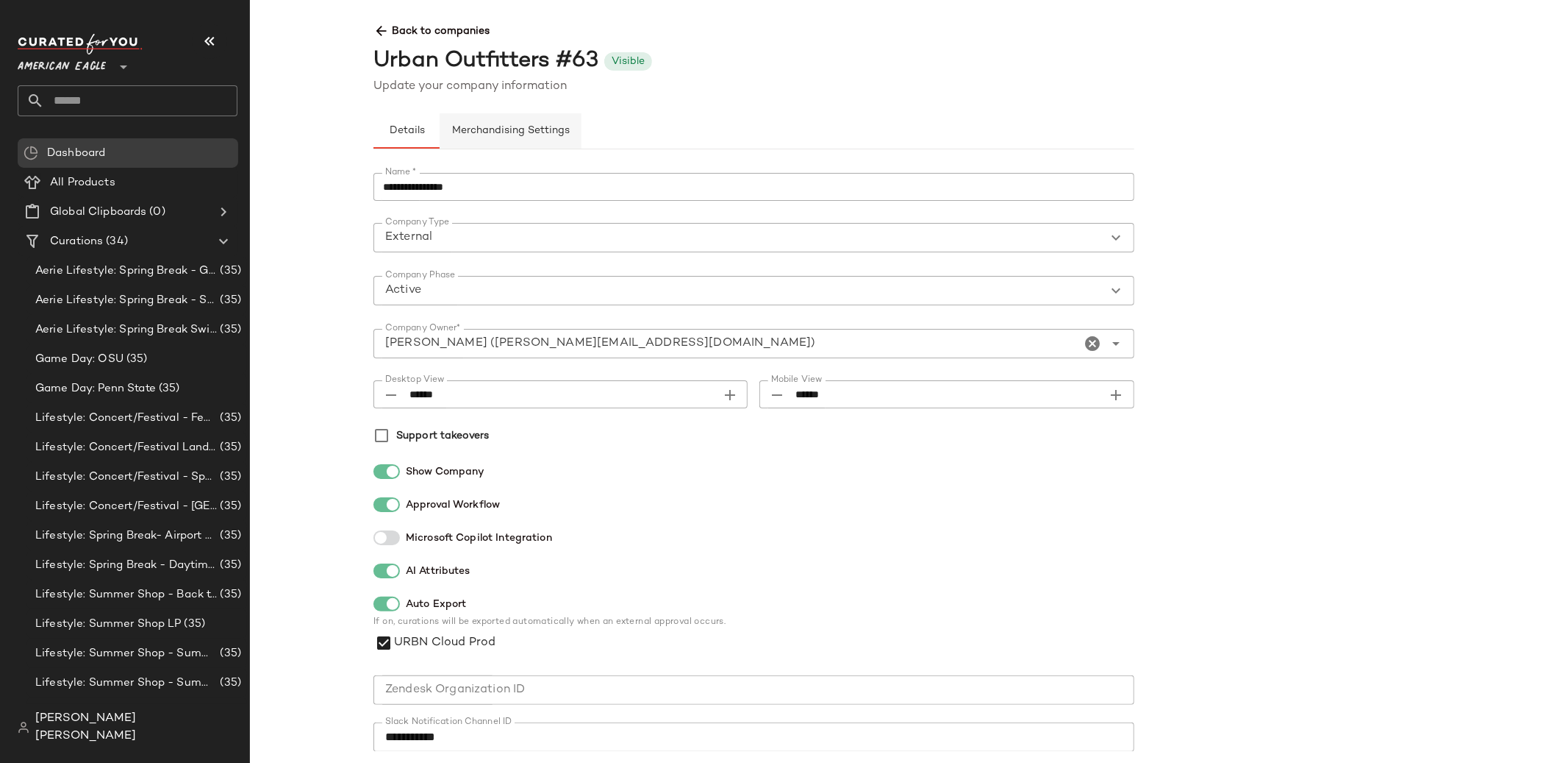
click at [505, 117] on button "Merchandising Settings" at bounding box center [510, 131] width 142 height 35
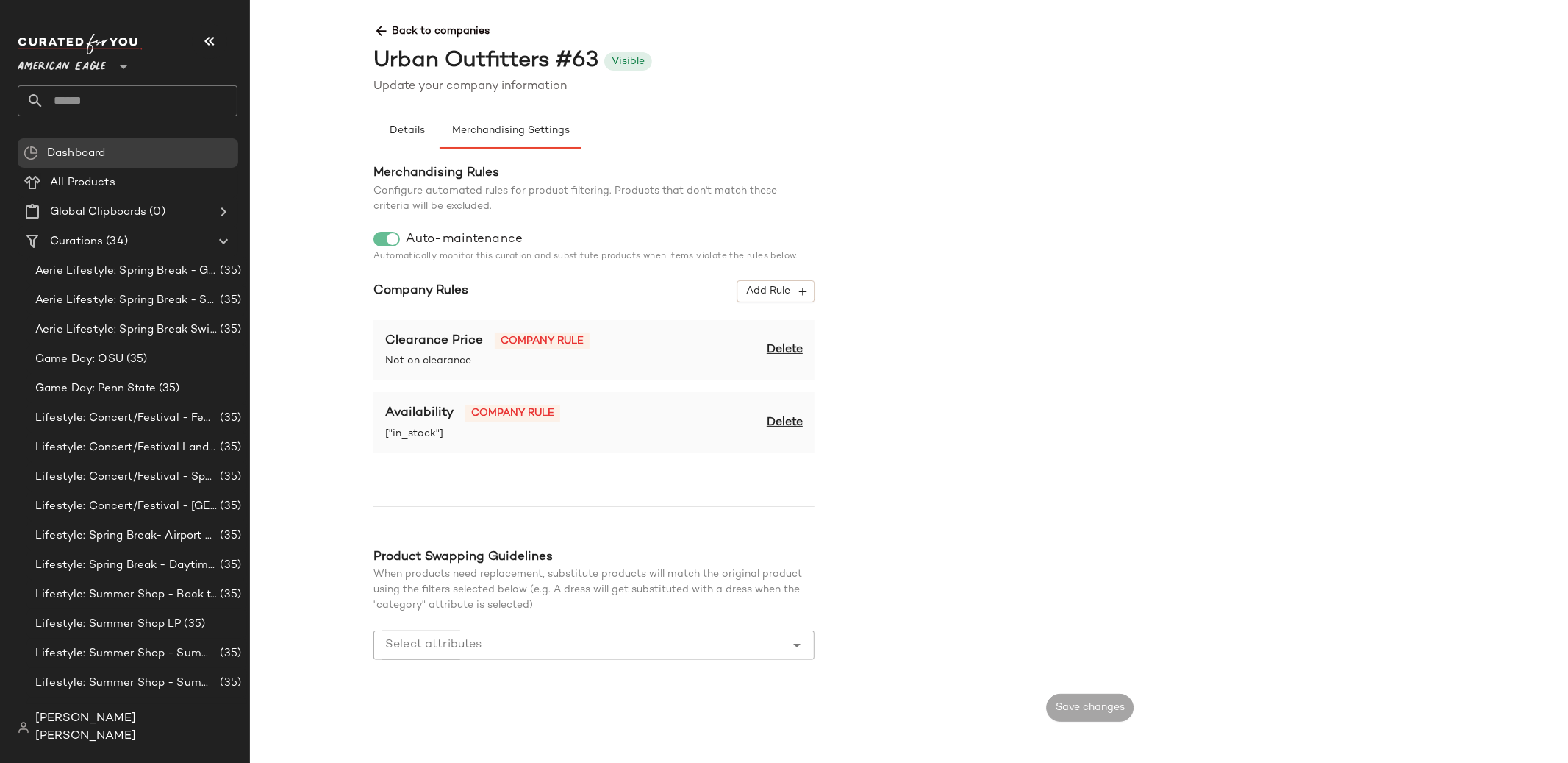
click at [438, 22] on span "Back to companies" at bounding box center [1135, 25] width 1521 height 27
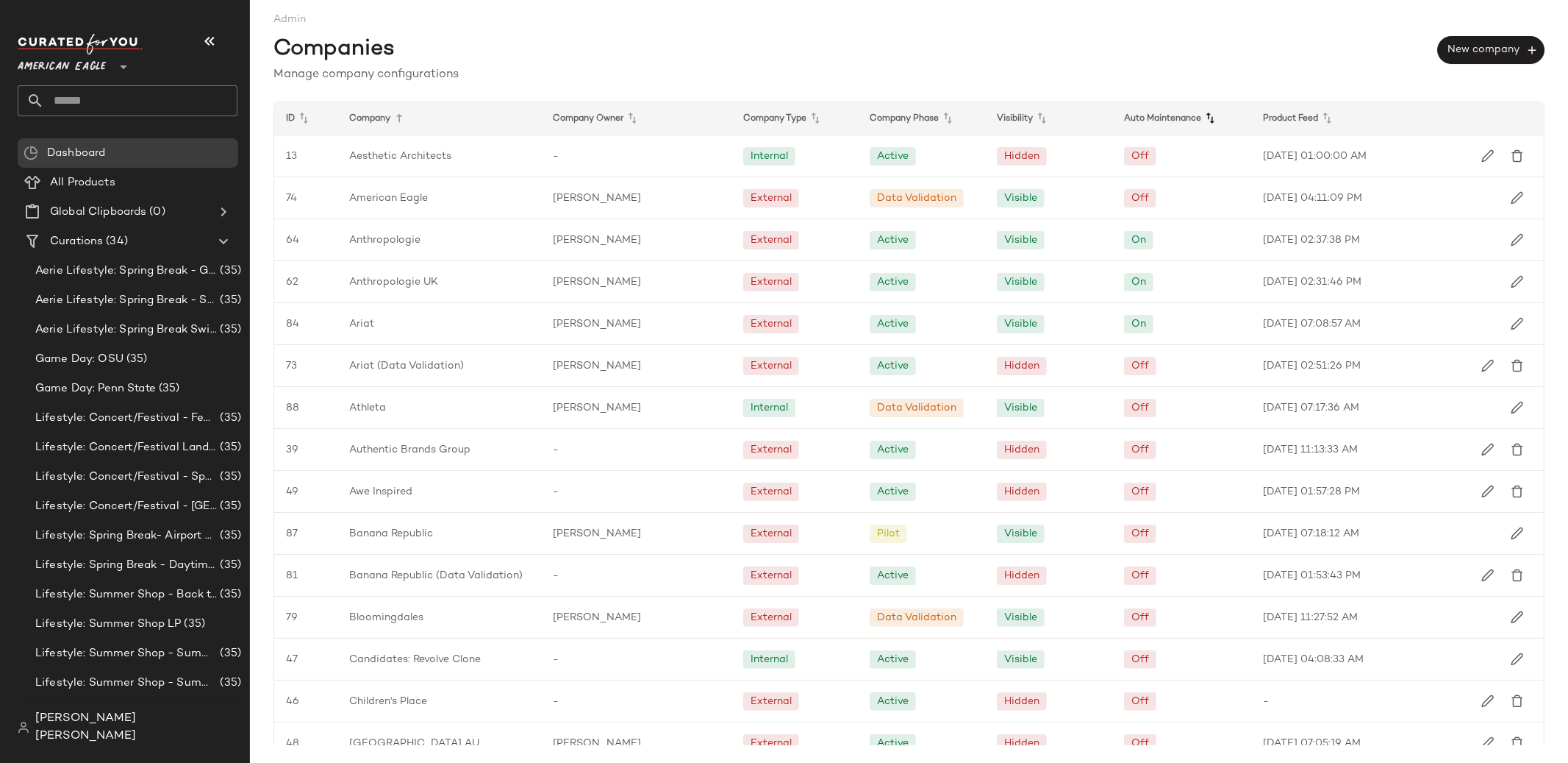
click at [1211, 117] on icon at bounding box center [1211, 118] width 18 height 18
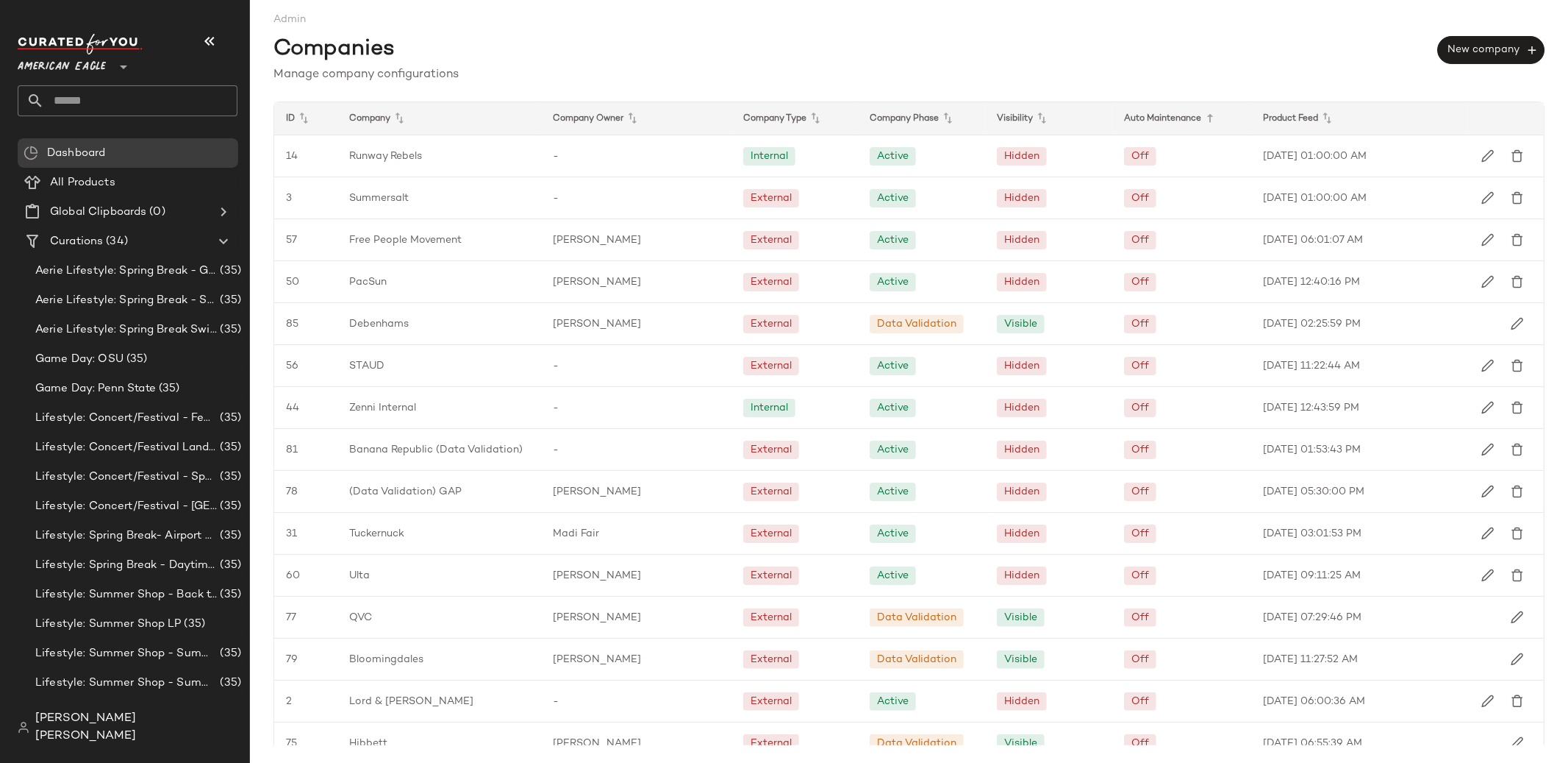
click at [1211, 117] on icon at bounding box center [1211, 118] width 18 height 18
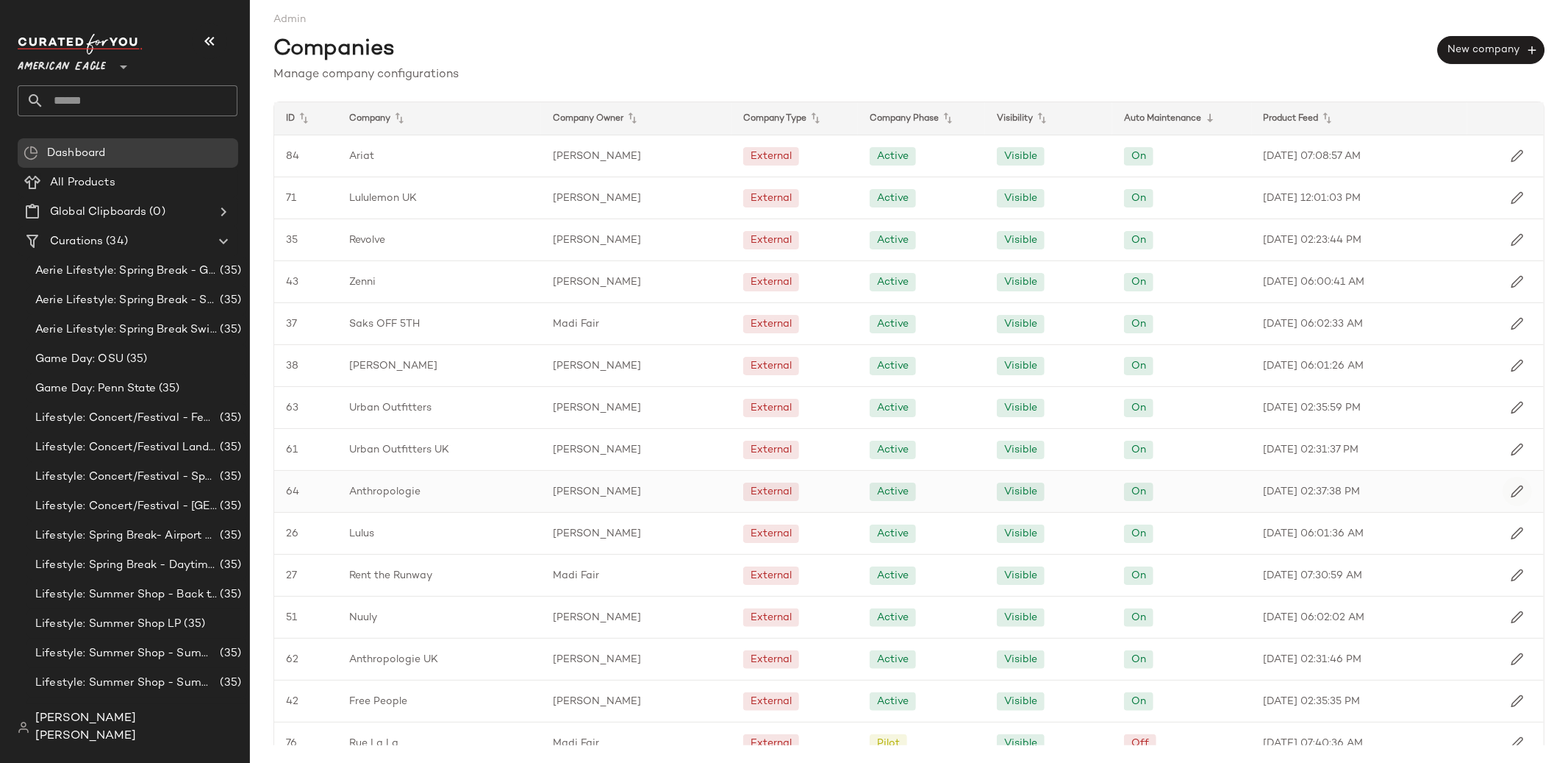
click at [1512, 485] on img "button" at bounding box center [1517, 492] width 14 height 14
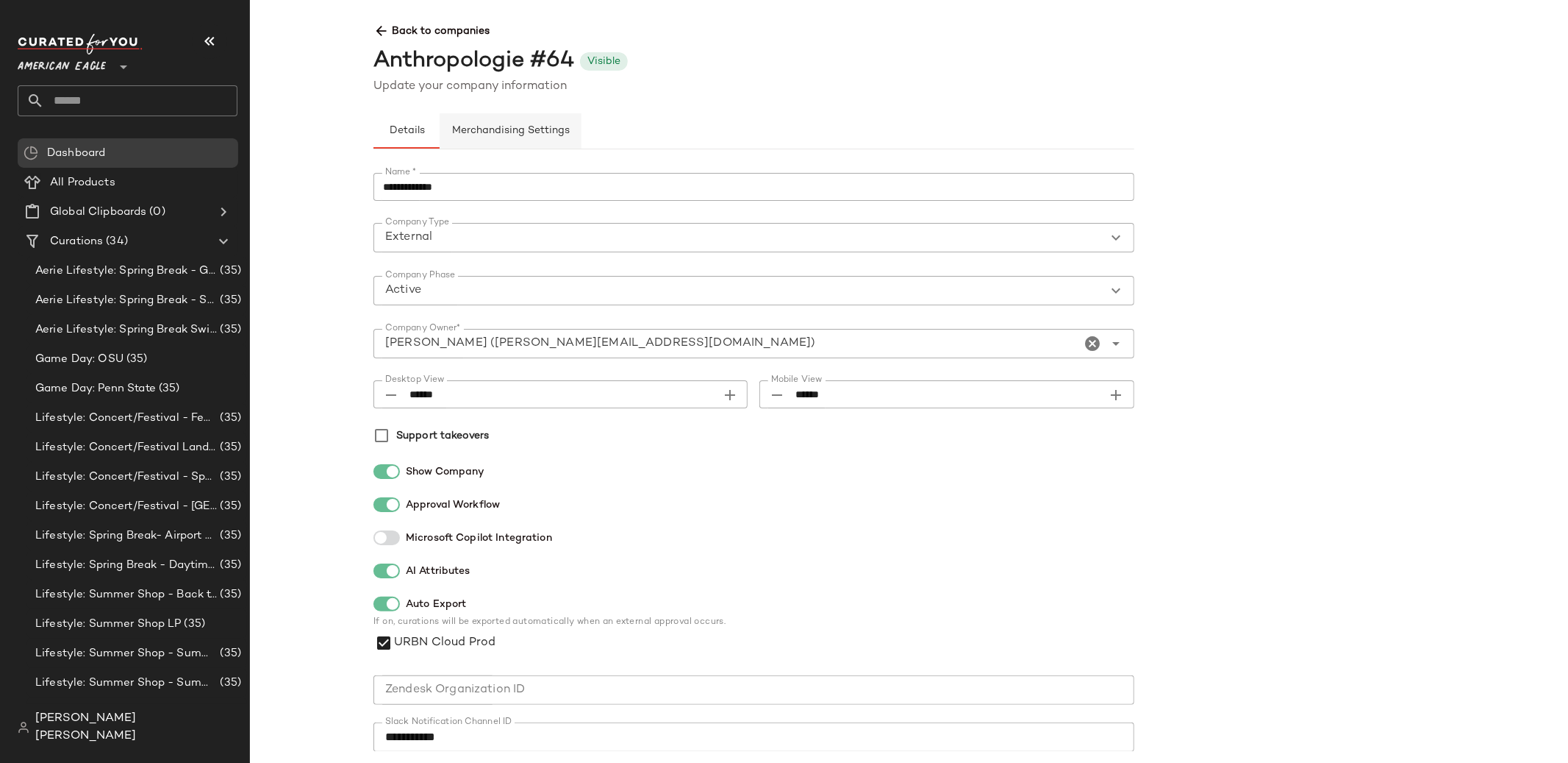
click at [495, 136] on span "Merchandising Settings" at bounding box center [511, 131] width 119 height 12
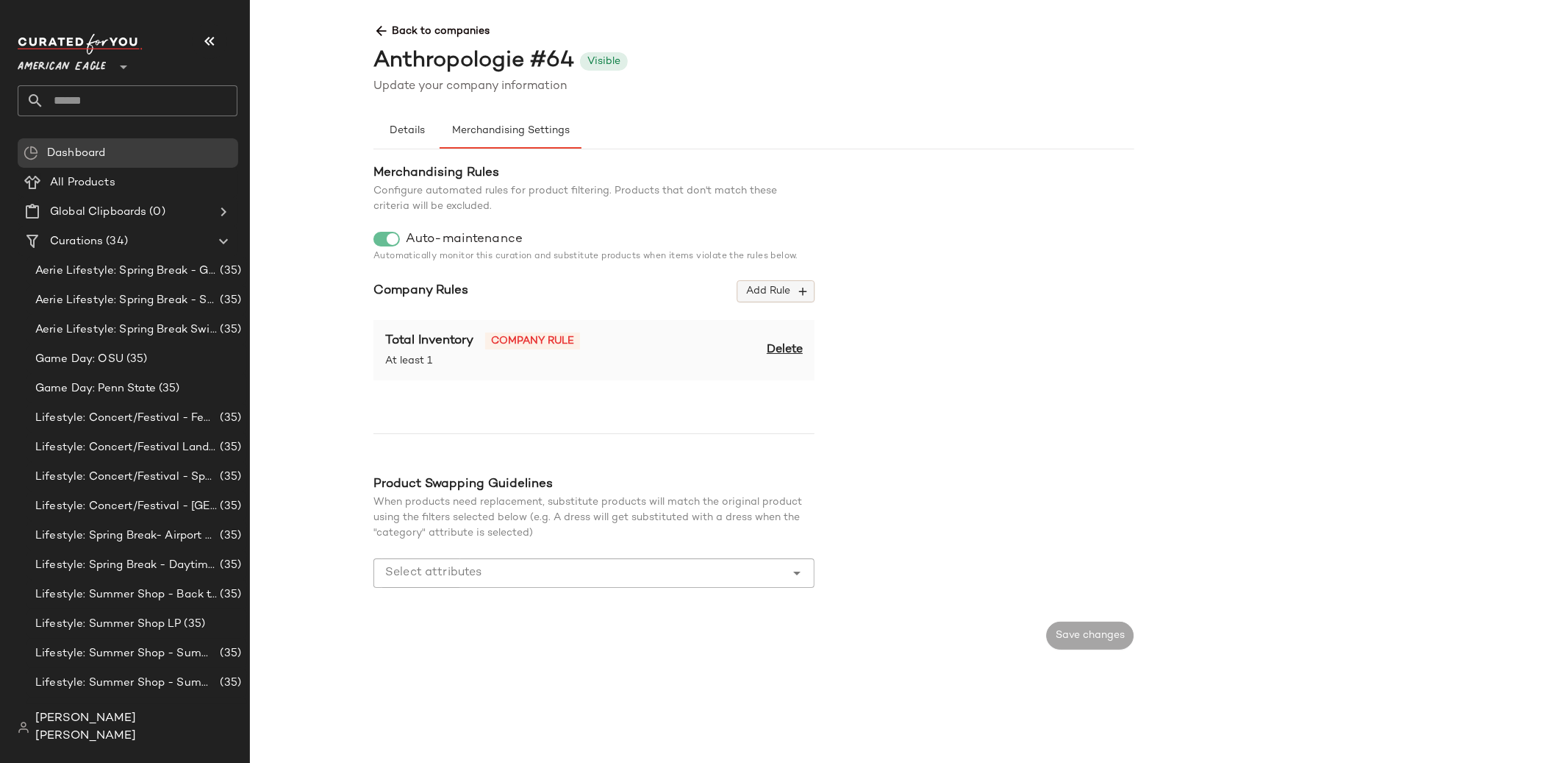
click at [754, 299] on button "Add Rule" at bounding box center [775, 291] width 77 height 22
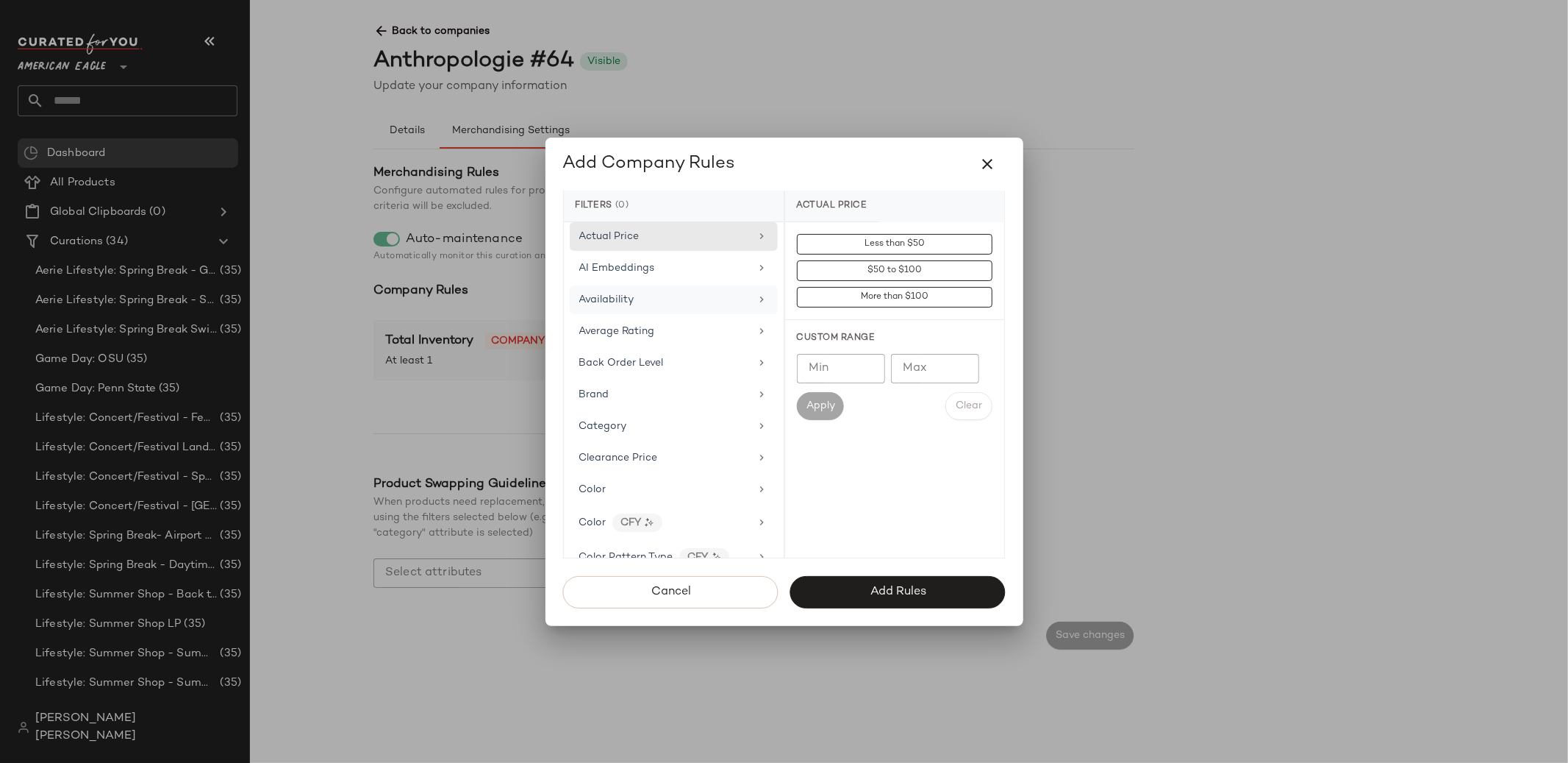
click at [611, 286] on div "Availability" at bounding box center [674, 299] width 208 height 28
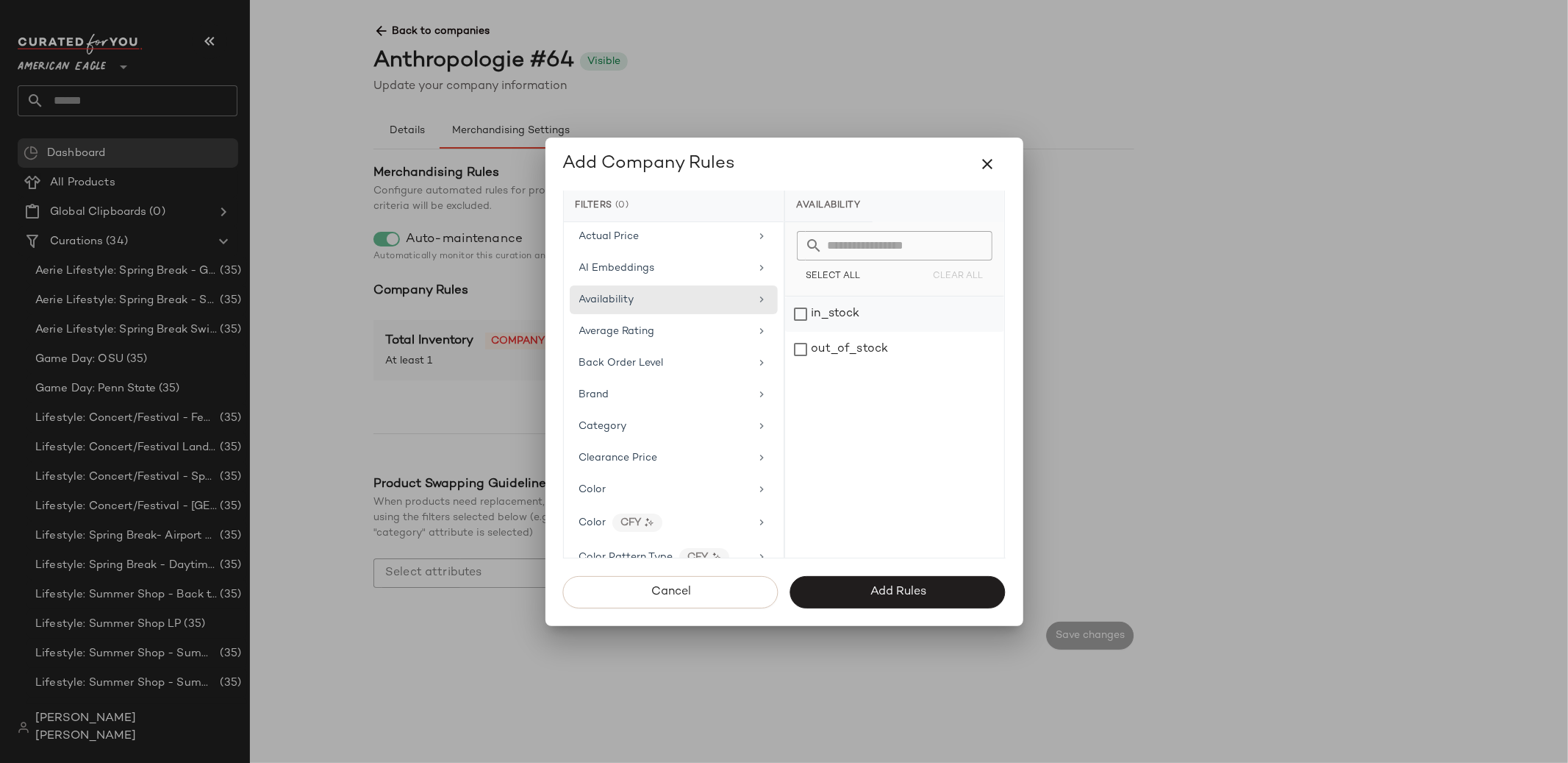
click at [800, 312] on div "in_stock" at bounding box center [894, 314] width 219 height 35
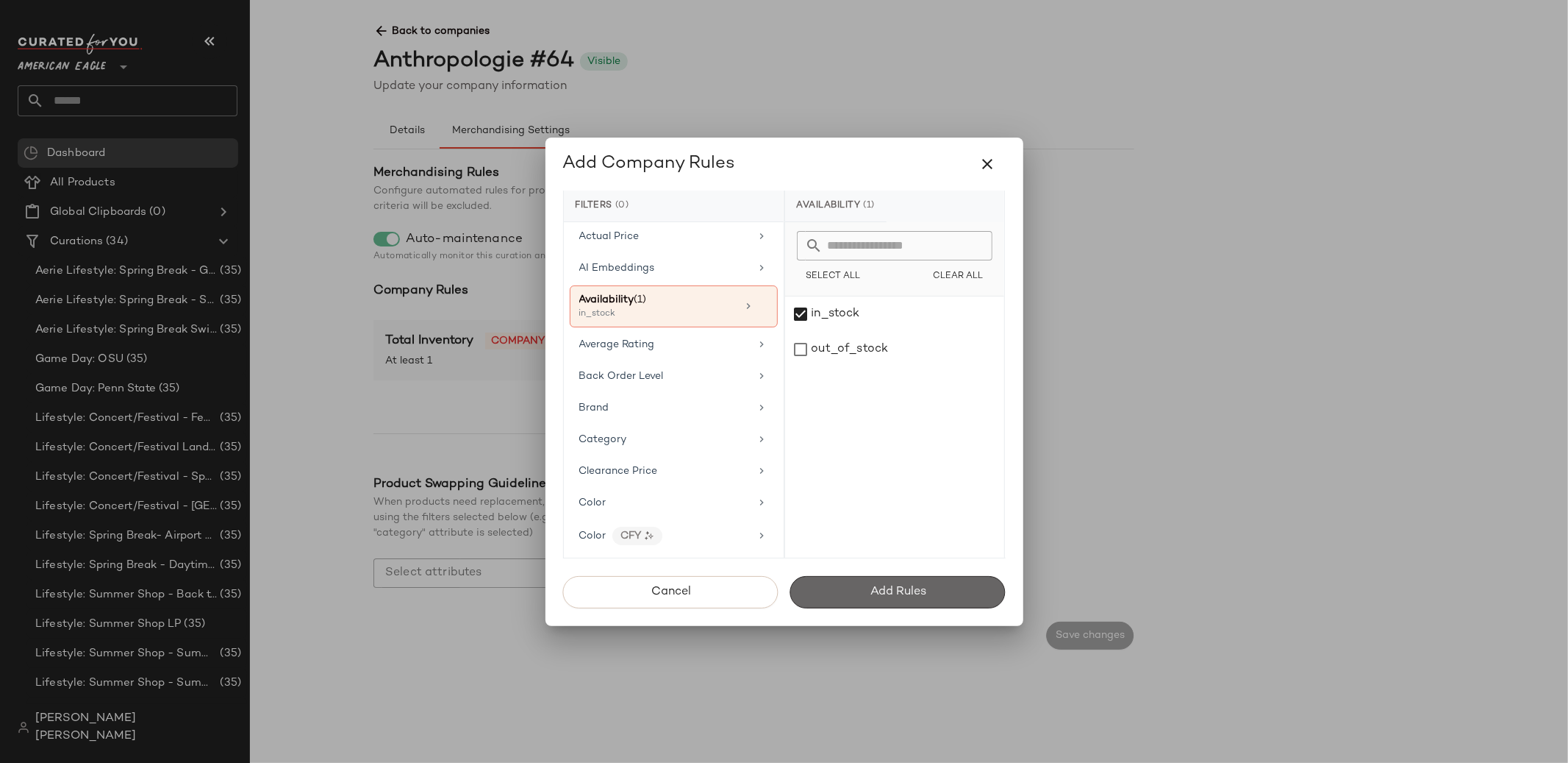
click at [870, 580] on button "Add Rules" at bounding box center [898, 591] width 215 height 32
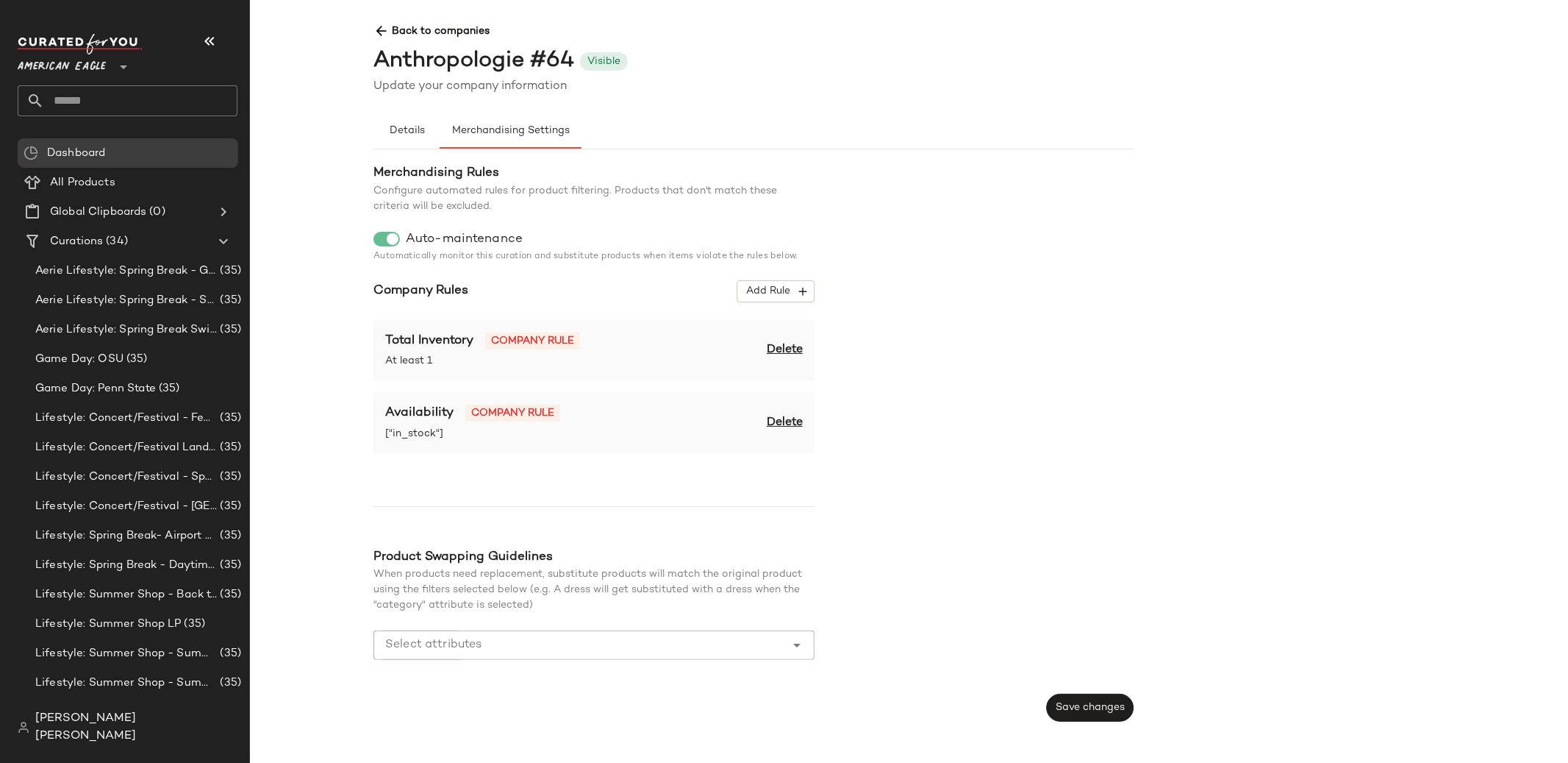
click at [795, 354] on span "Delete" at bounding box center [784, 350] width 36 height 18
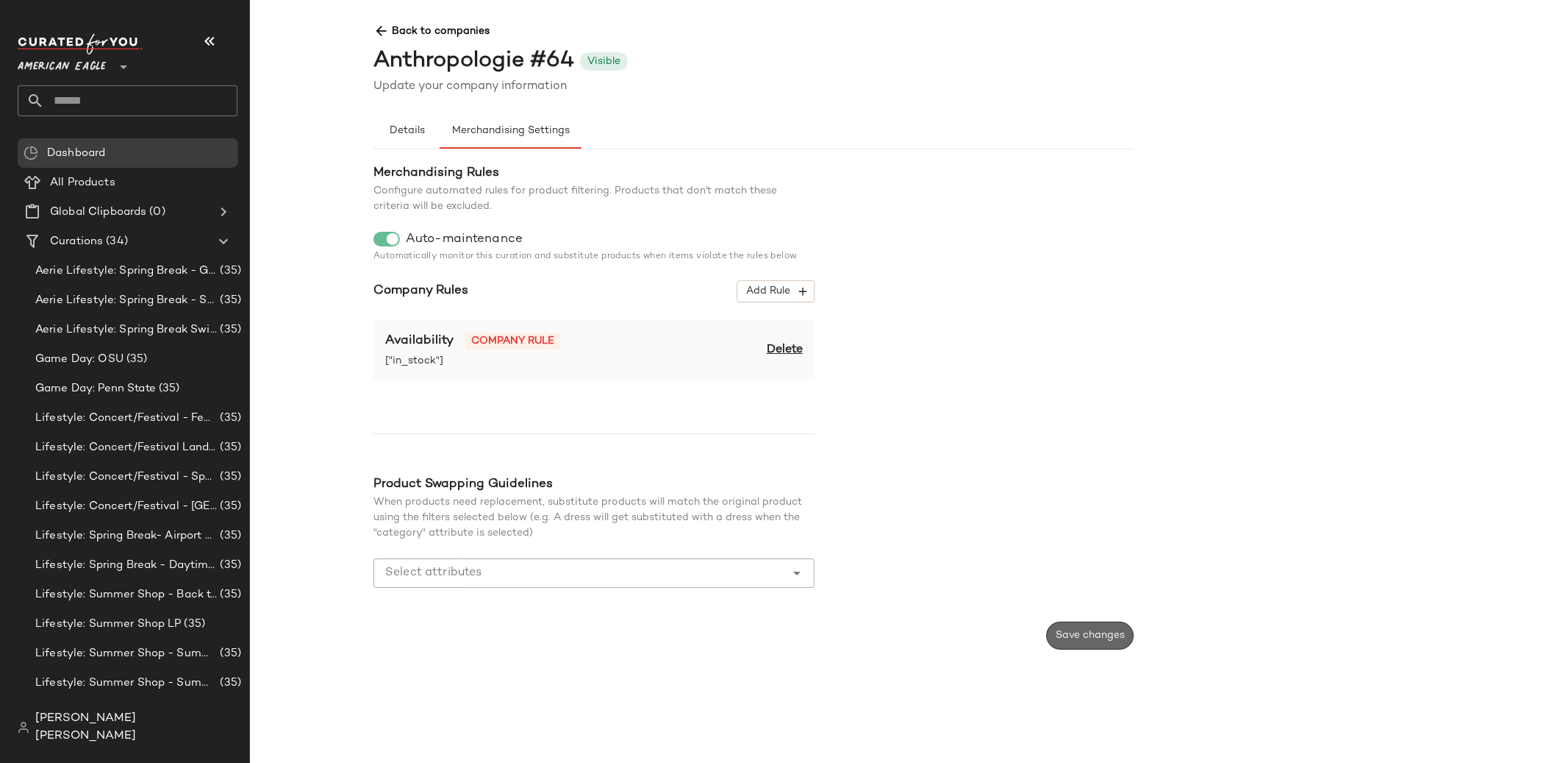
click at [1061, 629] on button "Save changes" at bounding box center [1090, 635] width 88 height 28
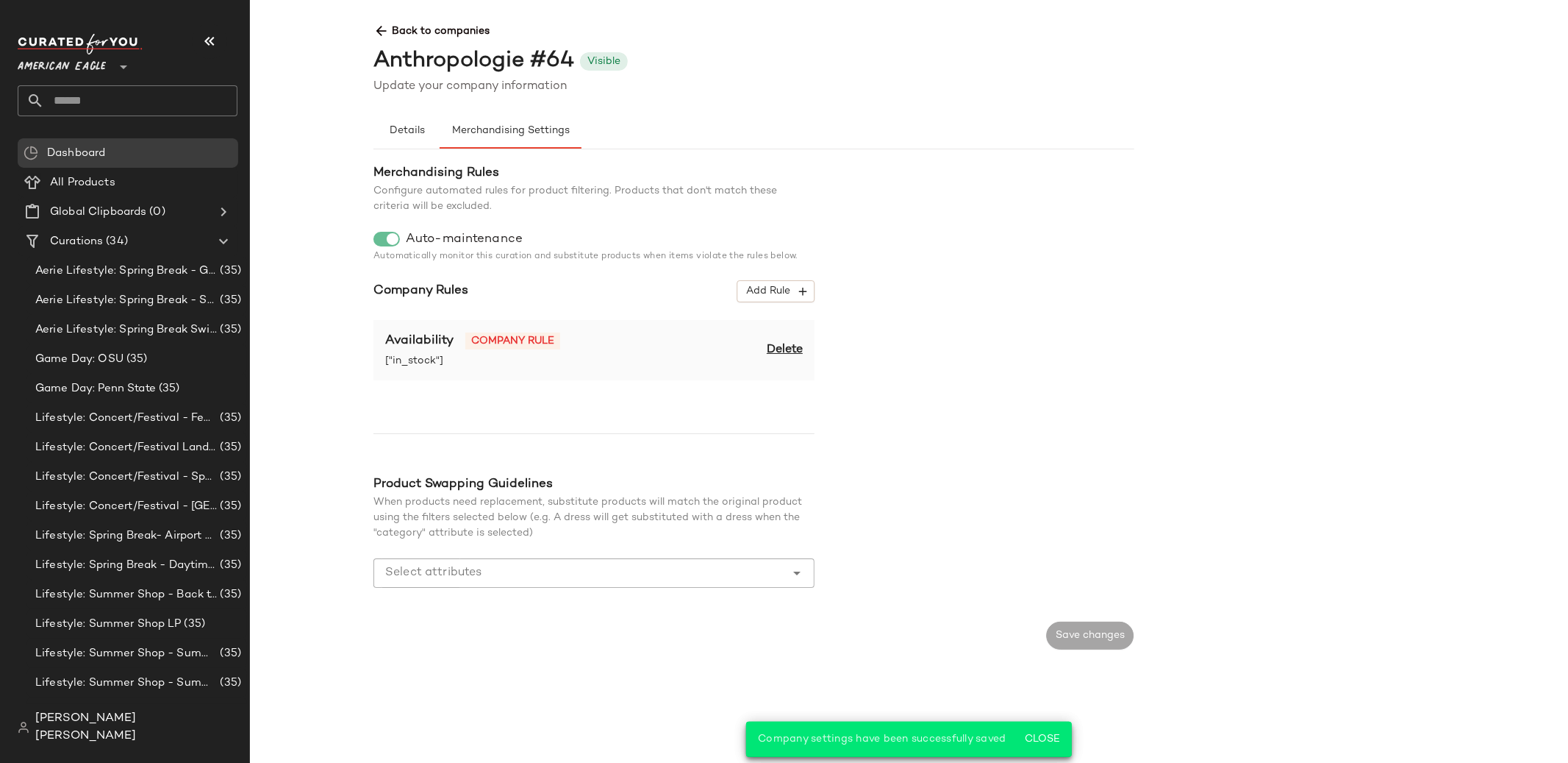
click at [436, 28] on span "Back to companies" at bounding box center [1135, 25] width 1521 height 27
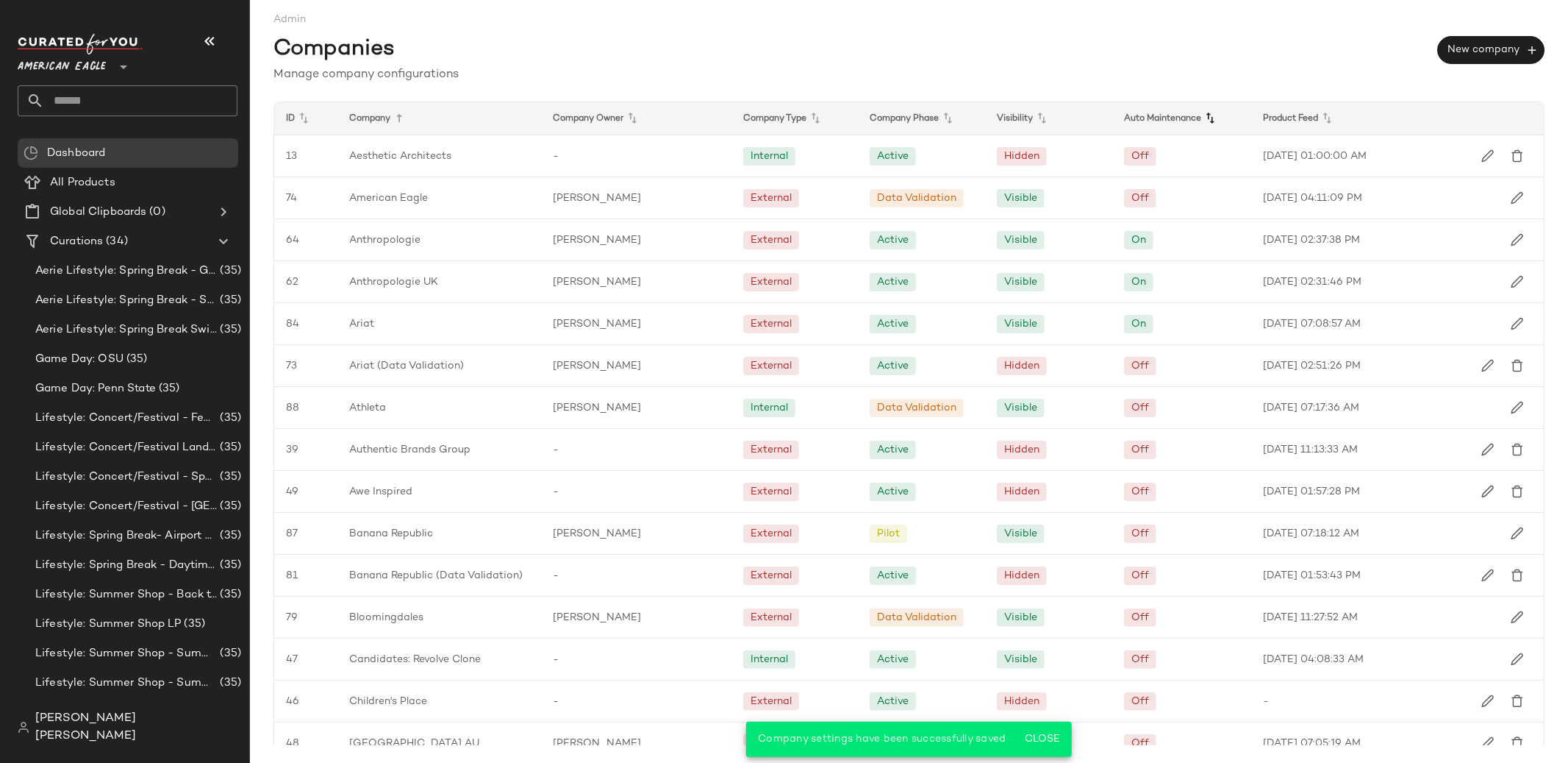
click at [1202, 119] on icon at bounding box center [1211, 118] width 18 height 18
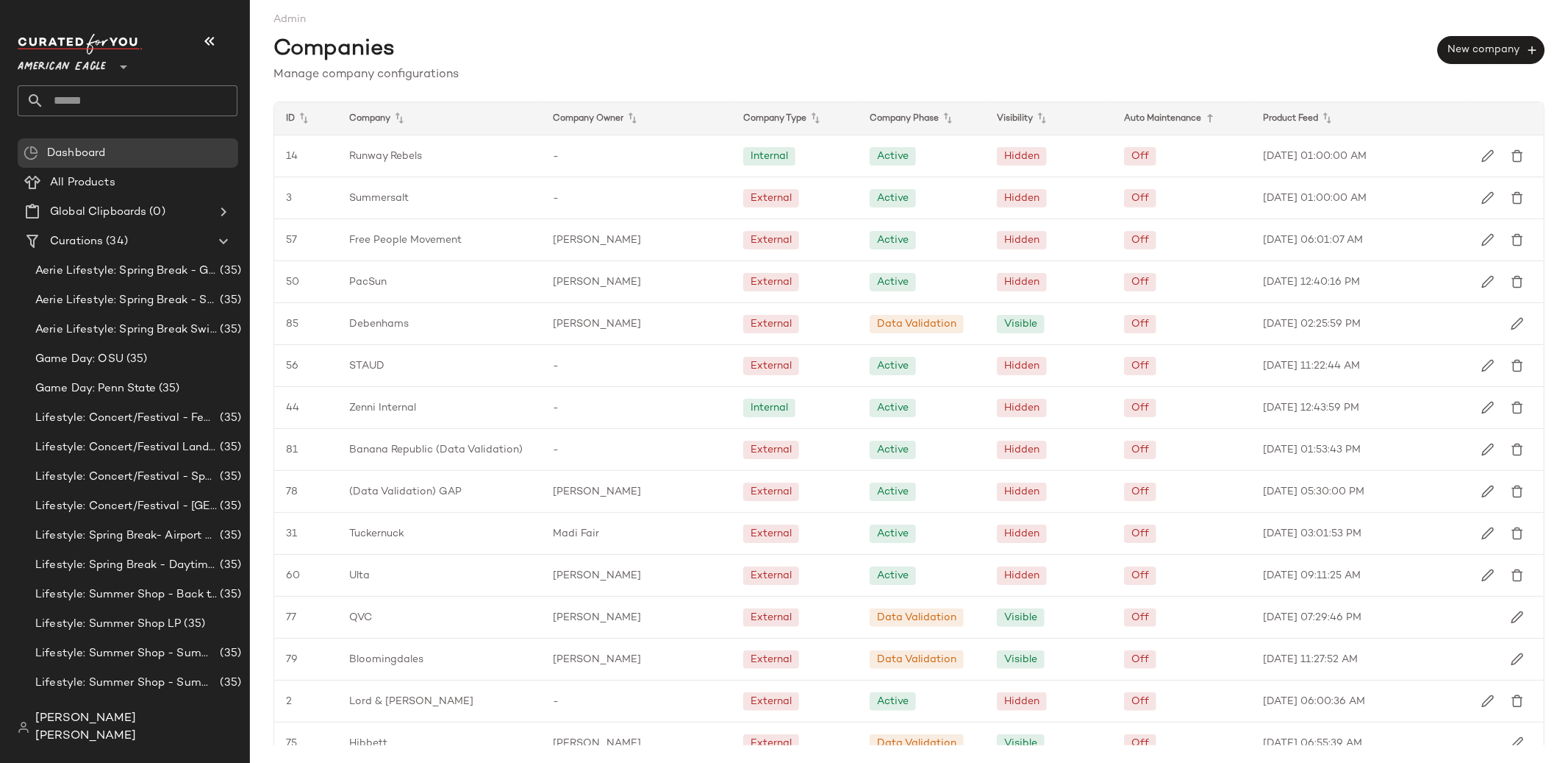
click at [1202, 119] on icon at bounding box center [1211, 118] width 18 height 18
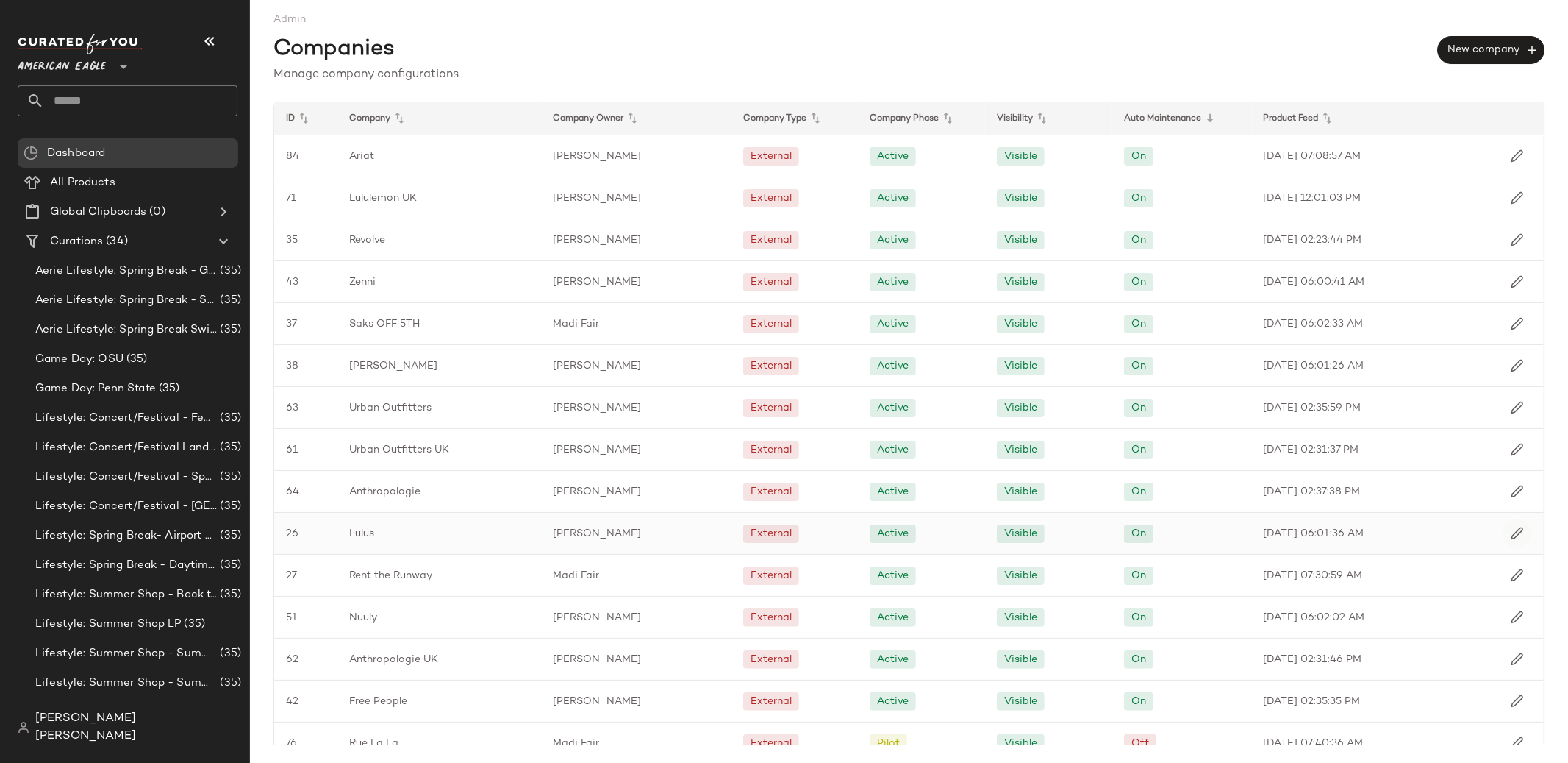
click at [1513, 536] on img "button" at bounding box center [1517, 534] width 14 height 14
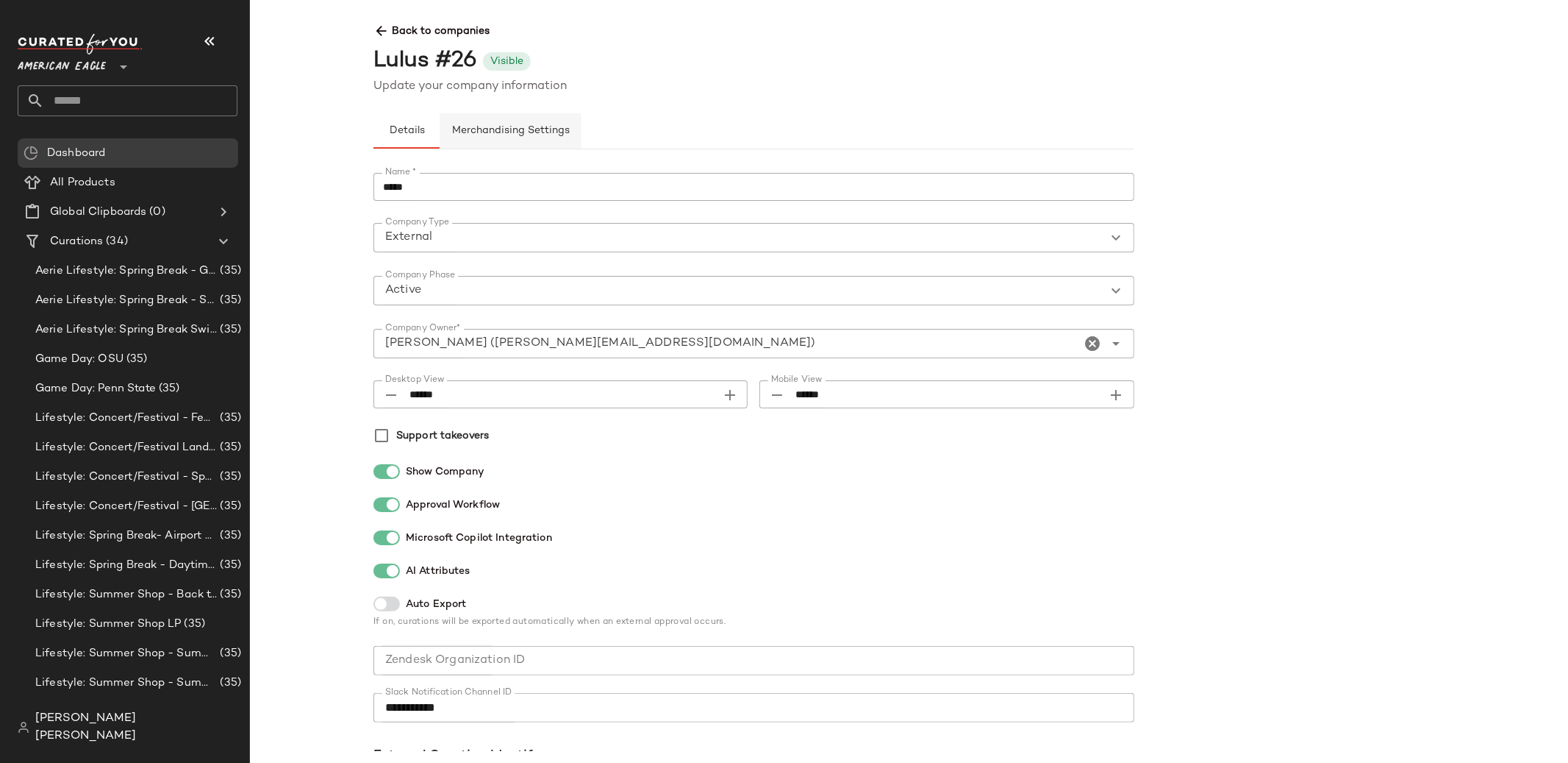
click at [569, 138] on button "Merchandising Settings" at bounding box center [510, 131] width 142 height 35
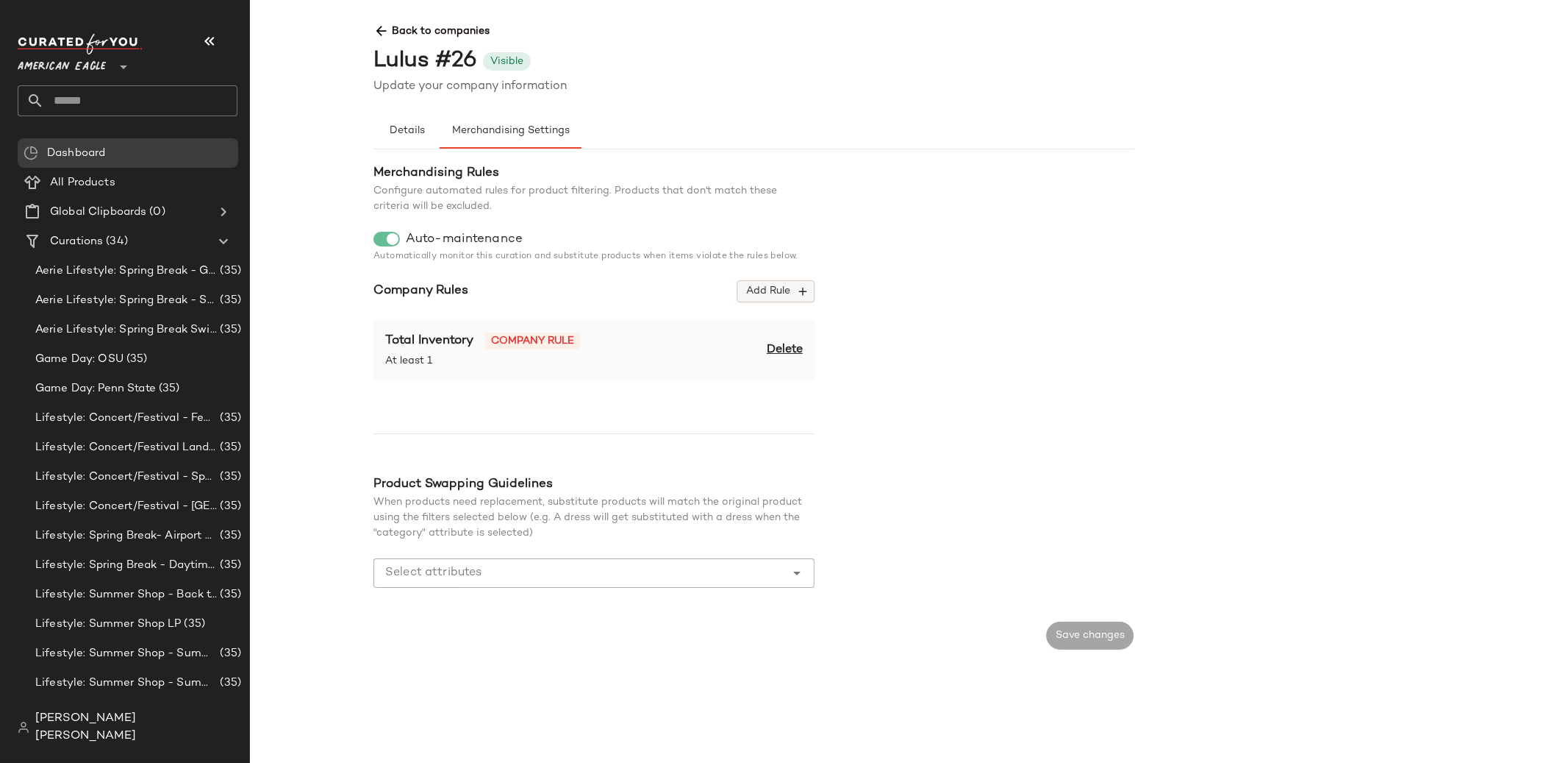
click at [746, 299] on button "Add Rule" at bounding box center [775, 291] width 77 height 22
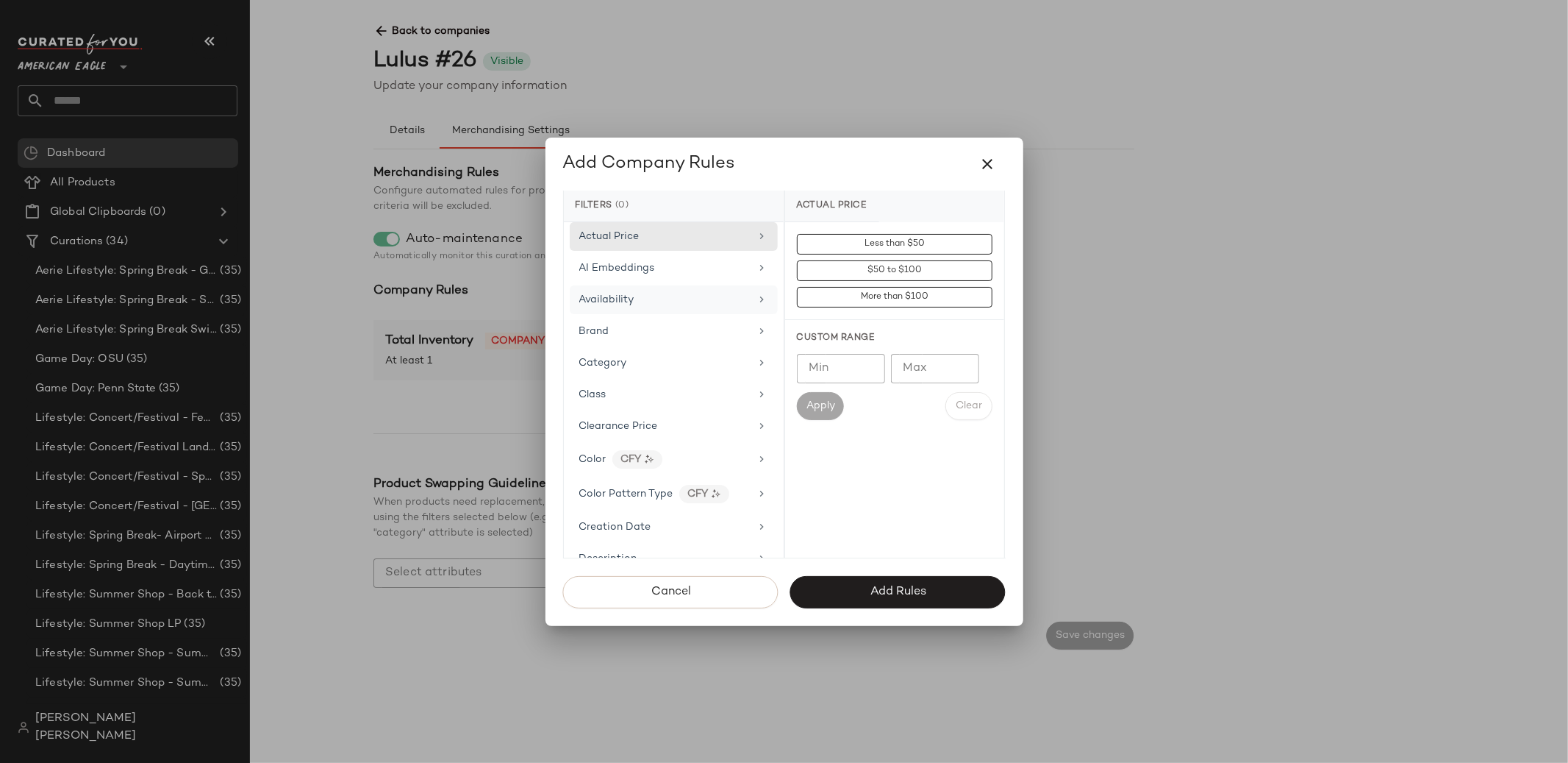
click at [660, 299] on div "Availability" at bounding box center [665, 300] width 171 height 16
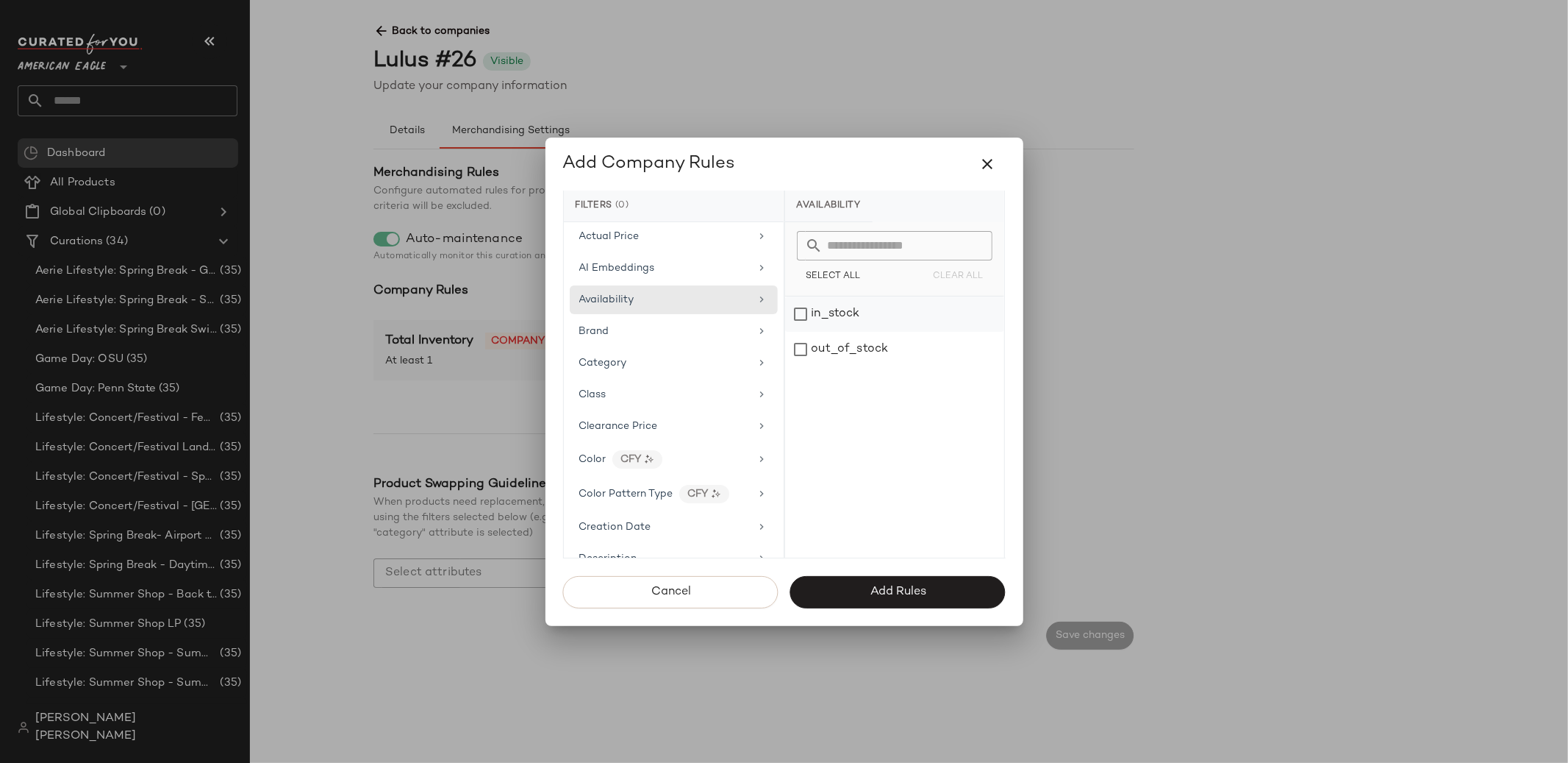
click at [835, 321] on div "in_stock" at bounding box center [894, 314] width 219 height 35
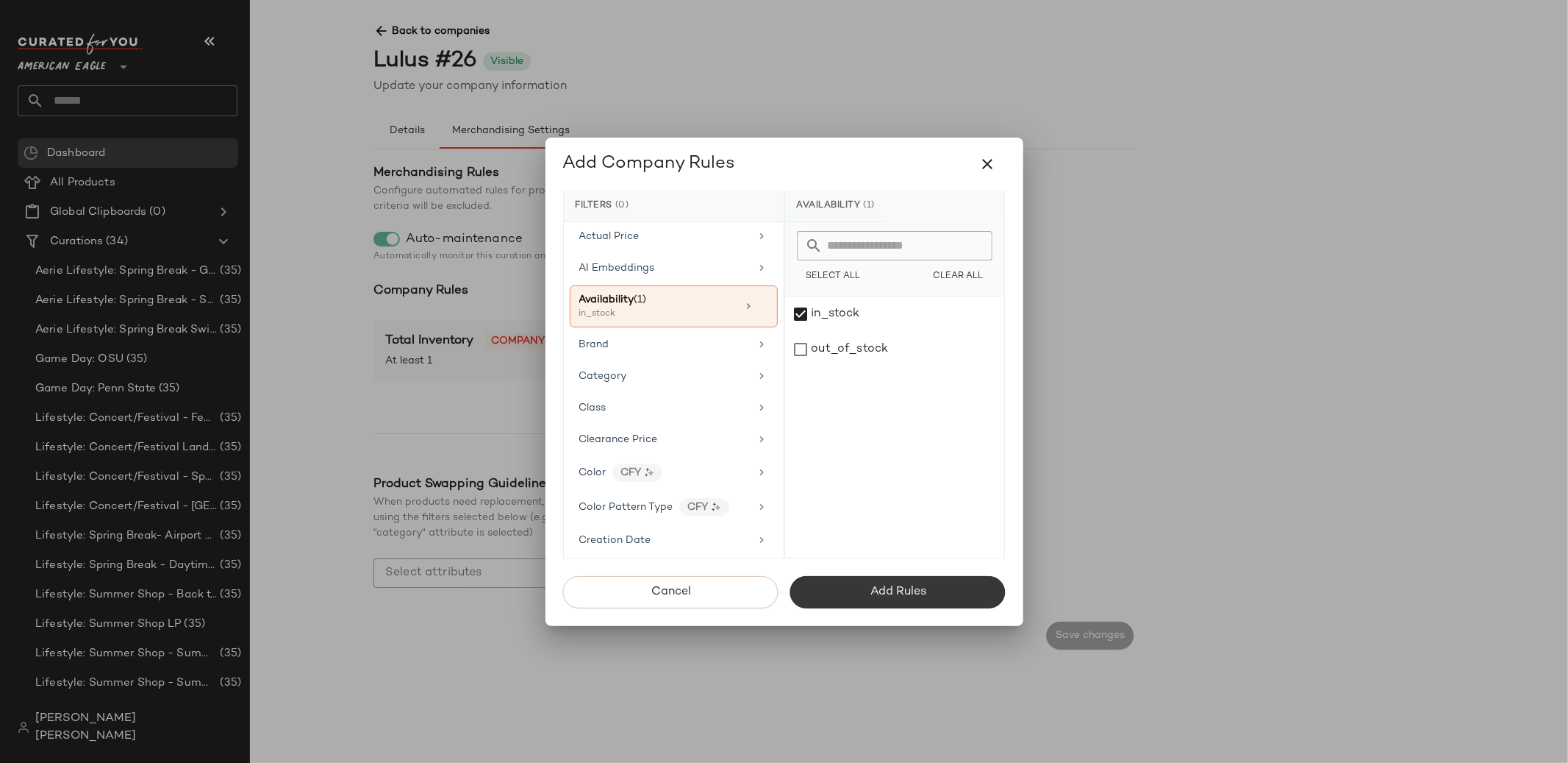
click at [857, 597] on button "Add Rules" at bounding box center [898, 591] width 215 height 32
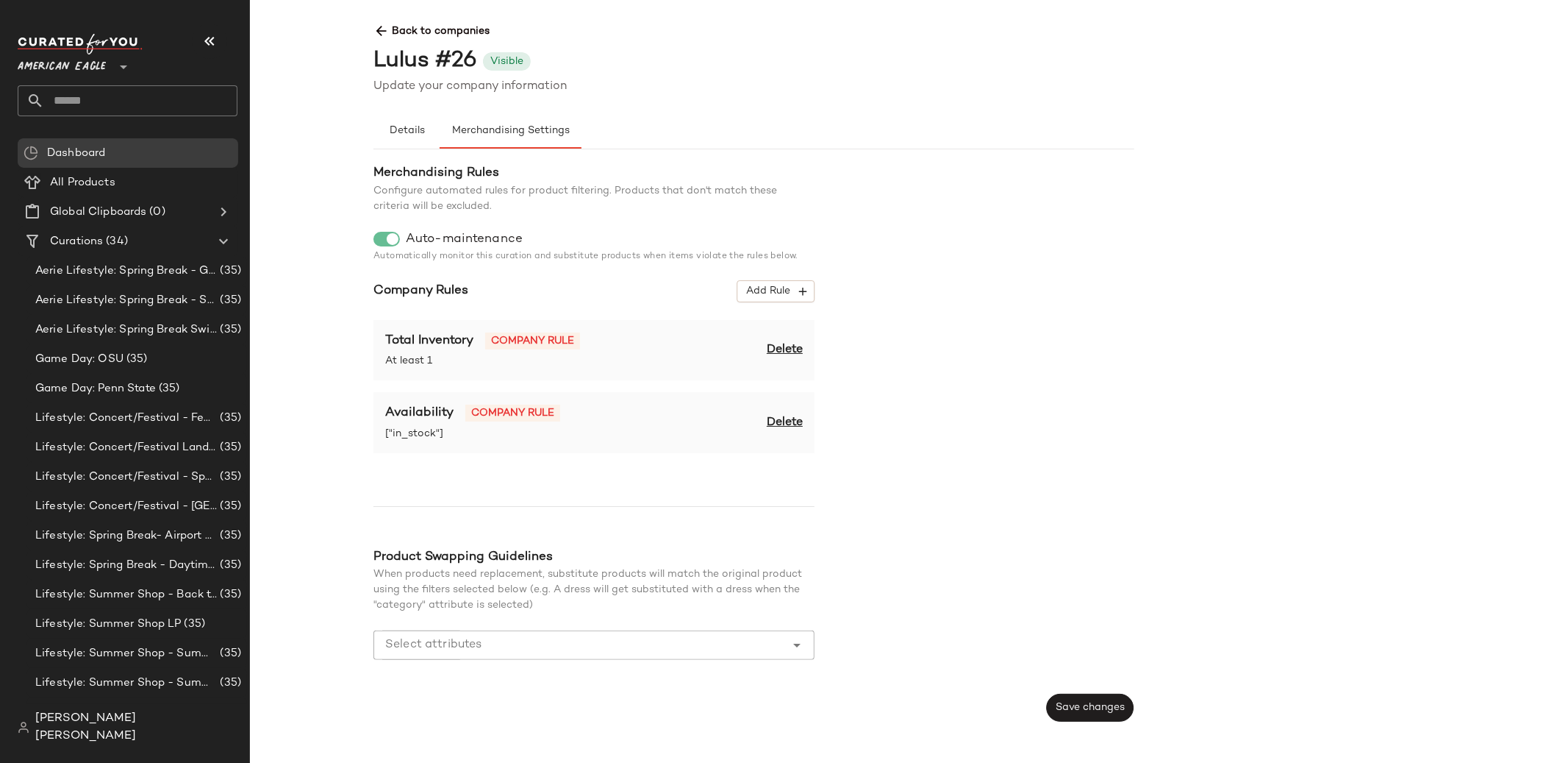
click at [795, 352] on span "Delete" at bounding box center [784, 350] width 36 height 18
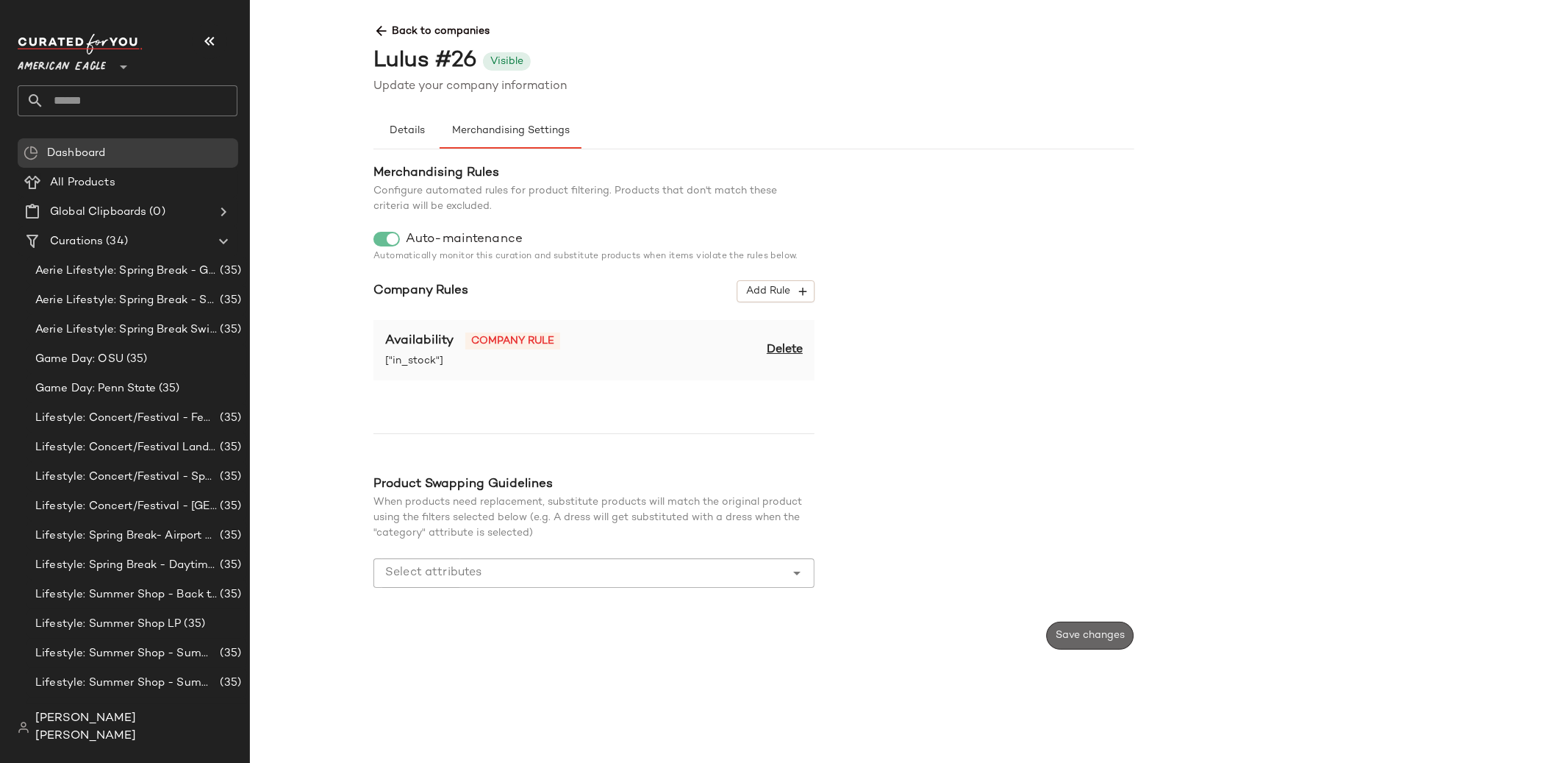
click at [1074, 625] on button "Save changes" at bounding box center [1090, 635] width 88 height 28
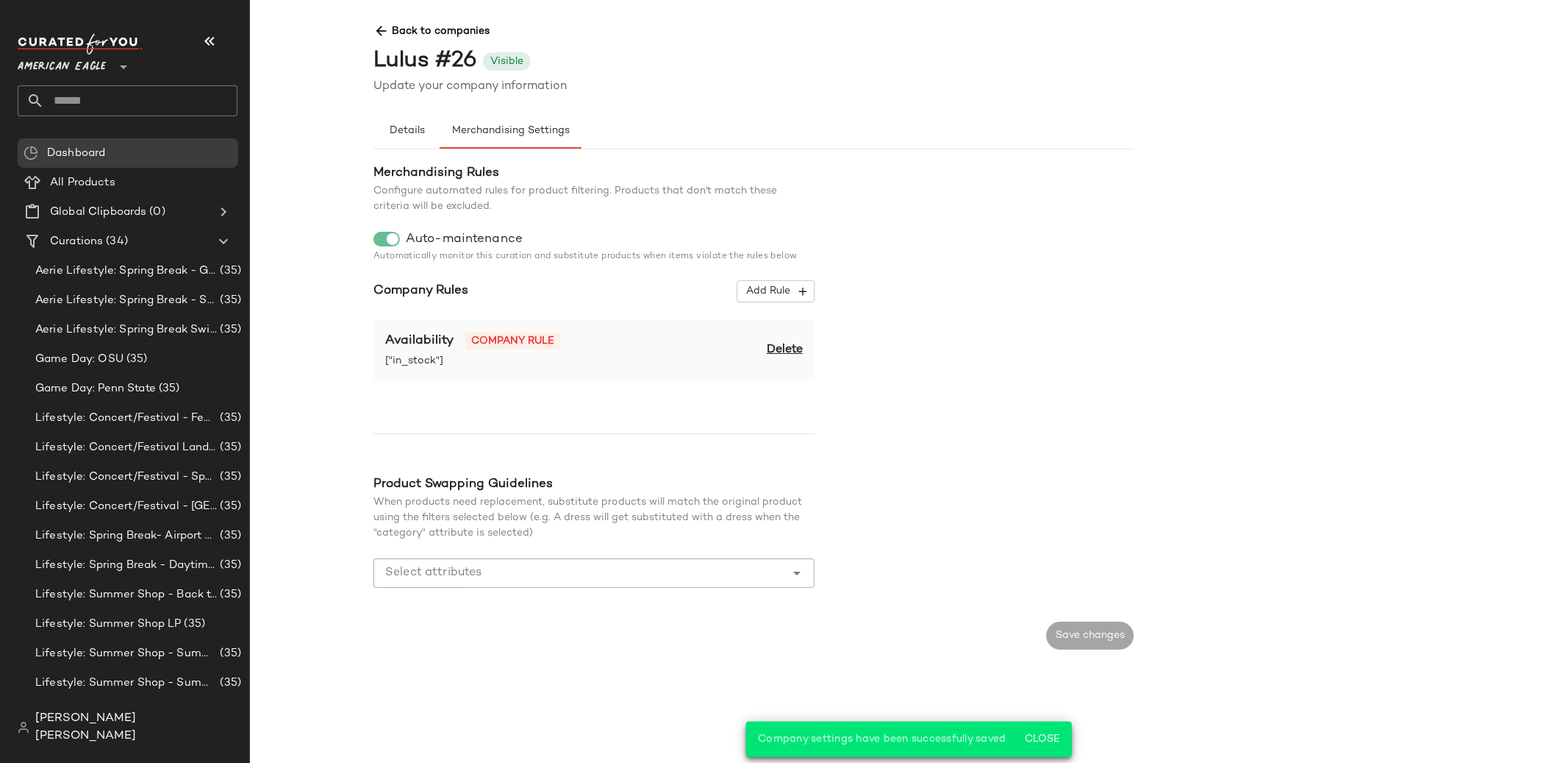
click at [395, 37] on span "Back to companies" at bounding box center [1135, 25] width 1521 height 27
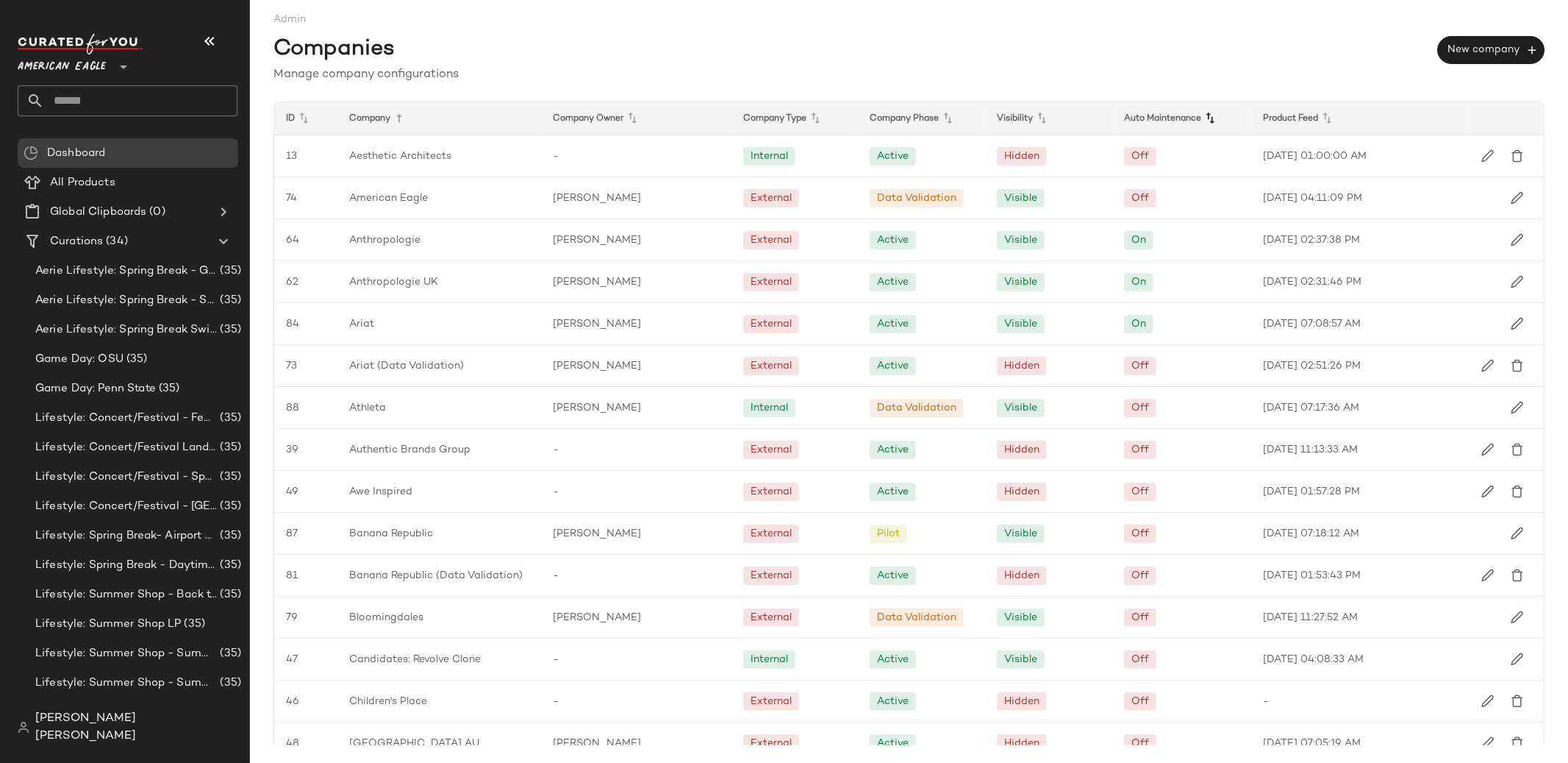
click at [1202, 119] on icon at bounding box center [1211, 118] width 18 height 18
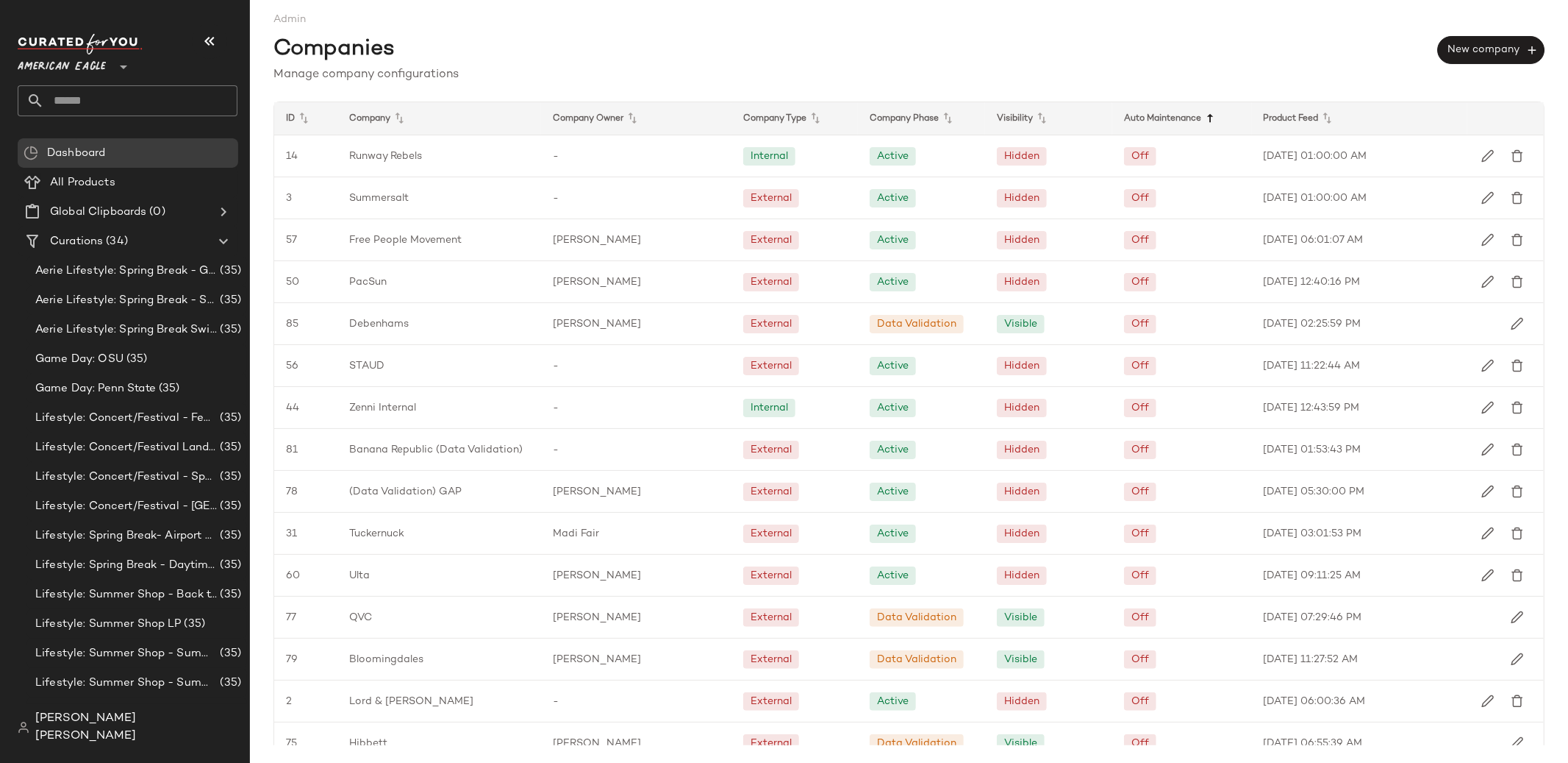
click at [1202, 118] on icon at bounding box center [1211, 118] width 18 height 18
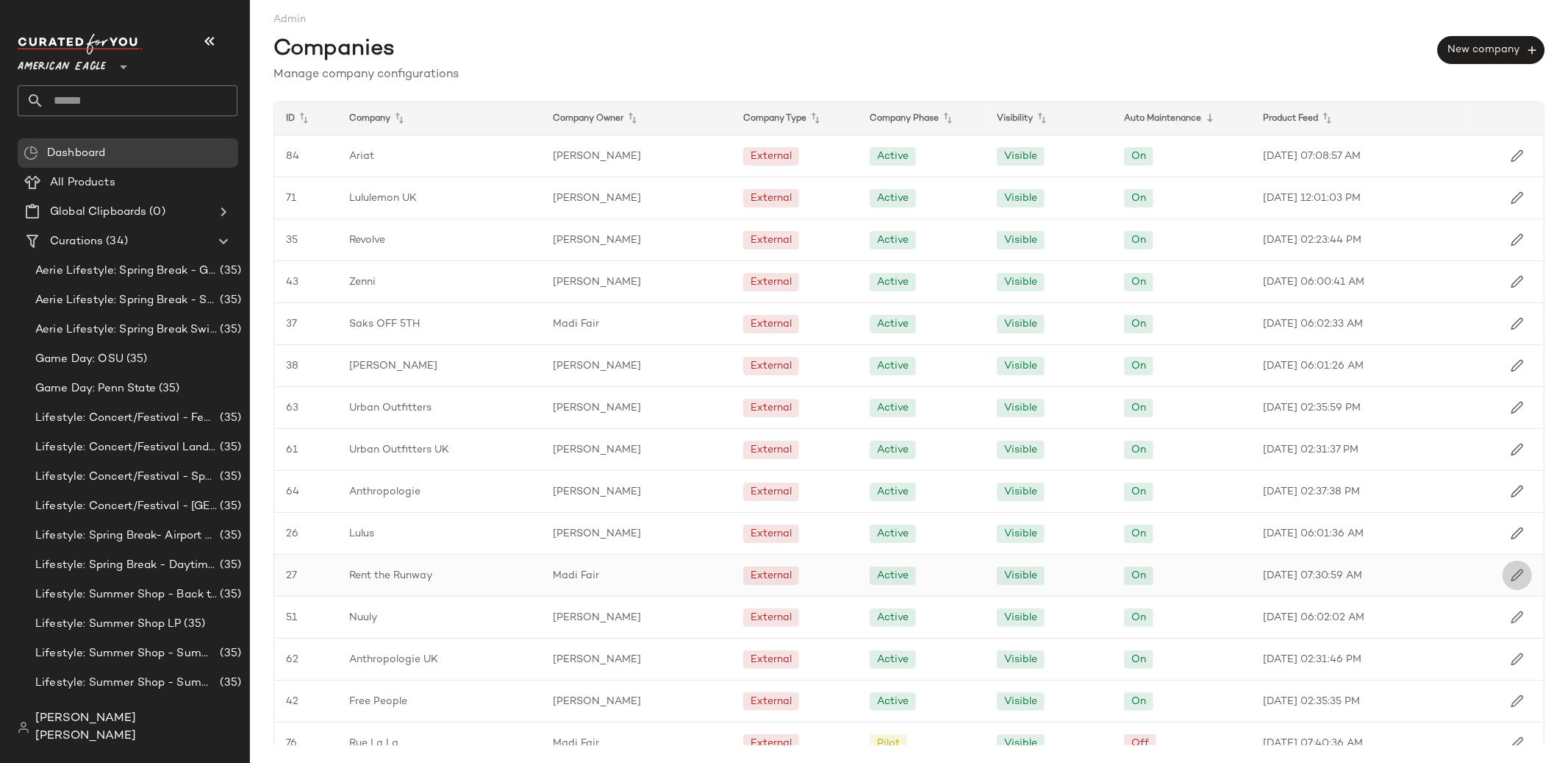
click at [1513, 581] on img "button" at bounding box center [1517, 576] width 14 height 14
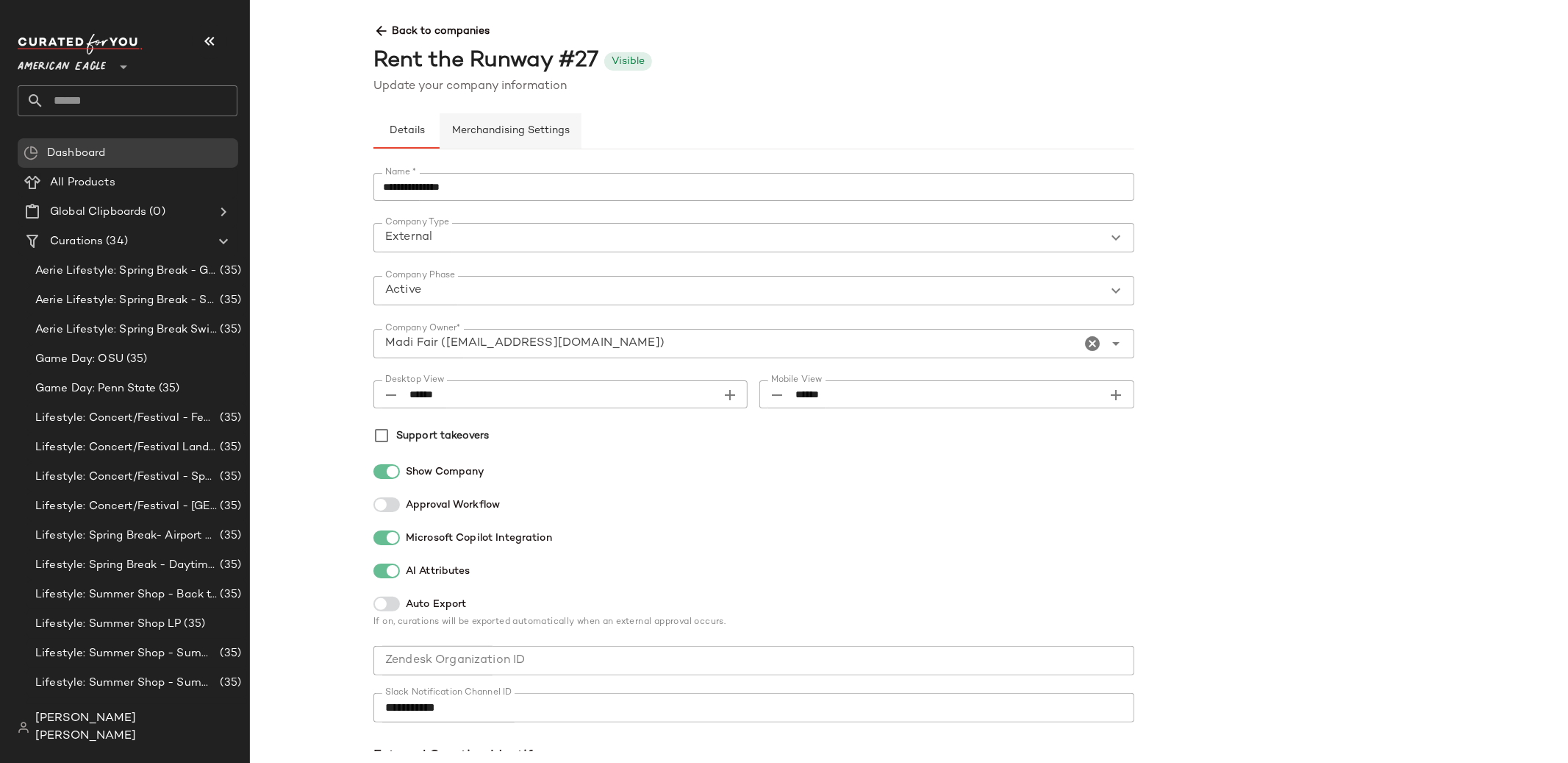
click at [527, 139] on button "Merchandising Settings" at bounding box center [510, 131] width 142 height 35
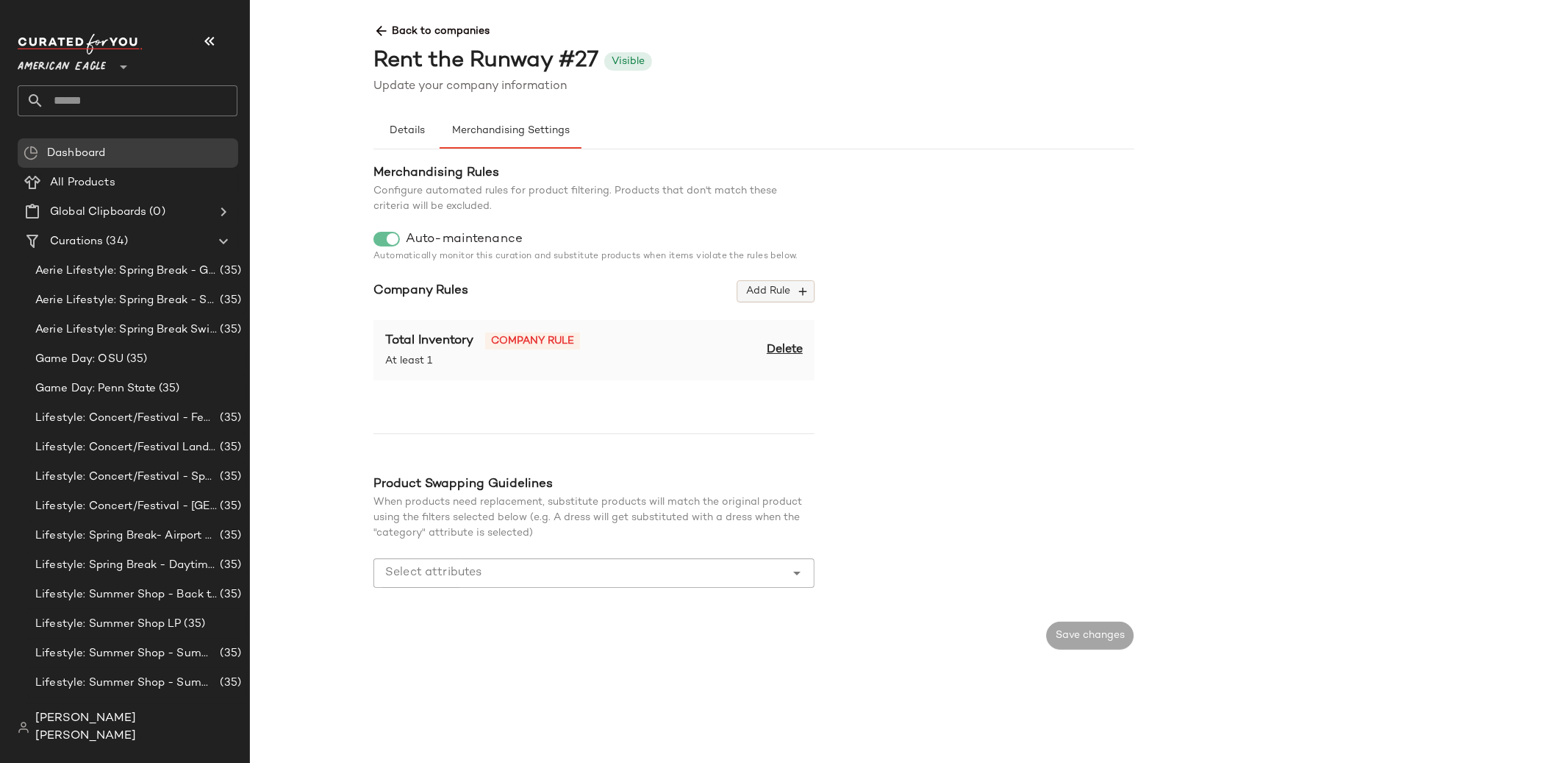
click at [794, 301] on button "Add Rule" at bounding box center [775, 291] width 77 height 22
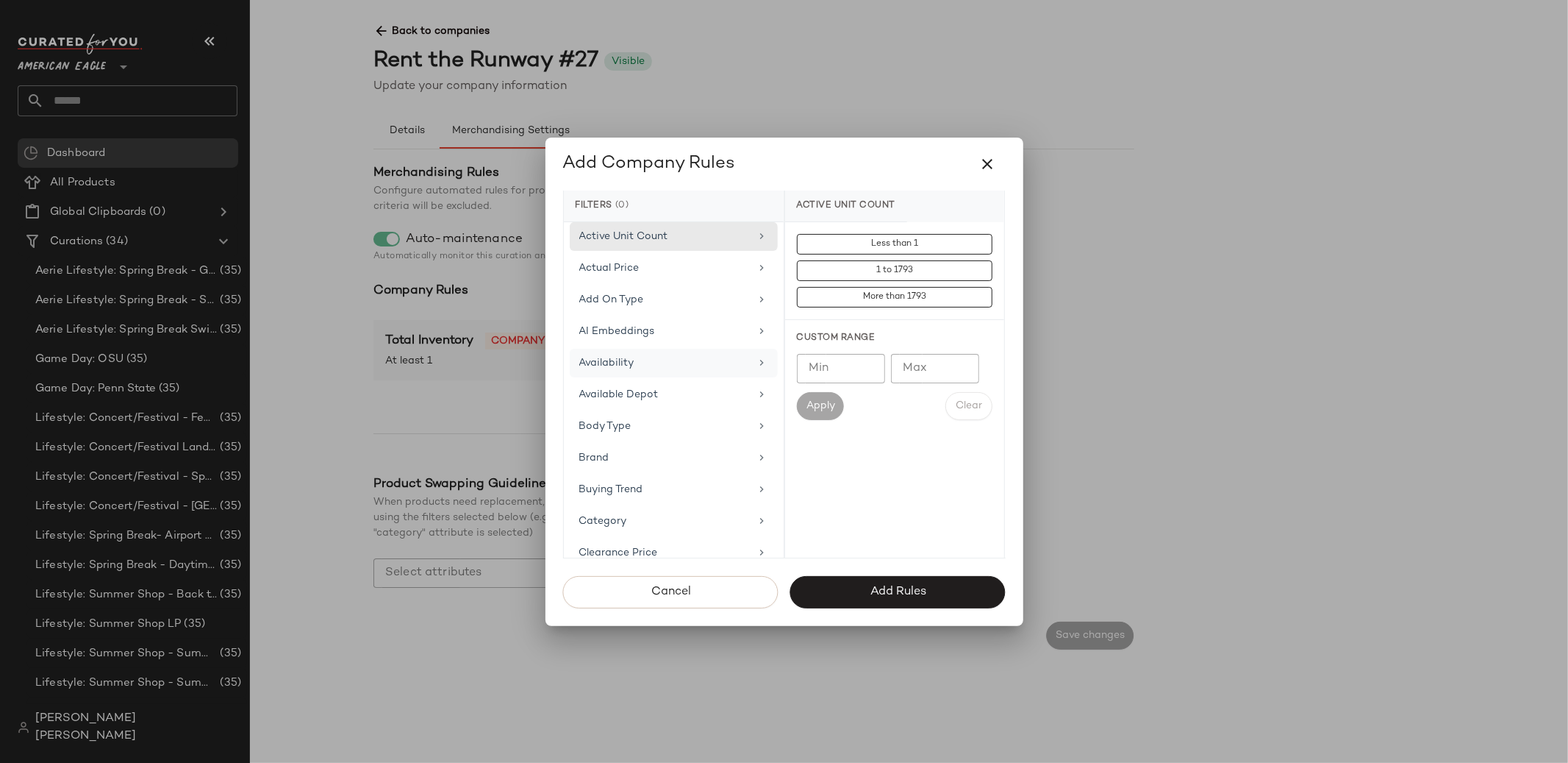
click at [689, 372] on div "Availability" at bounding box center [674, 362] width 208 height 28
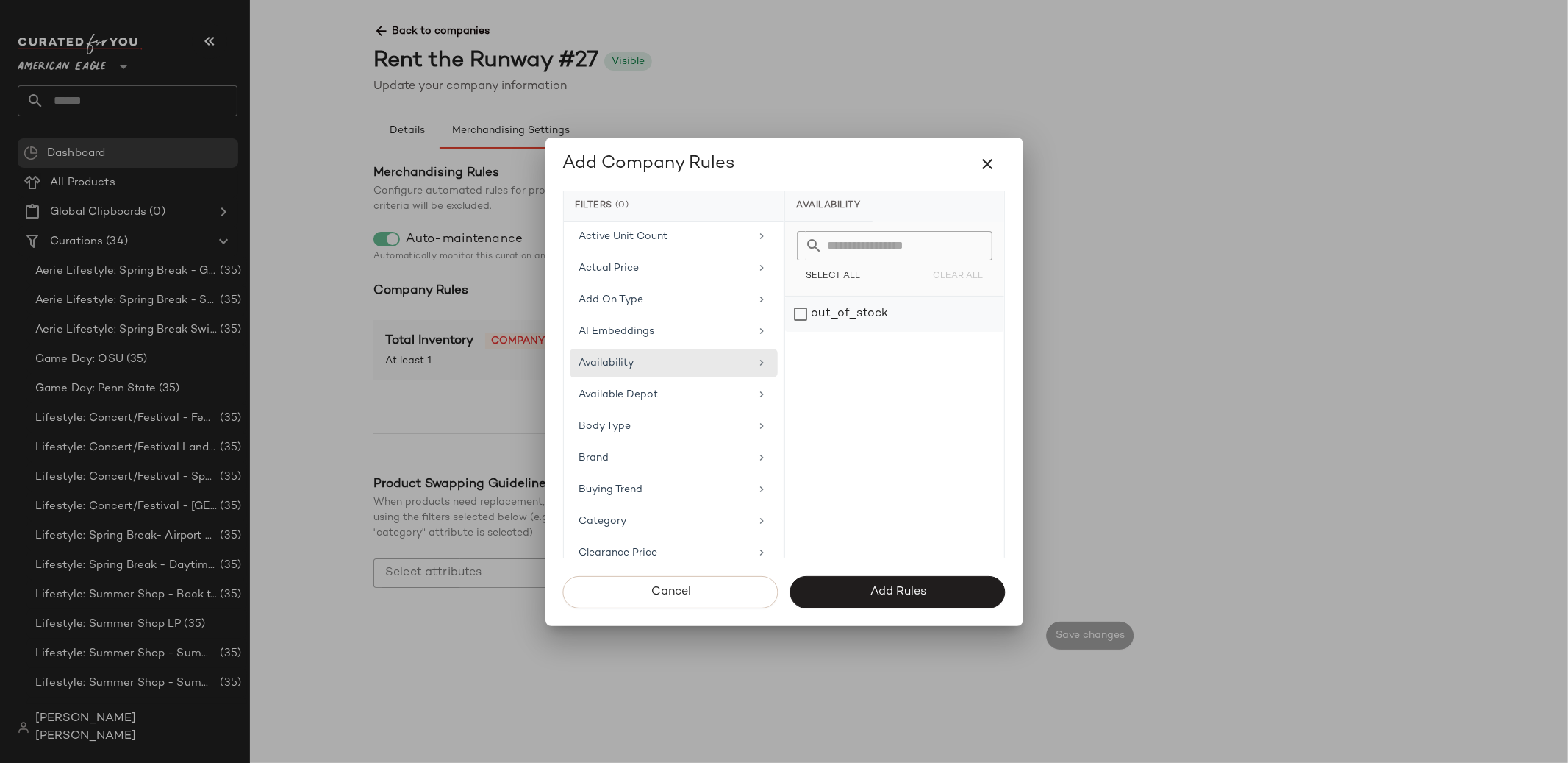
click at [837, 302] on div "out_of_stock" at bounding box center [894, 314] width 219 height 35
click at [987, 169] on icon "button" at bounding box center [989, 164] width 18 height 18
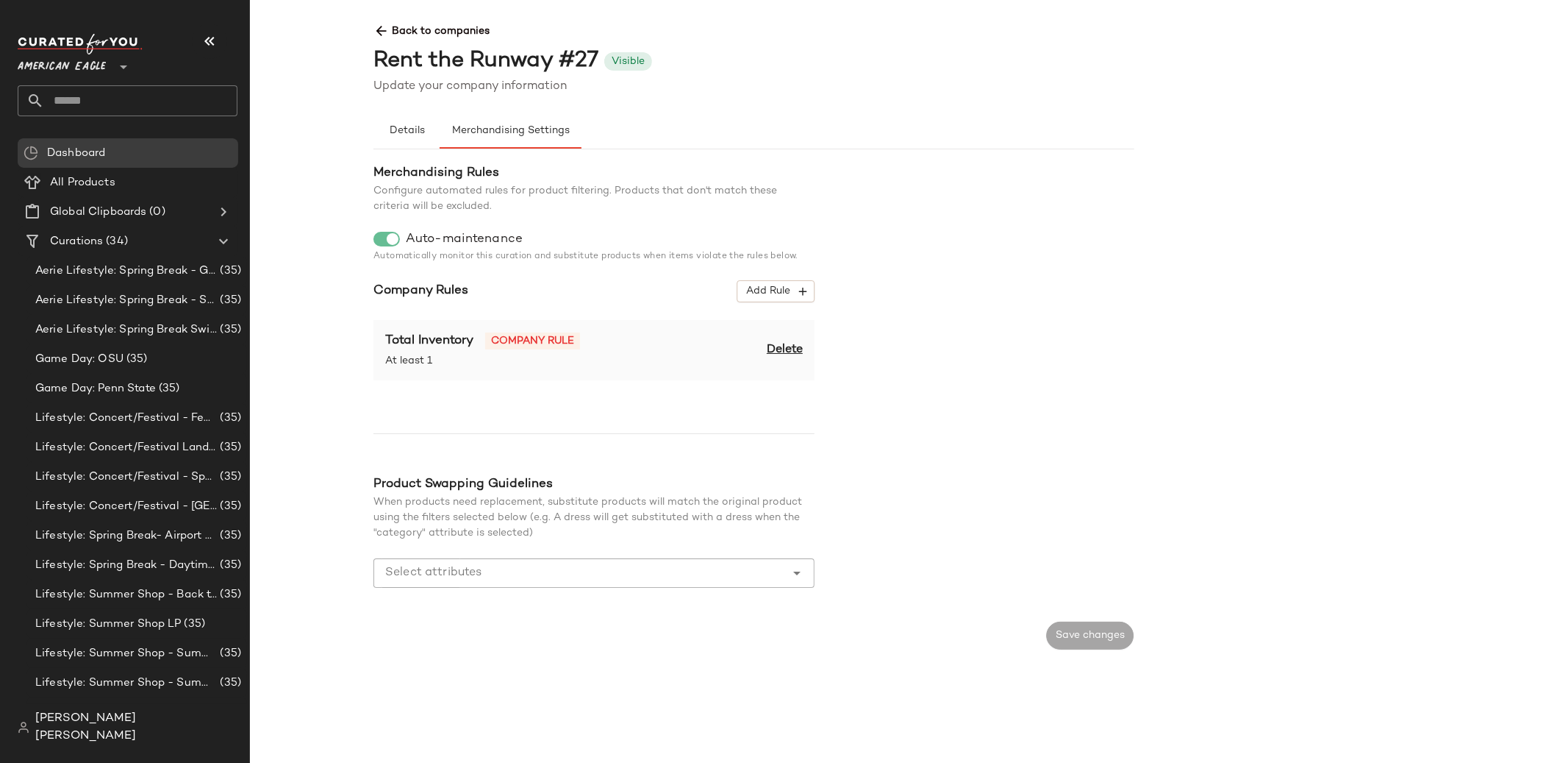
click at [447, 29] on span "Back to companies" at bounding box center [1135, 25] width 1521 height 27
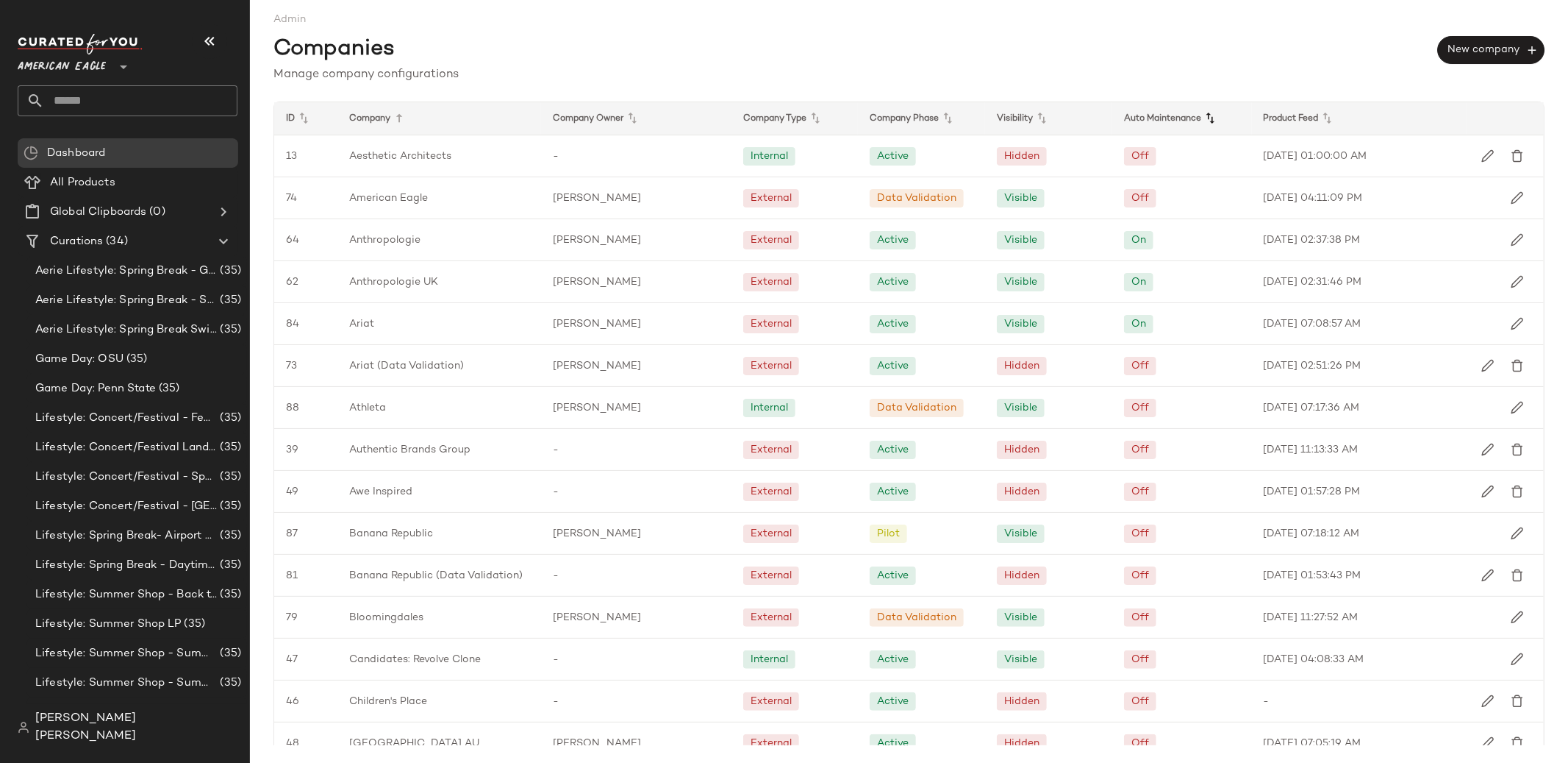
click at [1204, 112] on icon at bounding box center [1211, 118] width 18 height 18
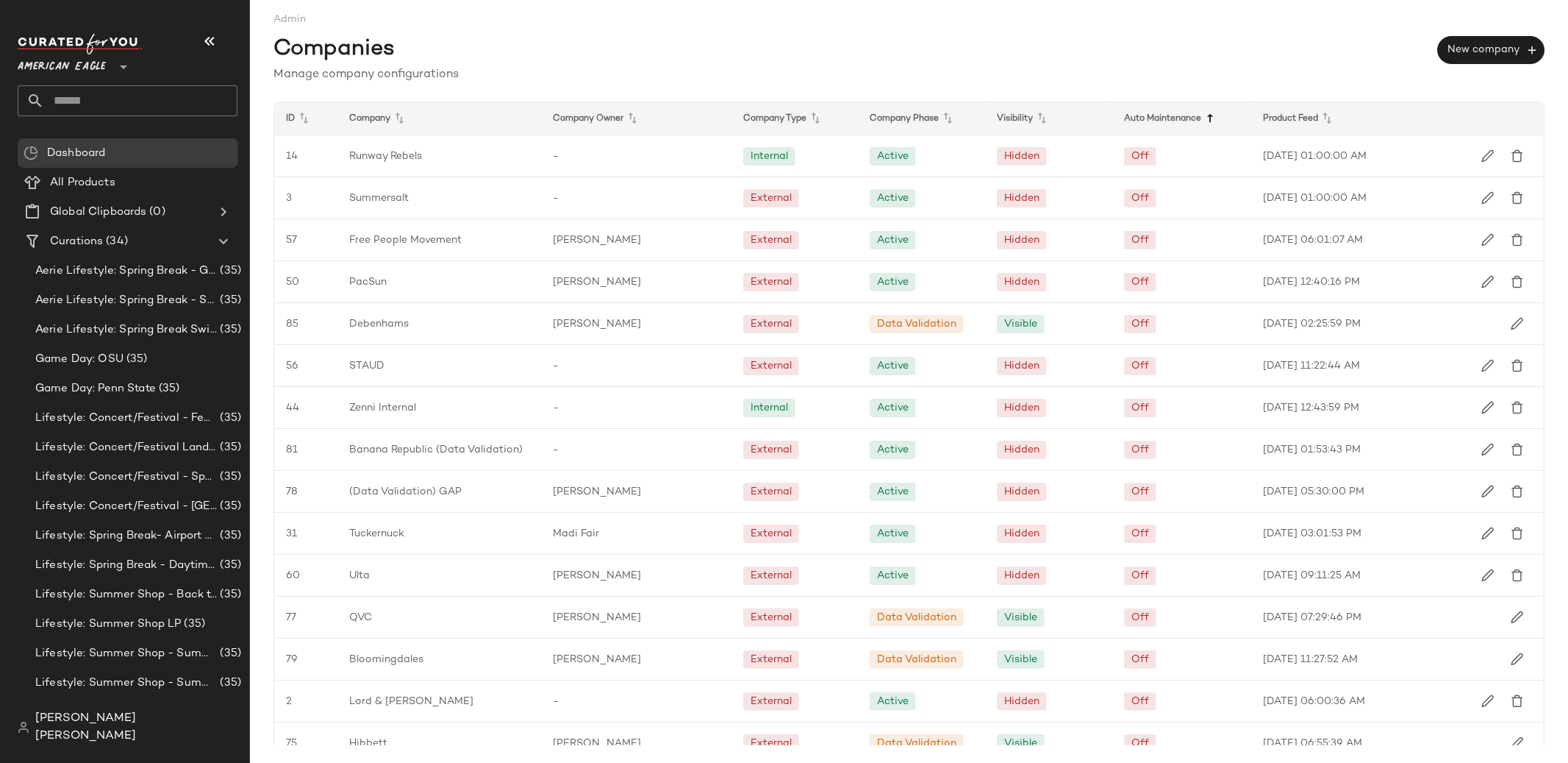
click at [1204, 113] on icon at bounding box center [1211, 118] width 18 height 18
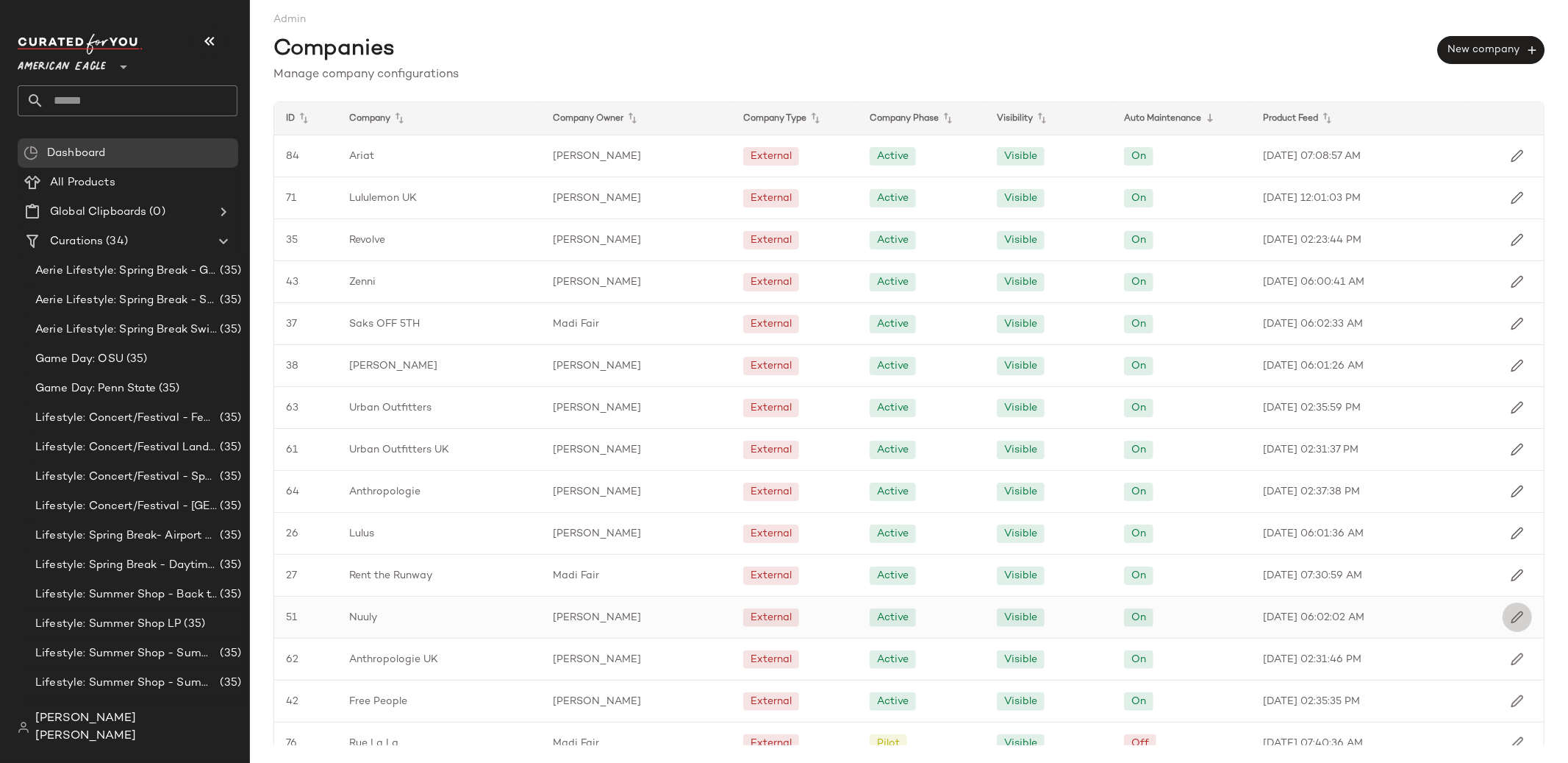
click at [1515, 622] on img "button" at bounding box center [1517, 618] width 14 height 14
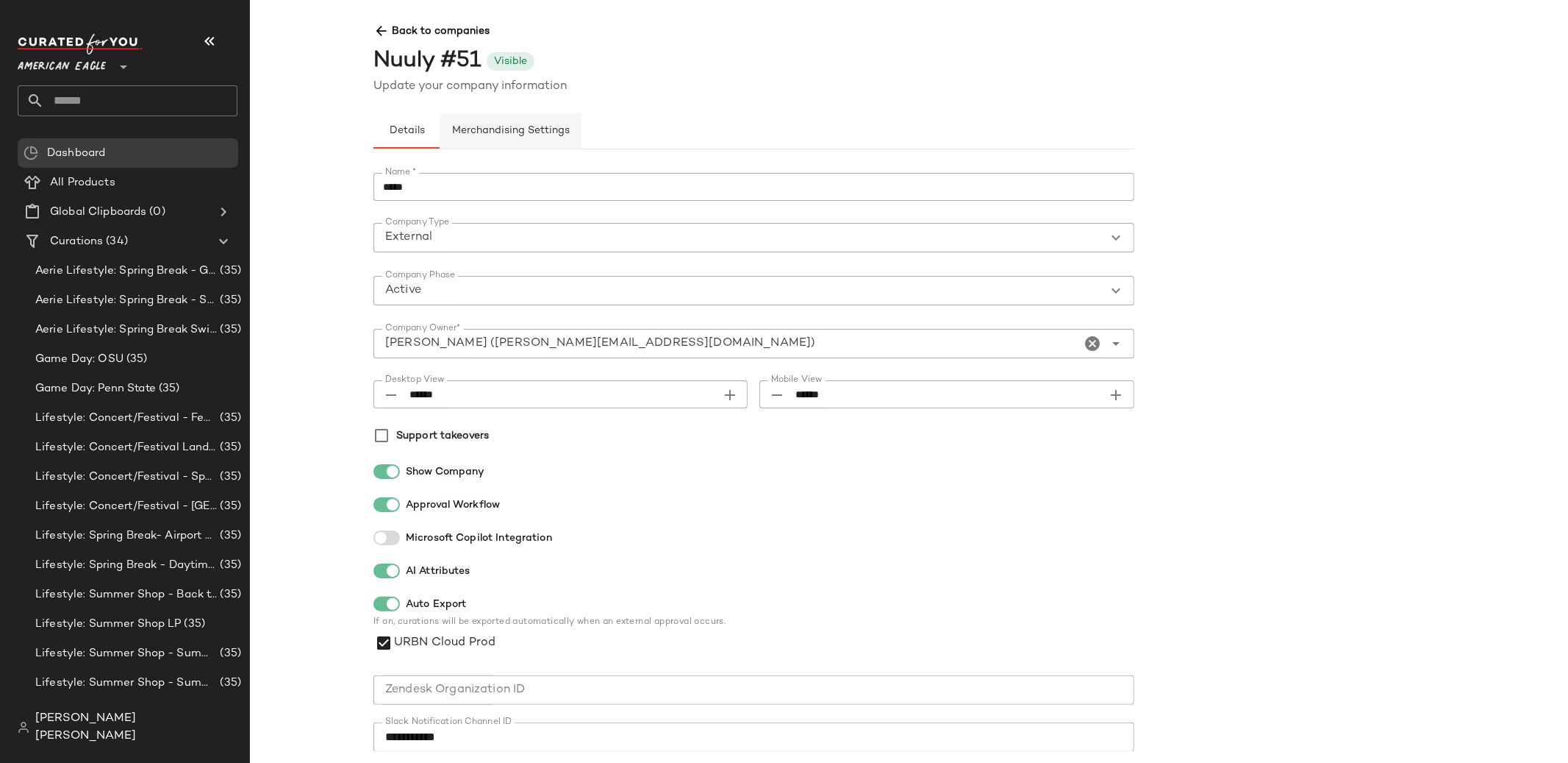
click at [514, 134] on span "Merchandising Settings" at bounding box center [511, 131] width 119 height 12
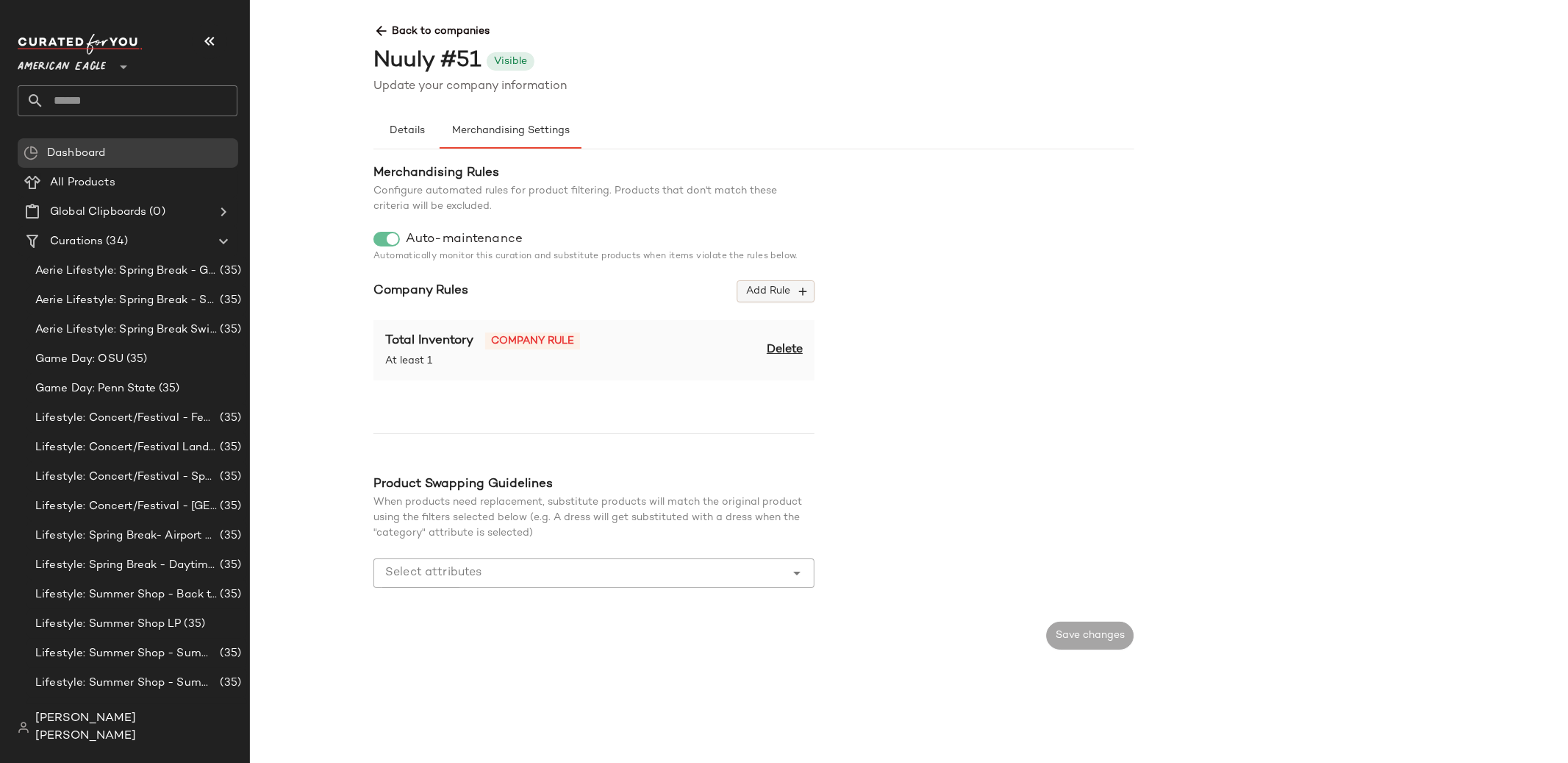
click at [761, 285] on span "Add Rule" at bounding box center [776, 291] width 61 height 14
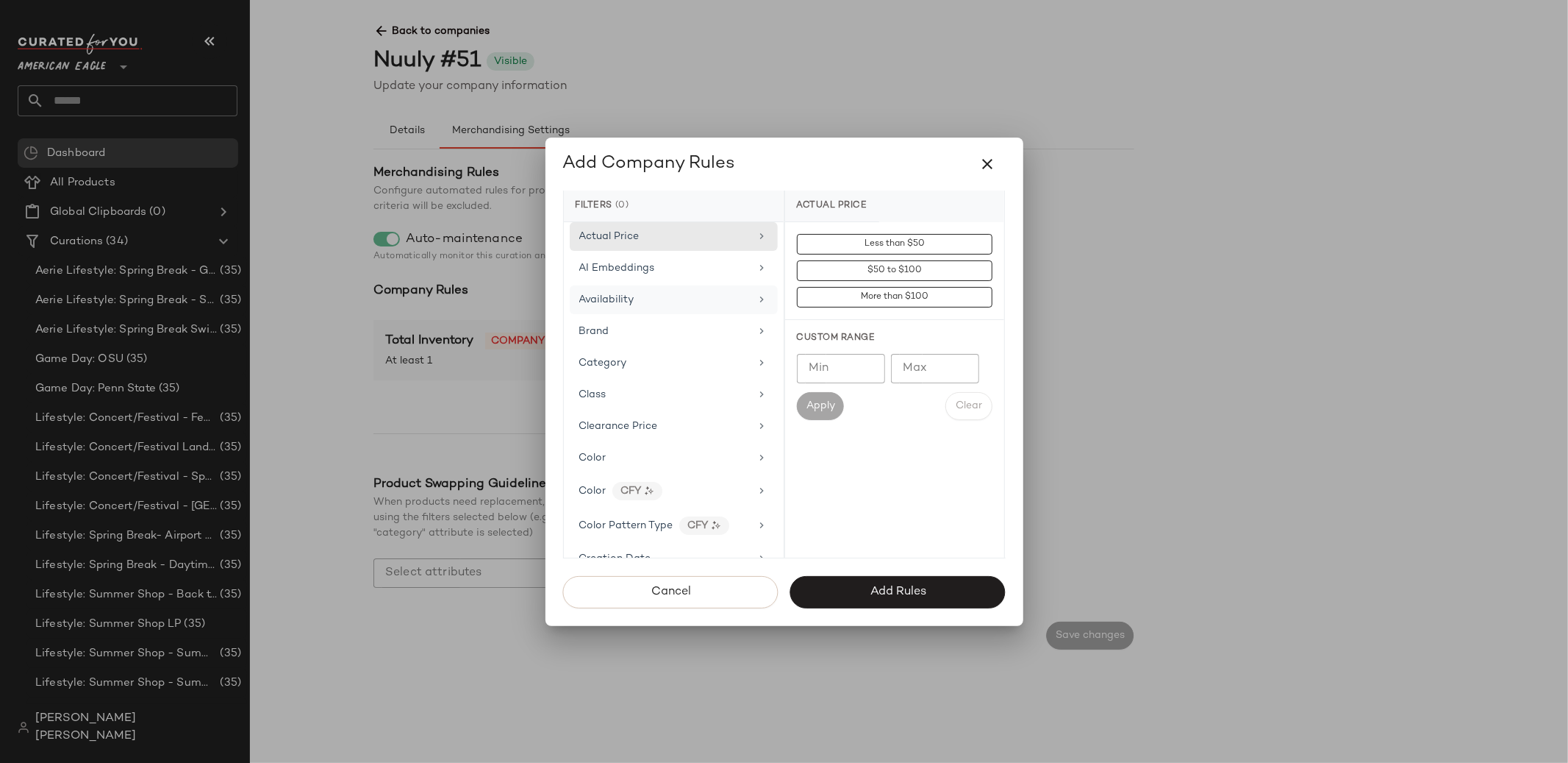
click at [654, 304] on div "Availability" at bounding box center [665, 300] width 171 height 16
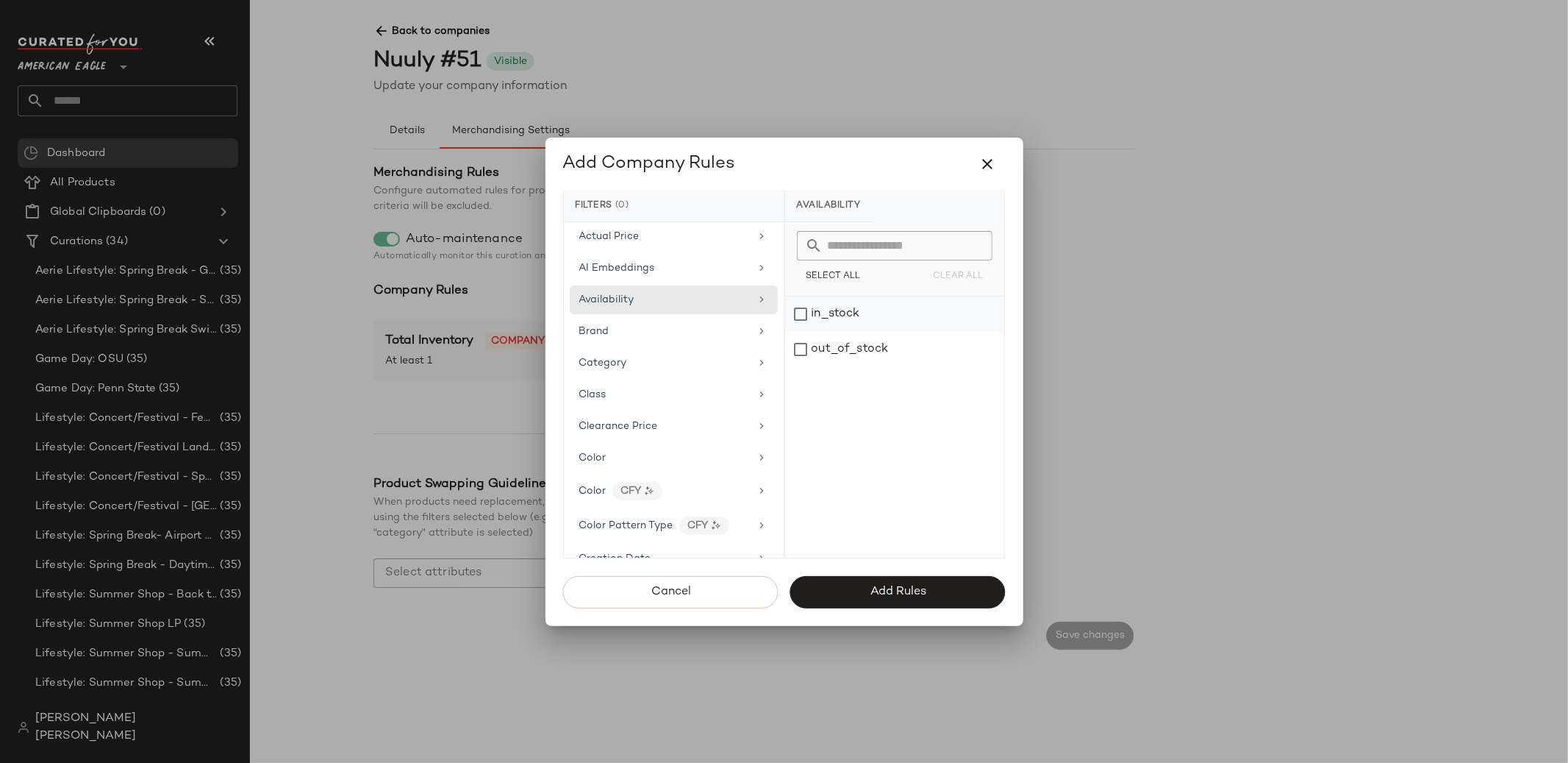
click at [806, 317] on div "in_stock" at bounding box center [894, 314] width 219 height 35
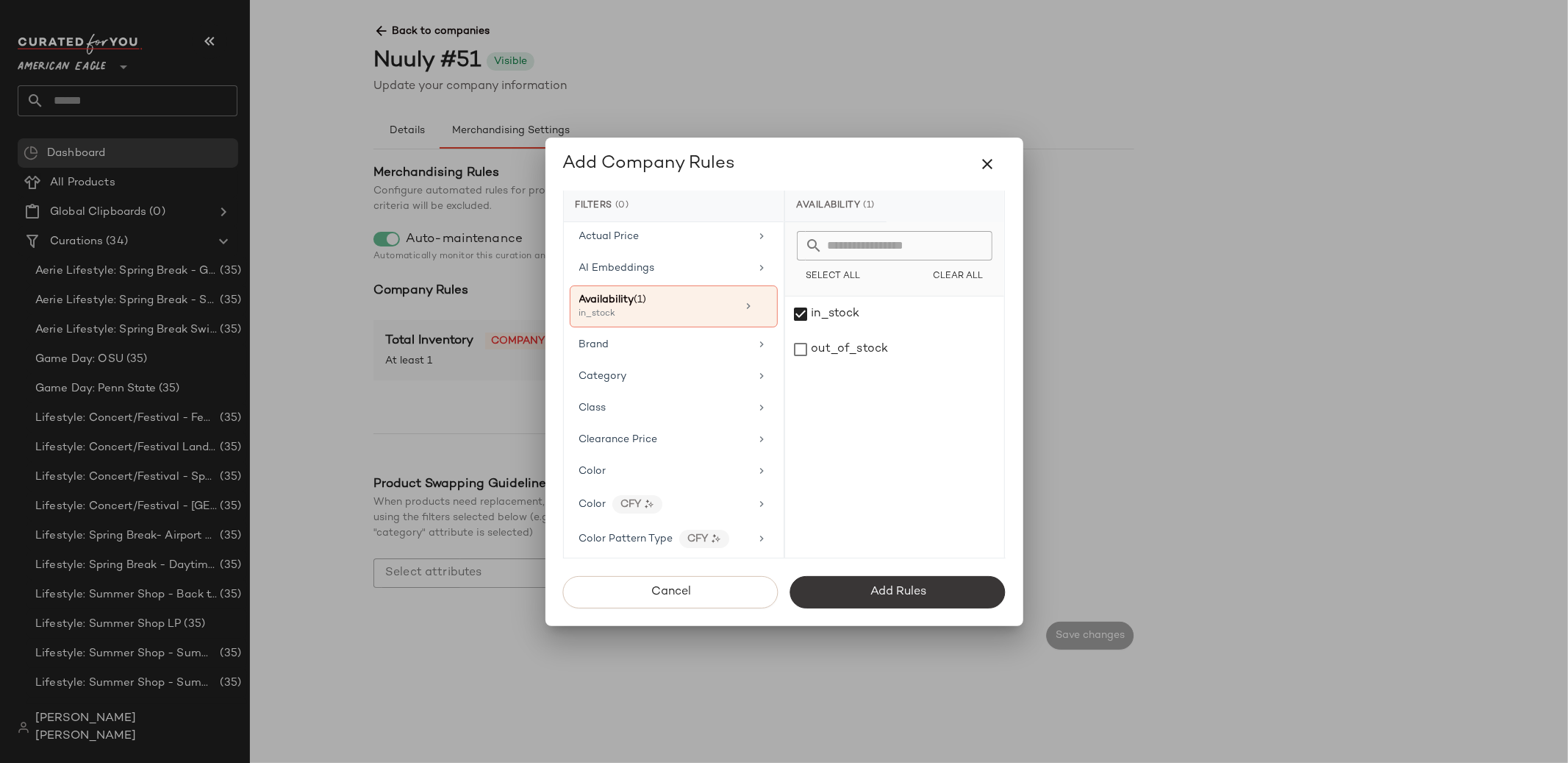
click at [860, 590] on button "Add Rules" at bounding box center [898, 591] width 215 height 32
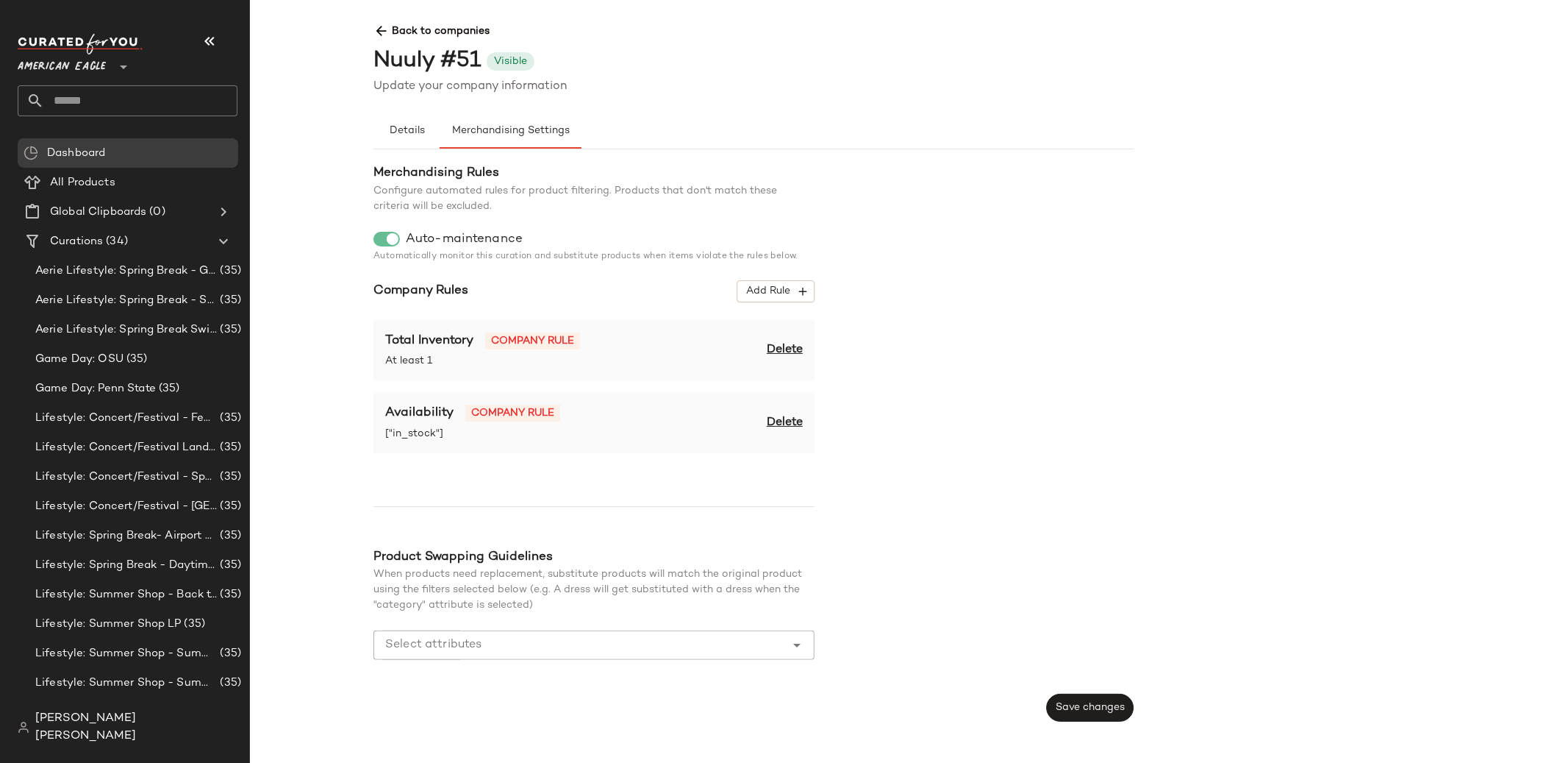
click at [782, 345] on span "Delete" at bounding box center [784, 350] width 36 height 18
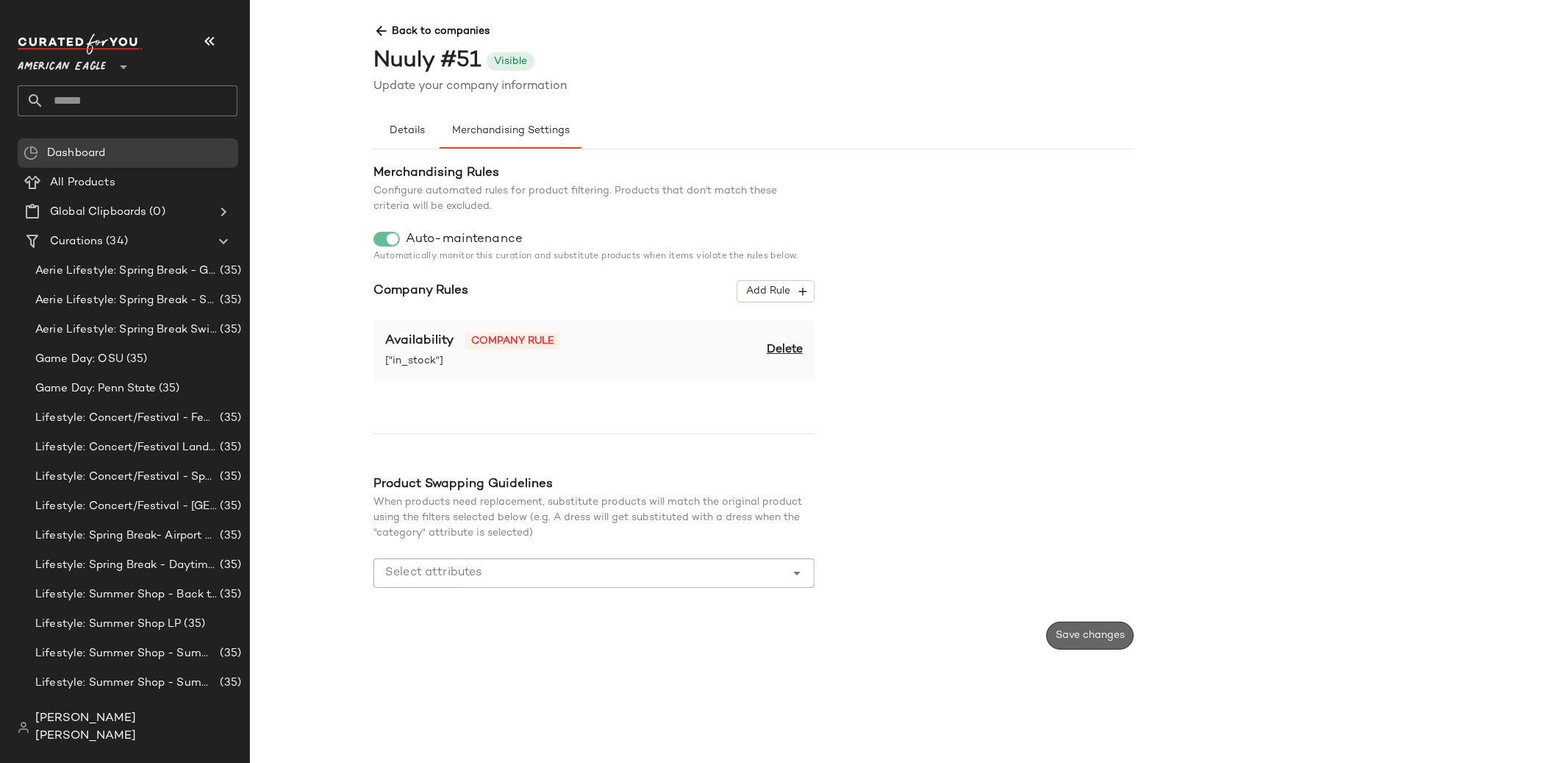
click at [1061, 623] on button "Save changes" at bounding box center [1090, 635] width 88 height 28
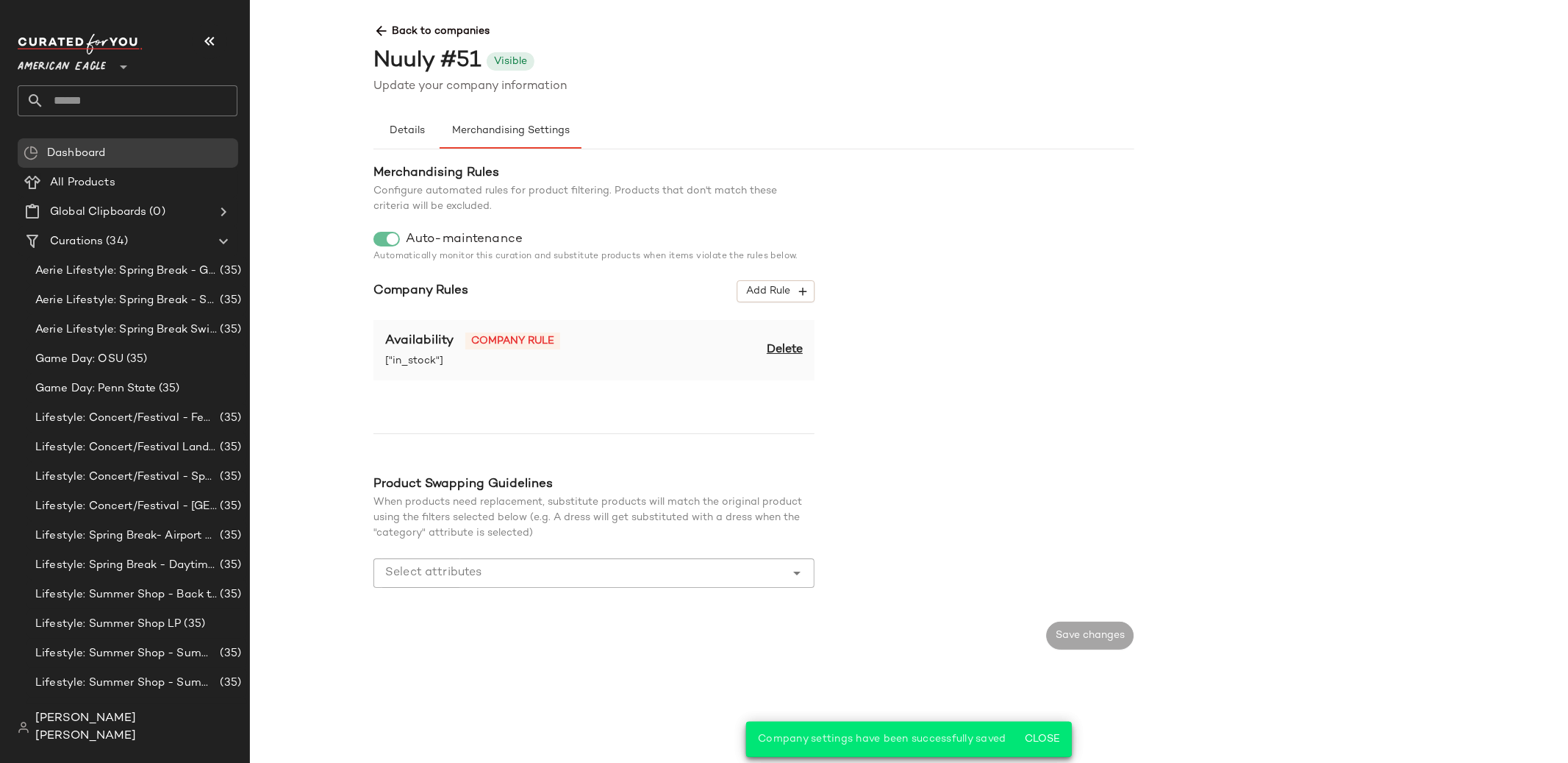
click at [386, 34] on icon at bounding box center [382, 31] width 16 height 16
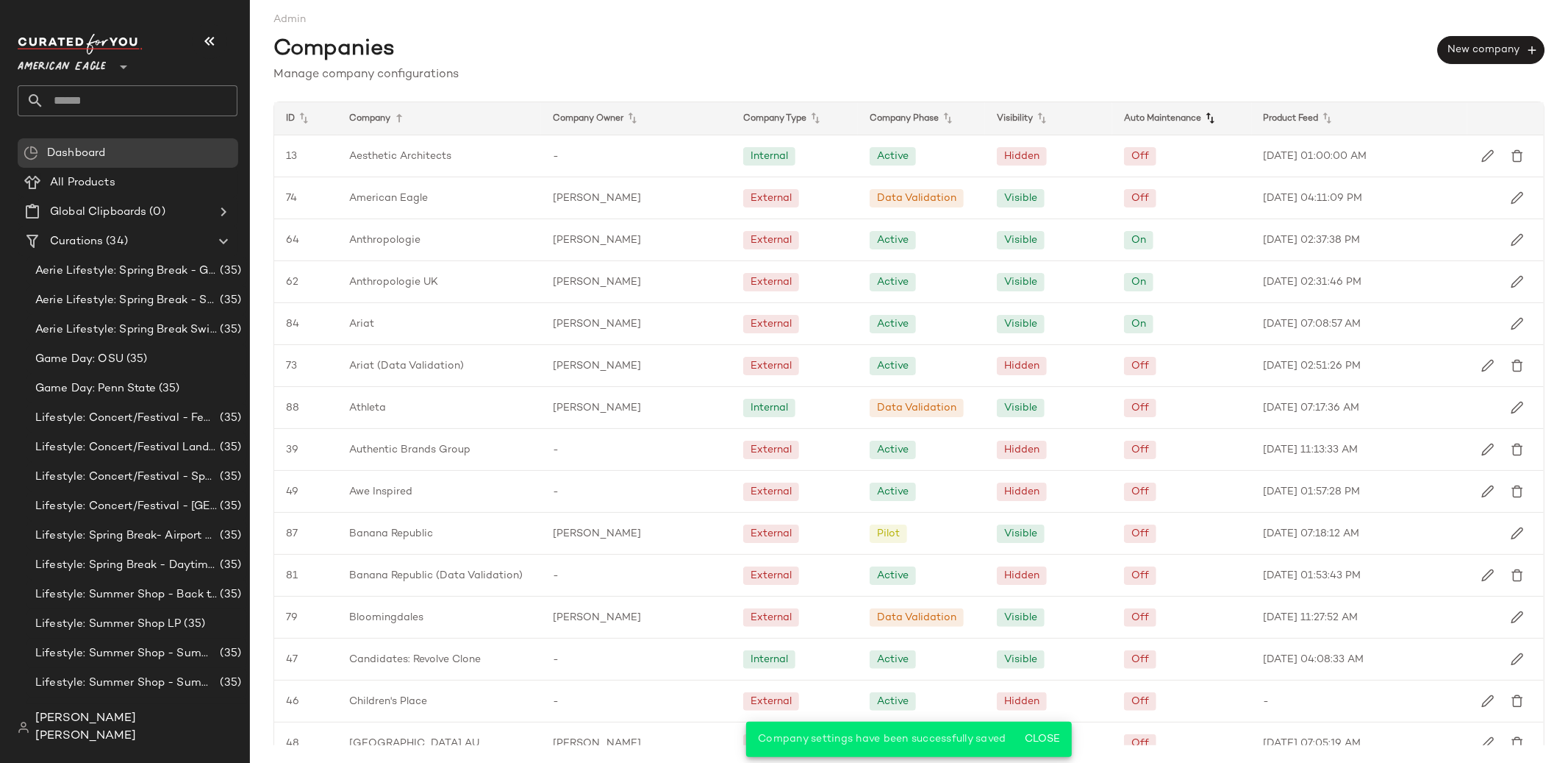
click at [1205, 117] on icon at bounding box center [1211, 118] width 18 height 18
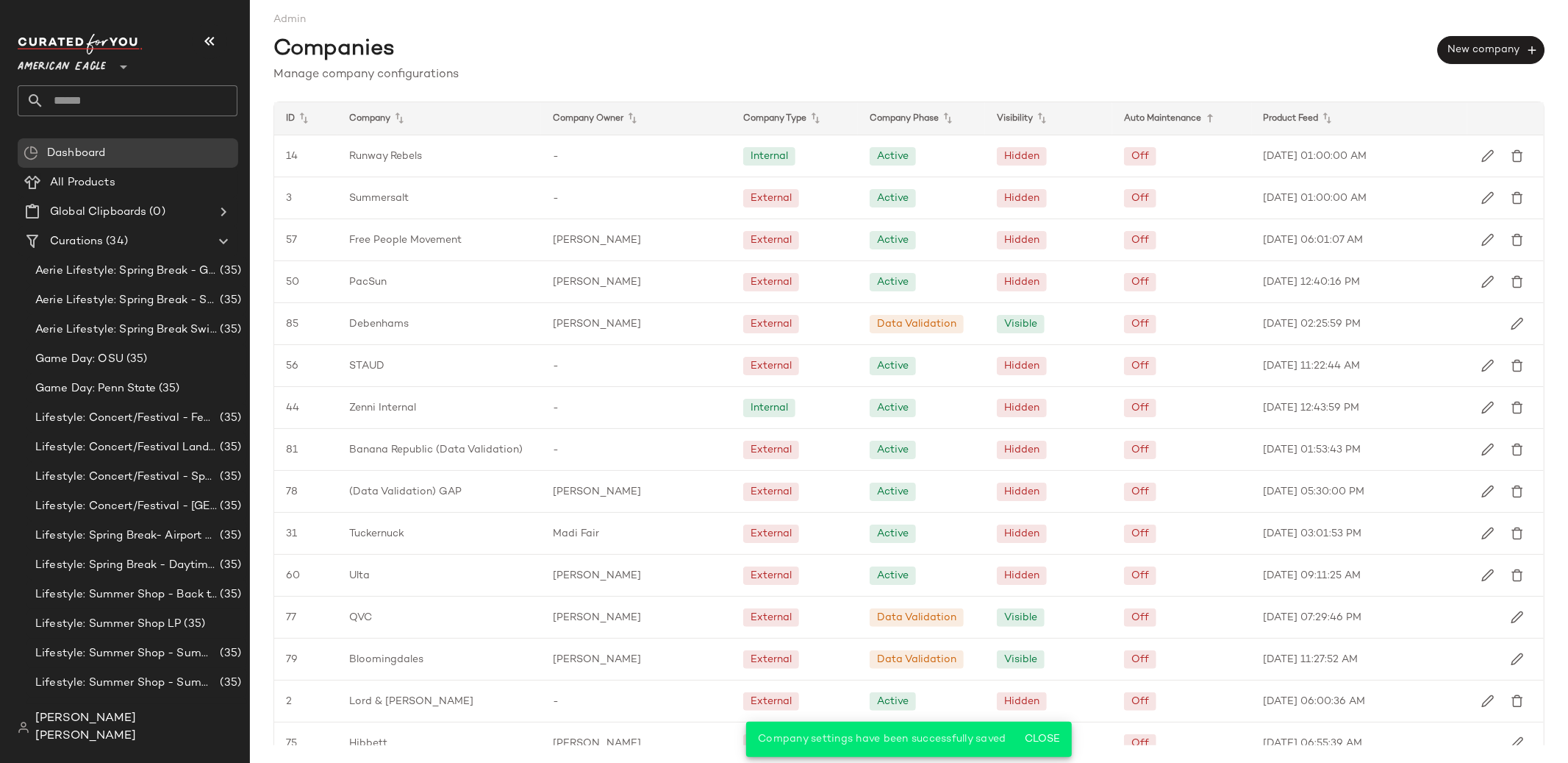
click at [1205, 117] on icon at bounding box center [1211, 118] width 18 height 18
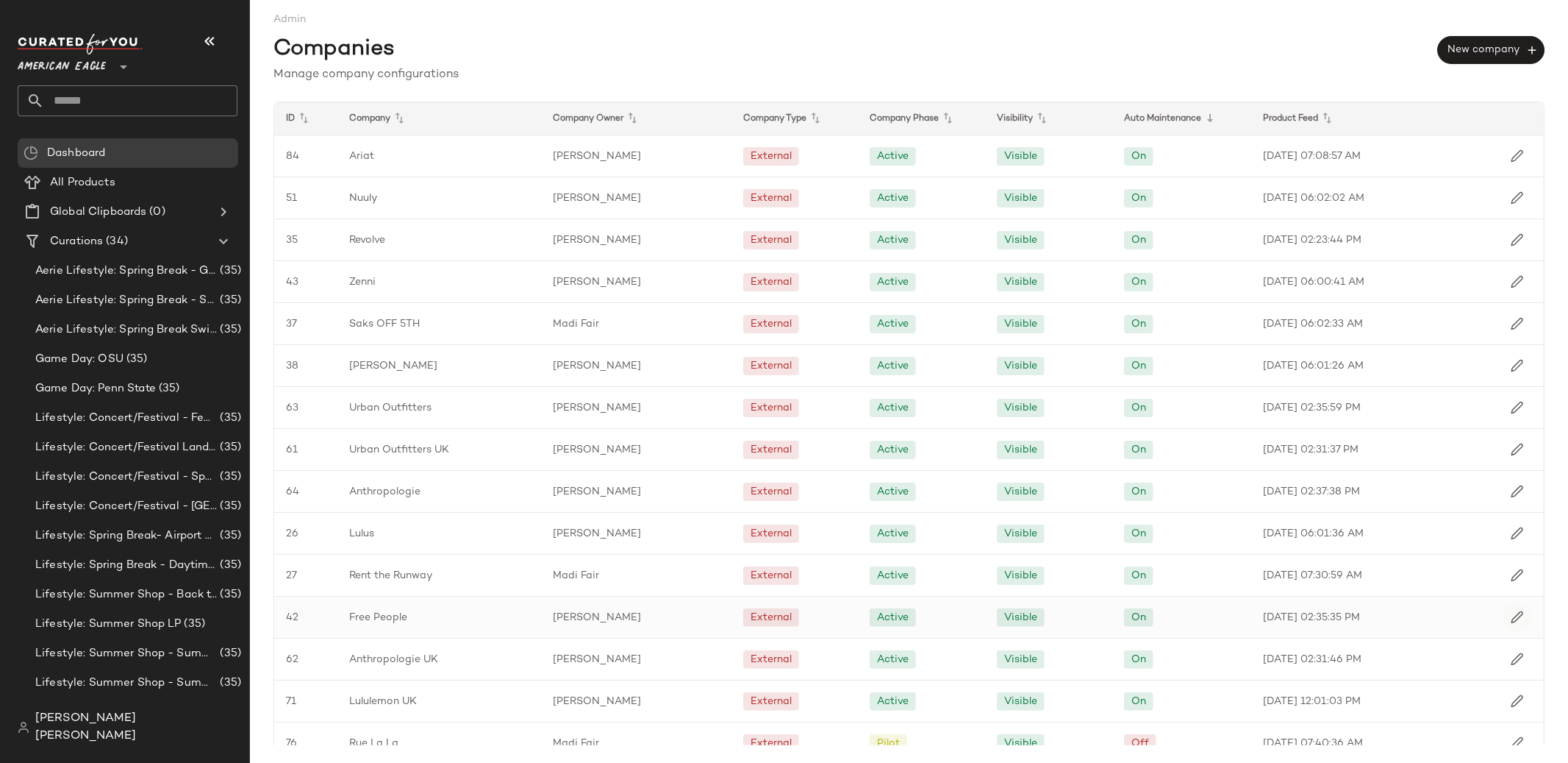
click at [1513, 626] on button "button" at bounding box center [1517, 617] width 29 height 29
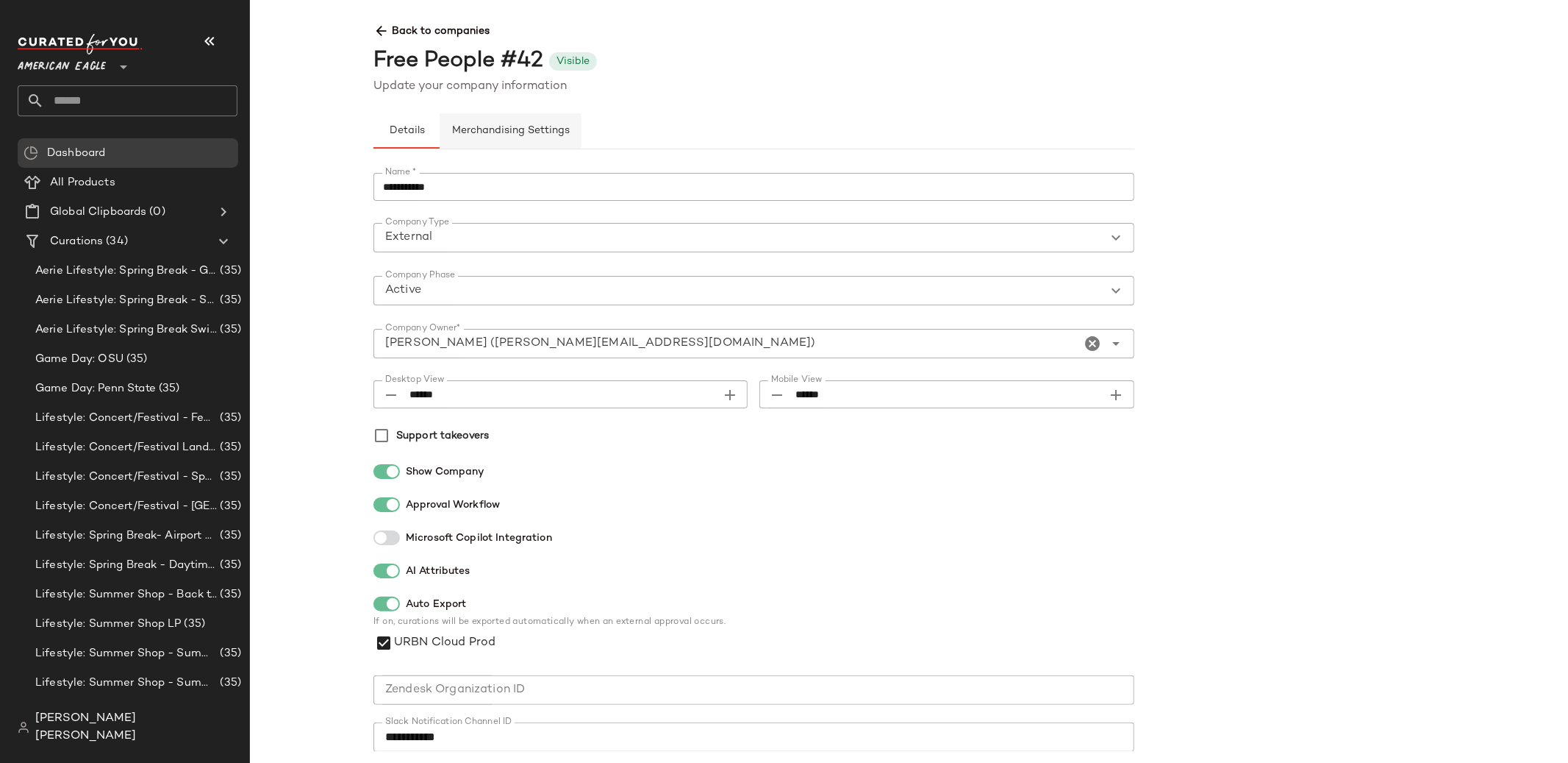
click at [527, 128] on span "Merchandising Settings" at bounding box center [511, 131] width 119 height 12
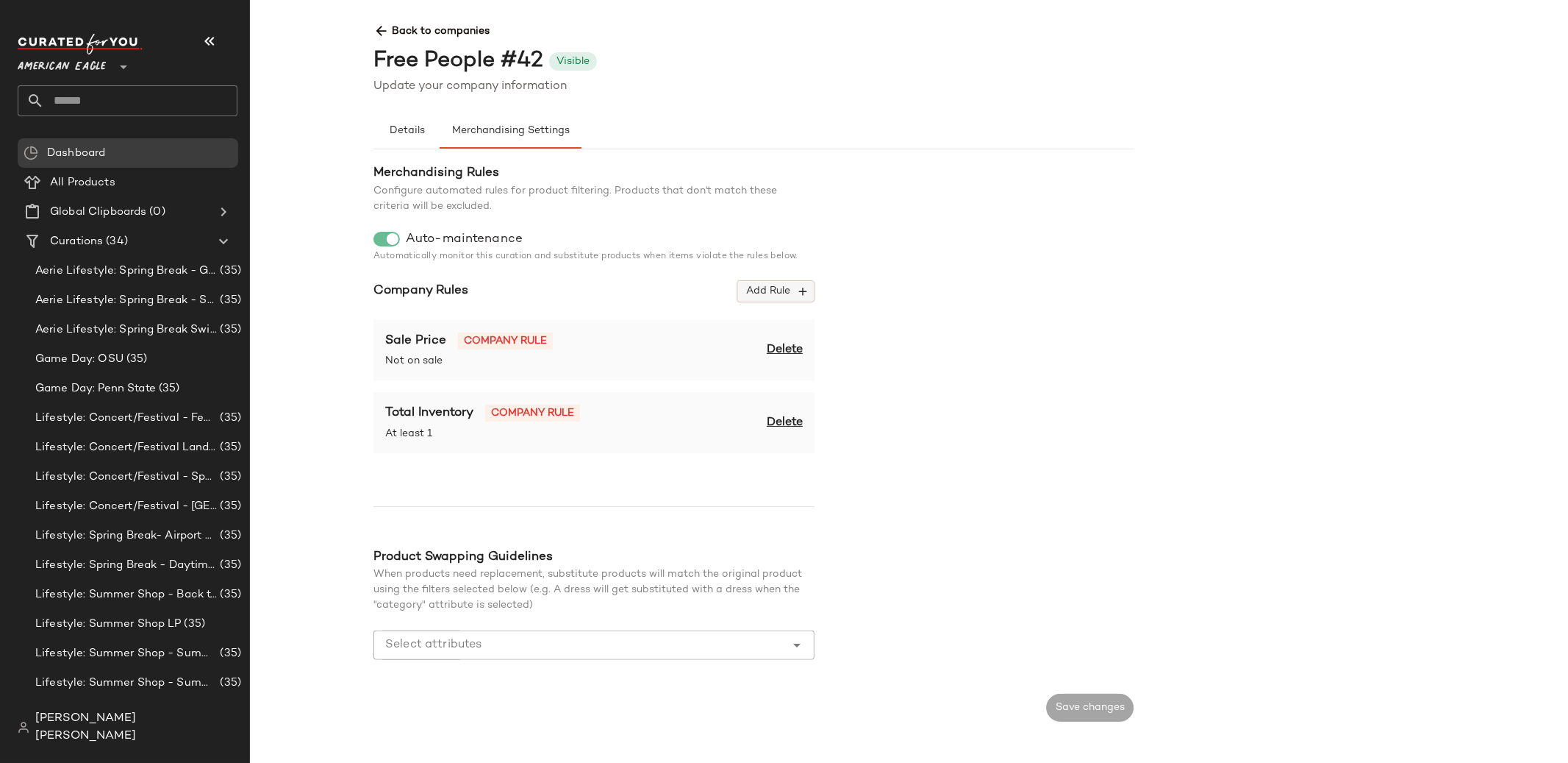
click at [763, 287] on span "Add Rule" at bounding box center [776, 291] width 61 height 14
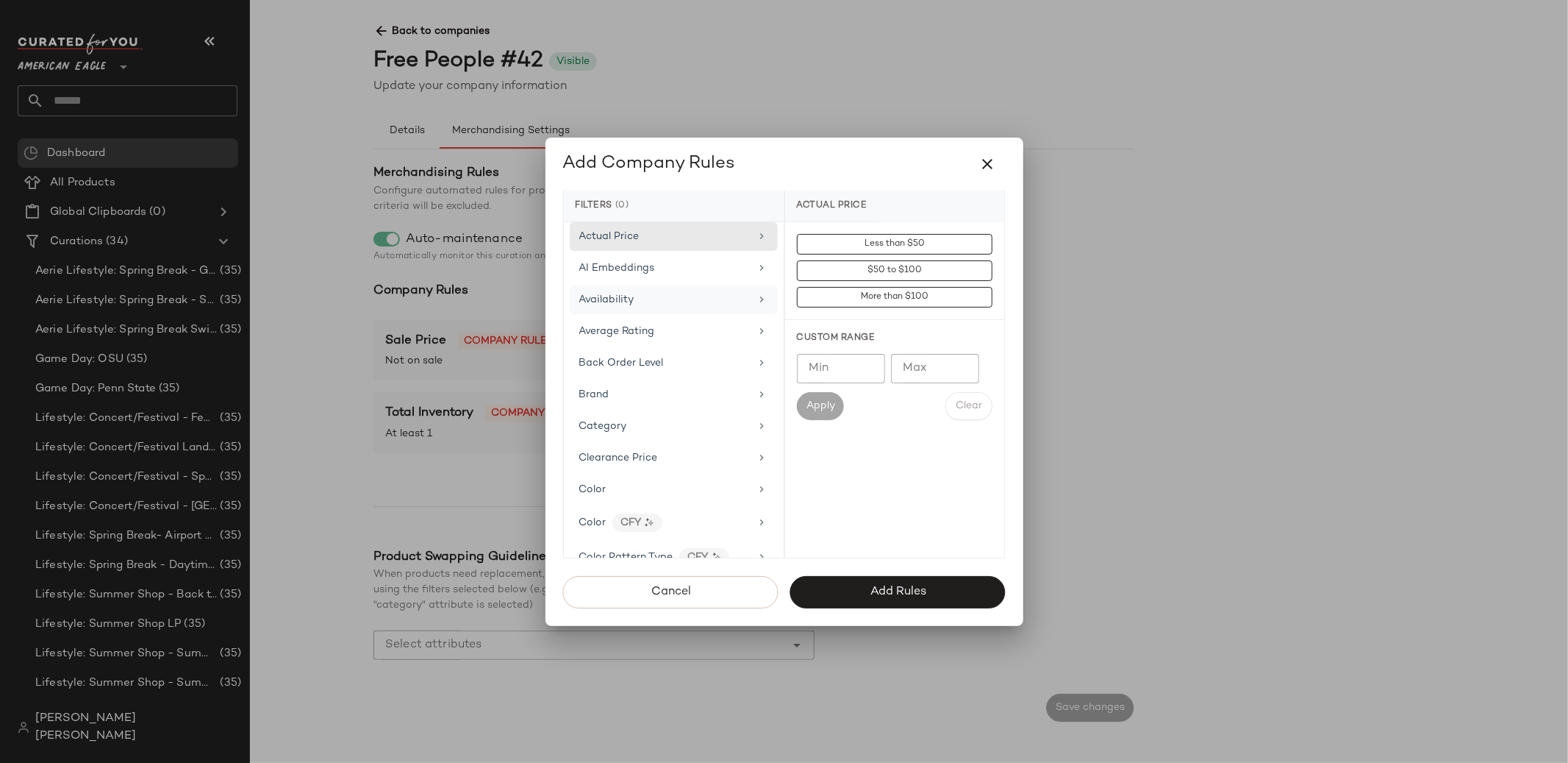
click at [676, 305] on div "Availability" at bounding box center [665, 300] width 171 height 16
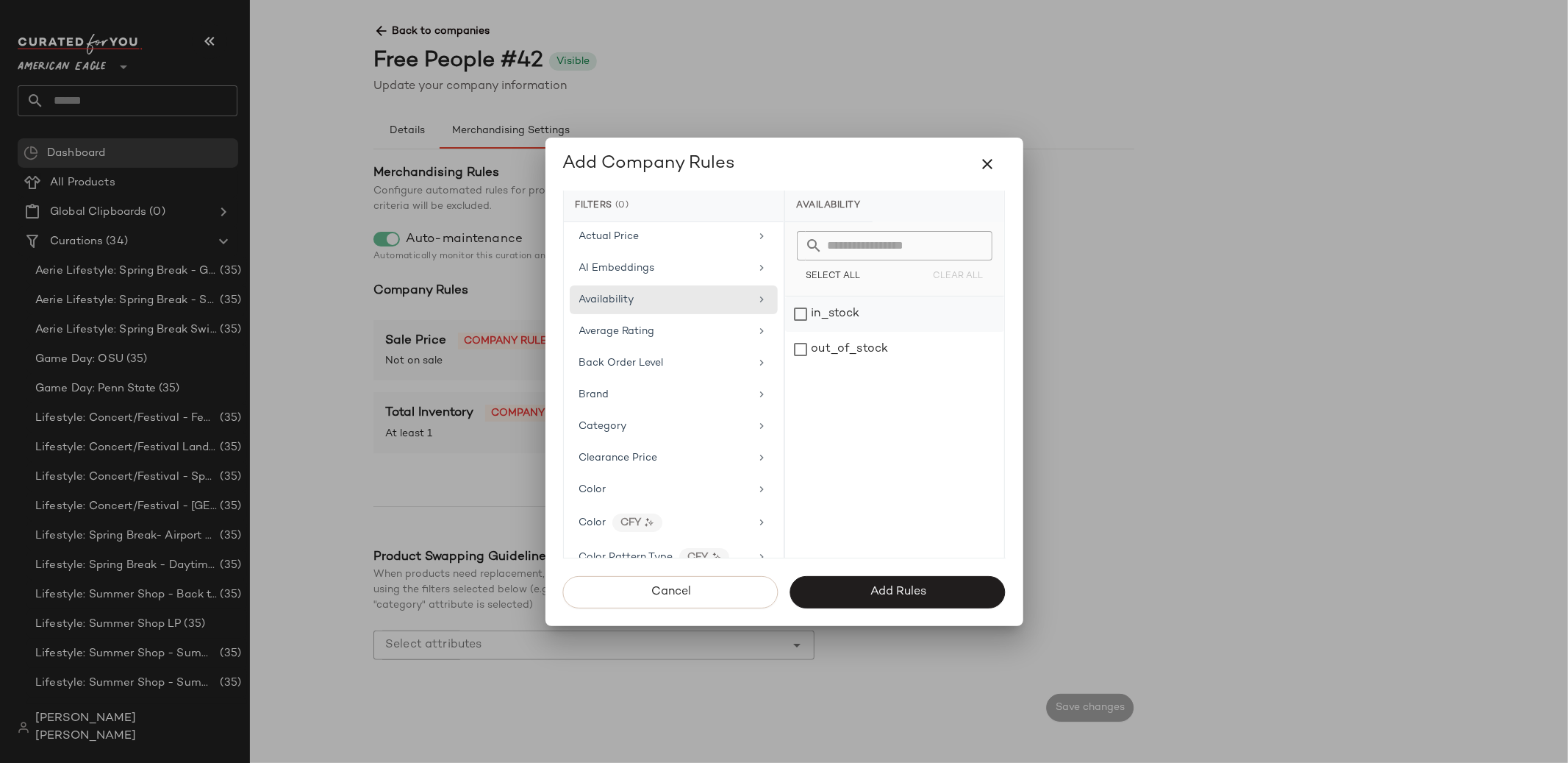
click at [836, 305] on div "in_stock" at bounding box center [894, 314] width 219 height 35
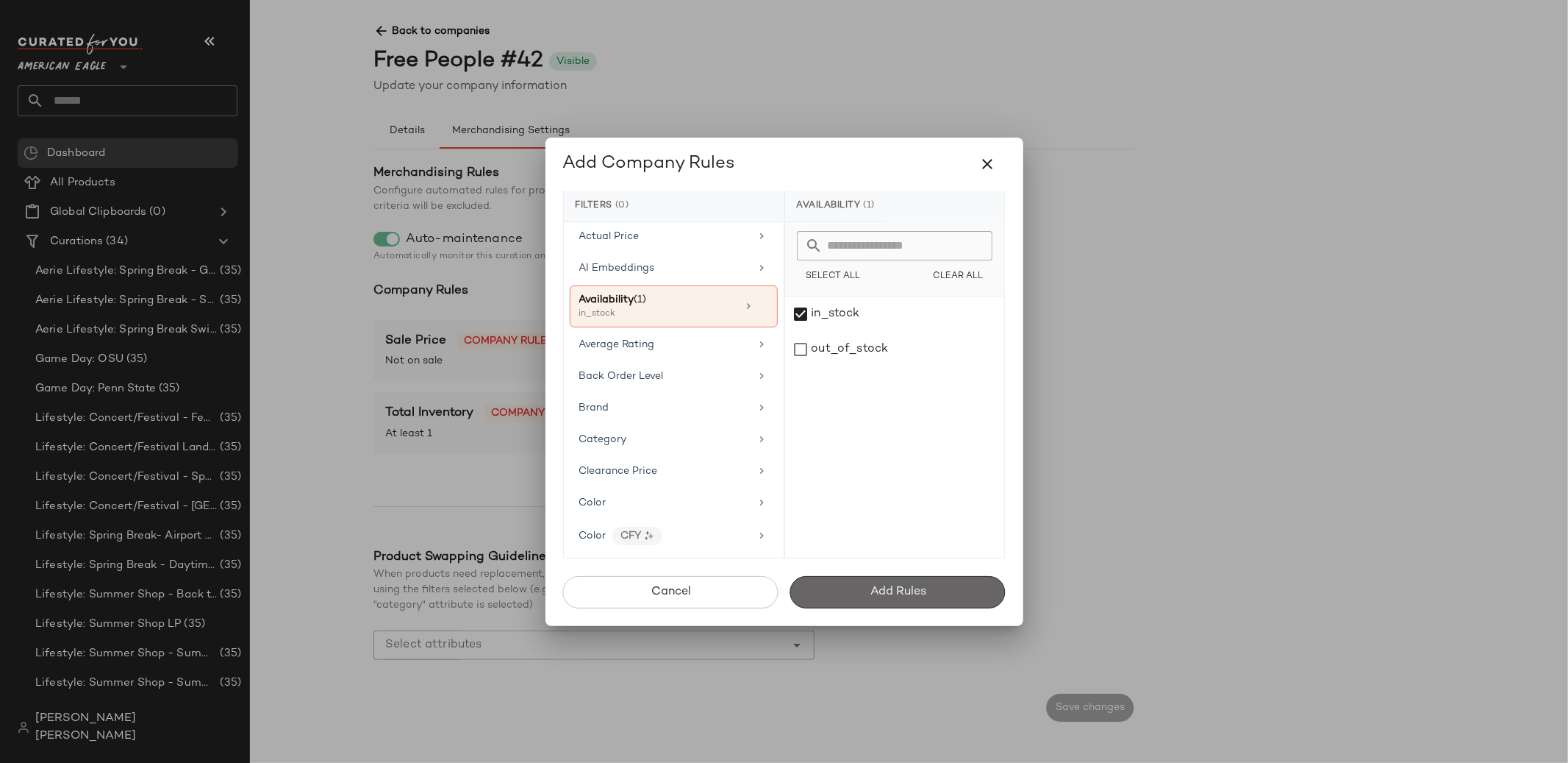
click at [836, 581] on button "Add Rules" at bounding box center [898, 591] width 215 height 32
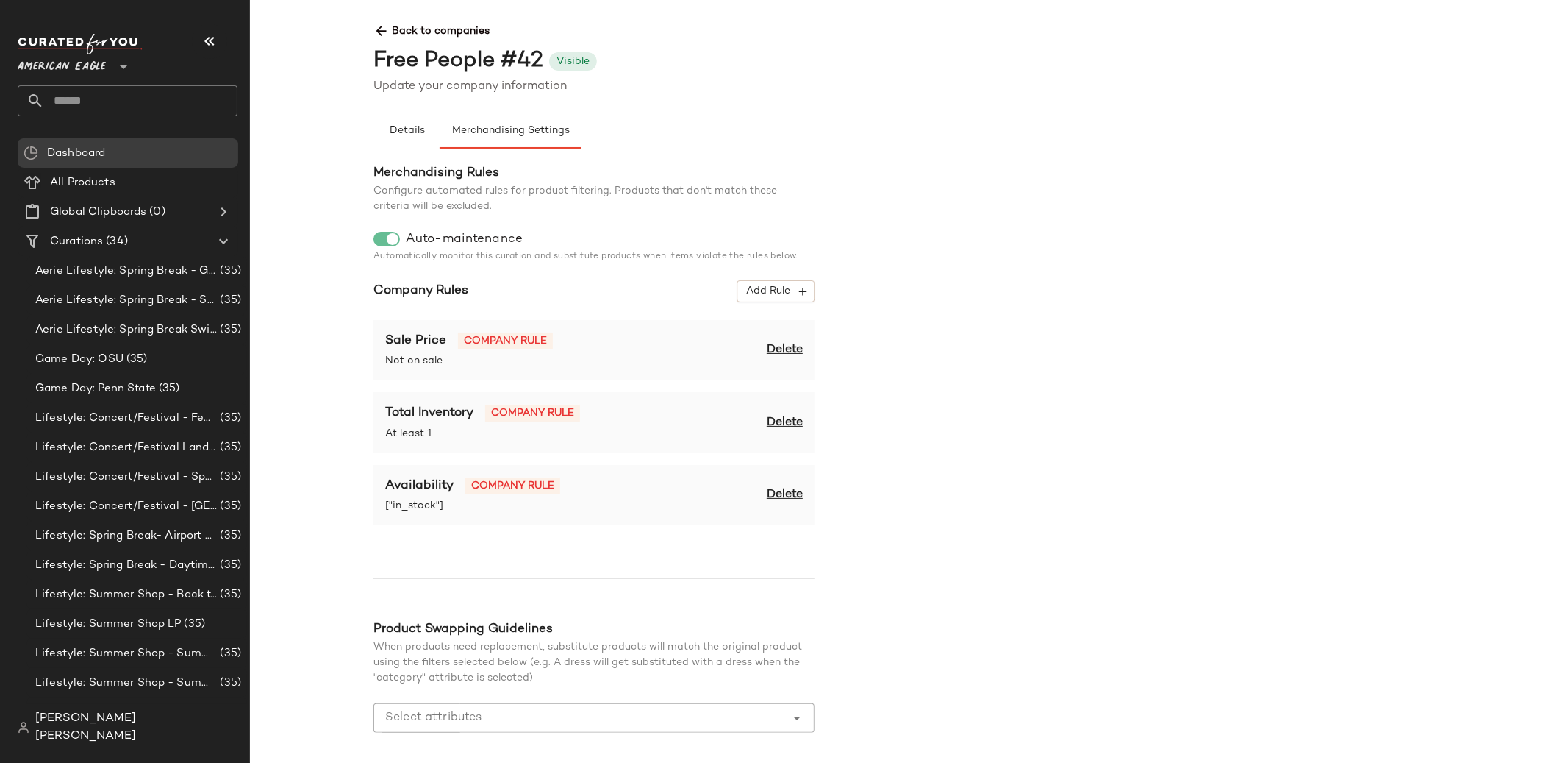
click at [785, 419] on span "Delete" at bounding box center [784, 423] width 36 height 18
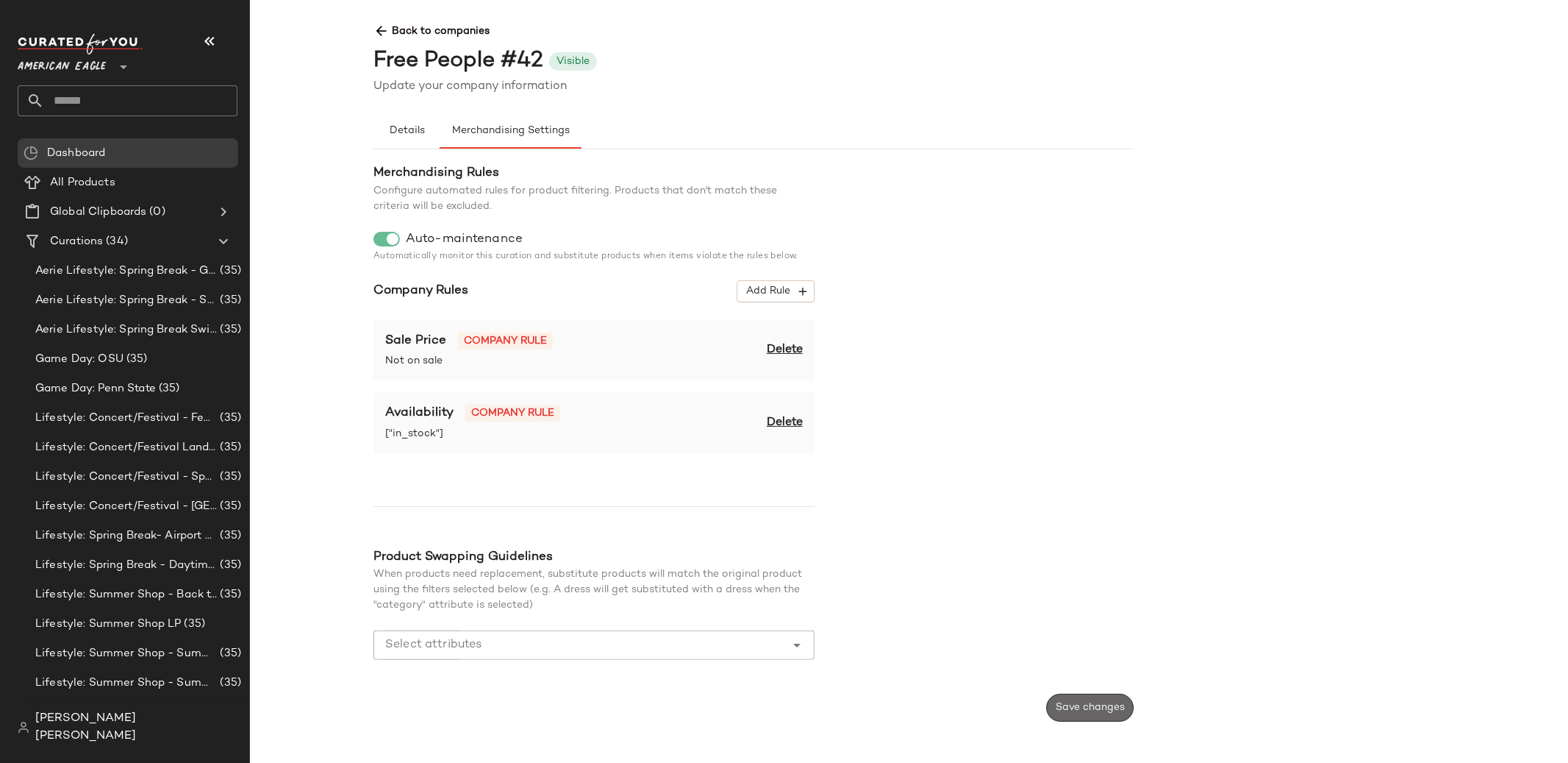
click at [1067, 705] on span "Save changes" at bounding box center [1090, 707] width 70 height 12
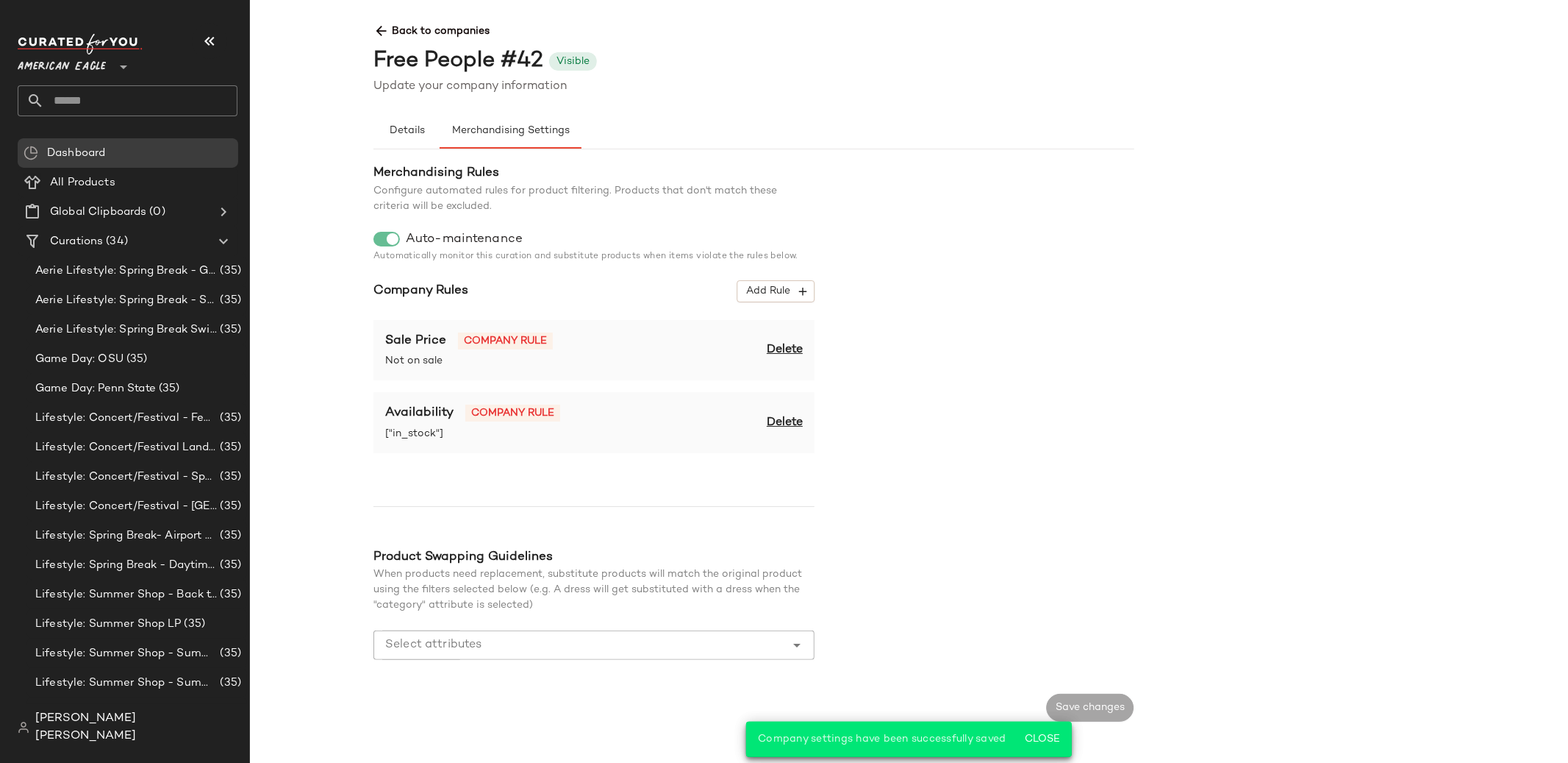
click at [431, 30] on span "Back to companies" at bounding box center [1135, 25] width 1521 height 27
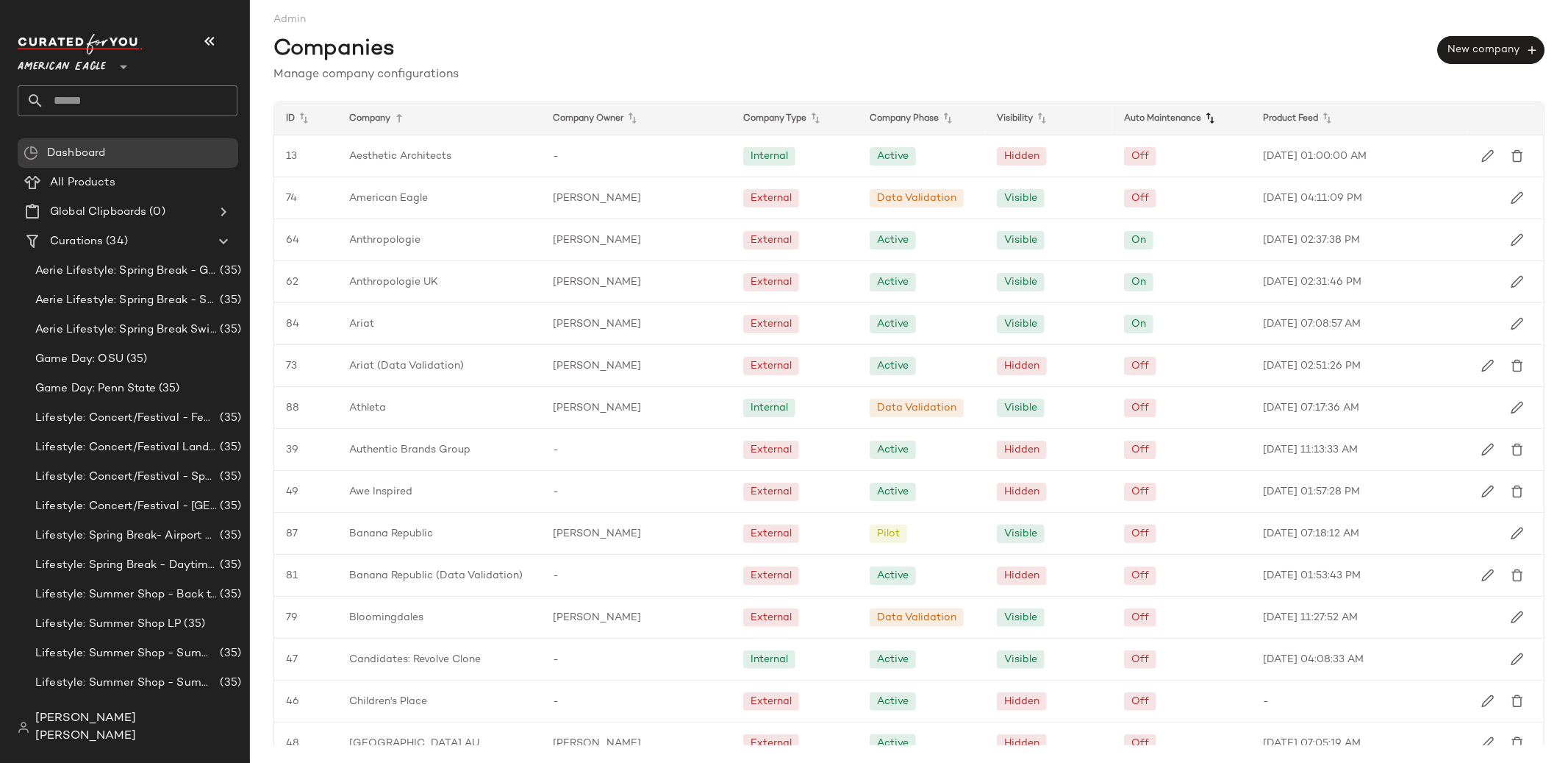
click at [1209, 119] on icon at bounding box center [1211, 118] width 18 height 18
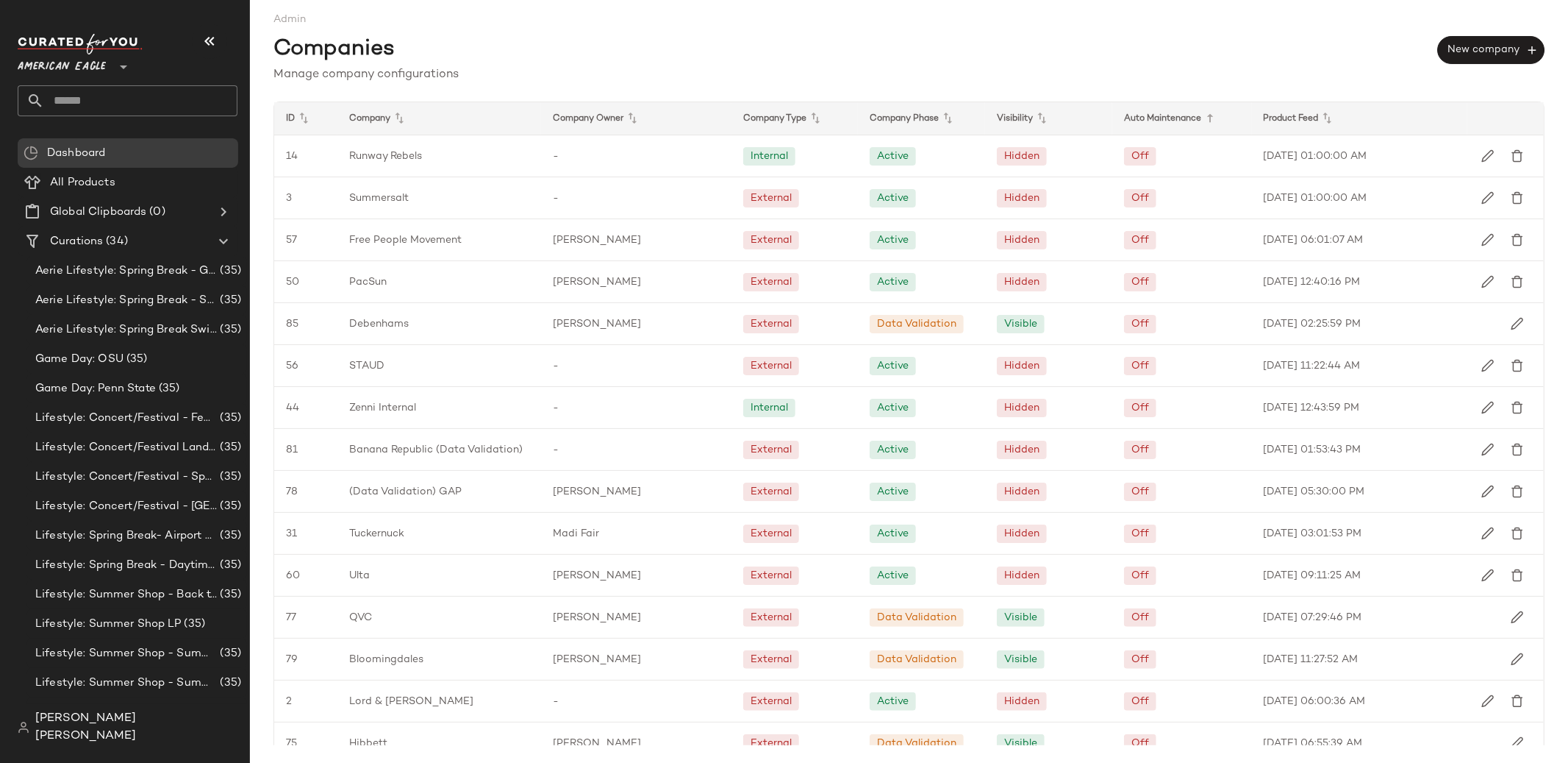
click at [1209, 119] on icon at bounding box center [1211, 118] width 18 height 18
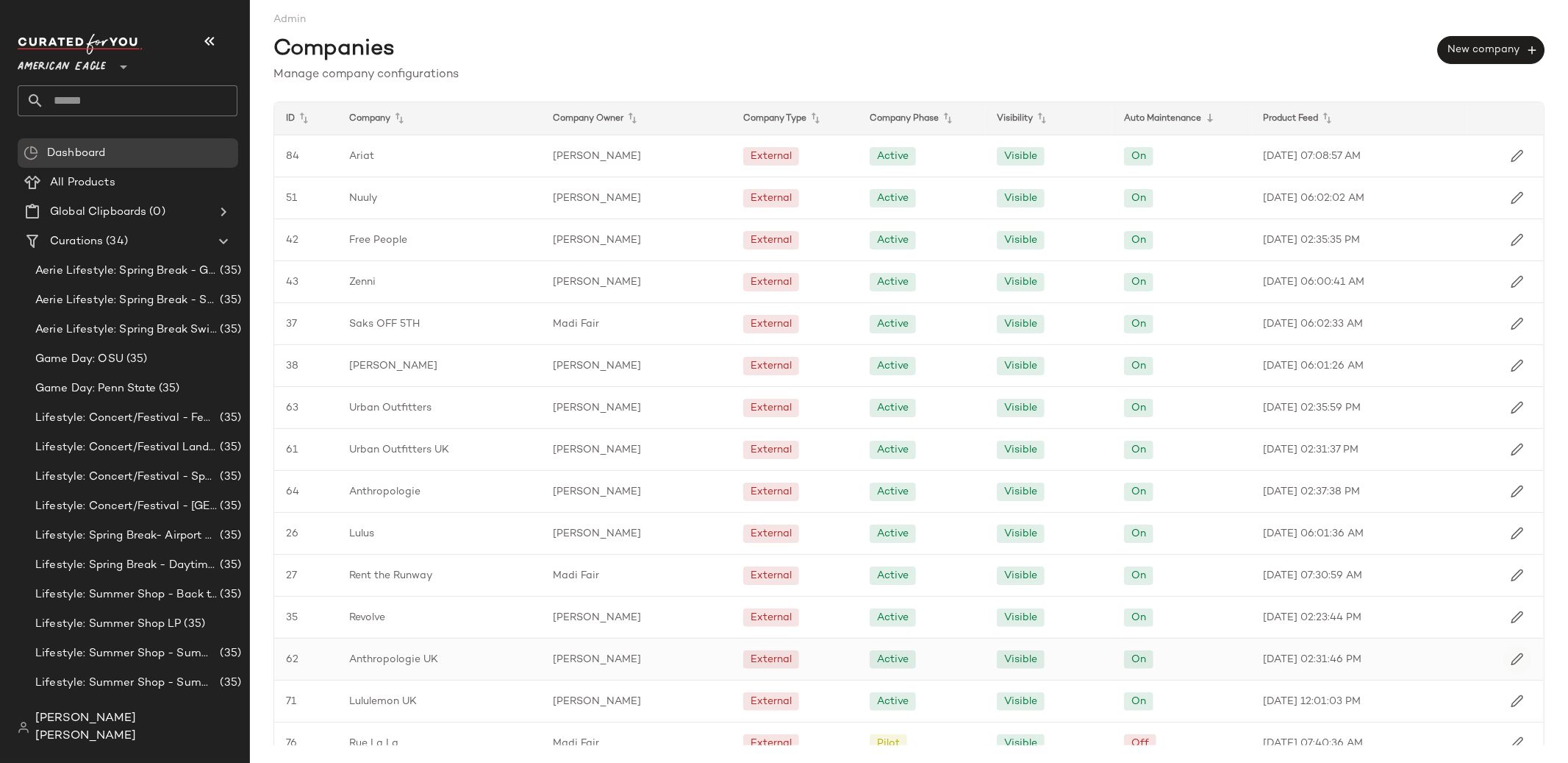
click at [1511, 658] on img "button" at bounding box center [1517, 660] width 14 height 14
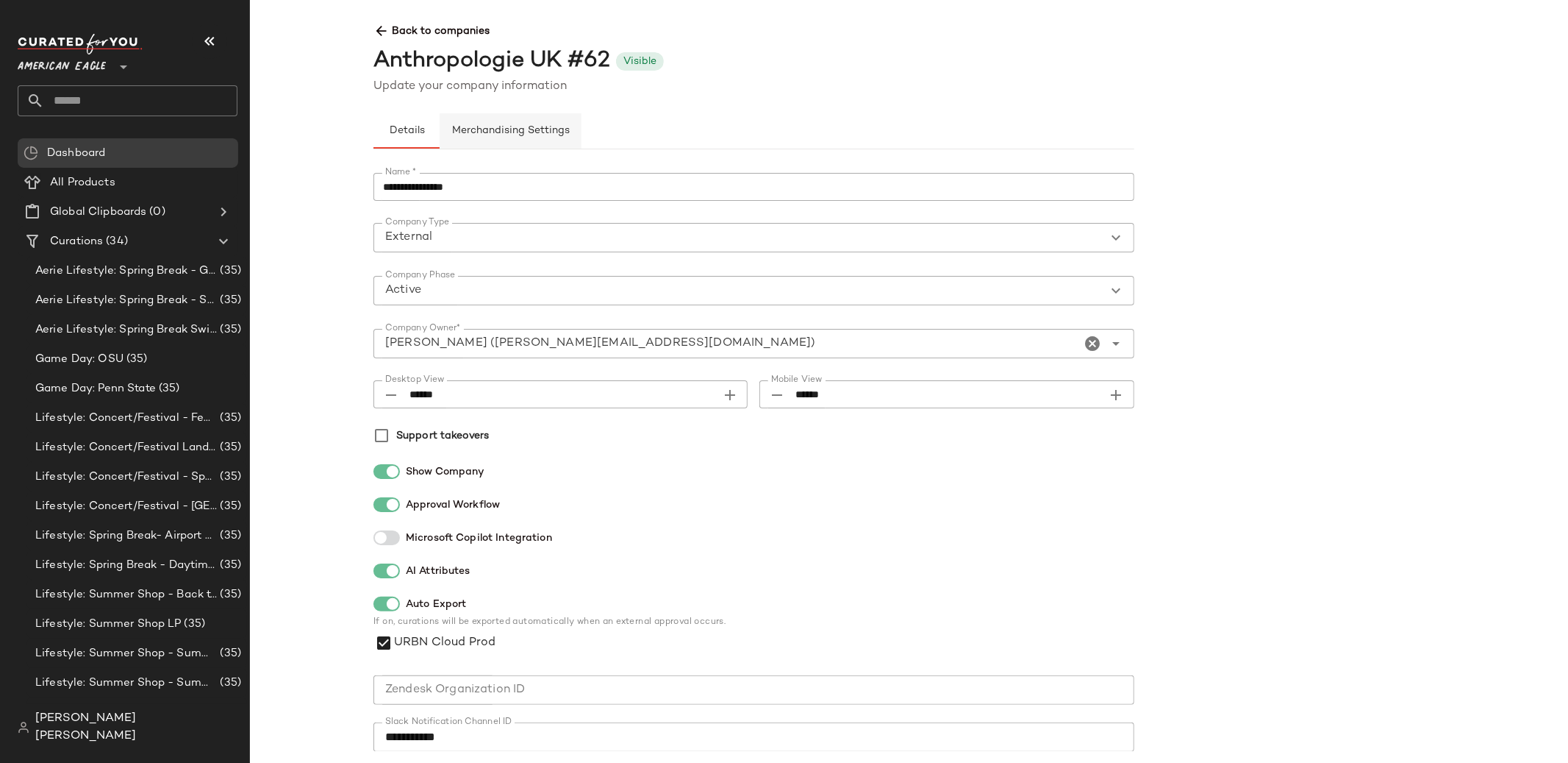
click at [517, 140] on button "Merchandising Settings" at bounding box center [510, 131] width 142 height 35
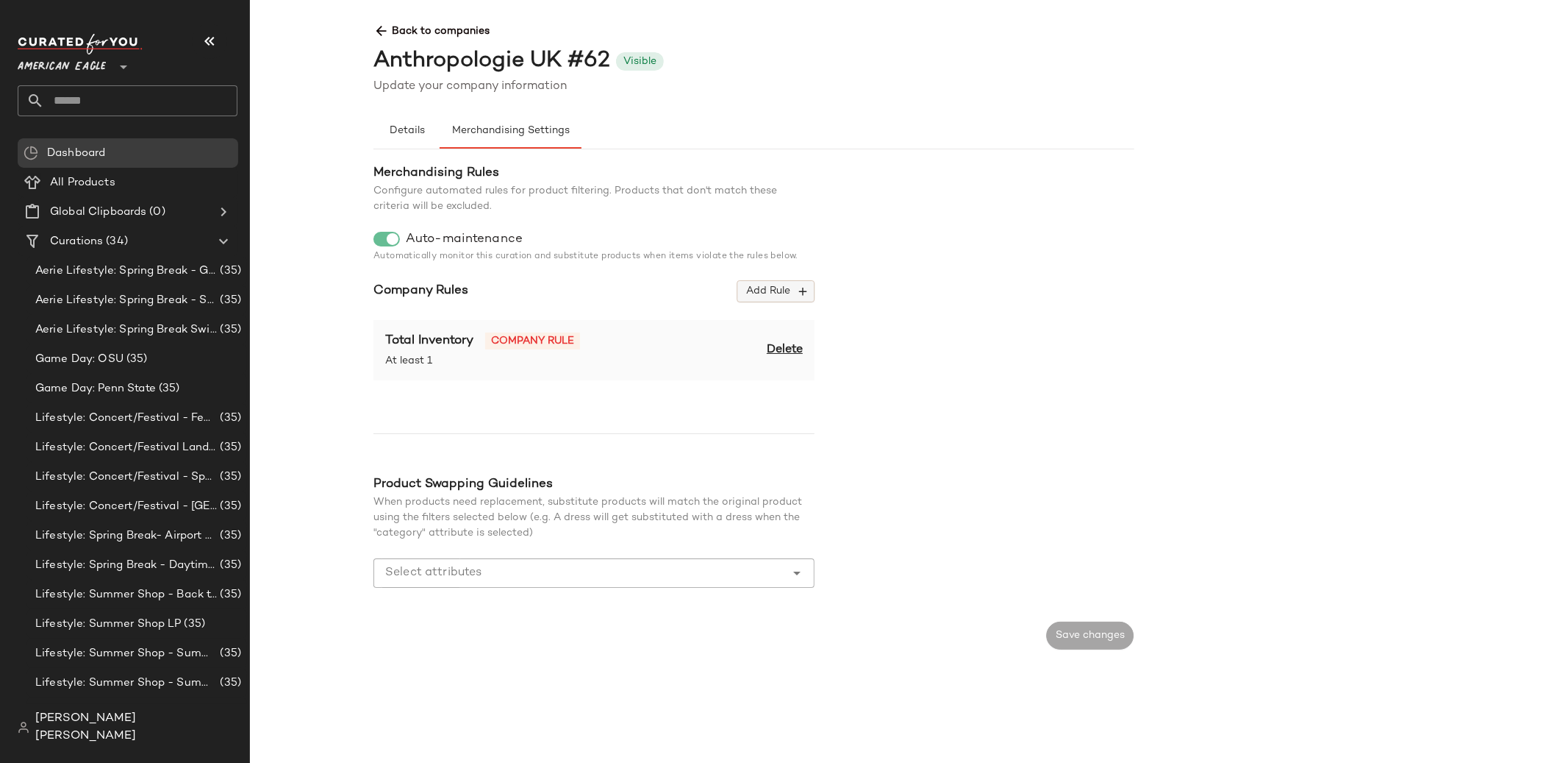
click at [776, 295] on span "Add Rule" at bounding box center [776, 291] width 61 height 14
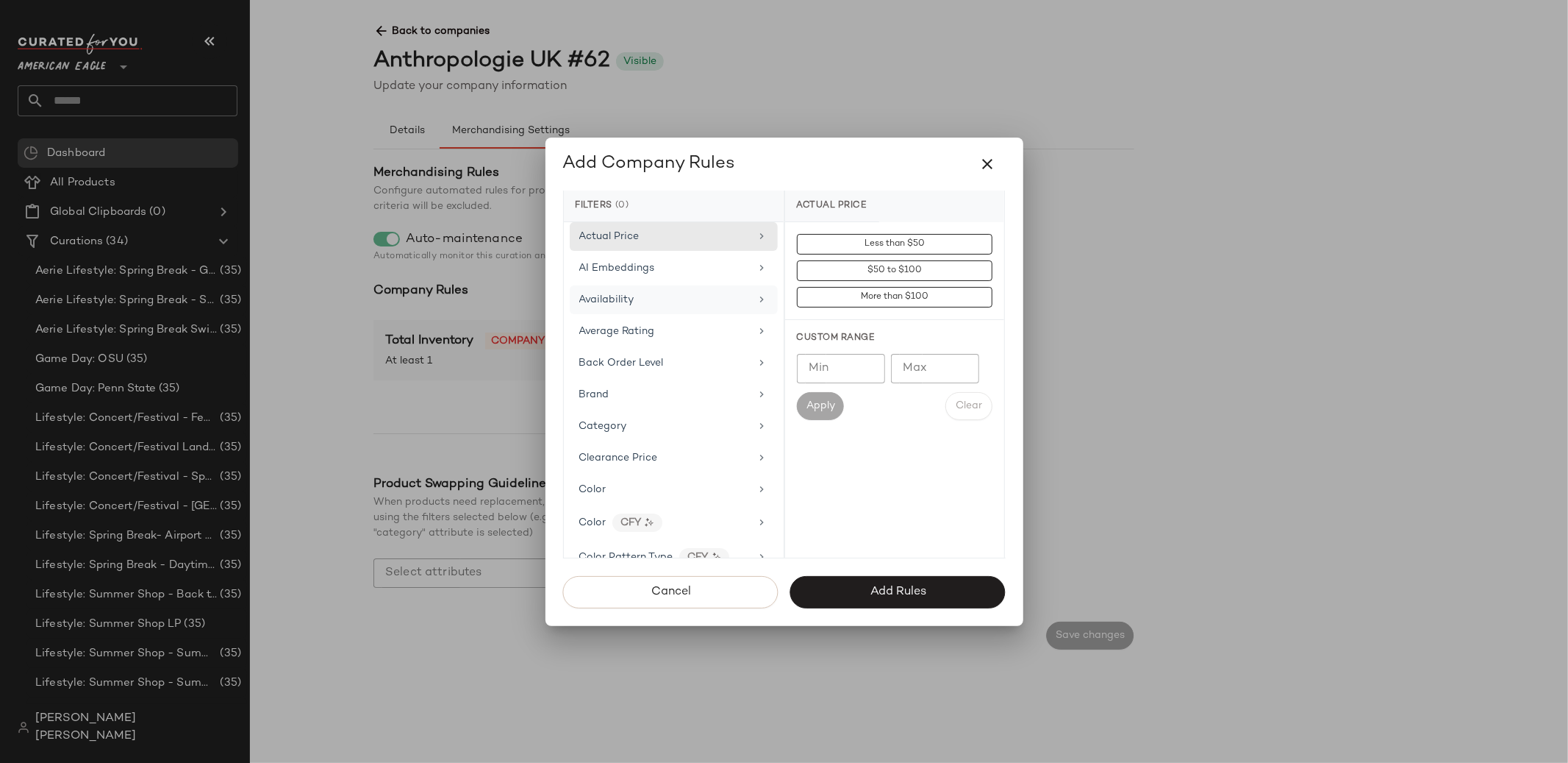
click at [615, 294] on span "Availability" at bounding box center [607, 299] width 56 height 11
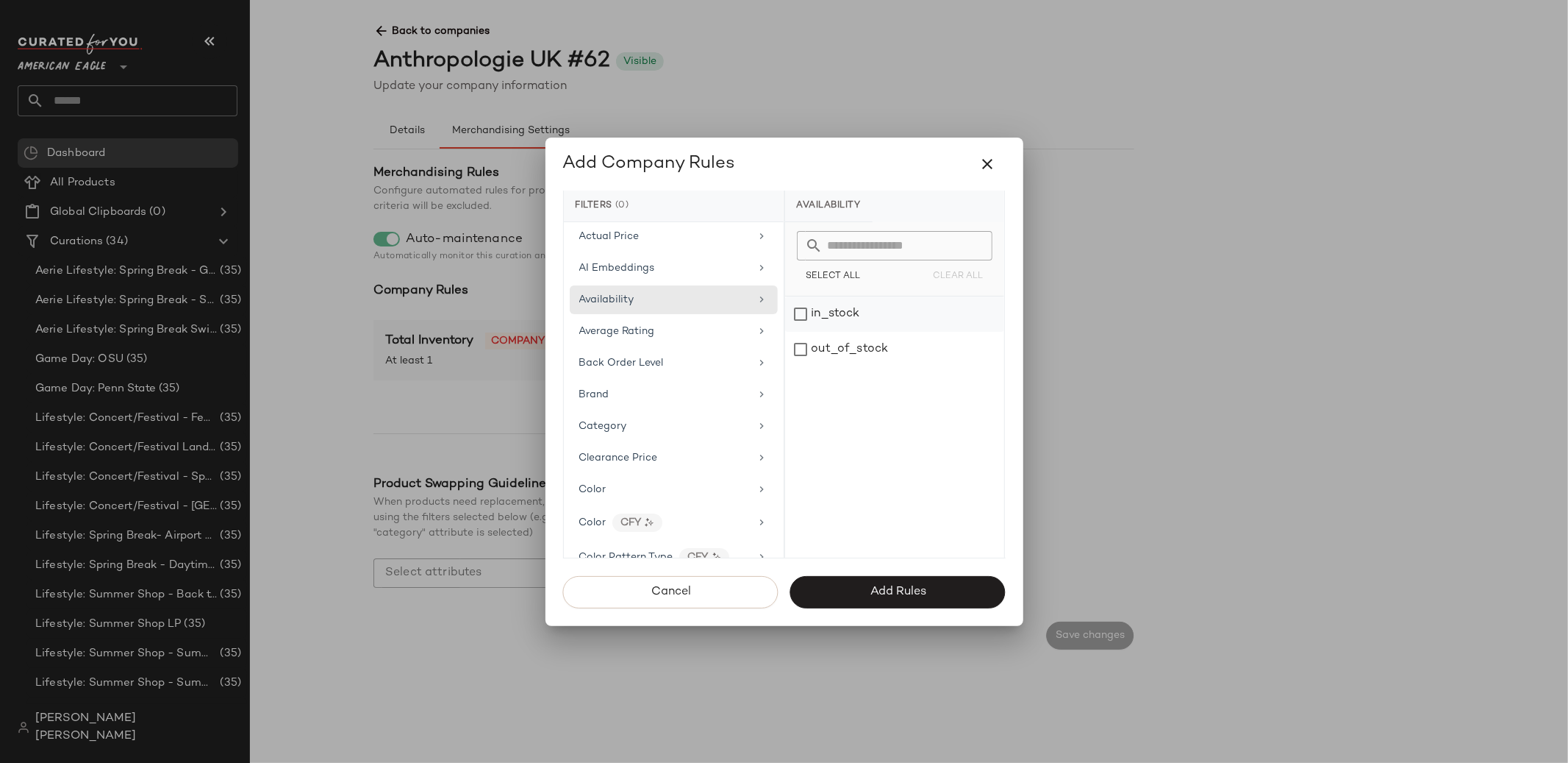
click at [813, 318] on div "in_stock" at bounding box center [894, 314] width 219 height 35
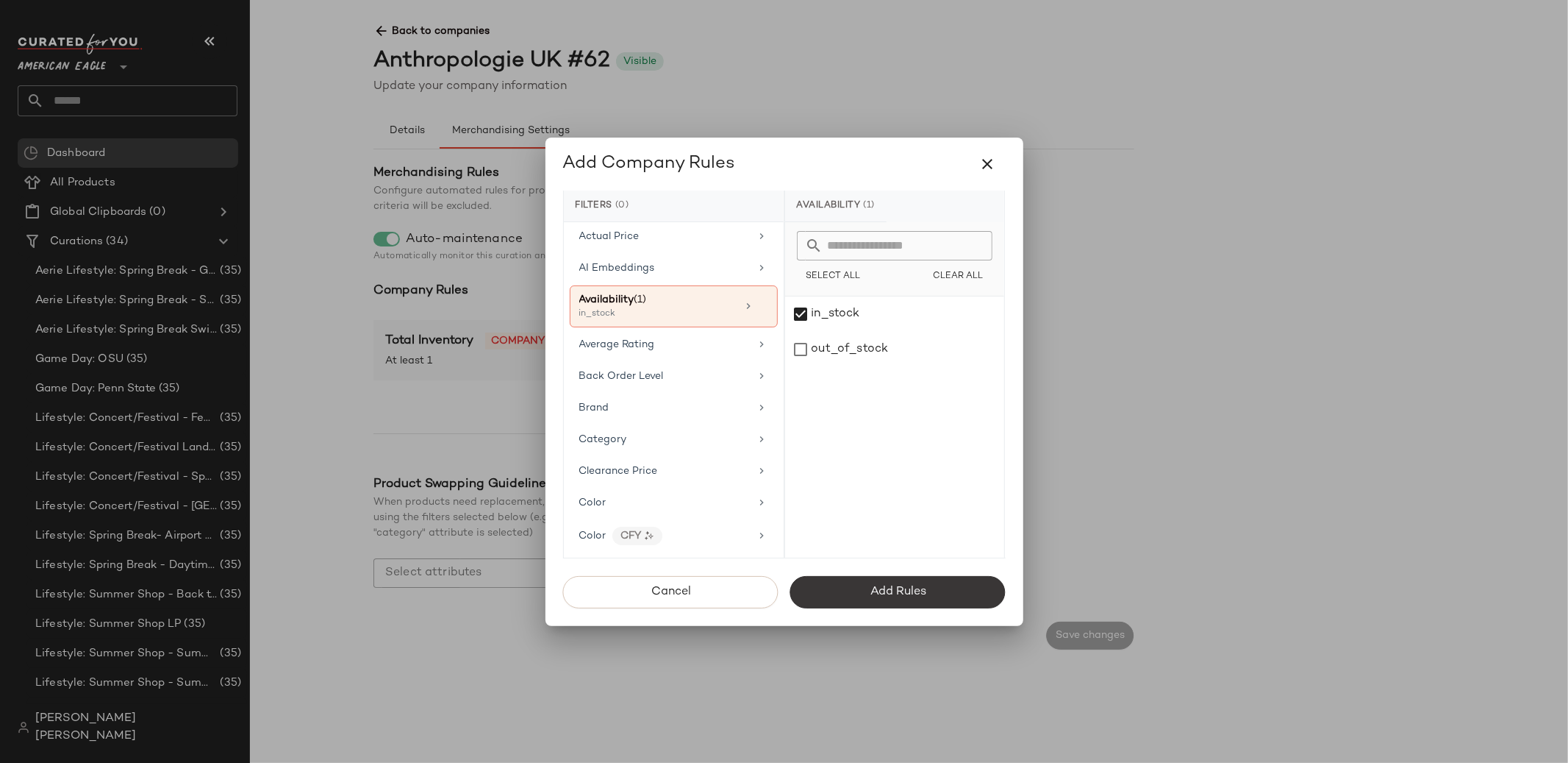
click at [831, 590] on button "Add Rules" at bounding box center [898, 591] width 215 height 32
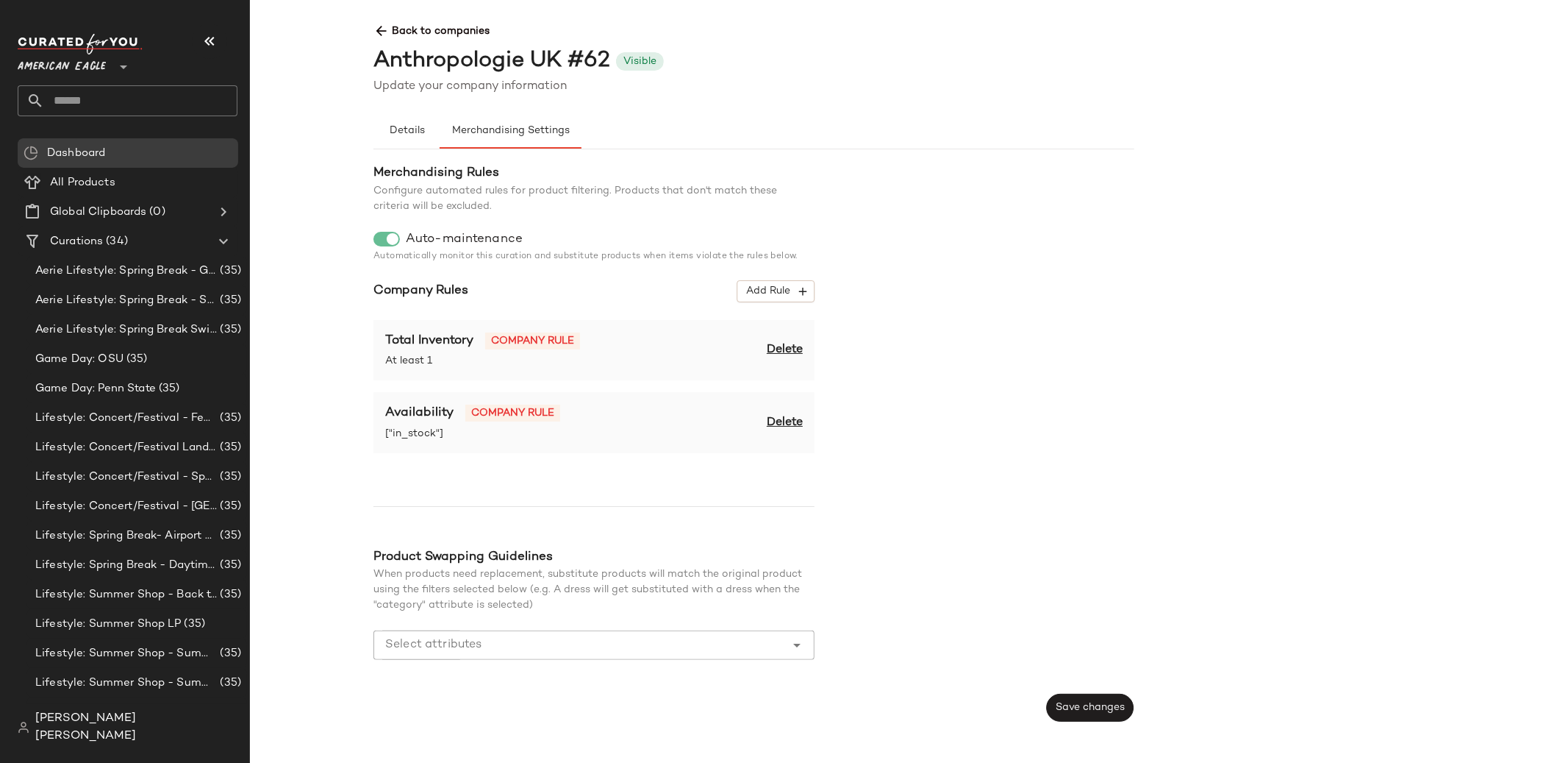
click at [781, 355] on span "Delete" at bounding box center [784, 350] width 36 height 18
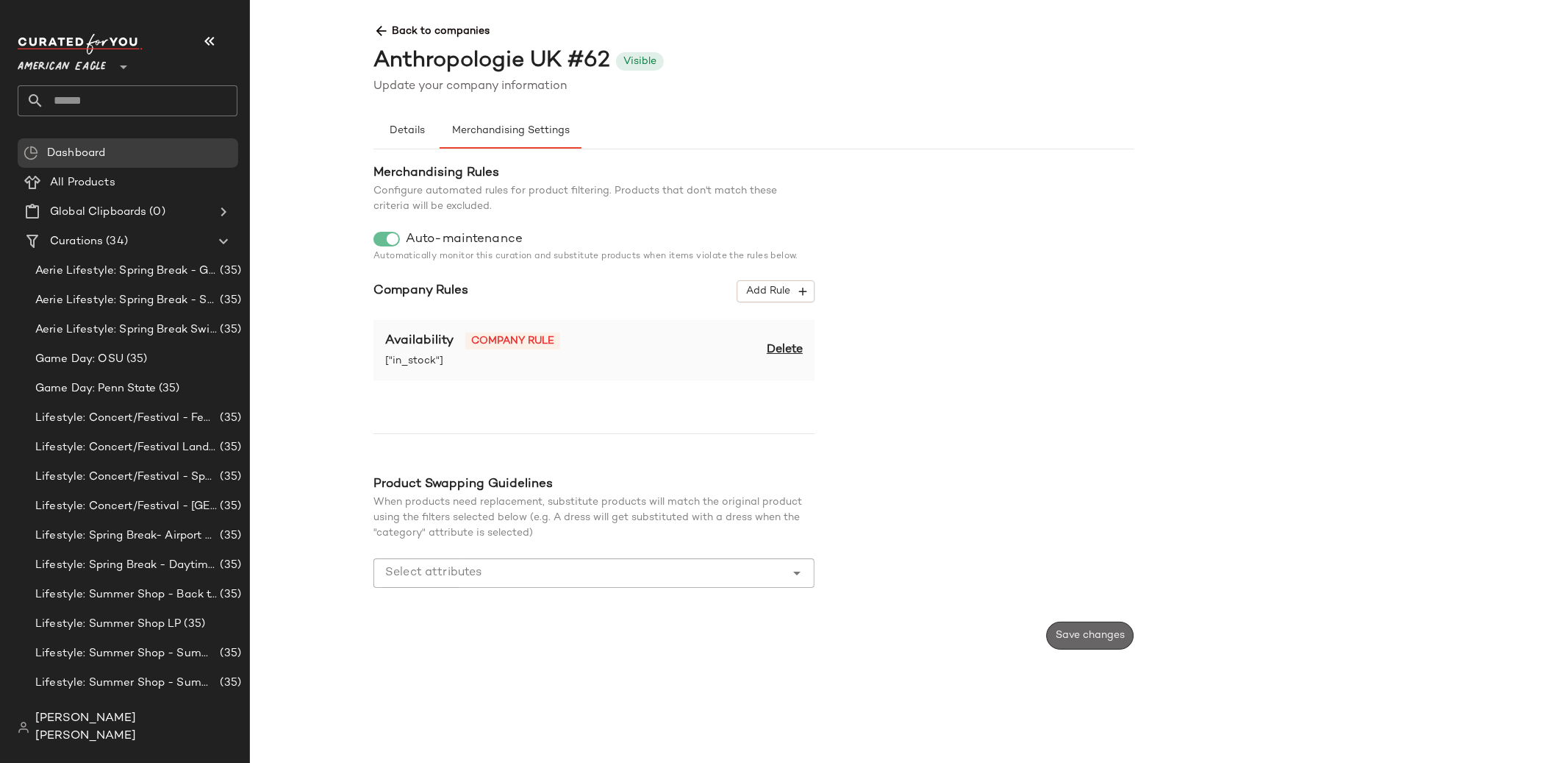
click at [1061, 624] on button "Save changes" at bounding box center [1090, 635] width 88 height 28
click at [436, 21] on span "Back to companies" at bounding box center [1135, 25] width 1521 height 27
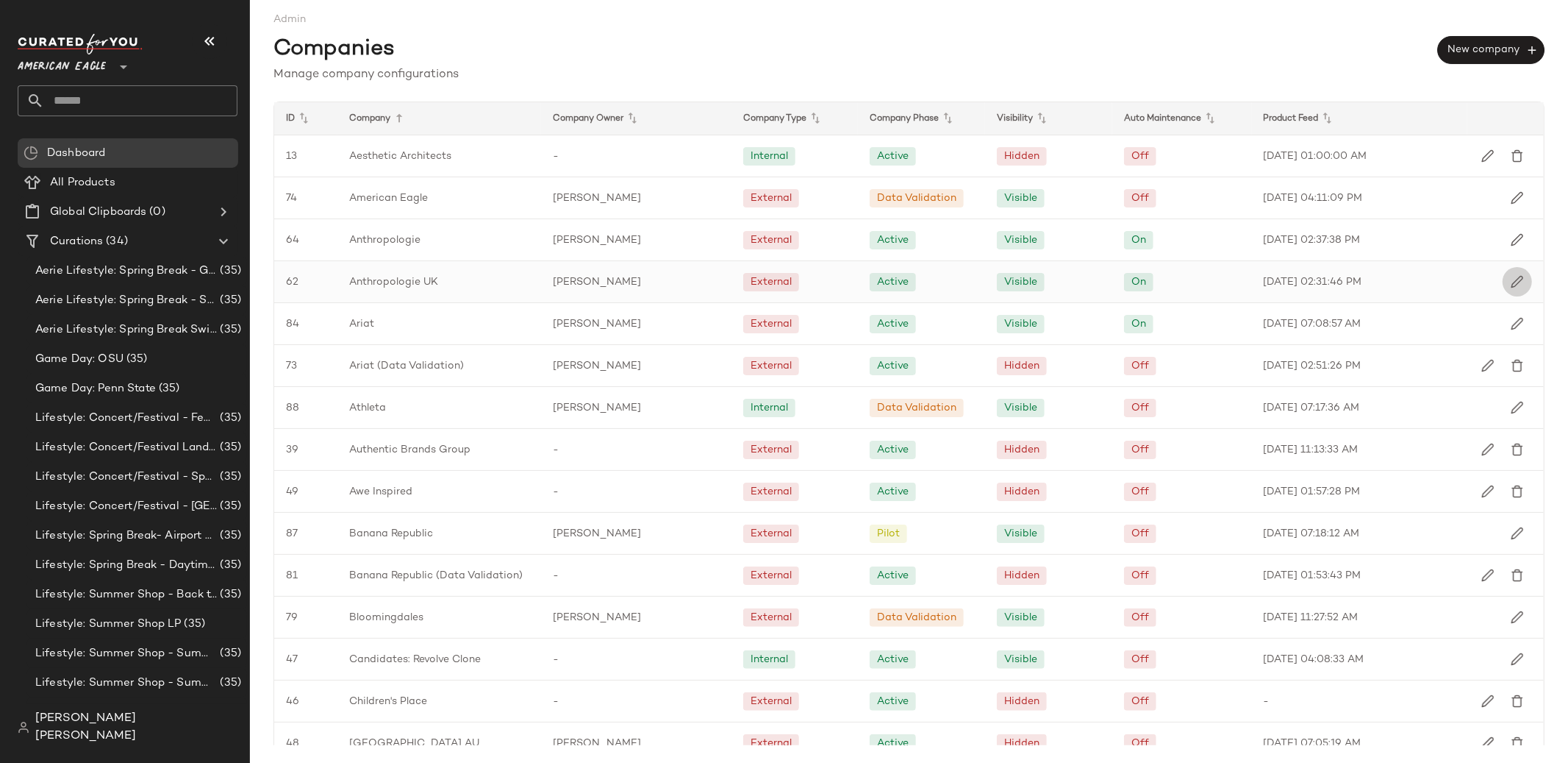
click at [1516, 287] on button "button" at bounding box center [1517, 282] width 29 height 29
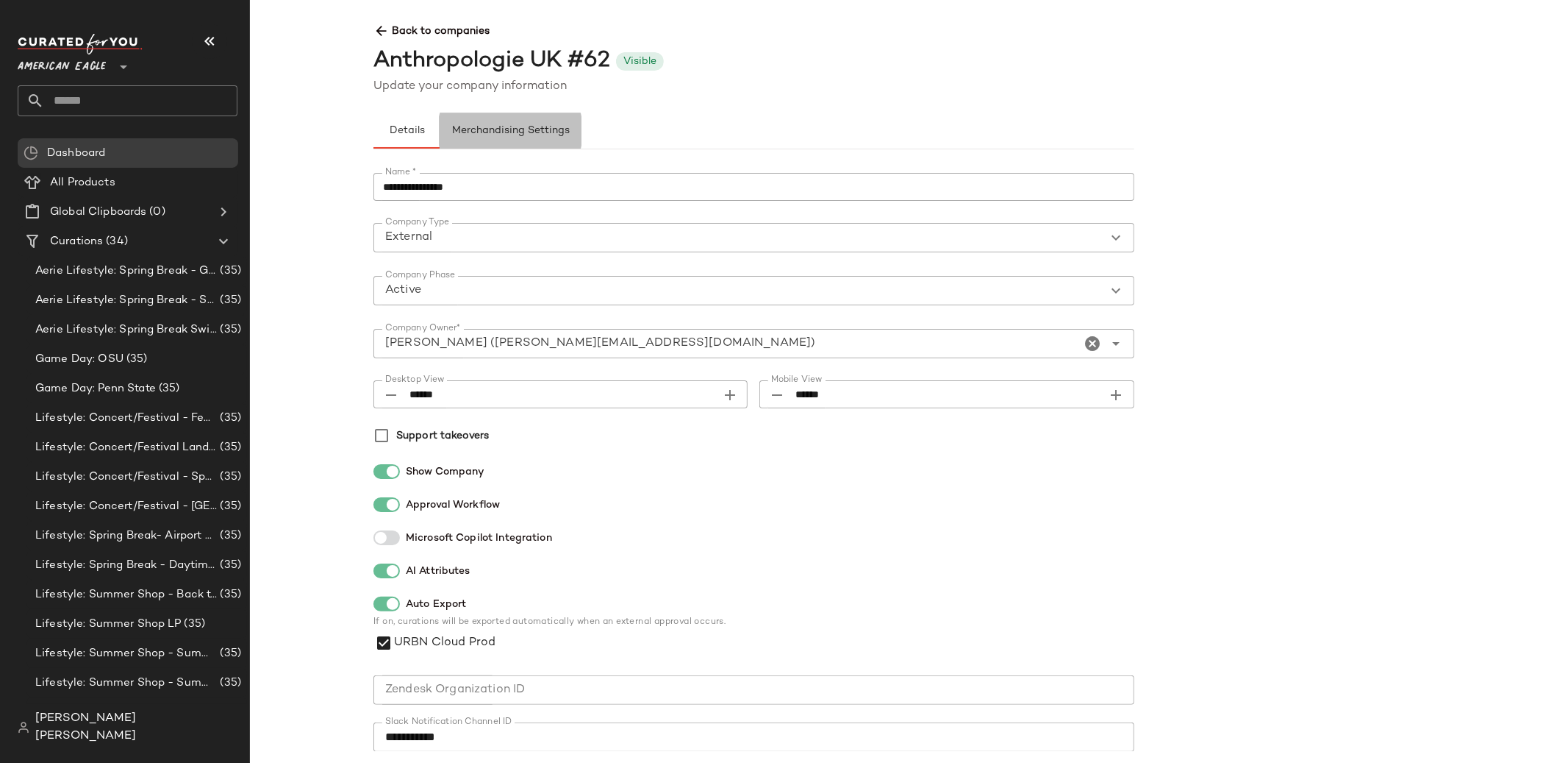
click at [530, 142] on button "Merchandising Settings" at bounding box center [510, 131] width 142 height 35
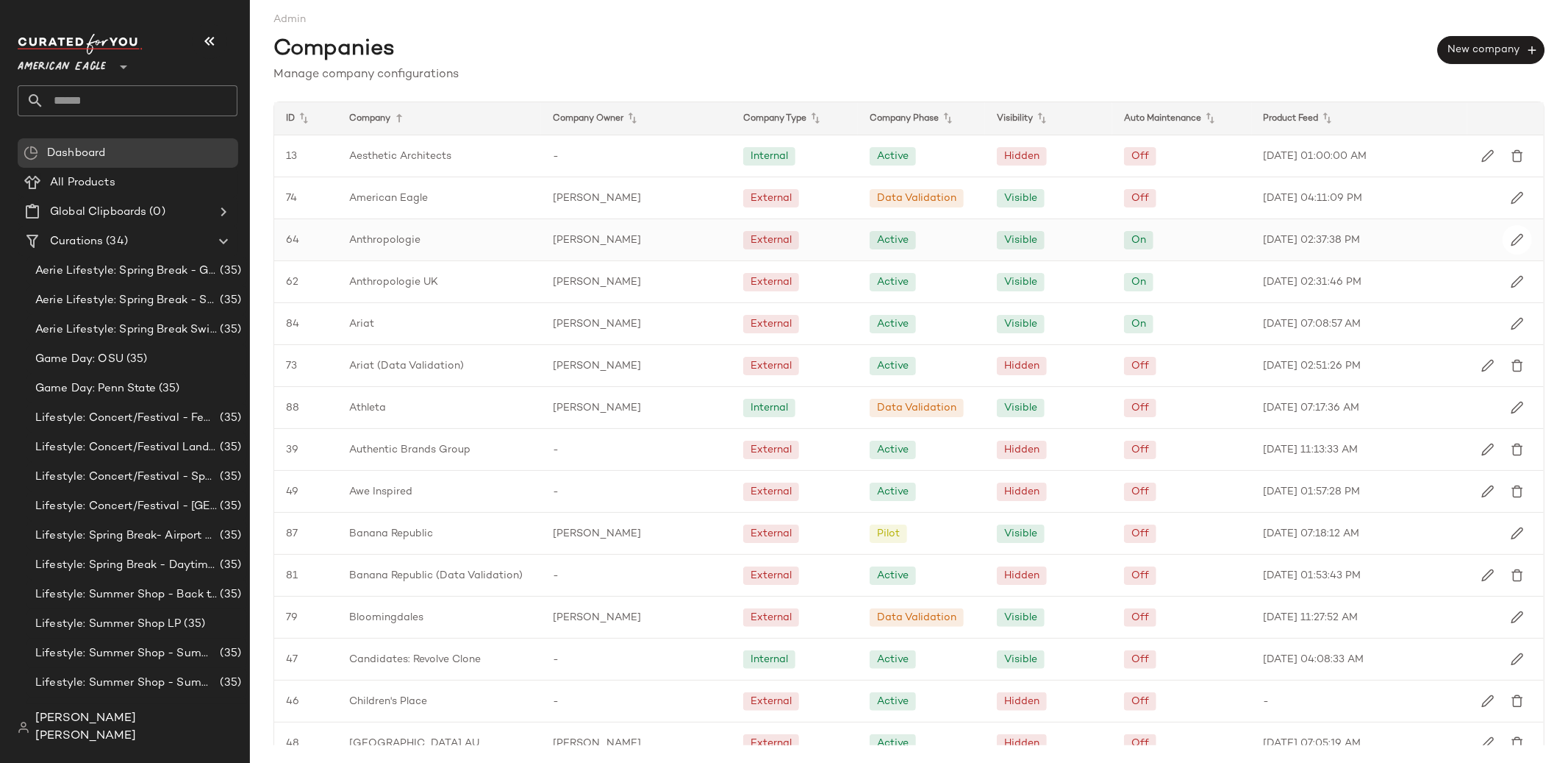
click at [564, 234] on span "[PERSON_NAME]" at bounding box center [597, 241] width 89 height 16
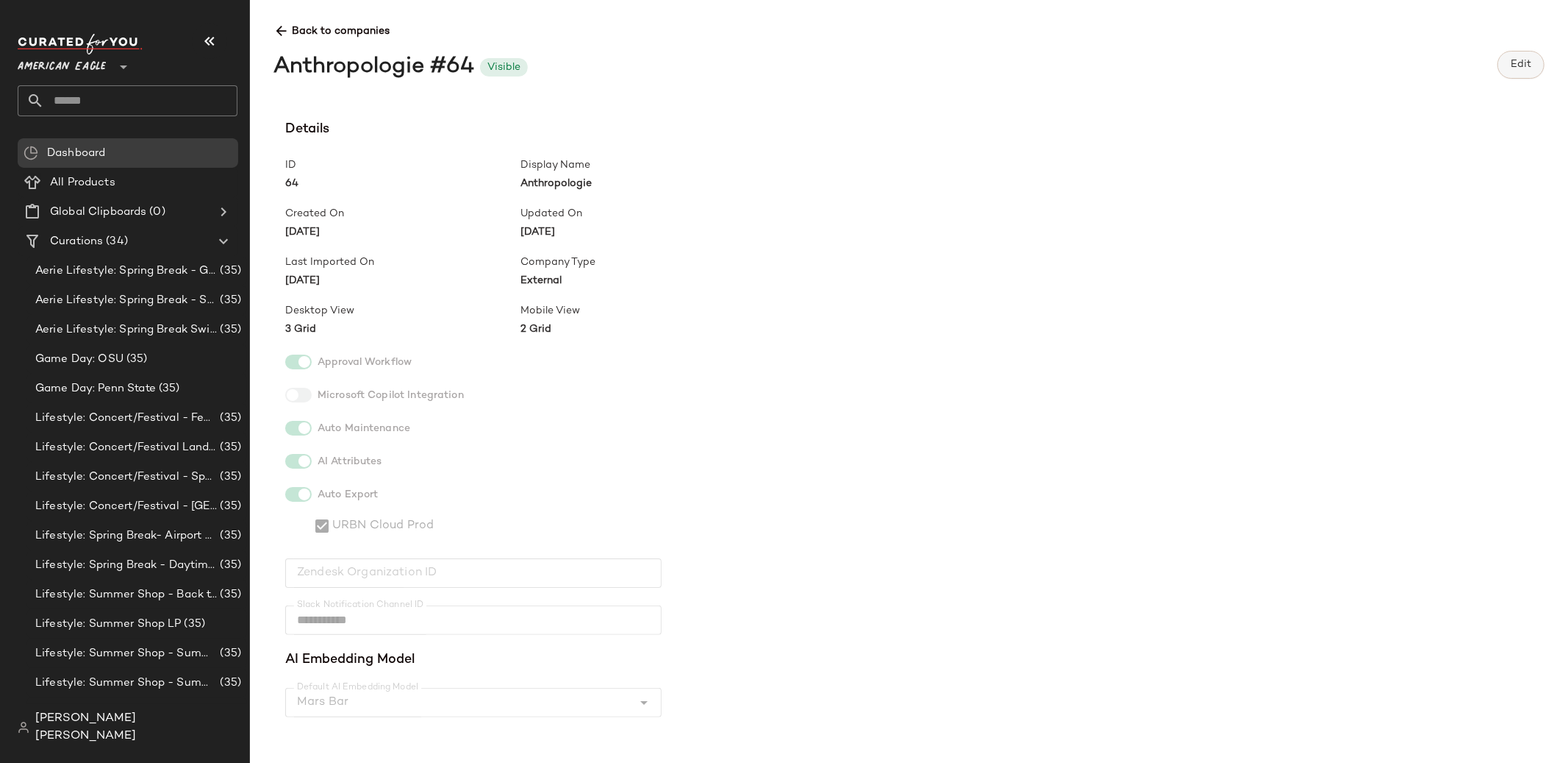
click at [1508, 73] on button "Edit" at bounding box center [1521, 64] width 47 height 28
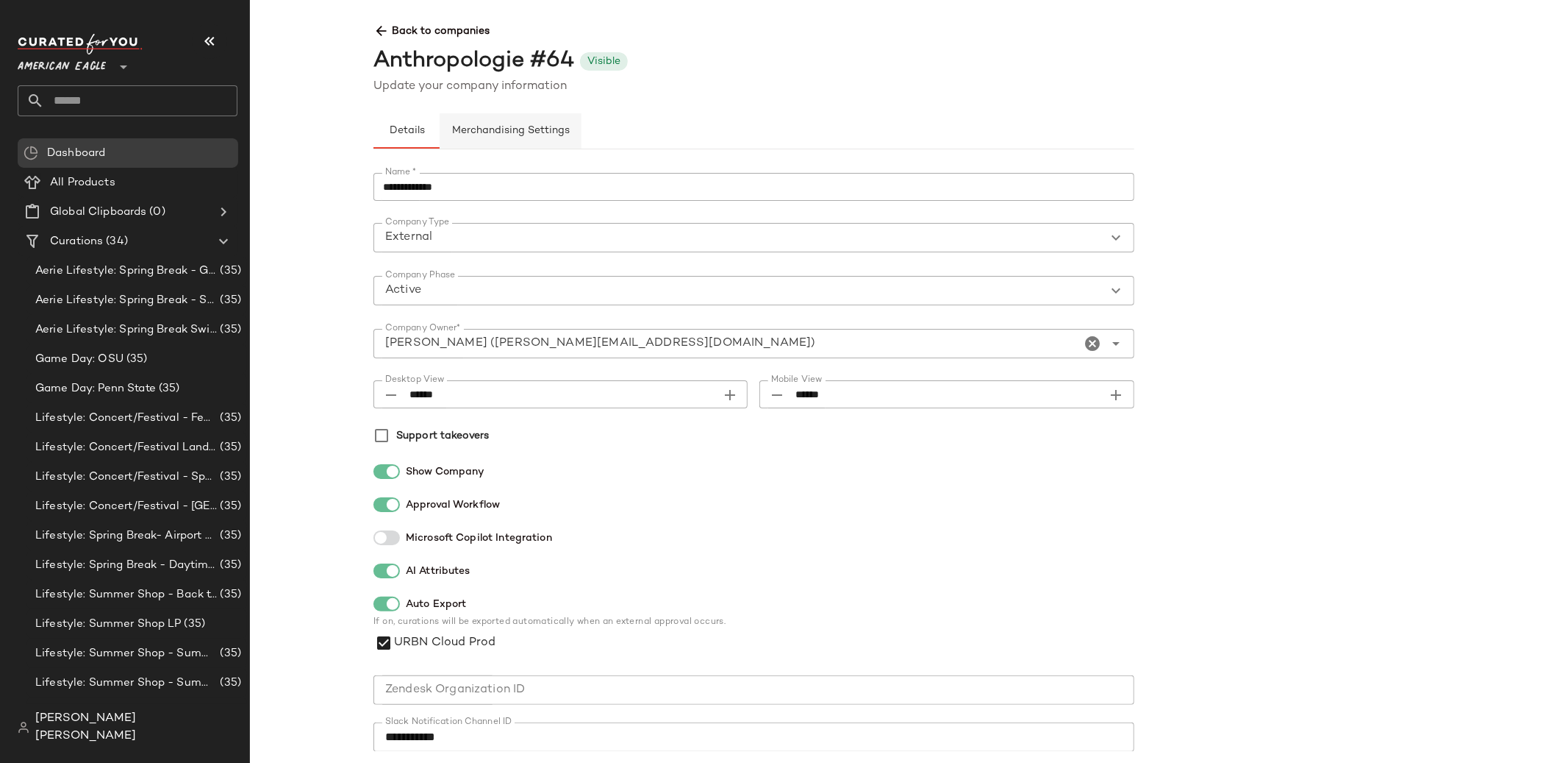
click at [468, 139] on button "Merchandising Settings" at bounding box center [510, 131] width 142 height 35
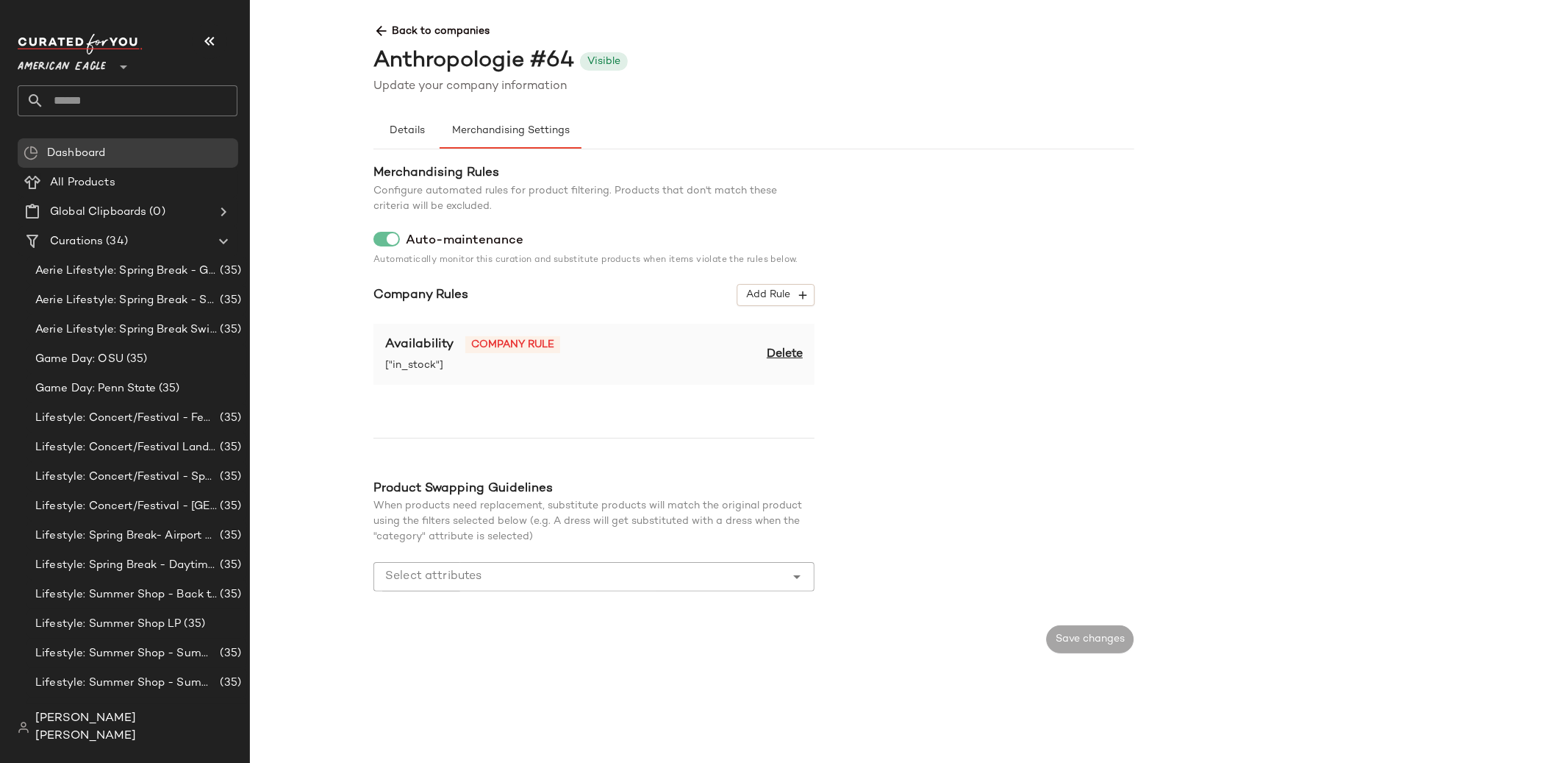
click at [392, 38] on span "Back to companies" at bounding box center [1135, 25] width 1521 height 27
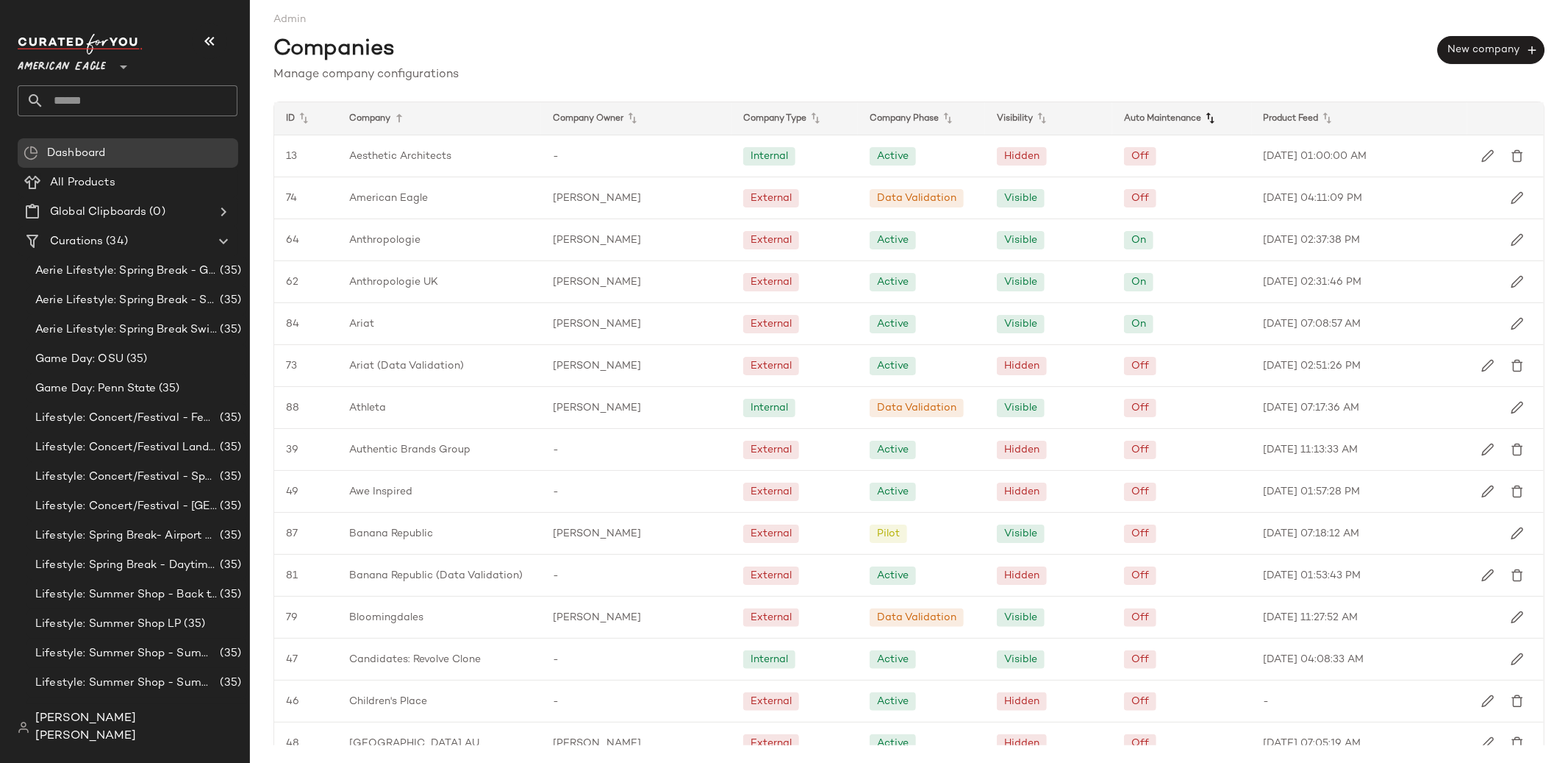
click at [1202, 124] on icon at bounding box center [1211, 118] width 18 height 18
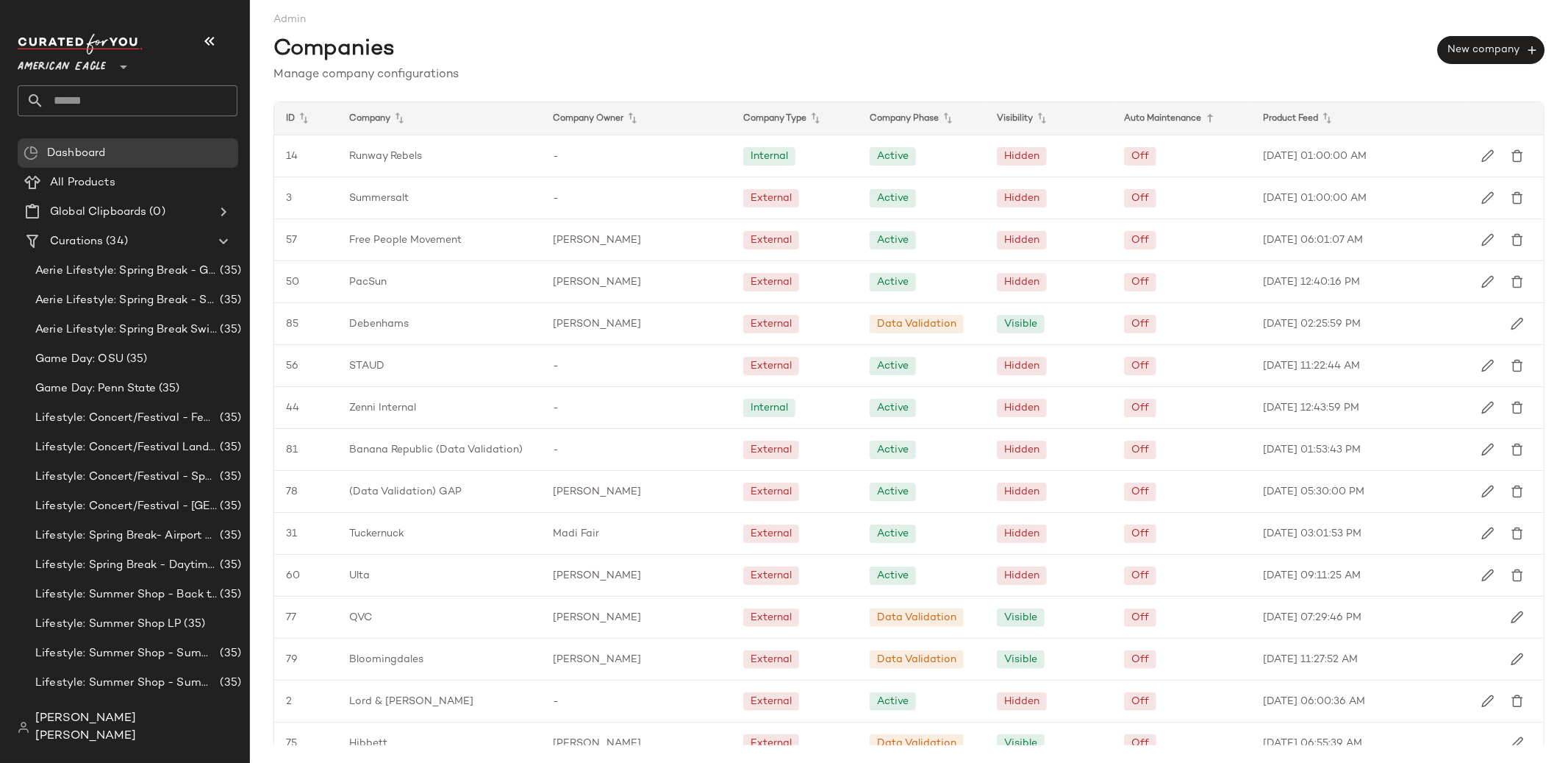
click at [1202, 124] on icon at bounding box center [1211, 118] width 18 height 18
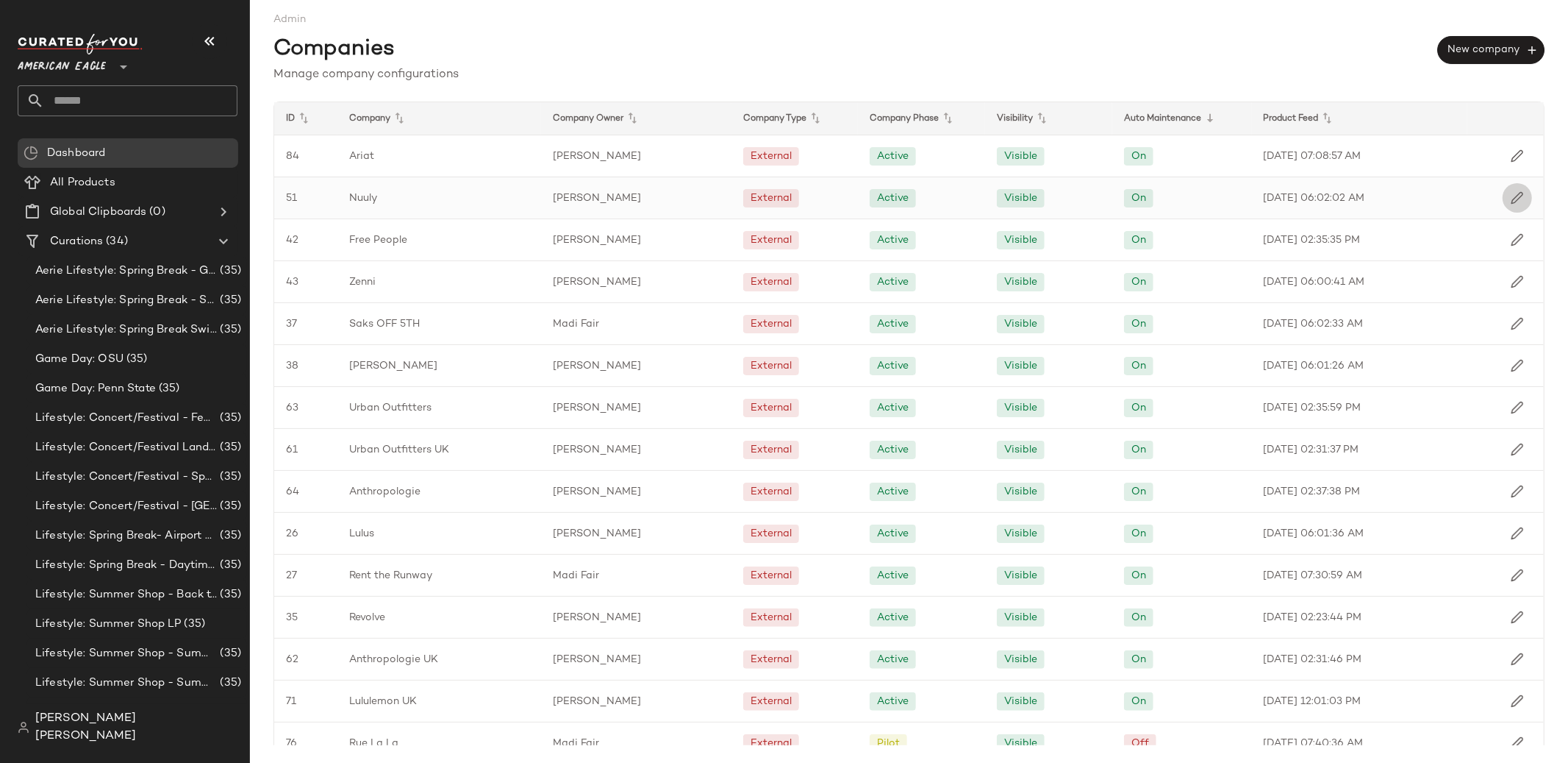
click at [1511, 202] on img "button" at bounding box center [1517, 198] width 14 height 14
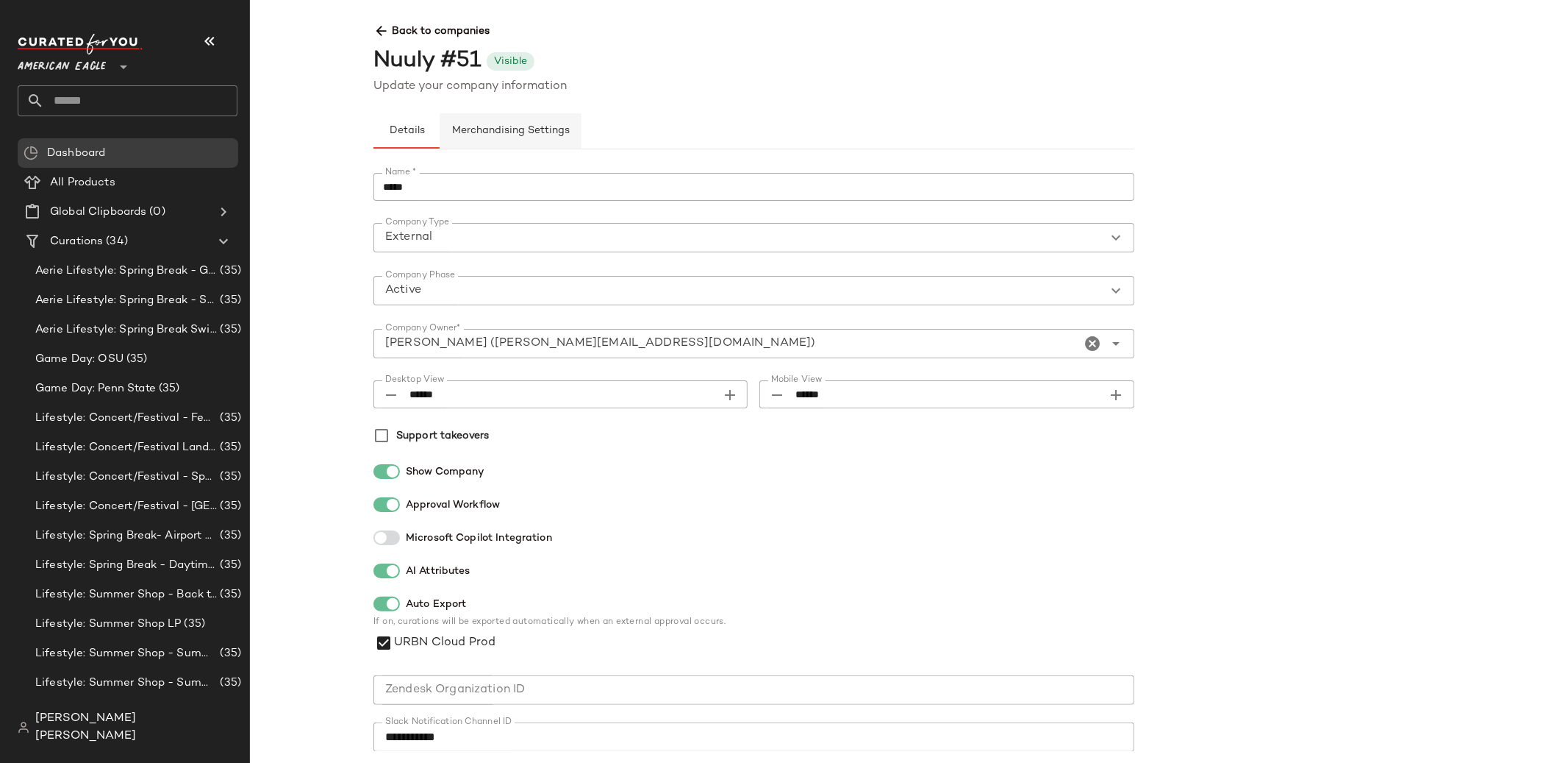
click at [480, 125] on button "Merchandising Settings" at bounding box center [510, 131] width 142 height 35
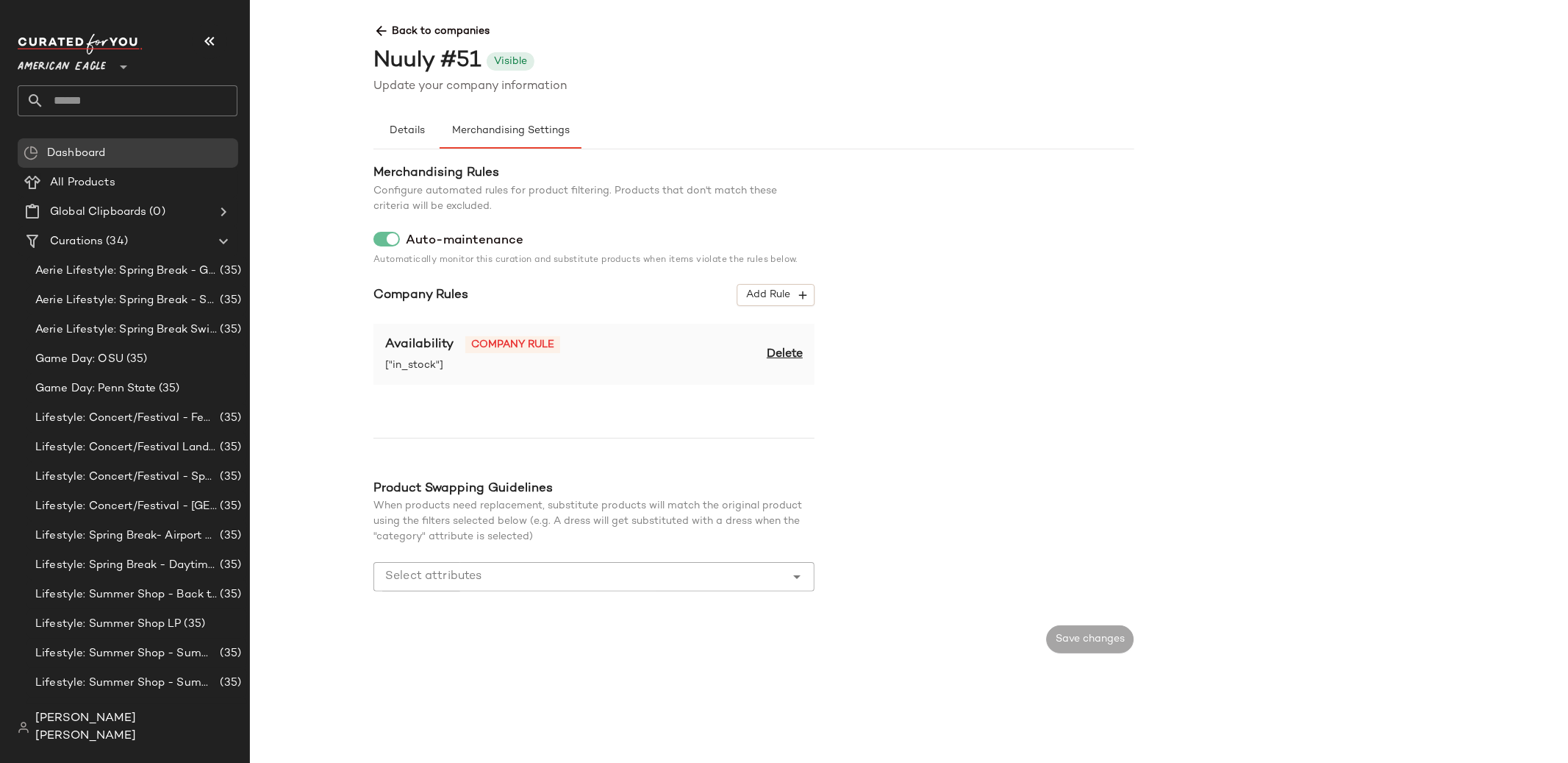
click at [386, 31] on icon at bounding box center [382, 31] width 16 height 16
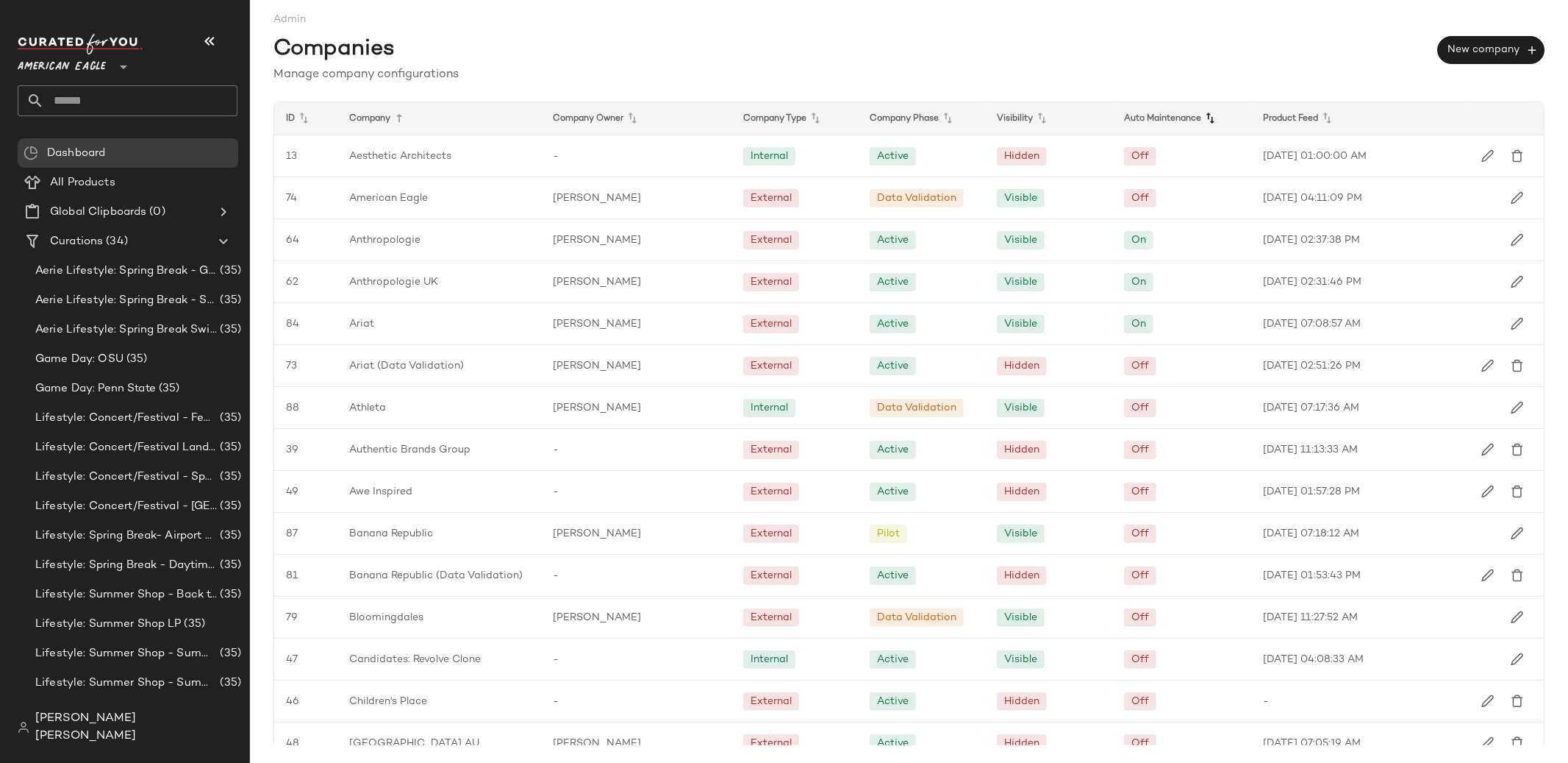
click at [1202, 119] on icon at bounding box center [1211, 118] width 18 height 18
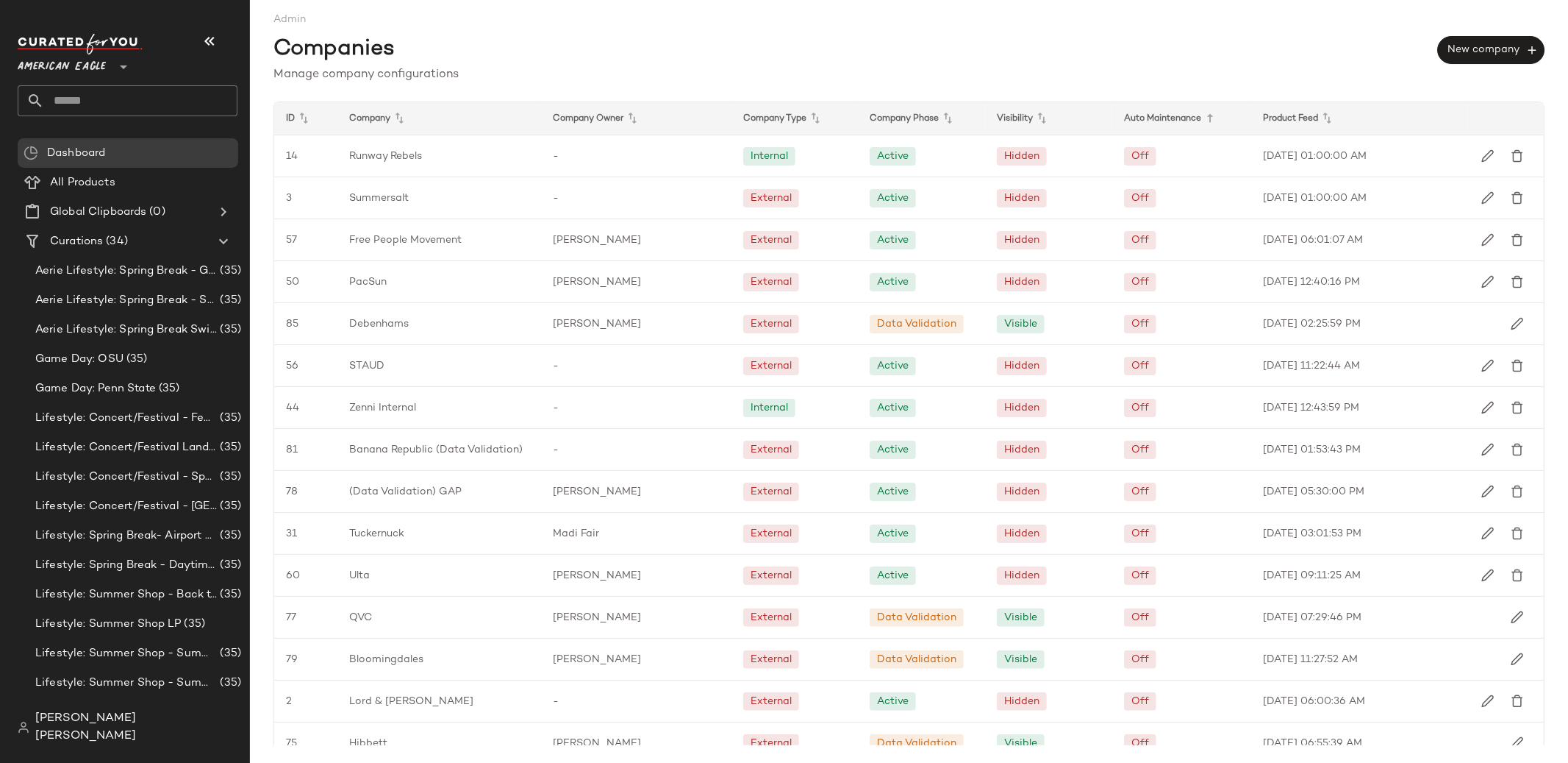
click at [1216, 108] on div "Auto Maintenance" at bounding box center [1181, 118] width 139 height 32
click at [1208, 116] on icon at bounding box center [1211, 118] width 18 height 18
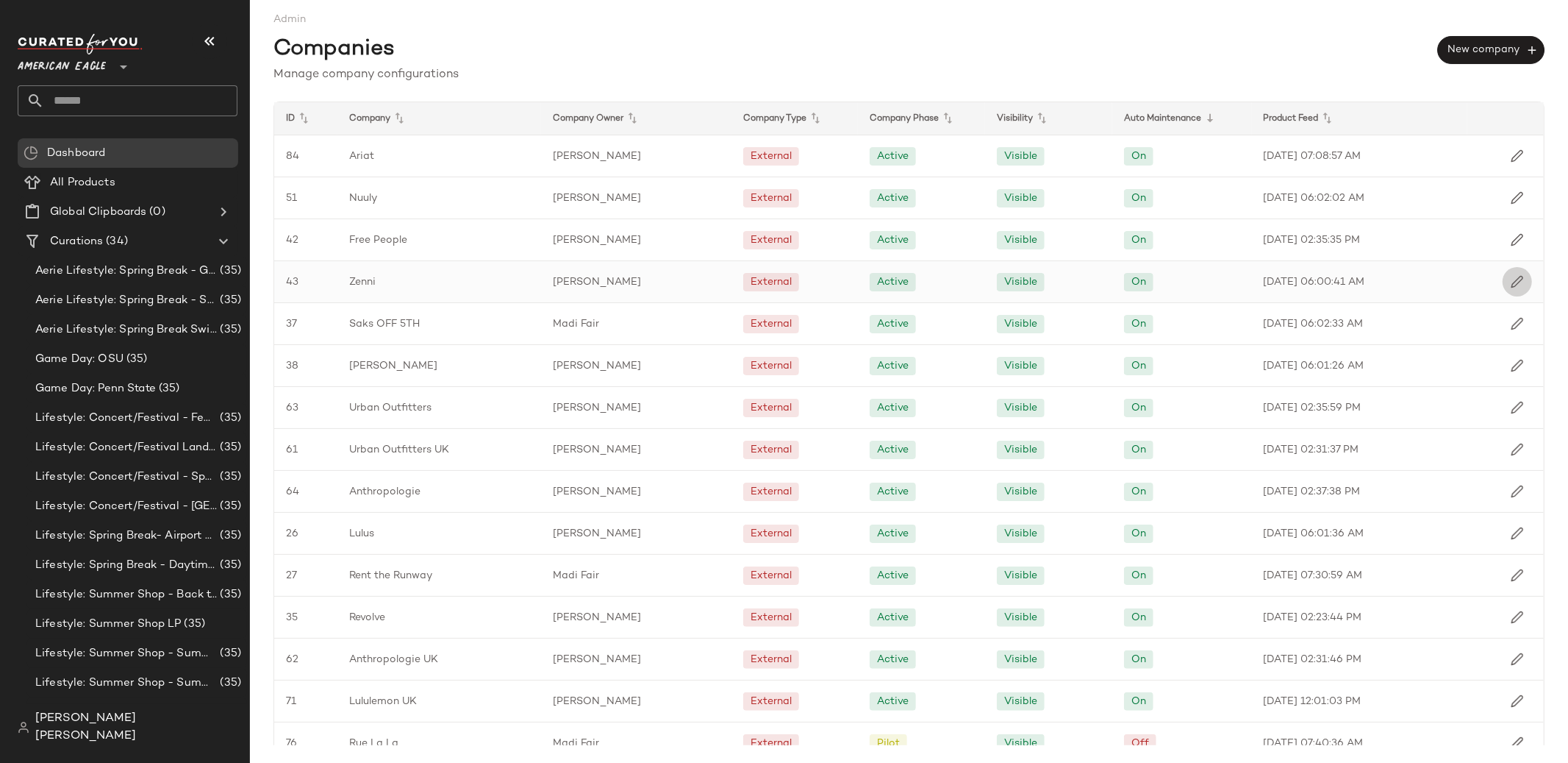
click at [1504, 288] on button "button" at bounding box center [1517, 282] width 29 height 29
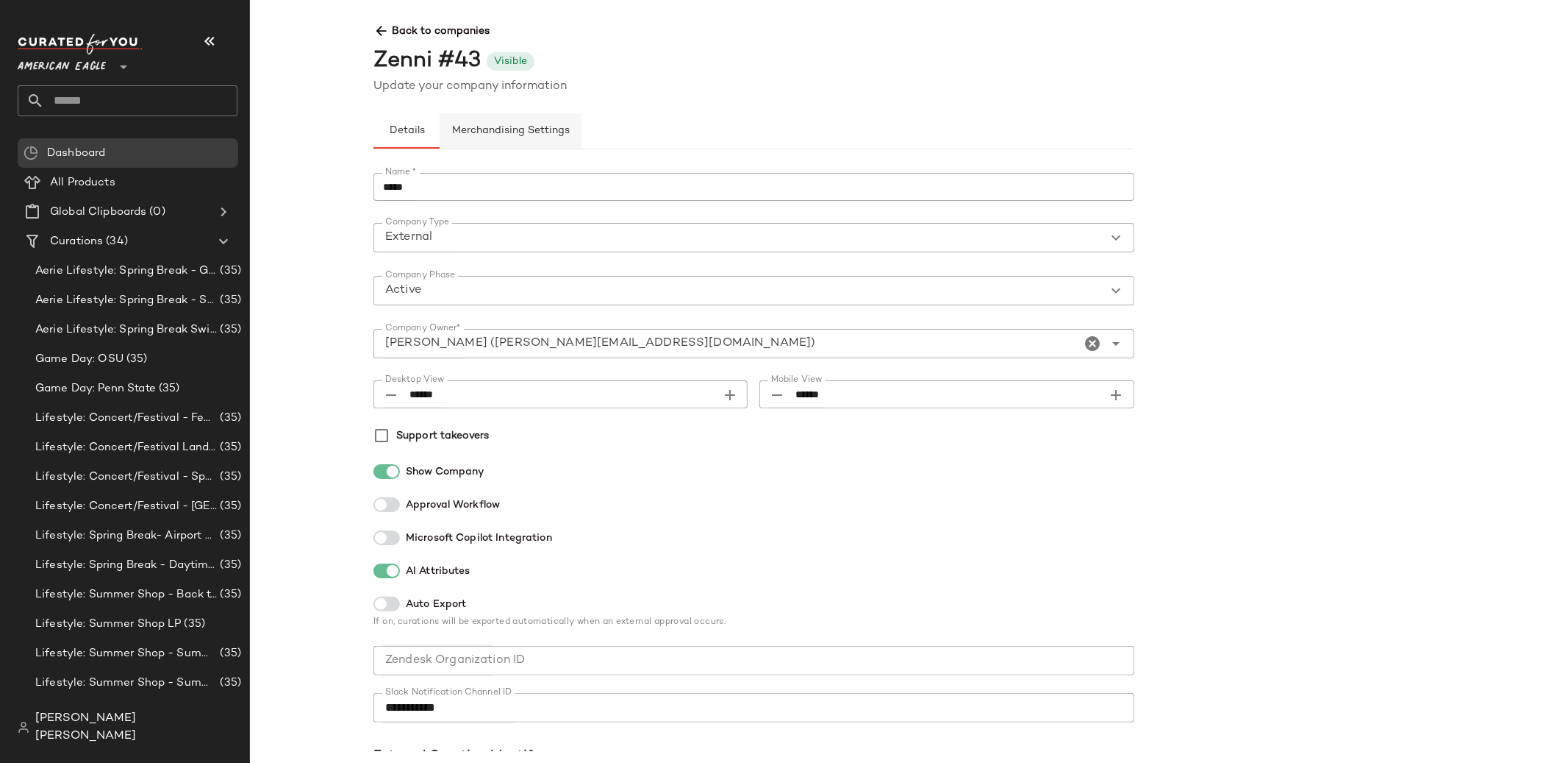
click at [502, 126] on span "Merchandising Settings" at bounding box center [511, 131] width 119 height 12
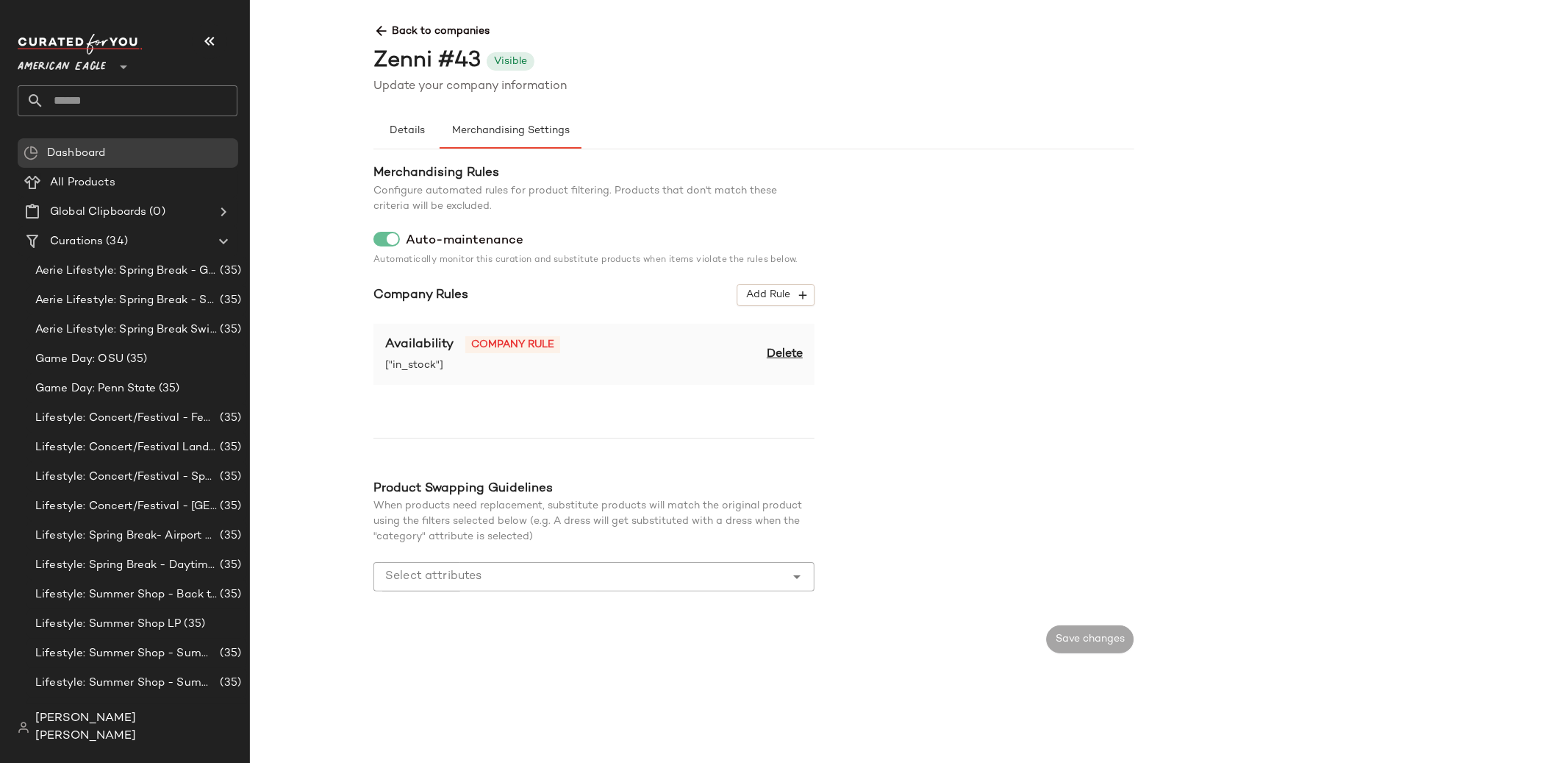
click at [406, 31] on span "Back to companies" at bounding box center [1135, 25] width 1521 height 27
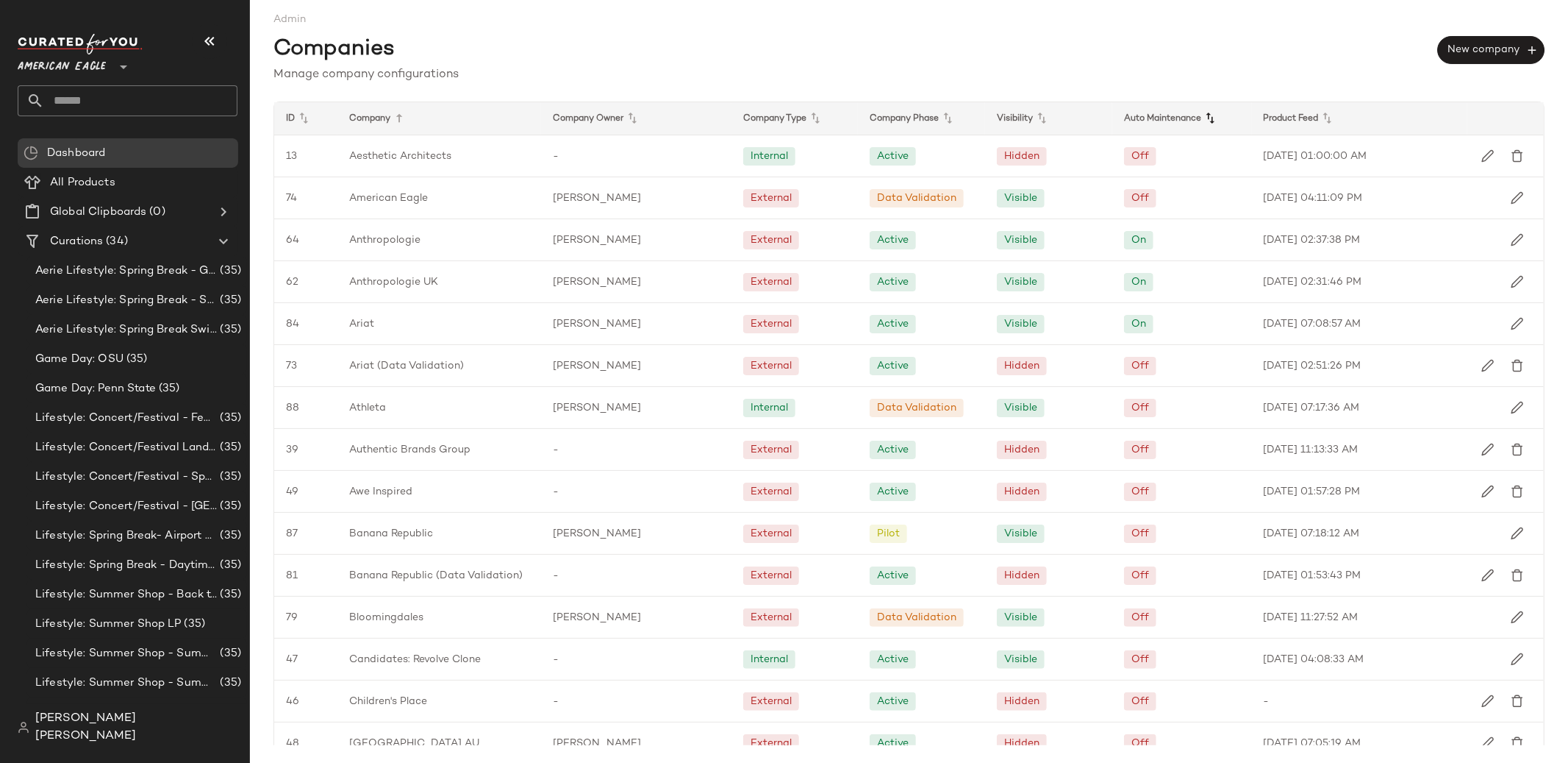
click at [1202, 116] on icon at bounding box center [1211, 118] width 18 height 18
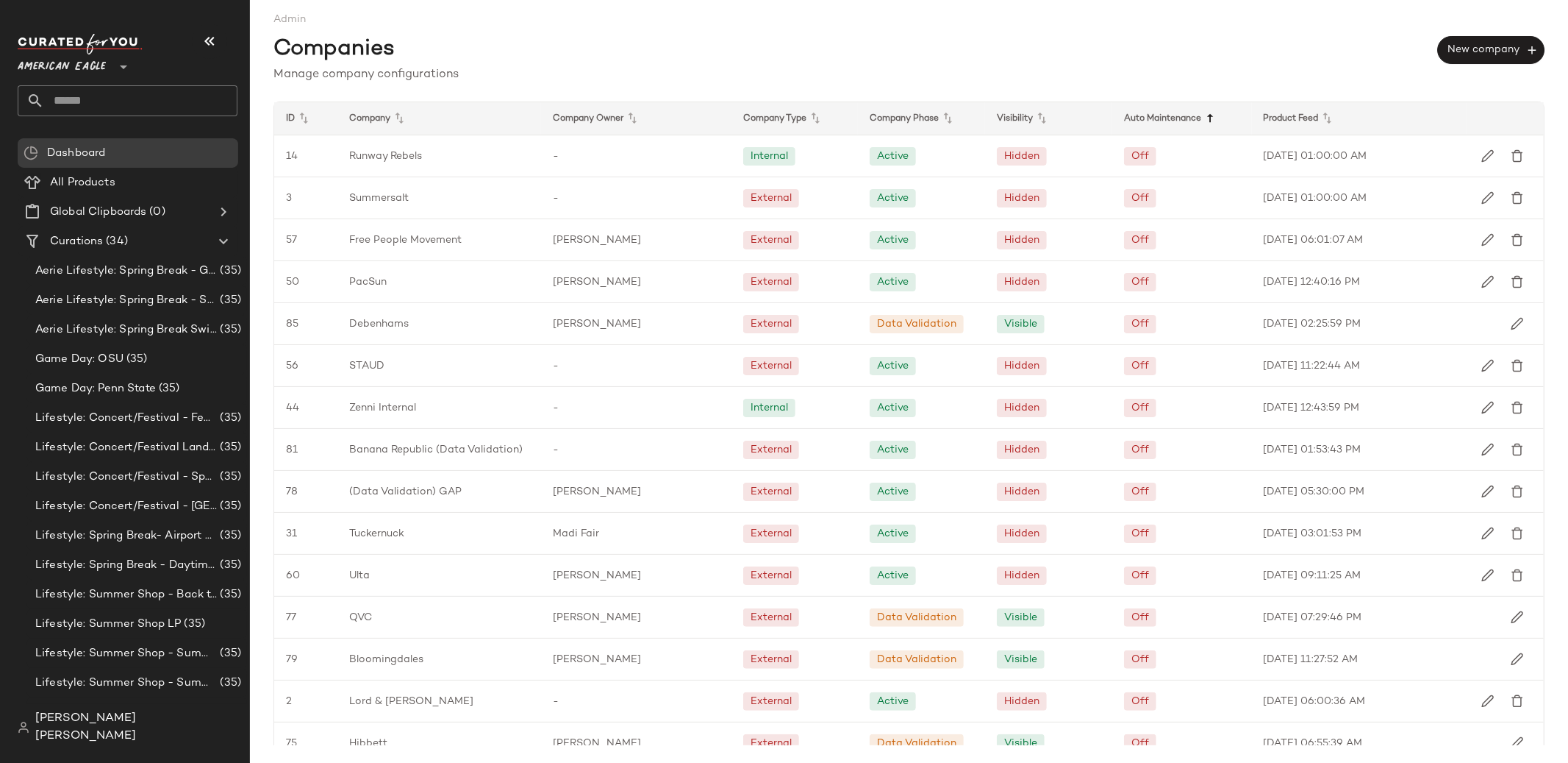
click at [1202, 116] on icon at bounding box center [1211, 118] width 18 height 18
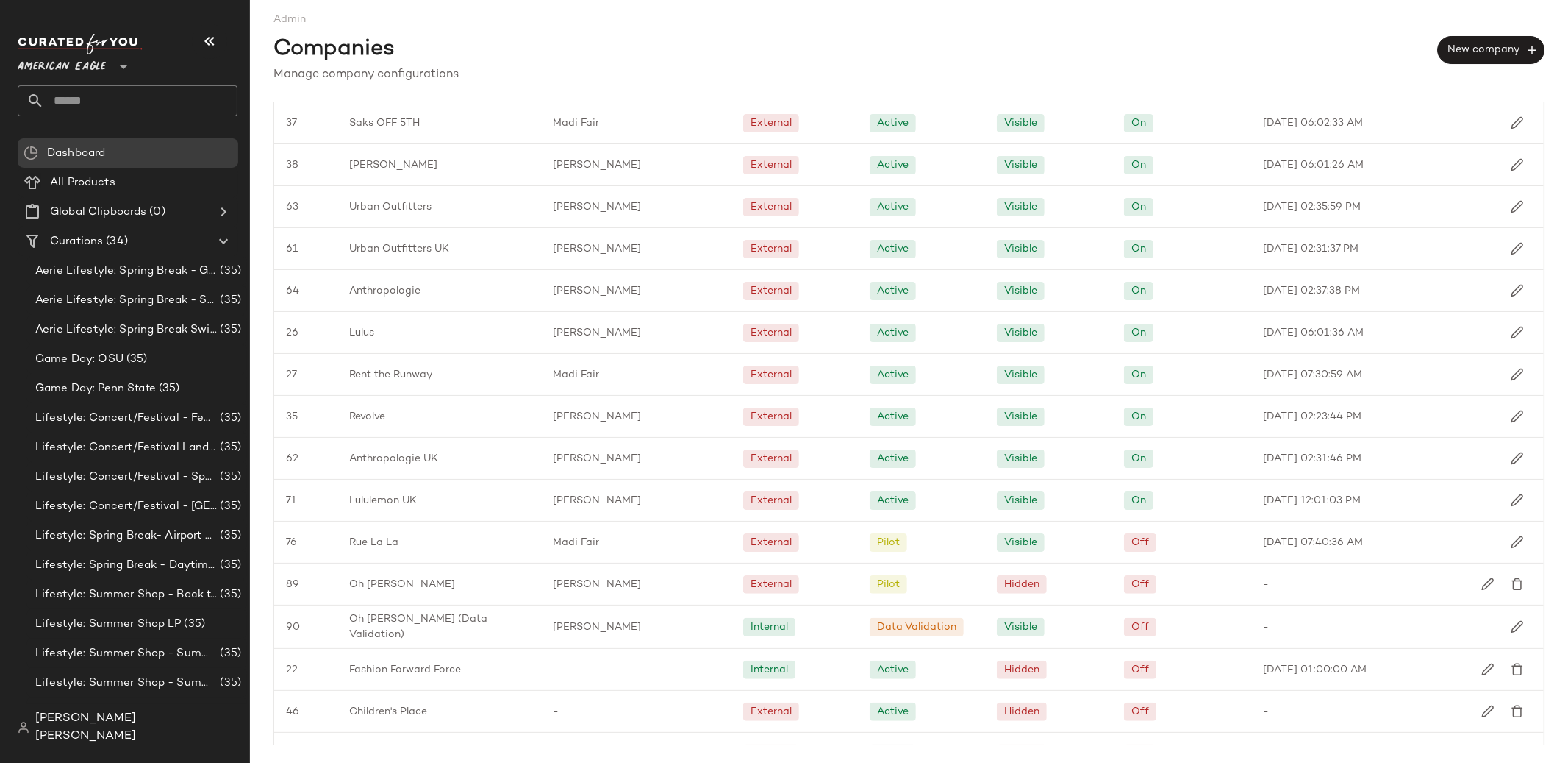
scroll to position [203, 0]
